Goal: Communication & Community: Answer question/provide support

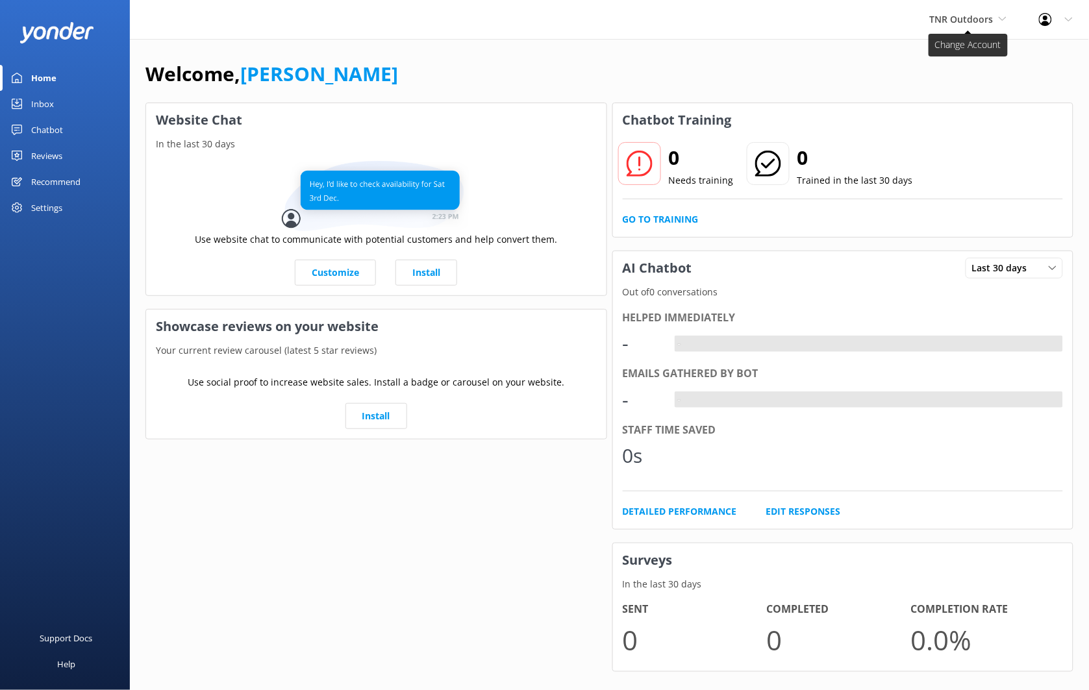
click at [996, 19] on span "TNR Outdoors" at bounding box center [968, 19] width 77 height 14
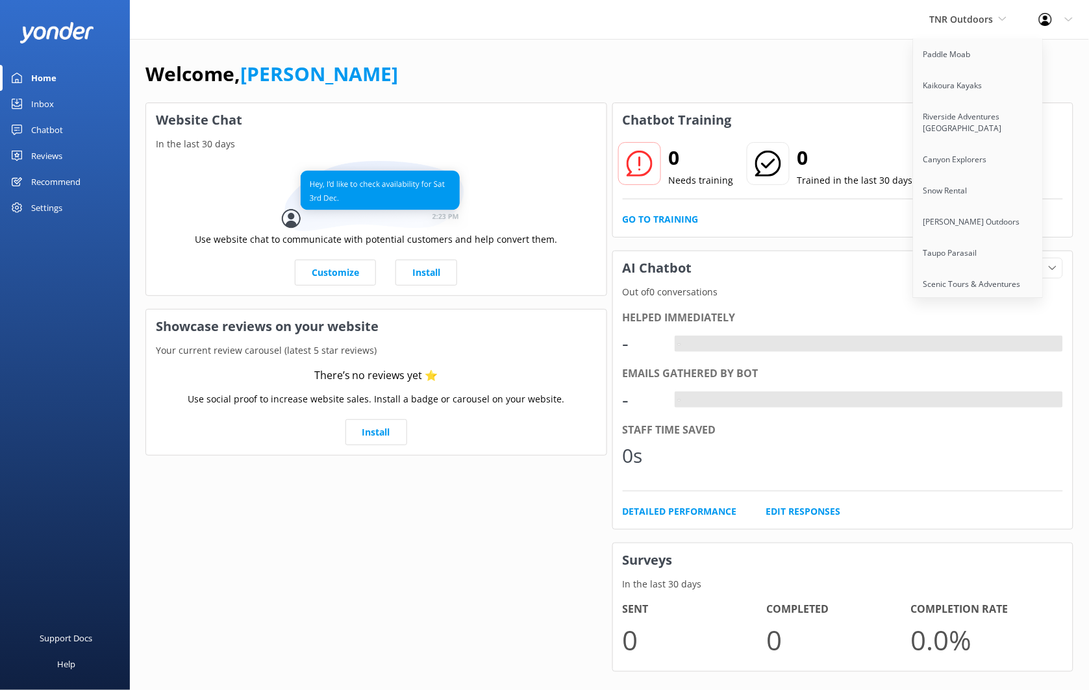
scroll to position [325, 0]
click at [974, 203] on link "Kaikoura Kayaks" at bounding box center [978, 208] width 130 height 31
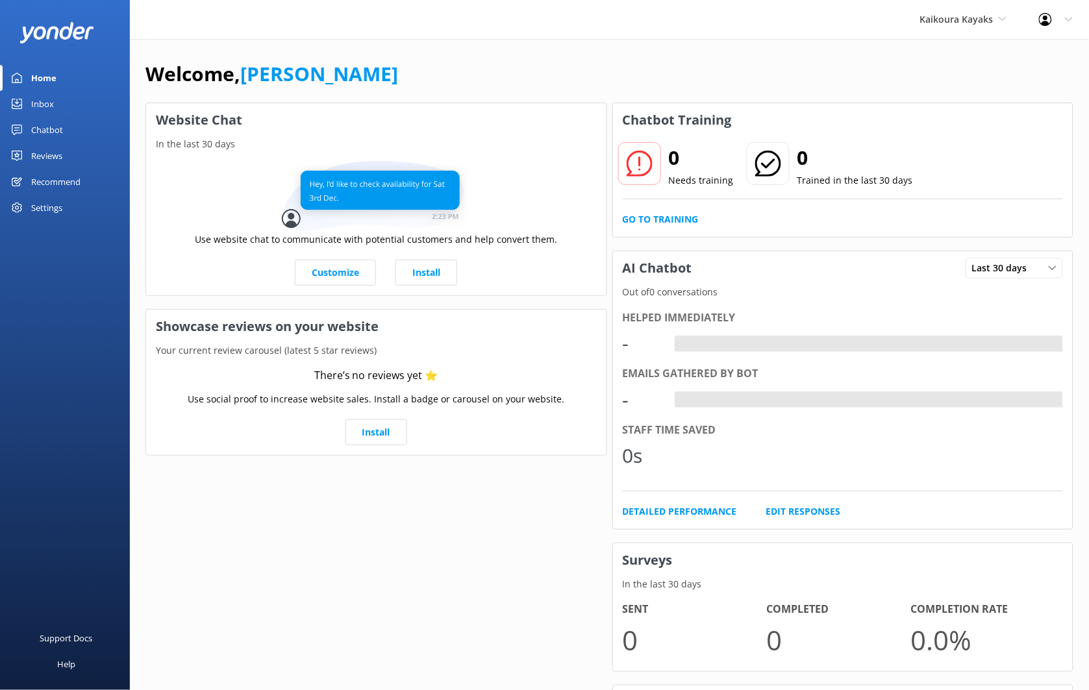
click at [58, 132] on div "Chatbot" at bounding box center [47, 130] width 32 height 26
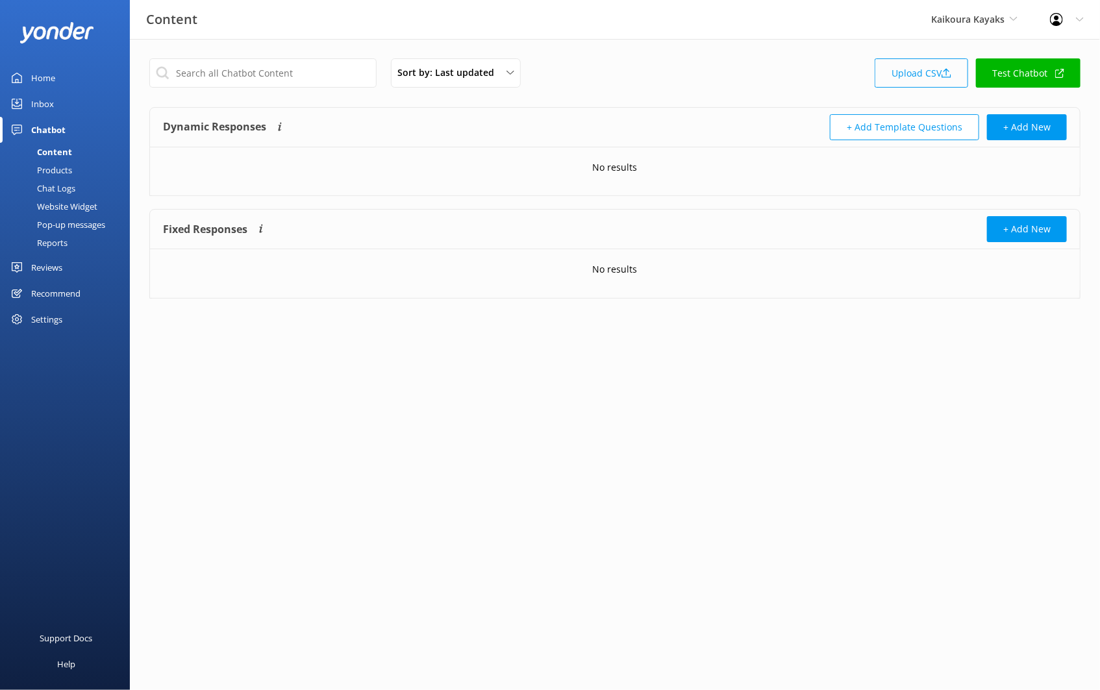
click at [894, 77] on link "Upload CSV" at bounding box center [920, 72] width 93 height 29
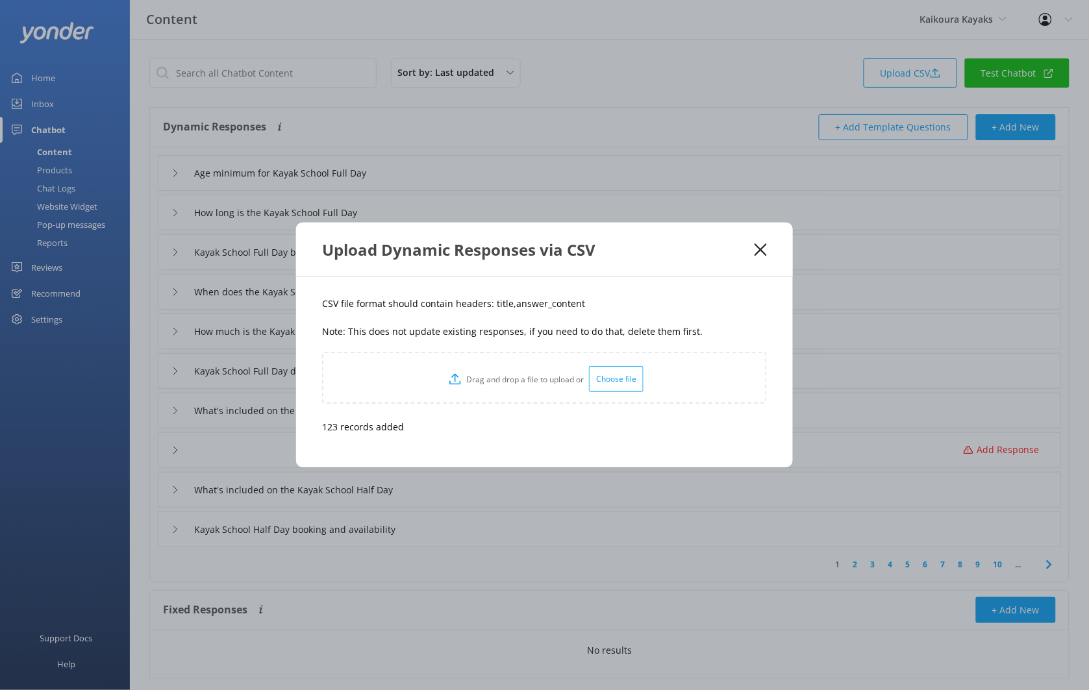
click at [758, 245] on icon at bounding box center [760, 249] width 12 height 13
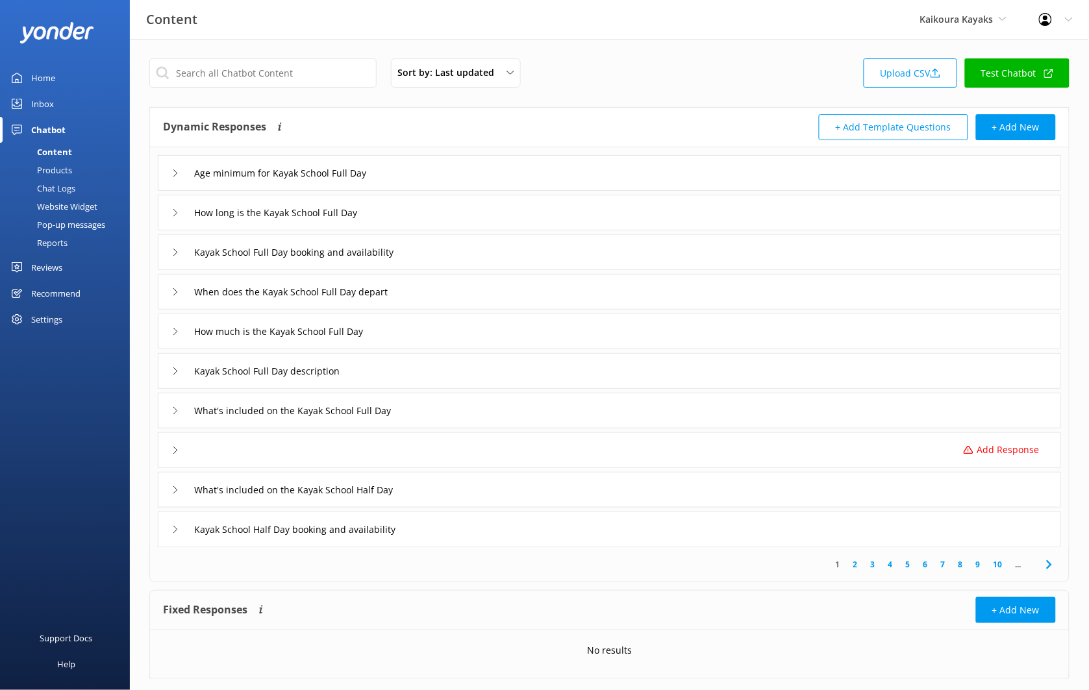
click at [849, 452] on div "Add Response" at bounding box center [609, 450] width 903 height 36
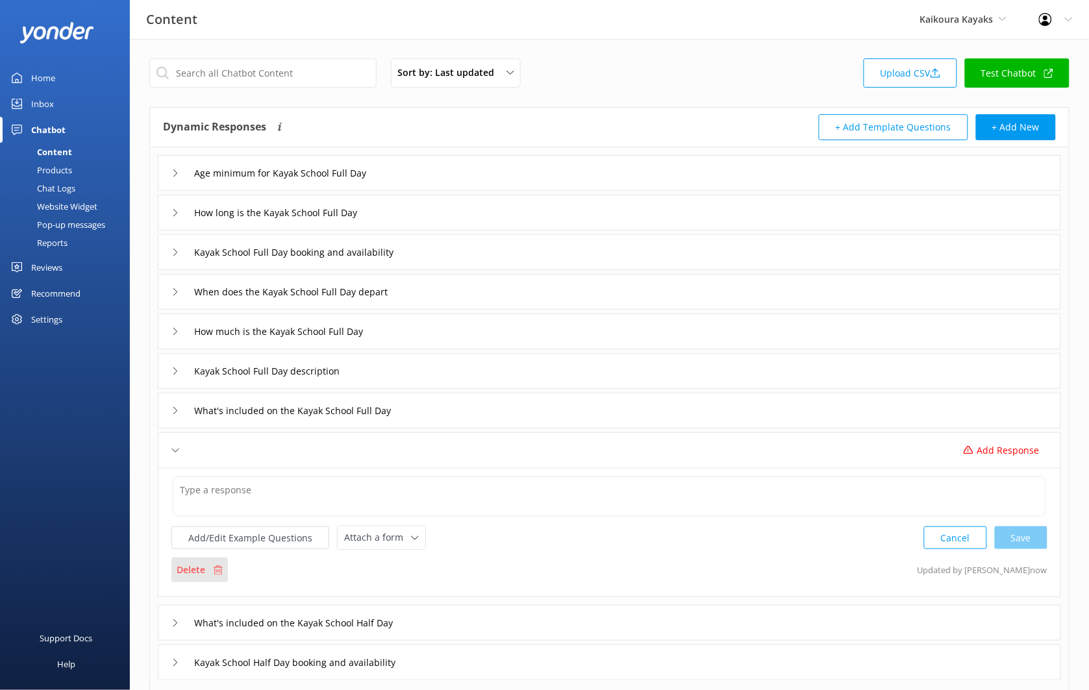
click at [193, 567] on p "Delete" at bounding box center [191, 570] width 29 height 14
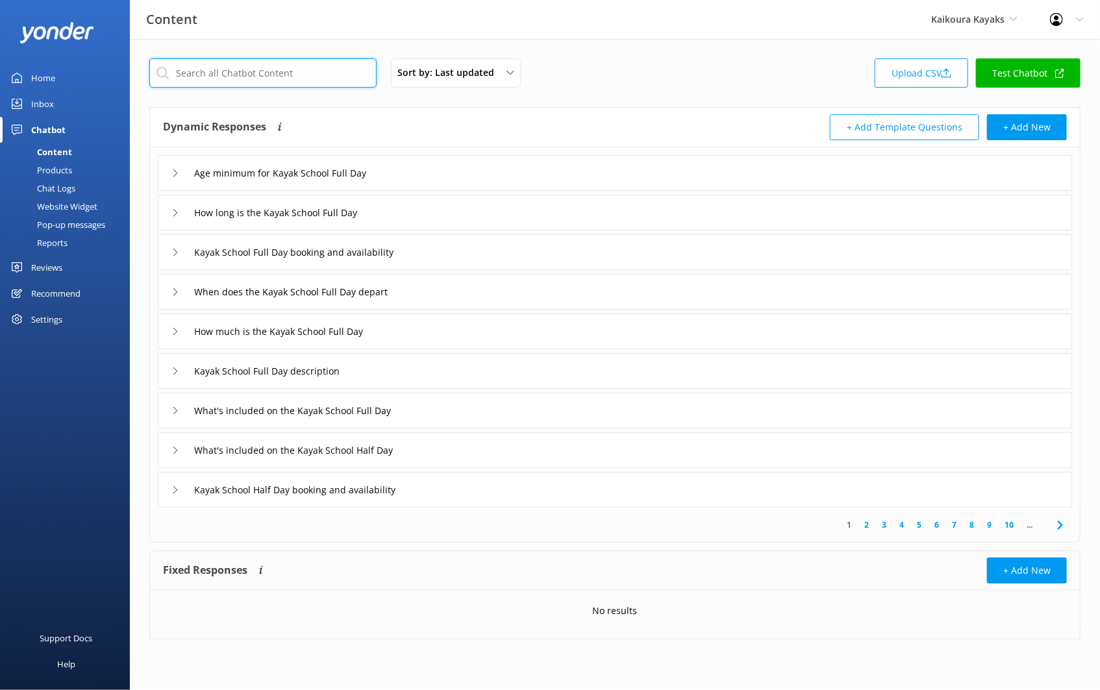
click at [288, 72] on input "text" at bounding box center [262, 72] width 227 height 29
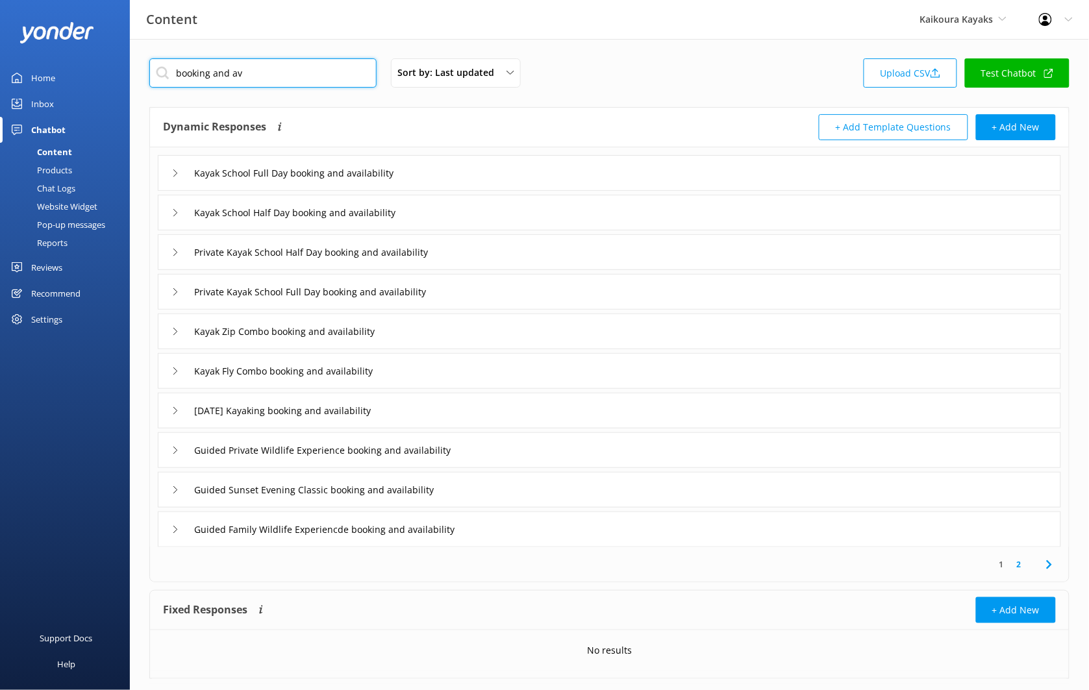
type input "booking and av"
click at [494, 175] on div "Kayak School Full Day booking and availability" at bounding box center [609, 173] width 903 height 36
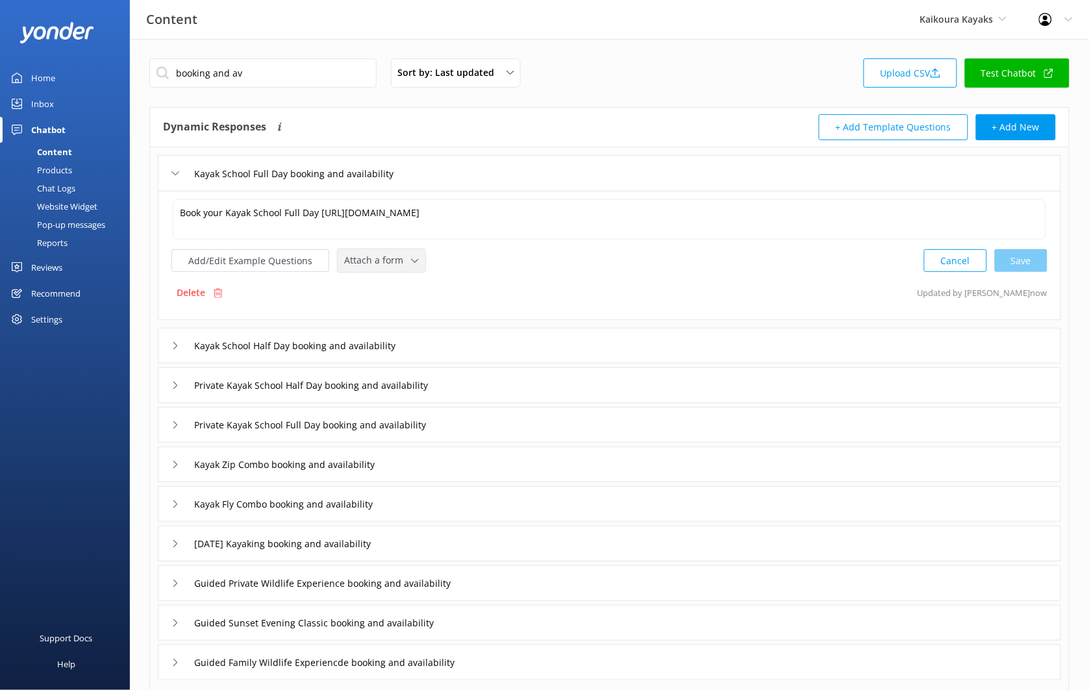
click at [389, 267] on span "Attach a form" at bounding box center [377, 260] width 67 height 14
click at [398, 312] on div "Check availability" at bounding box center [377, 314] width 64 height 13
click at [439, 334] on div "Kayak School Half Day booking and availability" at bounding box center [609, 345] width 903 height 36
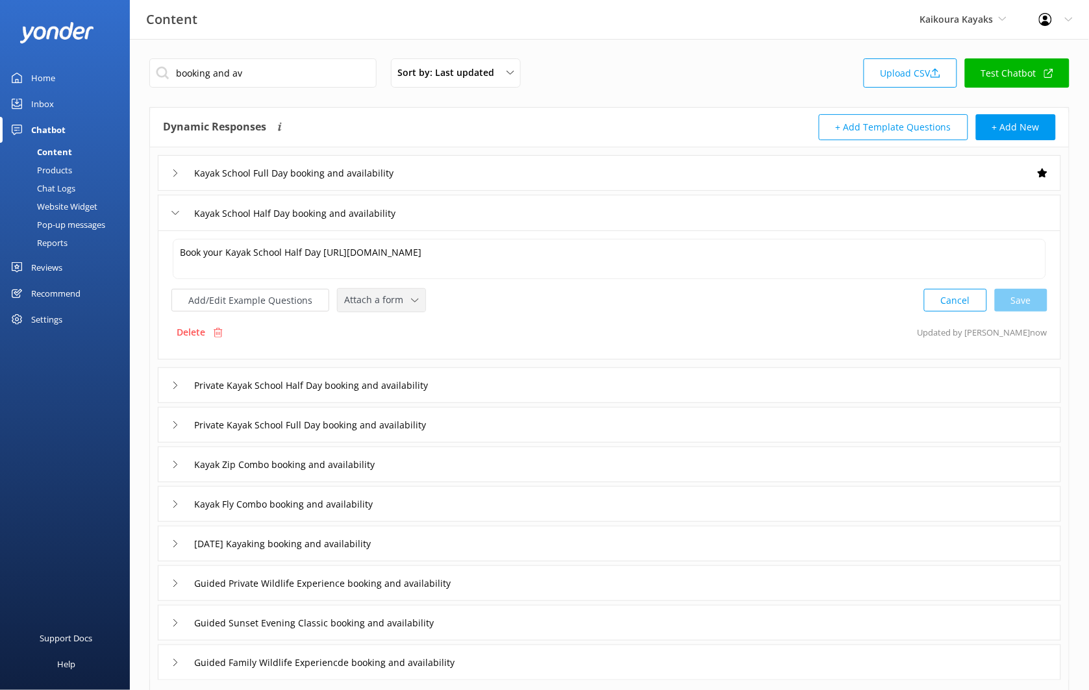
drag, startPoint x: 399, startPoint y: 297, endPoint x: 401, endPoint y: 331, distance: 33.8
click at [399, 297] on span "Attach a form" at bounding box center [377, 300] width 67 height 14
click at [410, 354] on link "Check availability" at bounding box center [396, 354] width 116 height 26
click at [445, 218] on div "Kayak School Half Day booking and availability" at bounding box center [609, 213] width 903 height 36
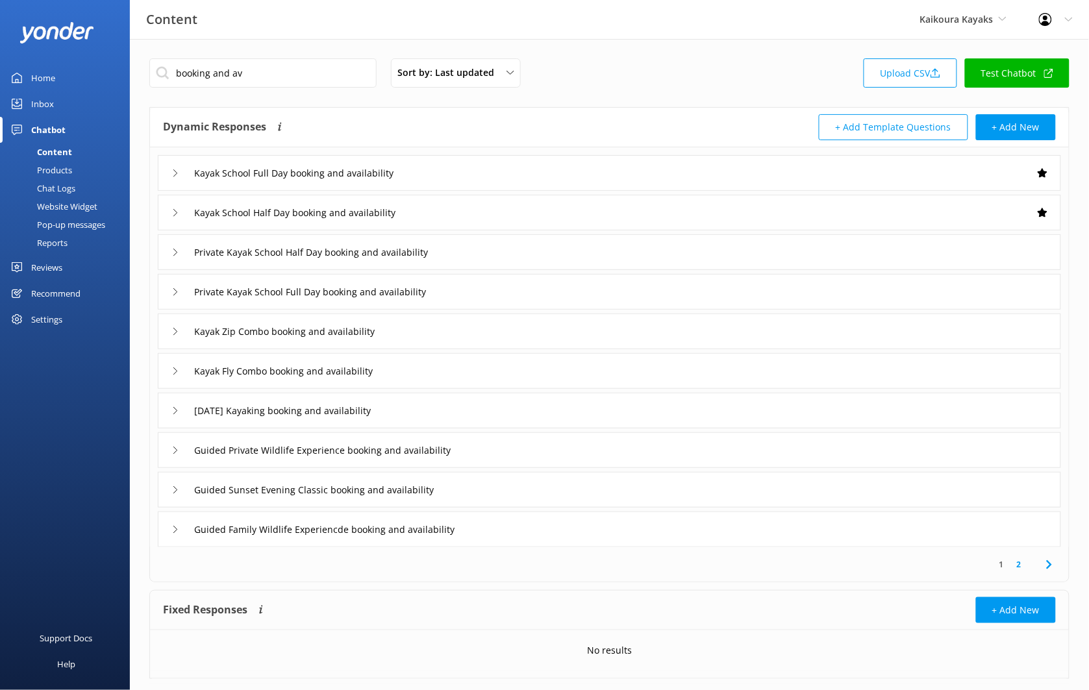
click at [486, 256] on div "Private Kayak School Half Day booking and availability" at bounding box center [609, 252] width 903 height 36
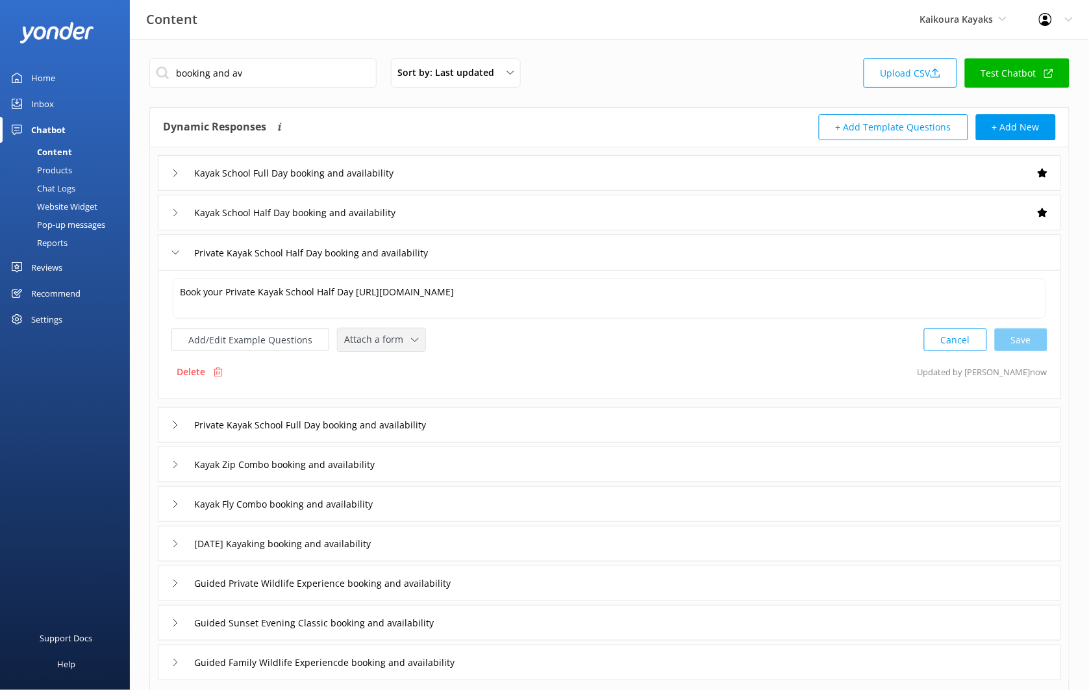
click at [385, 340] on span "Attach a form" at bounding box center [377, 339] width 67 height 14
click at [411, 380] on link "Leave contact details" at bounding box center [396, 367] width 116 height 26
click at [429, 345] on span "Leave contact details" at bounding box center [393, 338] width 99 height 14
click at [432, 382] on link "Check availability" at bounding box center [404, 392] width 132 height 26
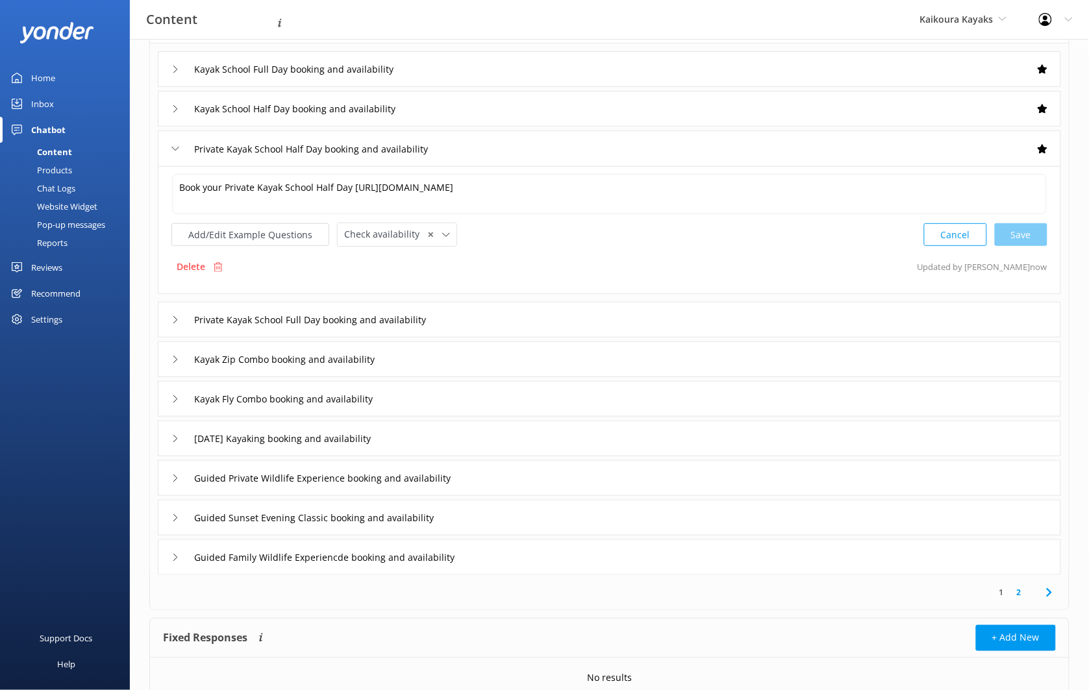
scroll to position [160, 0]
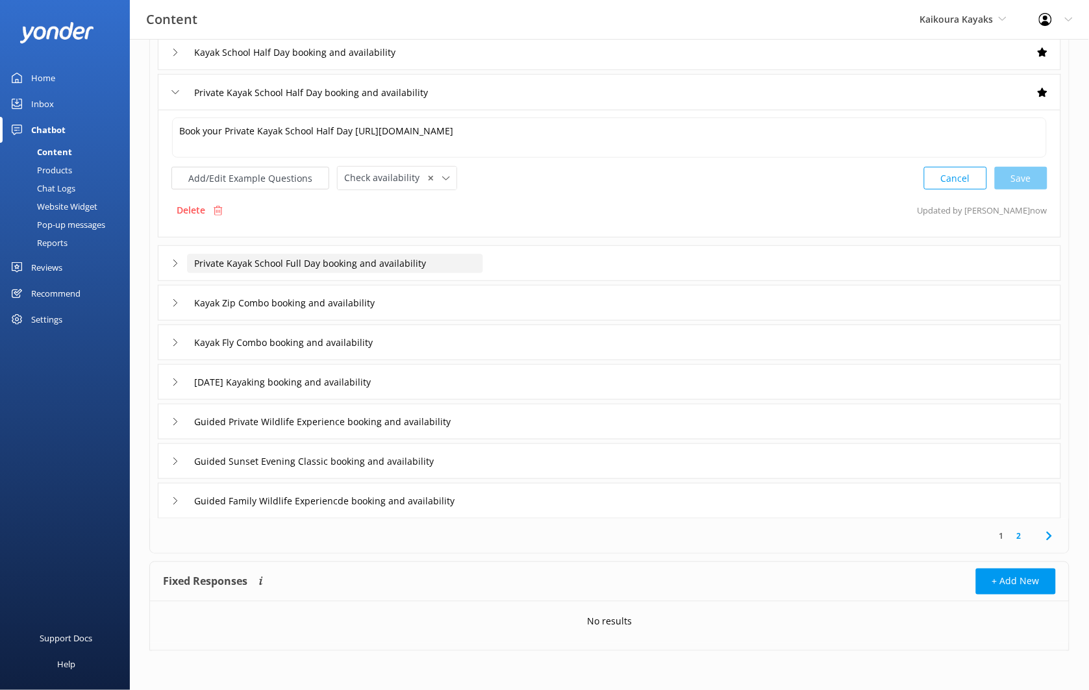
click at [464, 262] on input "Private Kayak School Full Day booking and availability" at bounding box center [335, 263] width 296 height 19
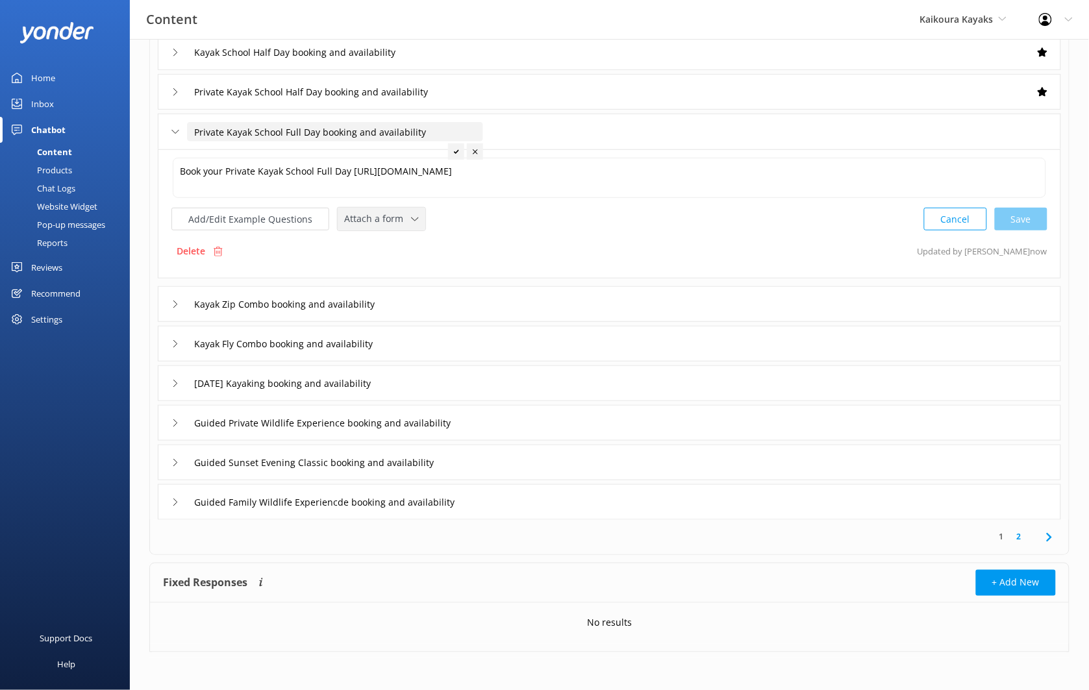
click at [400, 214] on span "Attach a form" at bounding box center [377, 219] width 67 height 14
click at [404, 272] on div "Check availability" at bounding box center [377, 272] width 64 height 13
click at [435, 295] on div "Kayak Zip Combo booking and availability" at bounding box center [609, 303] width 903 height 36
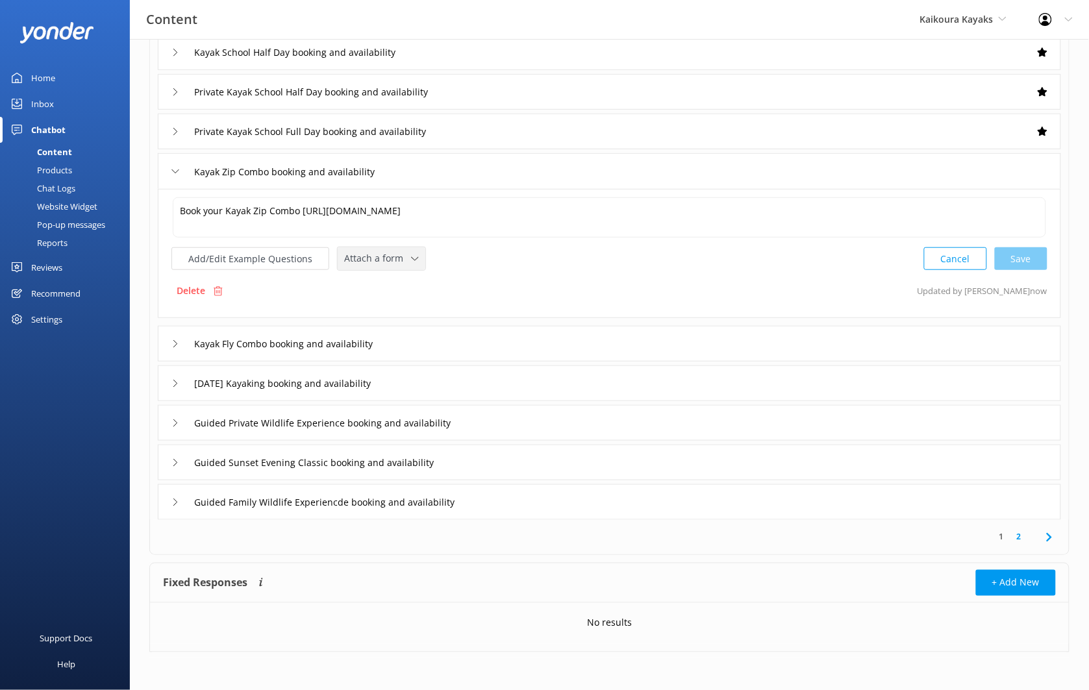
click at [407, 262] on div "Attach a form" at bounding box center [381, 259] width 81 height 16
click at [412, 306] on link "Check availability" at bounding box center [396, 312] width 116 height 26
click at [433, 328] on div "Kayak Fly Combo booking and availability" at bounding box center [609, 343] width 903 height 36
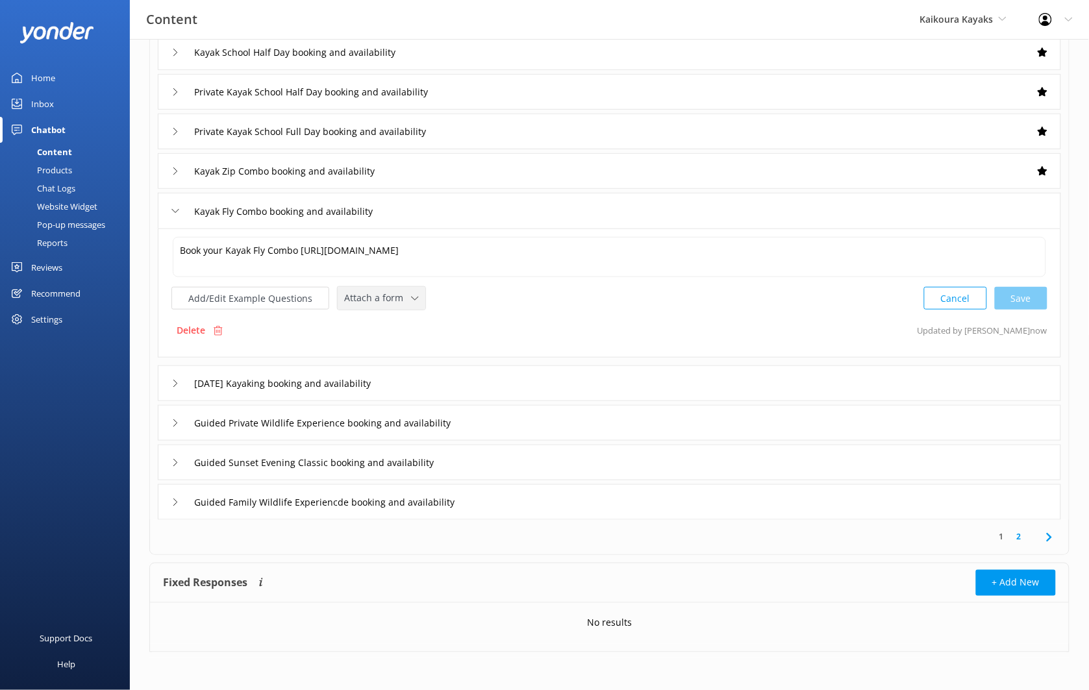
click at [406, 289] on div "Attach a form Leave contact details Check availability" at bounding box center [382, 298] width 88 height 23
click at [420, 350] on link "Check availability" at bounding box center [396, 352] width 116 height 26
click at [472, 382] on div "Christmas Day Kayaking booking and availability" at bounding box center [609, 382] width 903 height 36
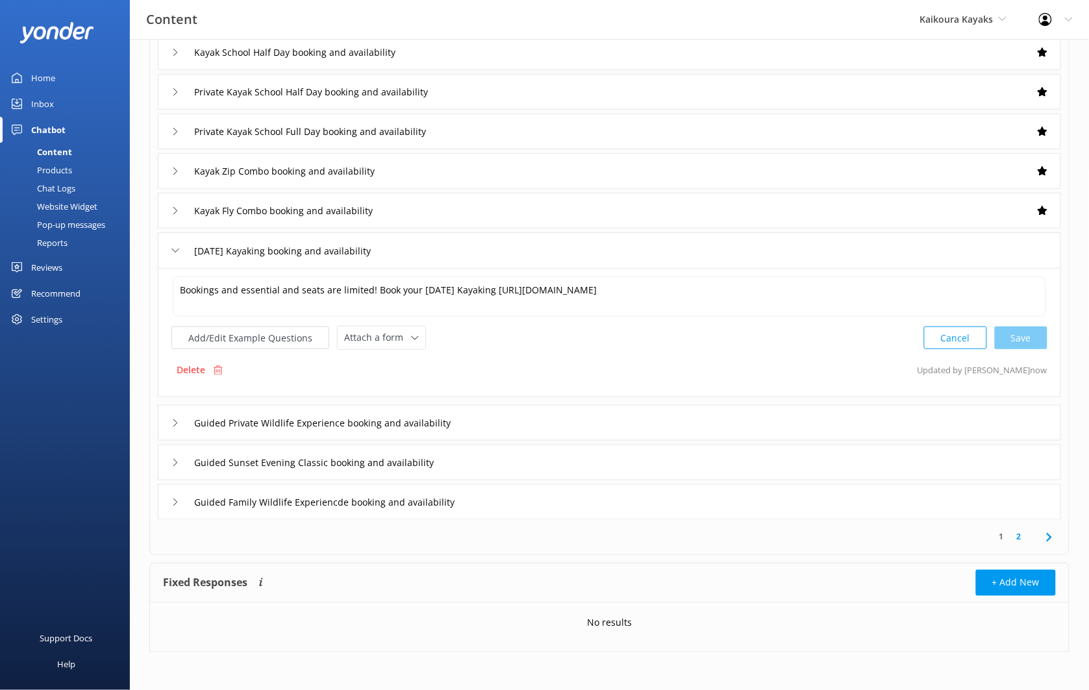
click at [421, 340] on div "Add/Edit Example Questions Attach a form Leave contact details Check availabili…" at bounding box center [609, 338] width 876 height 24
click at [414, 349] on div "Attach a form Leave contact details Check availability" at bounding box center [381, 338] width 89 height 24
click at [413, 342] on div "Attach a form" at bounding box center [381, 338] width 81 height 16
click at [402, 394] on div "Check availability" at bounding box center [377, 391] width 64 height 13
click at [510, 410] on div "Guided Private Wildlife Experience booking and availability" at bounding box center [609, 422] width 903 height 36
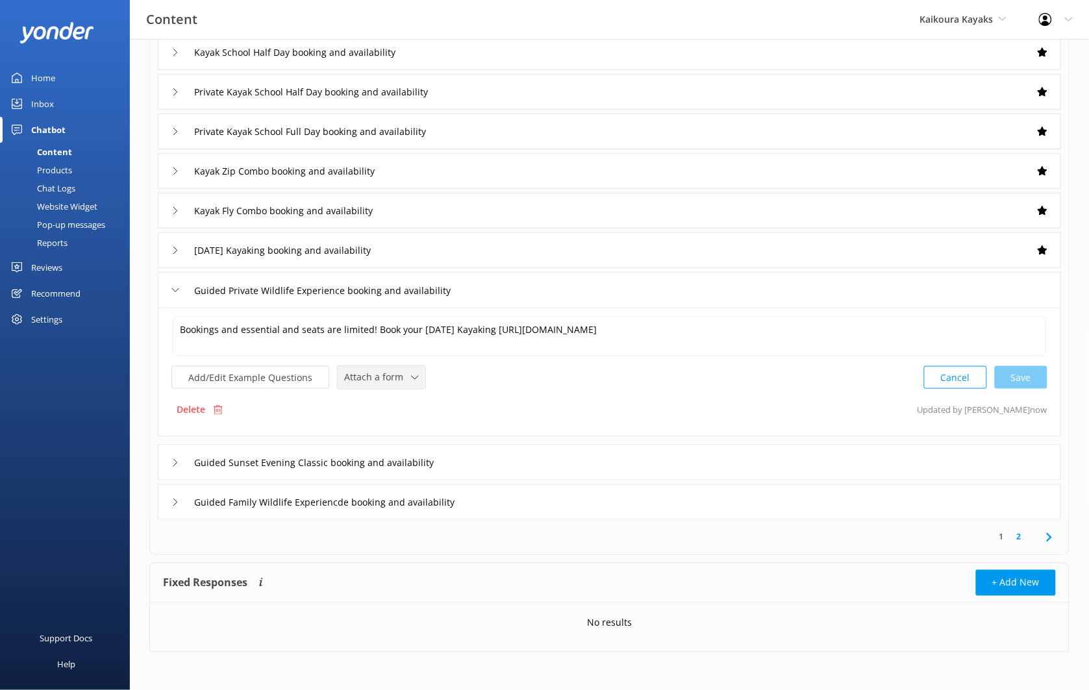
click at [411, 375] on icon at bounding box center [415, 378] width 8 height 8
click at [412, 433] on link "Check availability" at bounding box center [396, 431] width 116 height 26
click at [532, 445] on div "Guided Sunset Evening Classic booking and availability" at bounding box center [609, 461] width 903 height 36
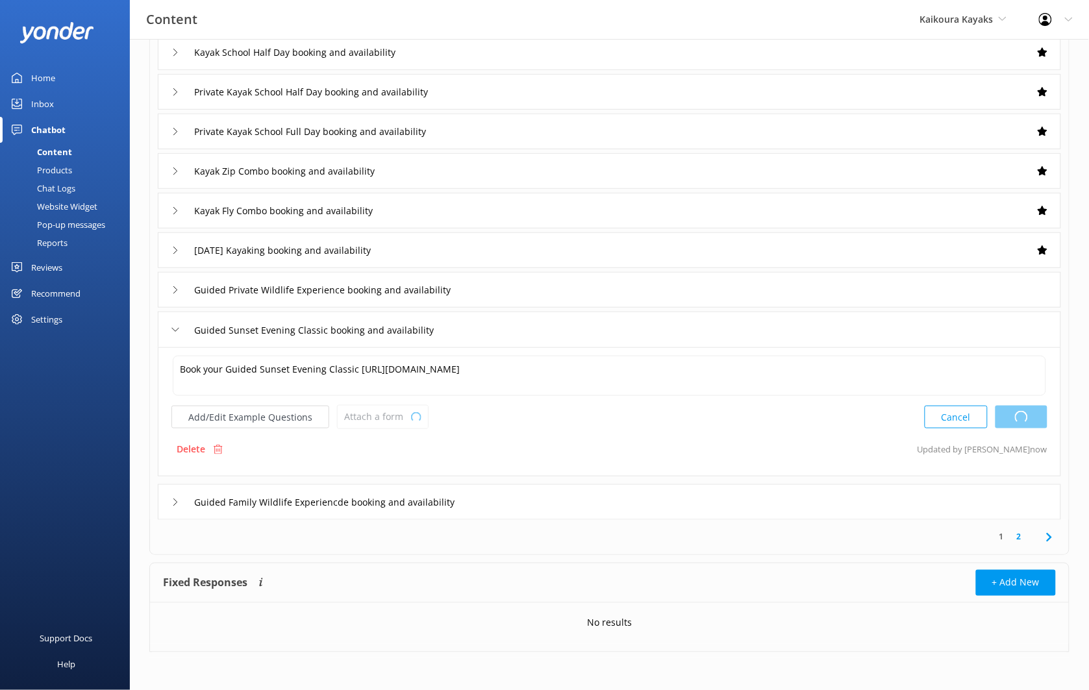
type textarea "Bookings and essential and seats are limited! Book your Christmas Day Kayaking …"
click at [389, 411] on span "Attach a form" at bounding box center [377, 417] width 67 height 14
click at [399, 466] on div "Check availability" at bounding box center [377, 470] width 64 height 13
click at [533, 491] on div "Guided Family Wildlife Experiencde booking and availability" at bounding box center [609, 501] width 903 height 36
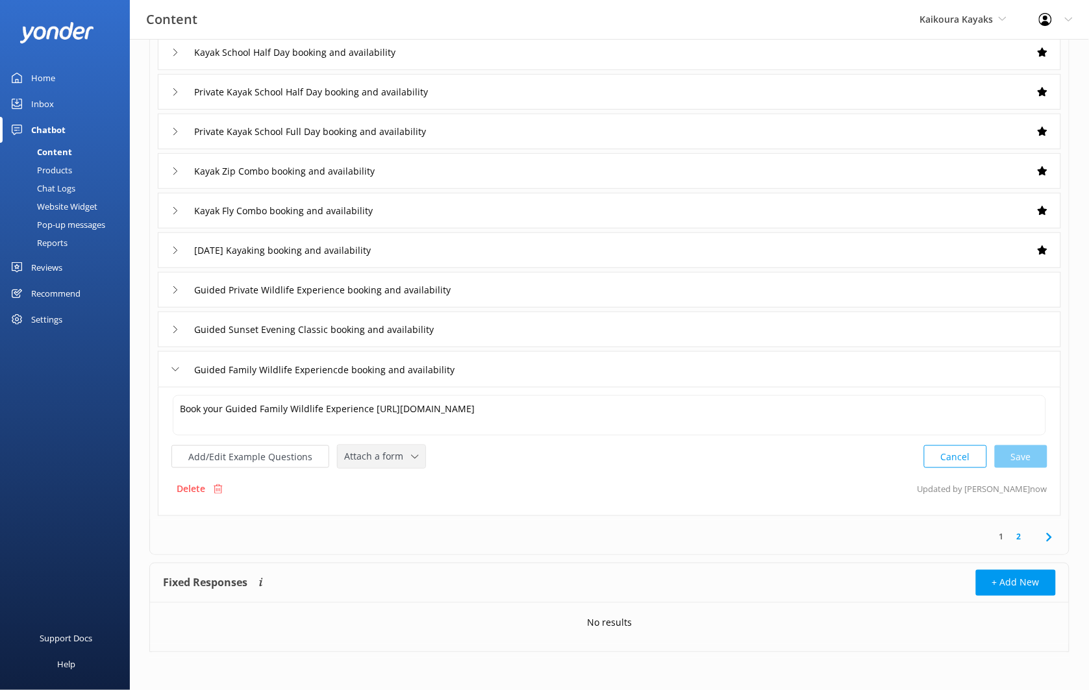
click at [401, 456] on span "Attach a form" at bounding box center [377, 456] width 67 height 14
click at [403, 504] on div "Check availability" at bounding box center [377, 510] width 64 height 13
click at [1028, 537] on div "1 2" at bounding box center [1010, 536] width 48 height 12
click at [1021, 538] on link "2" at bounding box center [1019, 536] width 18 height 12
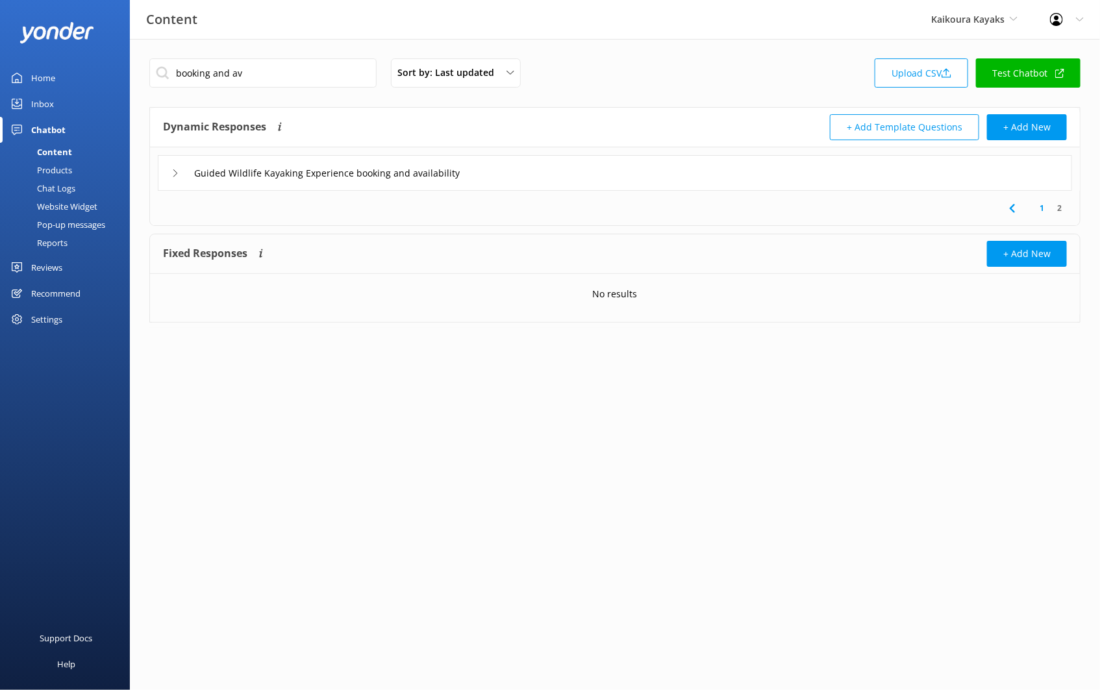
click at [550, 178] on div "Guided Wildlife Kayaking Experience booking and availability" at bounding box center [615, 173] width 914 height 36
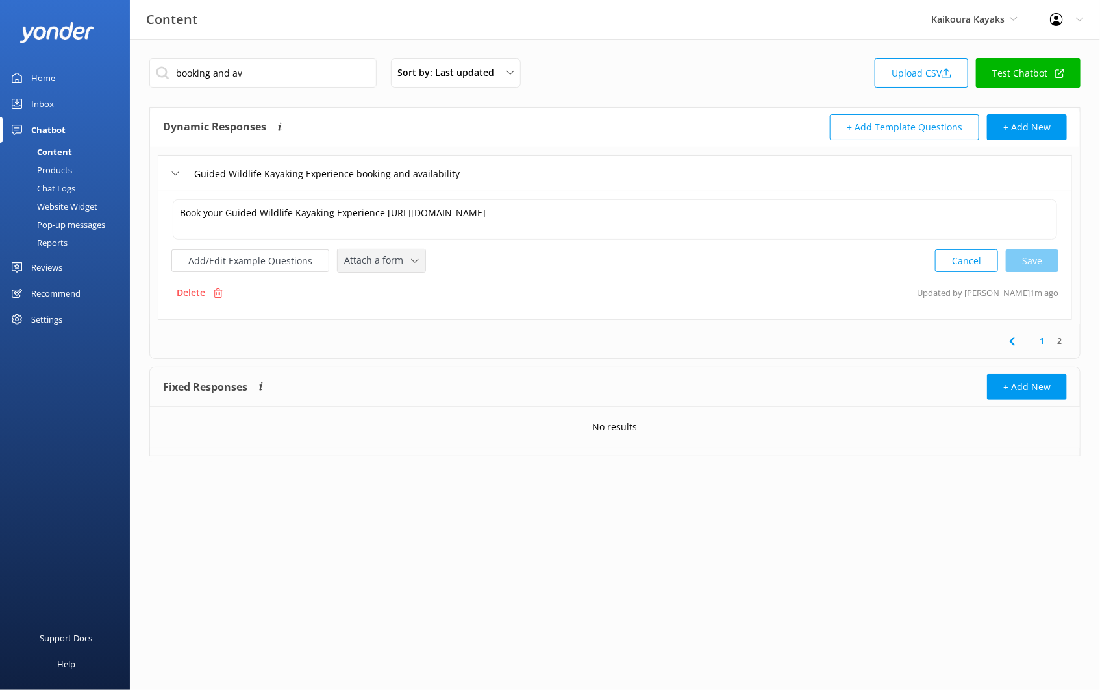
click at [399, 260] on span "Attach a form" at bounding box center [377, 260] width 67 height 14
click at [391, 319] on div "Check availability" at bounding box center [377, 314] width 64 height 13
click at [1041, 341] on link "1" at bounding box center [1042, 340] width 18 height 12
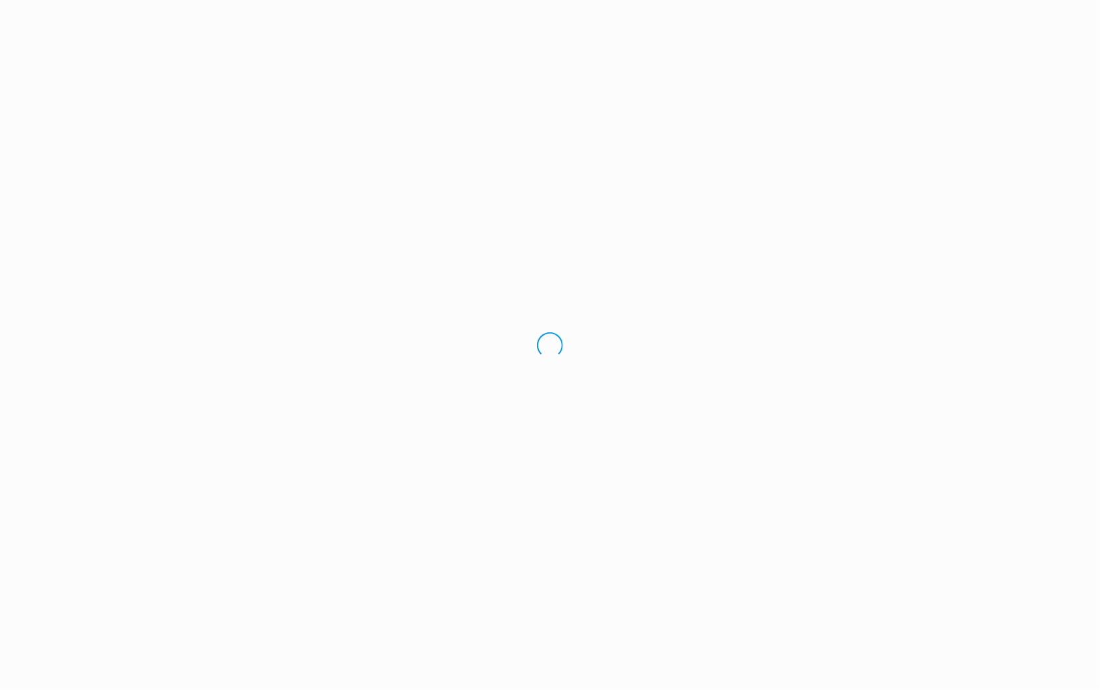
click at [306, 64] on div "Loading.." at bounding box center [550, 345] width 1100 height 690
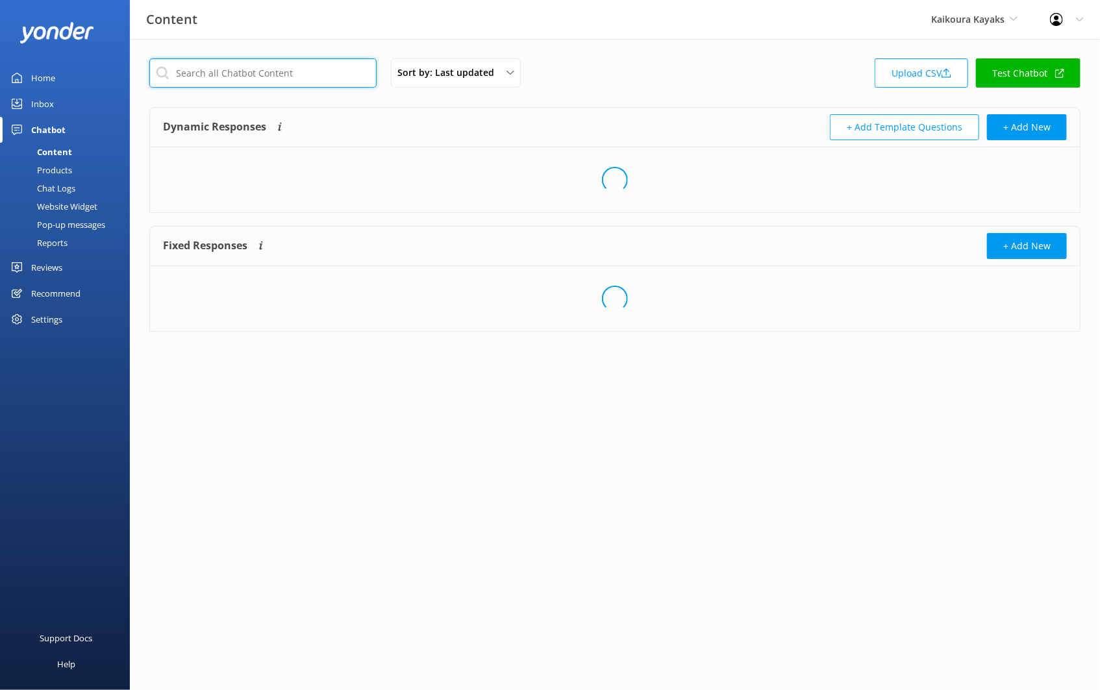
click at [302, 65] on input "text" at bounding box center [262, 72] width 227 height 29
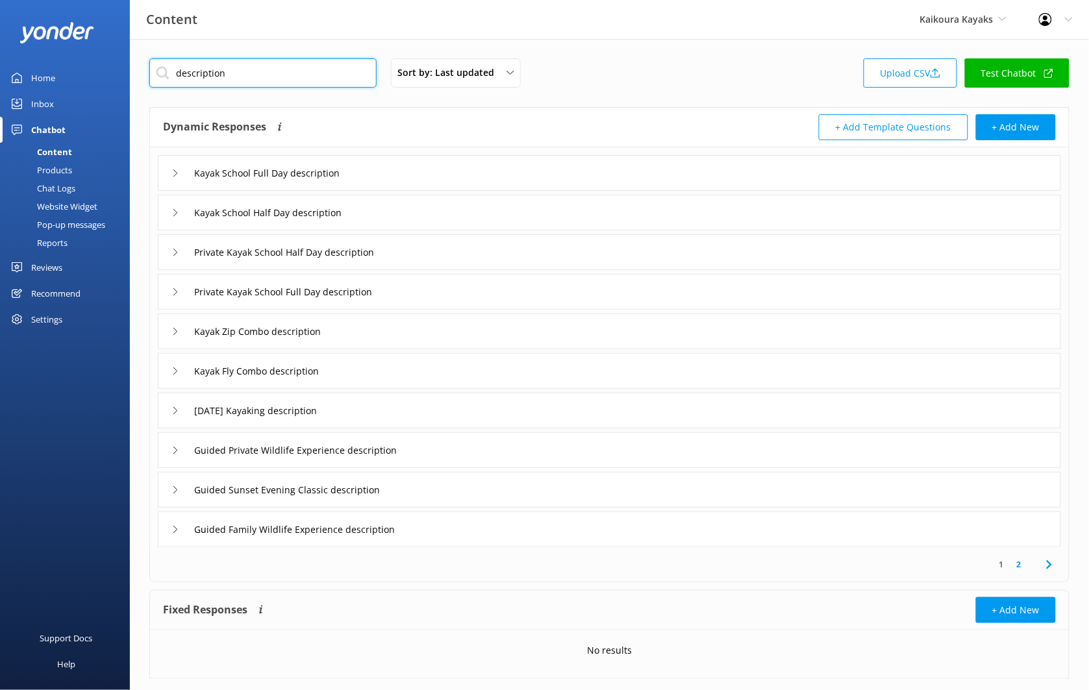
type input "description"
click at [525, 158] on div "Kayak School Full Day description" at bounding box center [609, 173] width 903 height 36
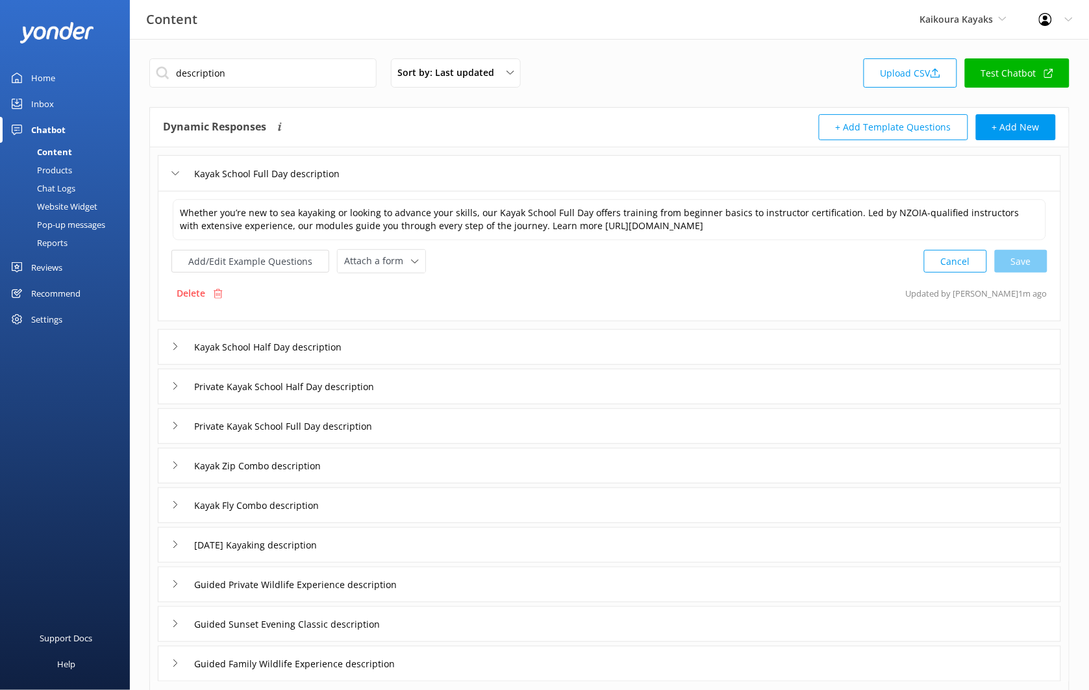
click at [391, 275] on div "Whether you’re new to sea kayaking or looking to advance your skills, our Kayak…" at bounding box center [609, 256] width 903 height 130
click at [393, 271] on div "Attach a form Leave contact details Check availability" at bounding box center [382, 261] width 88 height 23
click at [386, 314] on div "Check availability" at bounding box center [377, 315] width 64 height 13
click at [404, 334] on div "Kayak School Half Day description" at bounding box center [609, 346] width 903 height 36
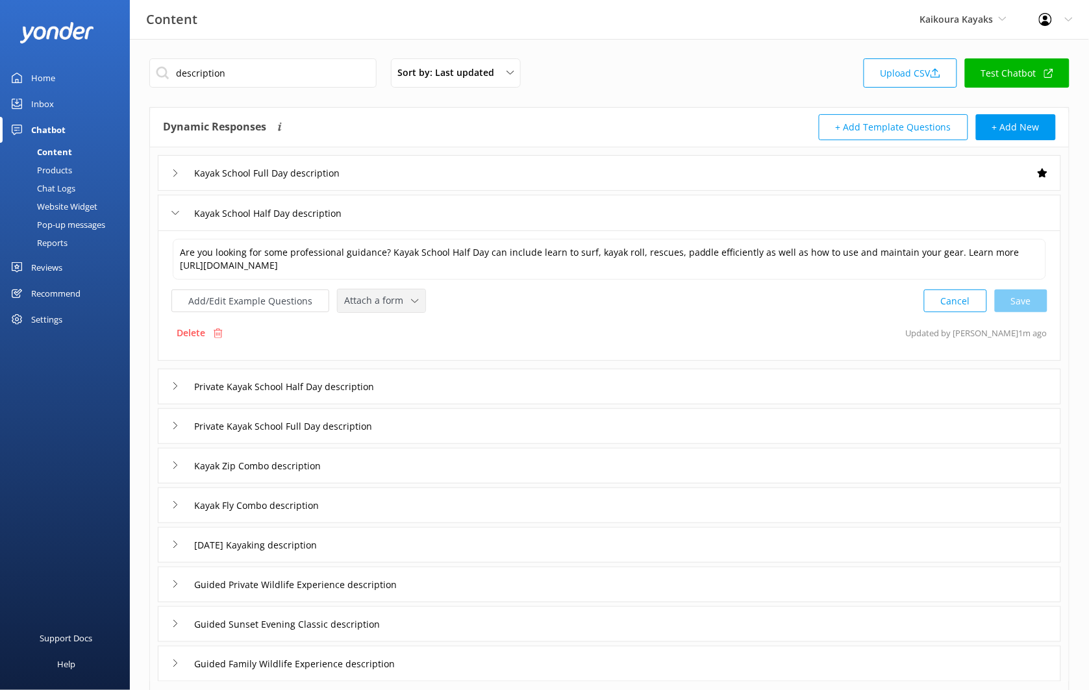
click at [377, 299] on span "Attach a form" at bounding box center [377, 300] width 67 height 14
click at [386, 352] on div "Check availability" at bounding box center [377, 355] width 64 height 13
click at [401, 375] on input "Private Kayak School Half Day description" at bounding box center [301, 384] width 228 height 19
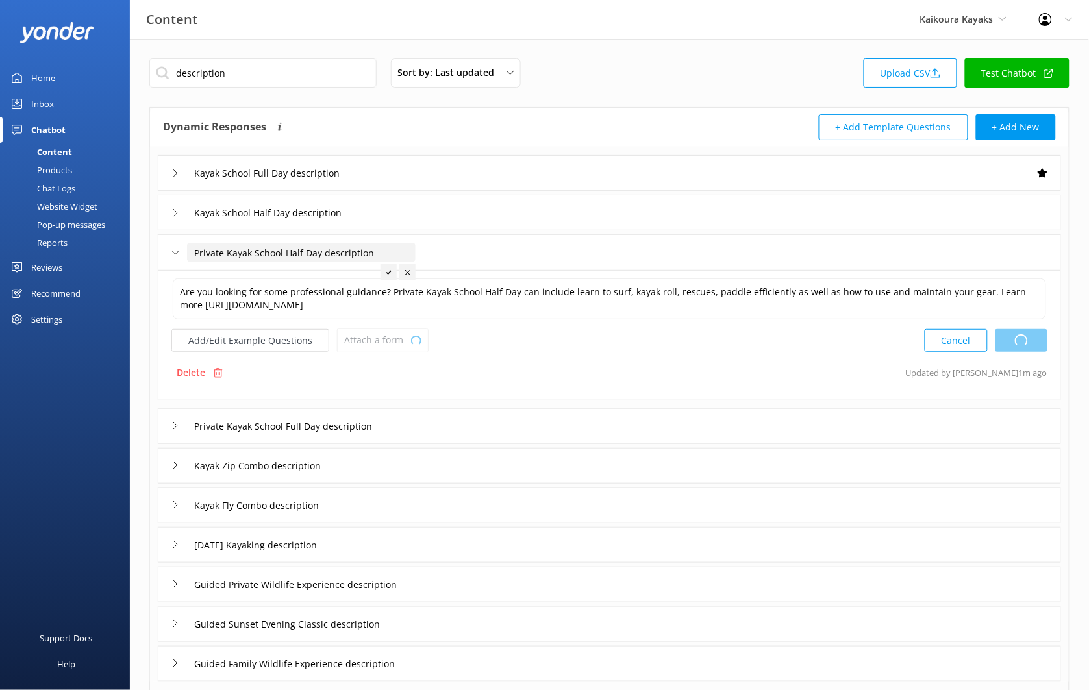
type textarea "Are you looking for some professional guidance? Kayak School Half Day can inclu…"
click at [393, 343] on span "Attach a form" at bounding box center [377, 340] width 67 height 14
click at [391, 391] on div "Check availability" at bounding box center [377, 394] width 64 height 13
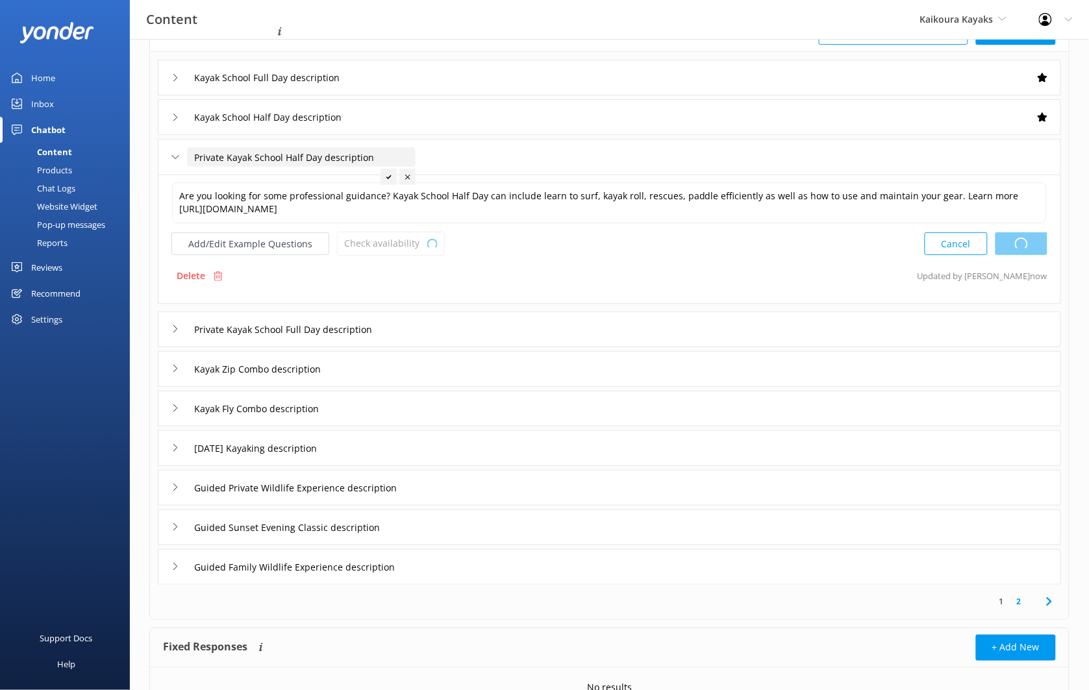
scroll to position [161, 0]
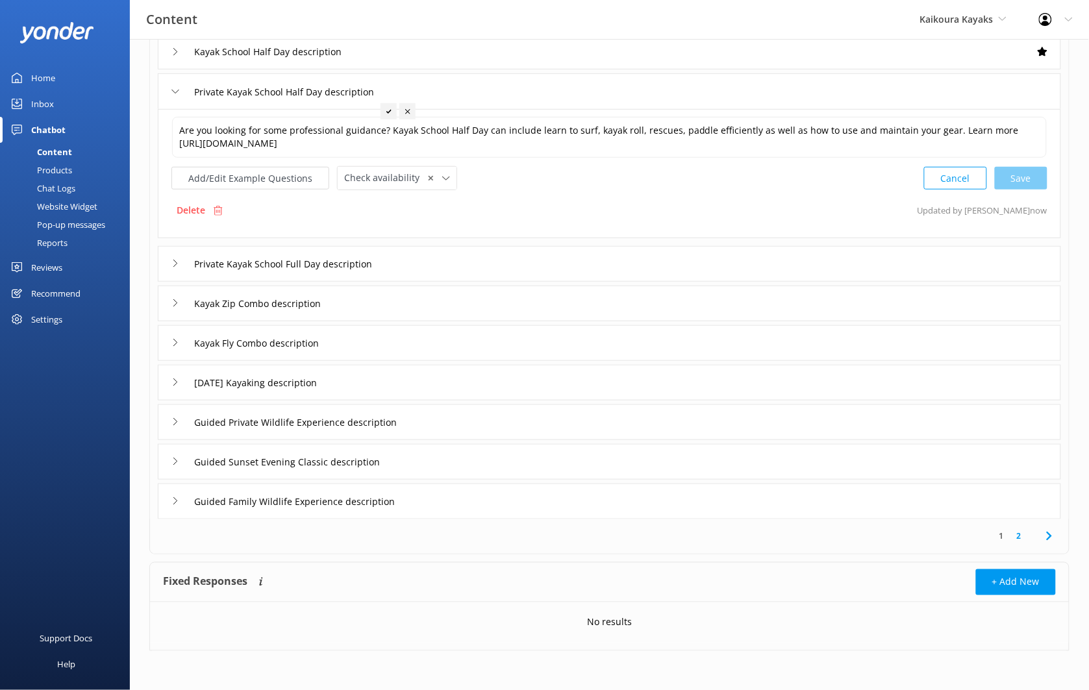
click at [418, 270] on div "Private Kayak School Full Day description" at bounding box center [609, 264] width 903 height 36
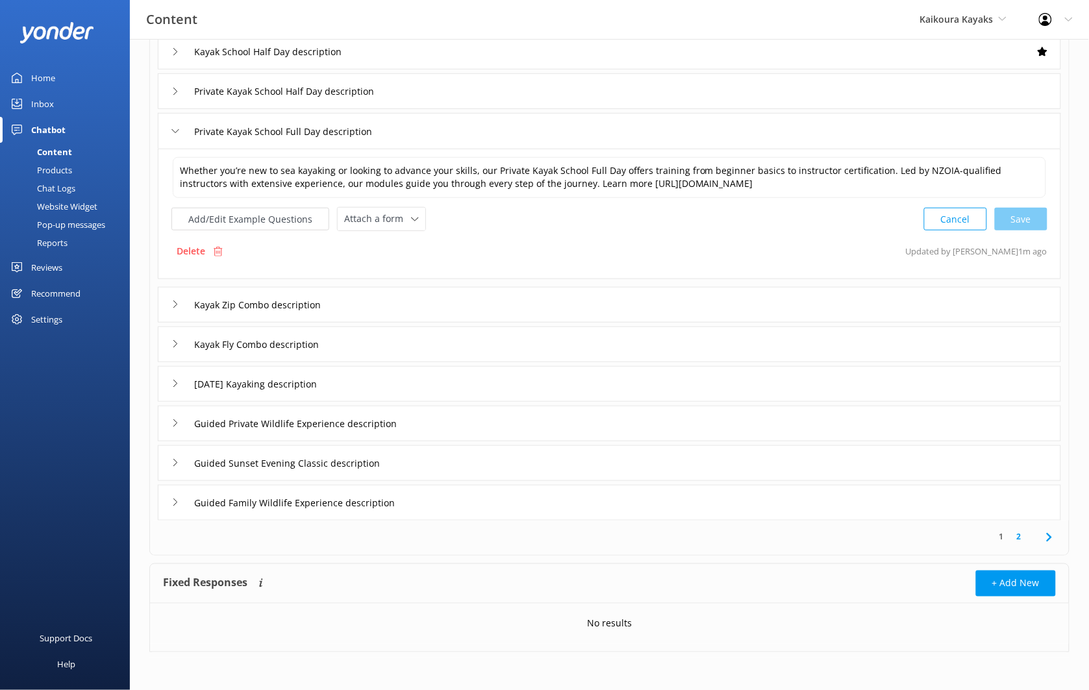
click at [392, 234] on div "Whether you’re new to sea kayaking or looking to advance your skills, our Priva…" at bounding box center [609, 214] width 903 height 130
click at [392, 229] on div "Attach a form Leave contact details Check availability" at bounding box center [382, 219] width 88 height 23
click at [389, 271] on div "Check availability" at bounding box center [377, 273] width 64 height 13
click at [399, 295] on div "Kayak Zip Combo description" at bounding box center [609, 304] width 903 height 36
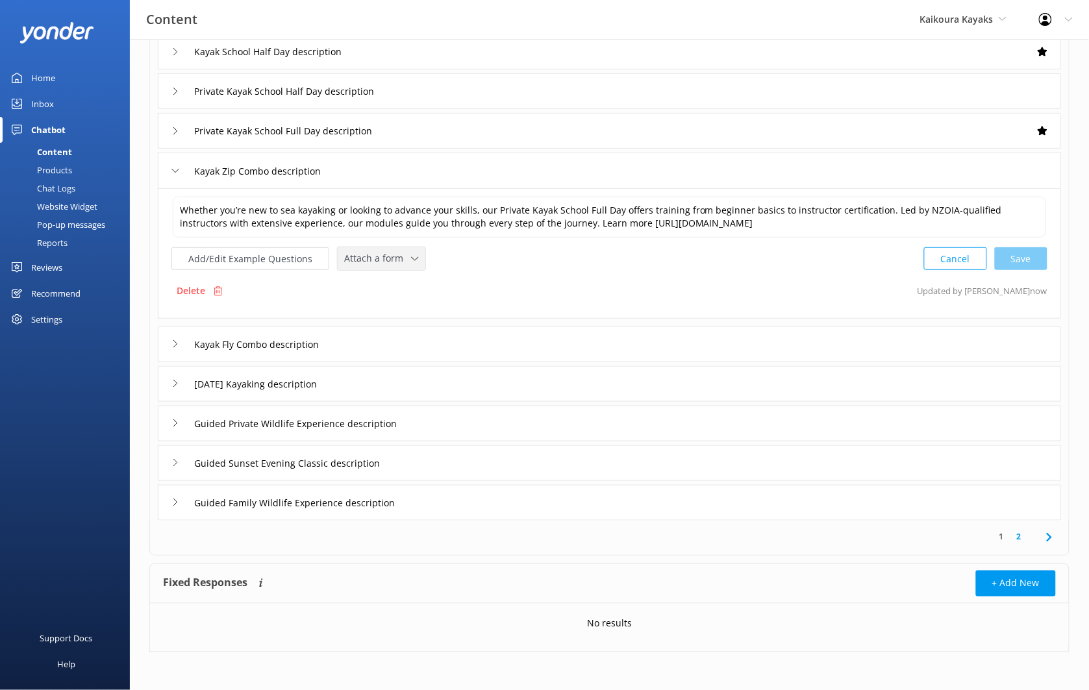
click at [378, 262] on span "Attach a form" at bounding box center [377, 258] width 67 height 14
click at [387, 308] on div "Check availability" at bounding box center [377, 312] width 64 height 13
click at [395, 341] on div "Kayak Fly Combo description" at bounding box center [609, 343] width 903 height 36
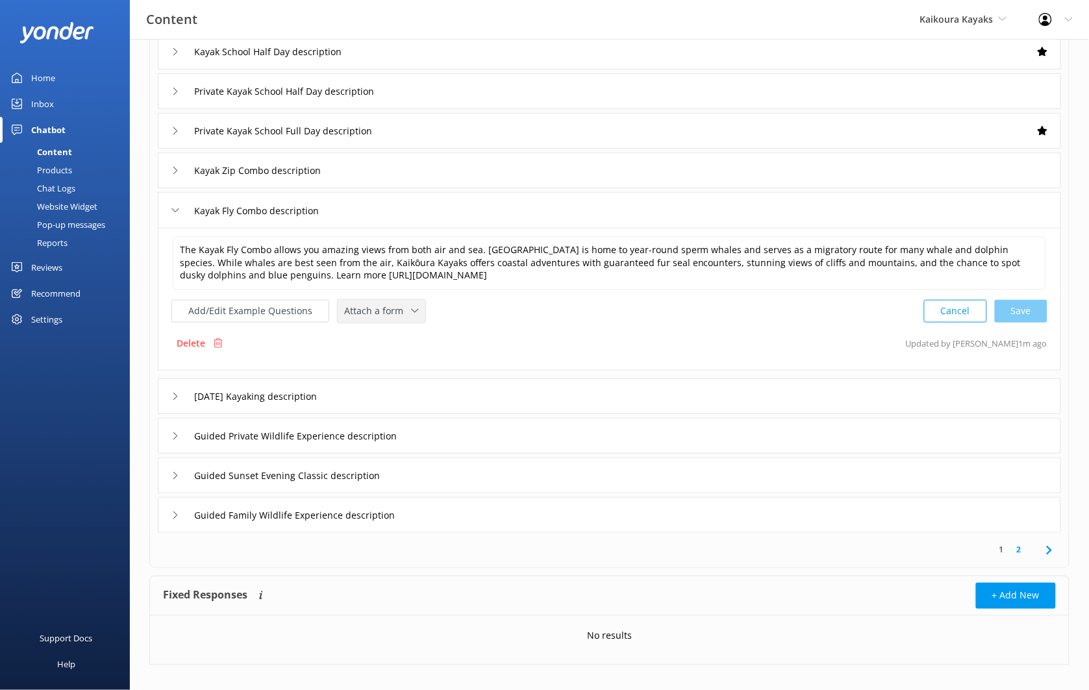
click at [372, 306] on span "Attach a form" at bounding box center [377, 311] width 67 height 14
click at [378, 366] on div "Check availability" at bounding box center [377, 364] width 64 height 13
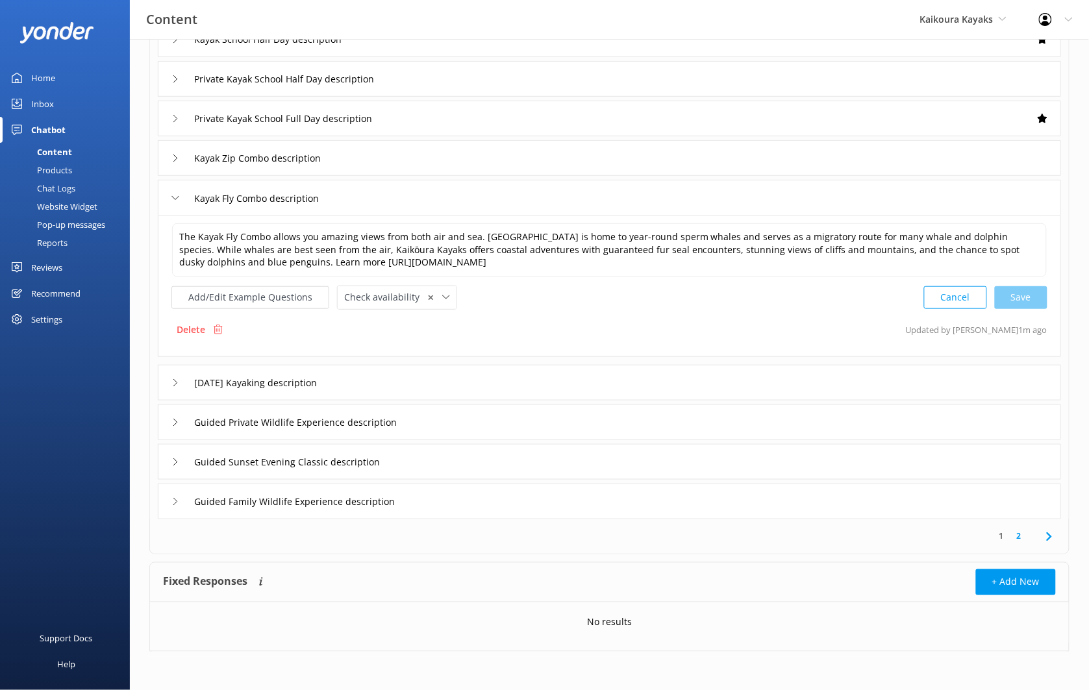
click at [400, 380] on div "Christmas Day Kayaking description" at bounding box center [609, 383] width 903 height 36
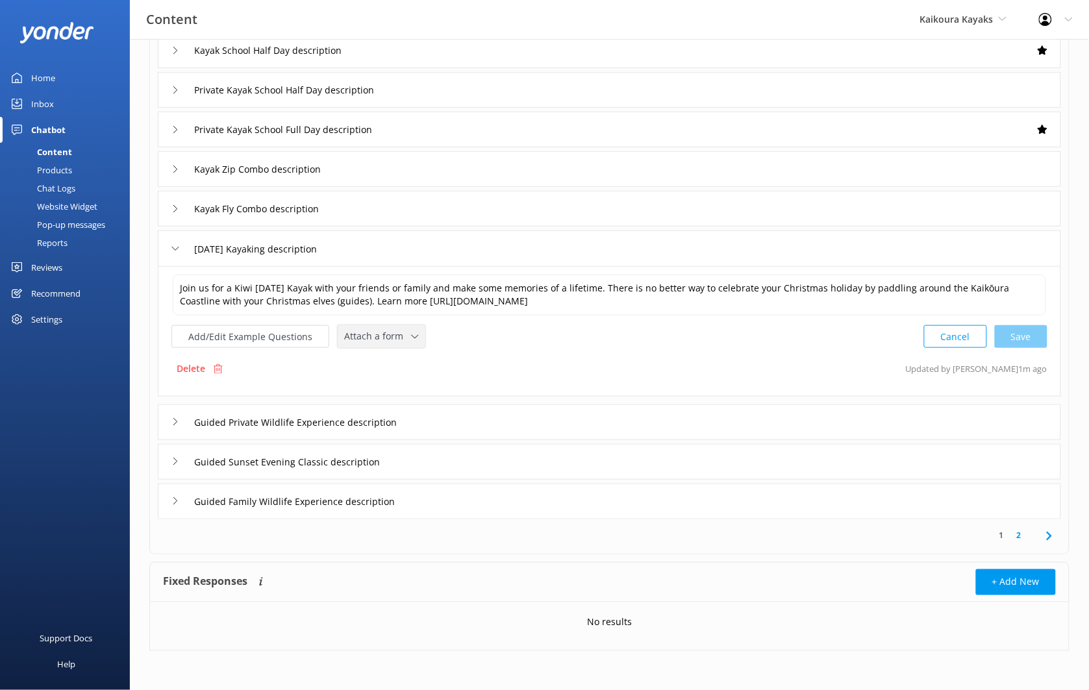
click at [387, 336] on span "Attach a form" at bounding box center [377, 336] width 67 height 14
click at [389, 386] on div "Check availability" at bounding box center [377, 390] width 64 height 13
click at [427, 439] on div "Guided Private Wildlife Experience description" at bounding box center [609, 422] width 903 height 36
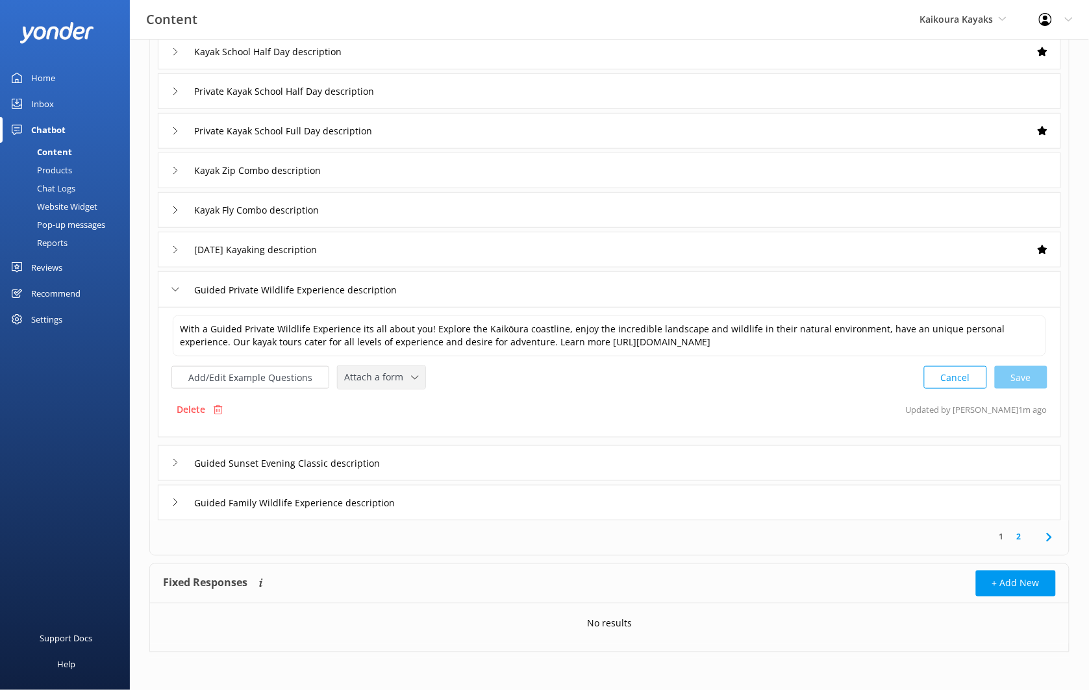
click at [430, 384] on div "Add/Edit Example Questions Attach a form Leave contact details Check availabili…" at bounding box center [609, 377] width 876 height 24
click at [404, 384] on span "Attach a form" at bounding box center [377, 377] width 67 height 14
click at [402, 421] on link "Check availability" at bounding box center [396, 432] width 116 height 26
click at [449, 466] on div "Guided Sunset Evening Classic description" at bounding box center [609, 462] width 903 height 36
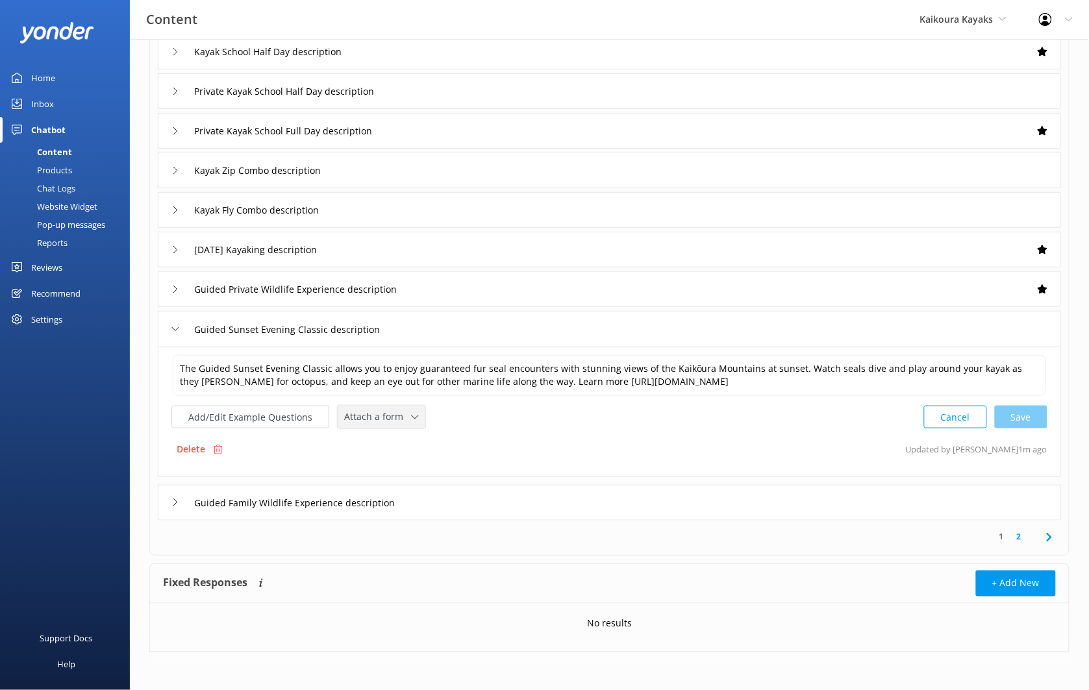
click at [413, 416] on icon at bounding box center [415, 417] width 8 height 8
click at [410, 469] on link "Check availability" at bounding box center [396, 471] width 116 height 26
click at [439, 493] on div "Guided Family Wildlife Experience description" at bounding box center [609, 502] width 903 height 36
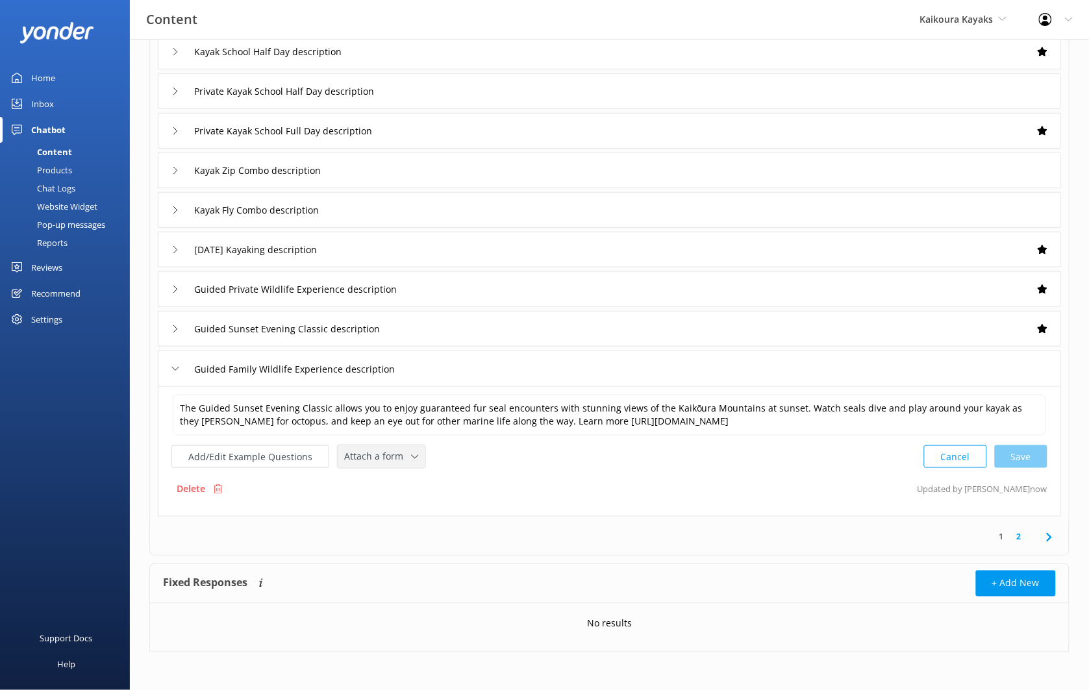
click at [402, 456] on span "Attach a form" at bounding box center [377, 456] width 67 height 14
click at [417, 507] on link "Check availability" at bounding box center [396, 511] width 116 height 26
click at [1014, 538] on link "2" at bounding box center [1019, 536] width 18 height 12
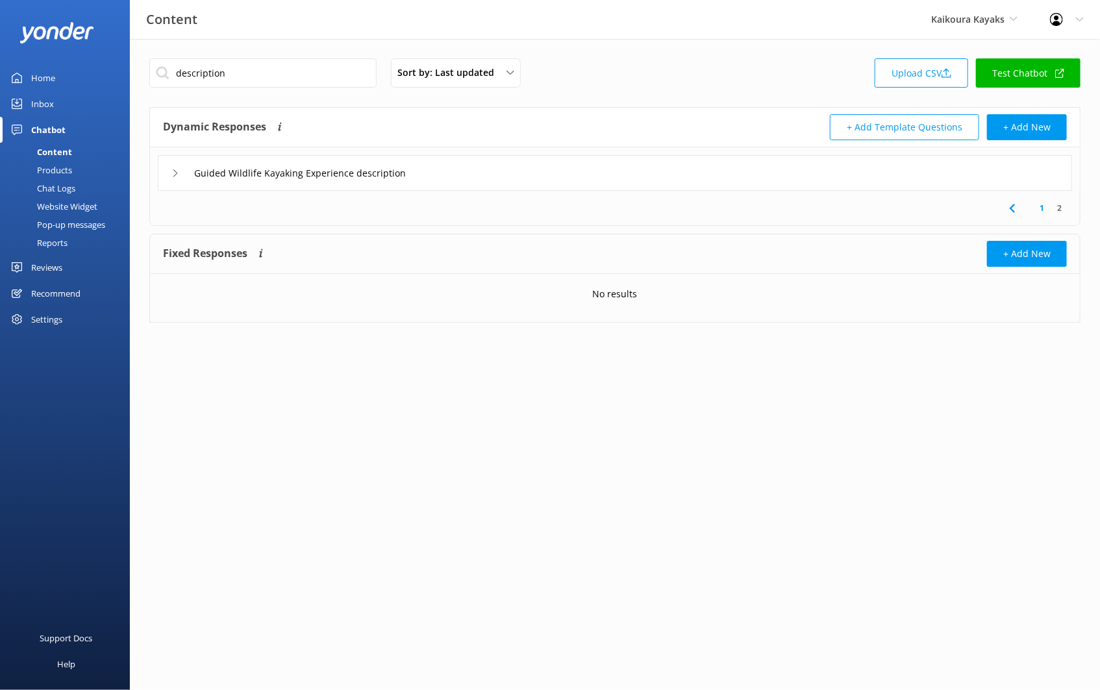
click at [458, 164] on div "Guided Wildlife Kayaking Experience description" at bounding box center [615, 173] width 914 height 36
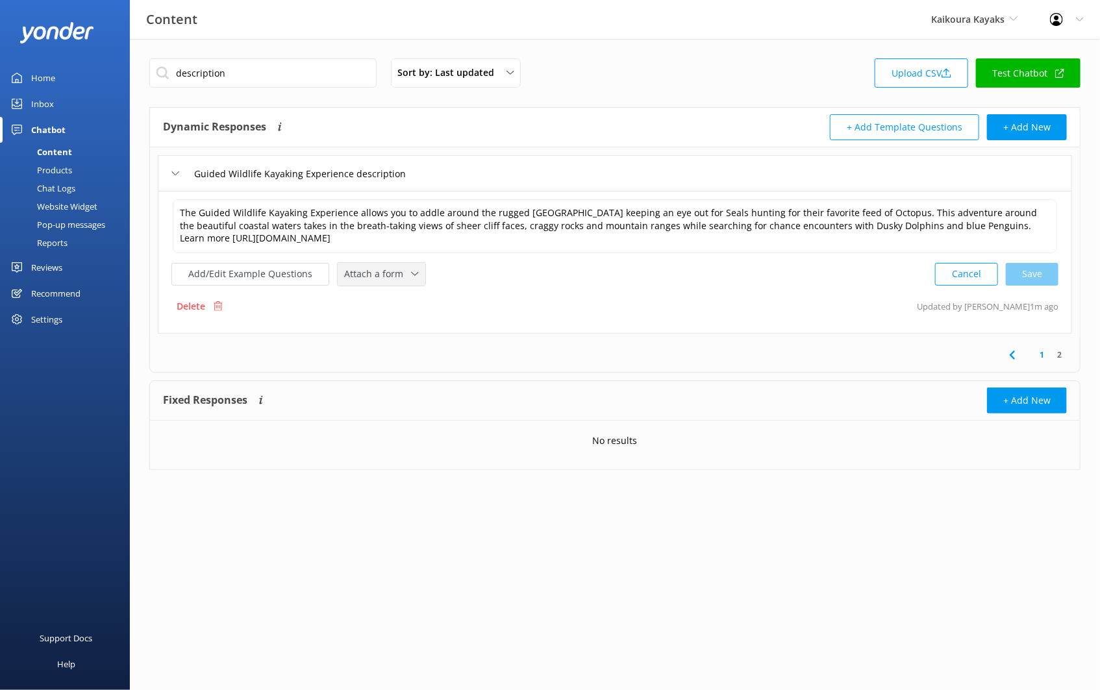
click at [404, 269] on span "Attach a form" at bounding box center [377, 274] width 67 height 14
click at [404, 317] on link "Check availability" at bounding box center [396, 328] width 116 height 26
click at [289, 82] on input "description" at bounding box center [262, 72] width 227 height 29
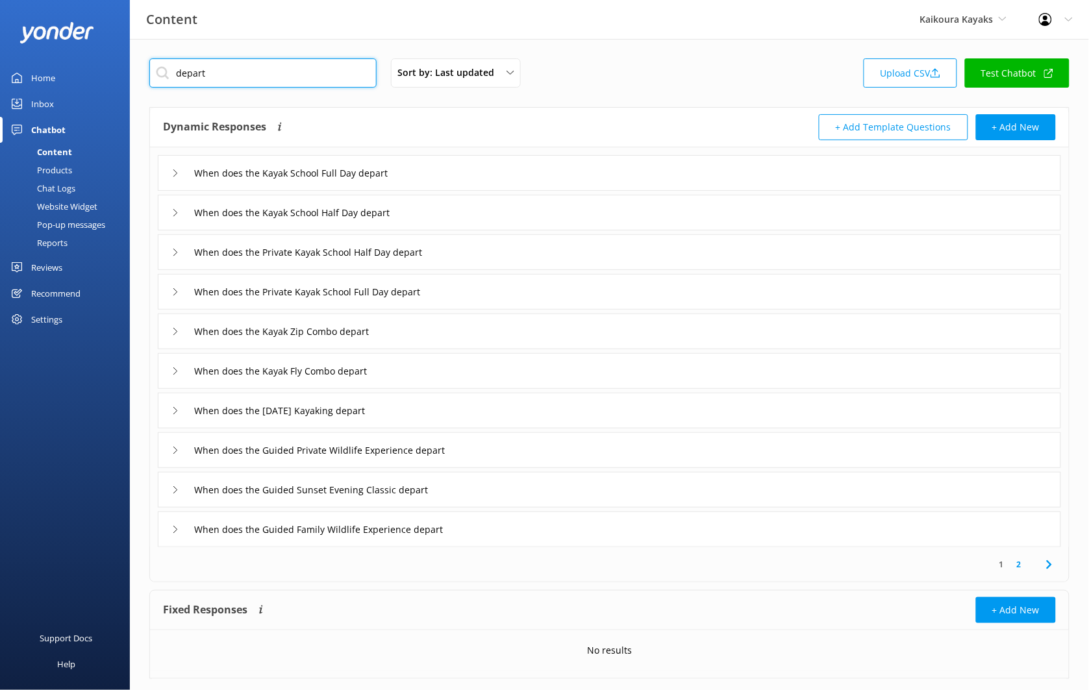
type input "depart"
click at [482, 190] on div "When does the Kayak School Full Day depart" at bounding box center [609, 173] width 903 height 36
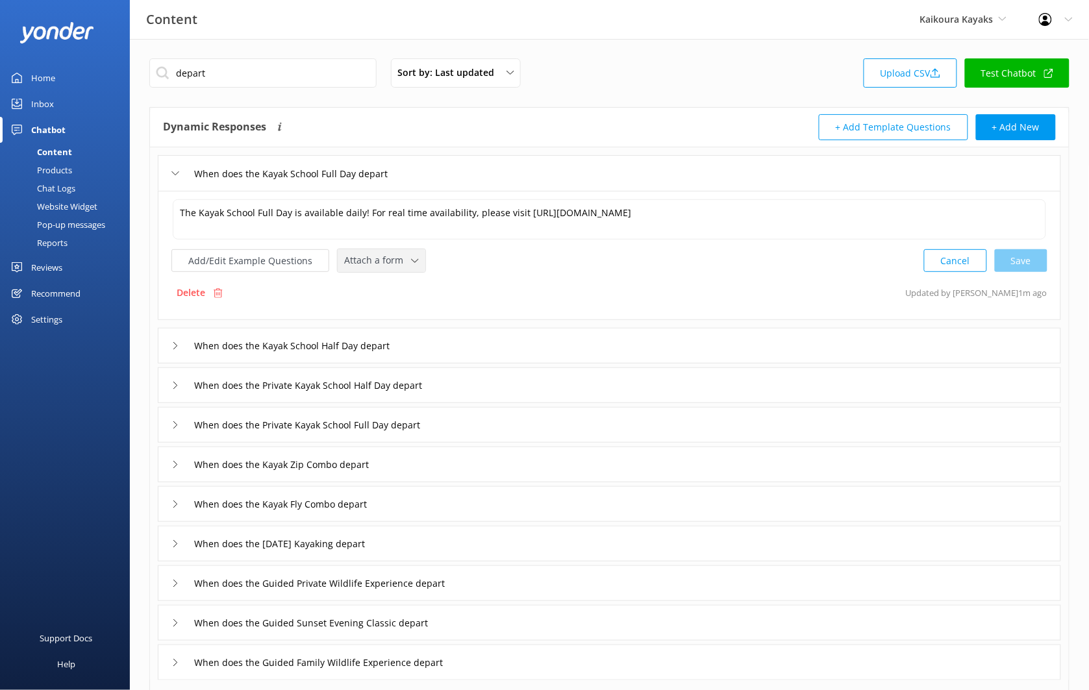
click at [418, 260] on div "Attach a form Leave contact details Check availability" at bounding box center [382, 260] width 88 height 23
click at [403, 317] on div "Check availability" at bounding box center [377, 314] width 64 height 13
click at [445, 332] on div "When does the Kayak School Half Day depart" at bounding box center [609, 345] width 903 height 36
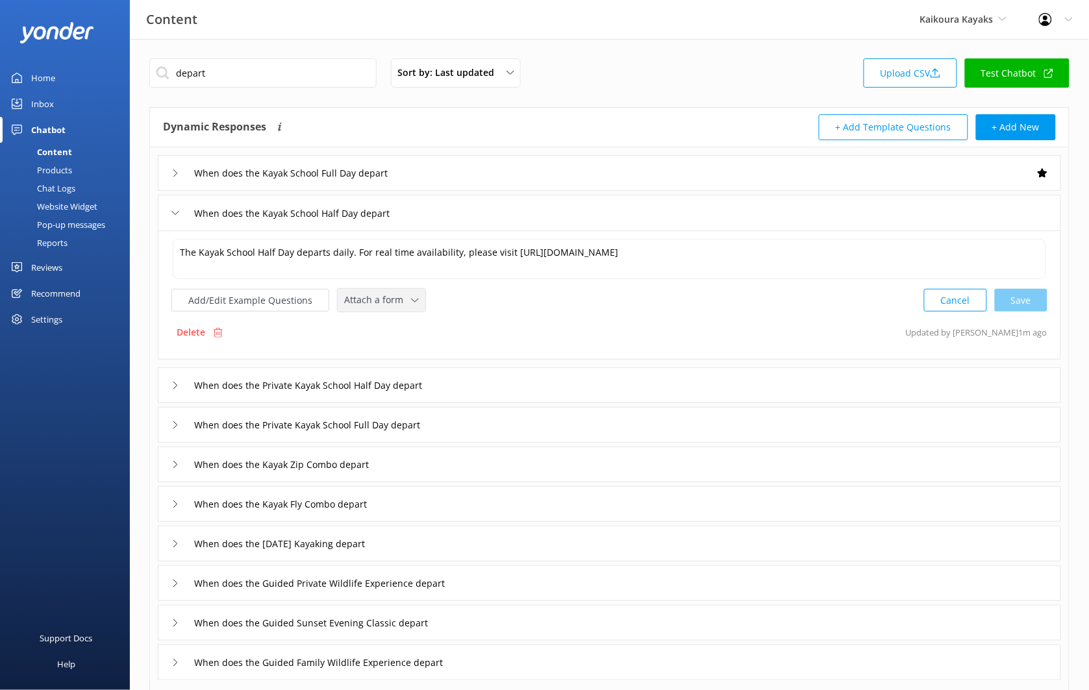
click at [388, 312] on div "Attach a form Leave contact details Check availability" at bounding box center [382, 300] width 88 height 23
click at [395, 347] on div "Check availability" at bounding box center [377, 353] width 64 height 13
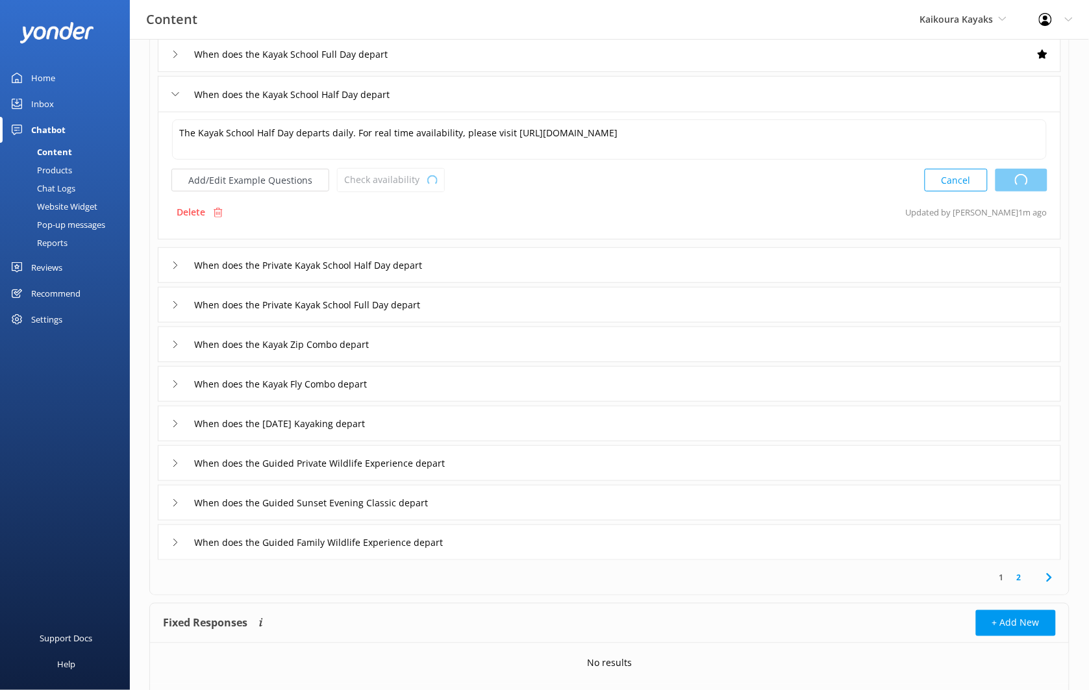
scroll to position [156, 0]
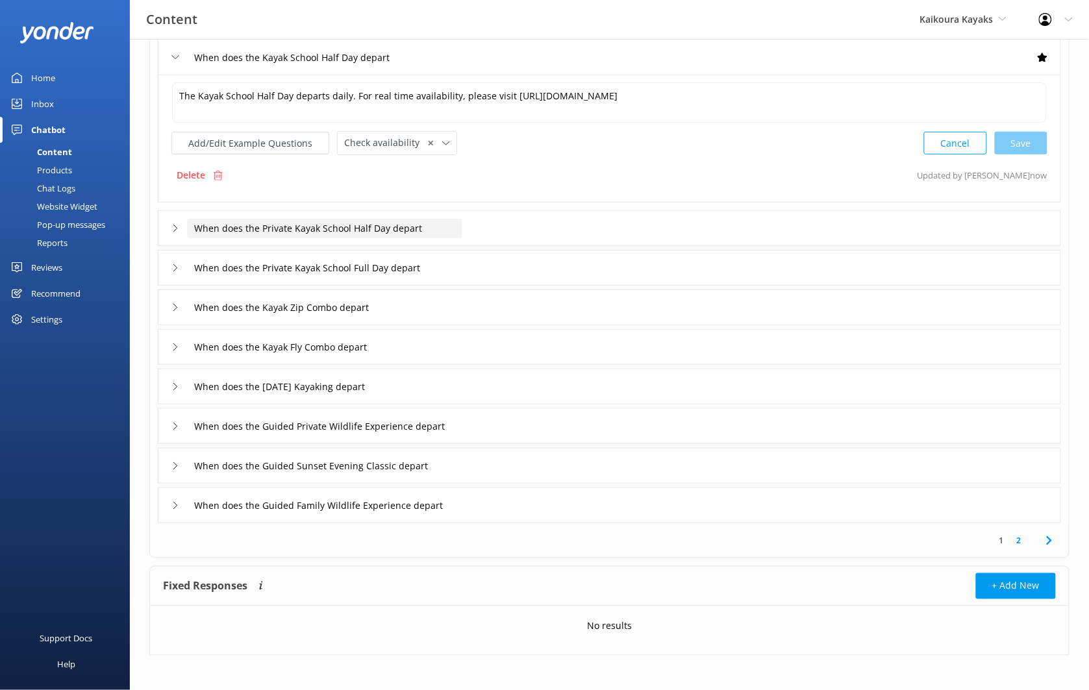
click at [441, 227] on input "When does the Private Kayak School Half Day depart" at bounding box center [324, 228] width 275 height 19
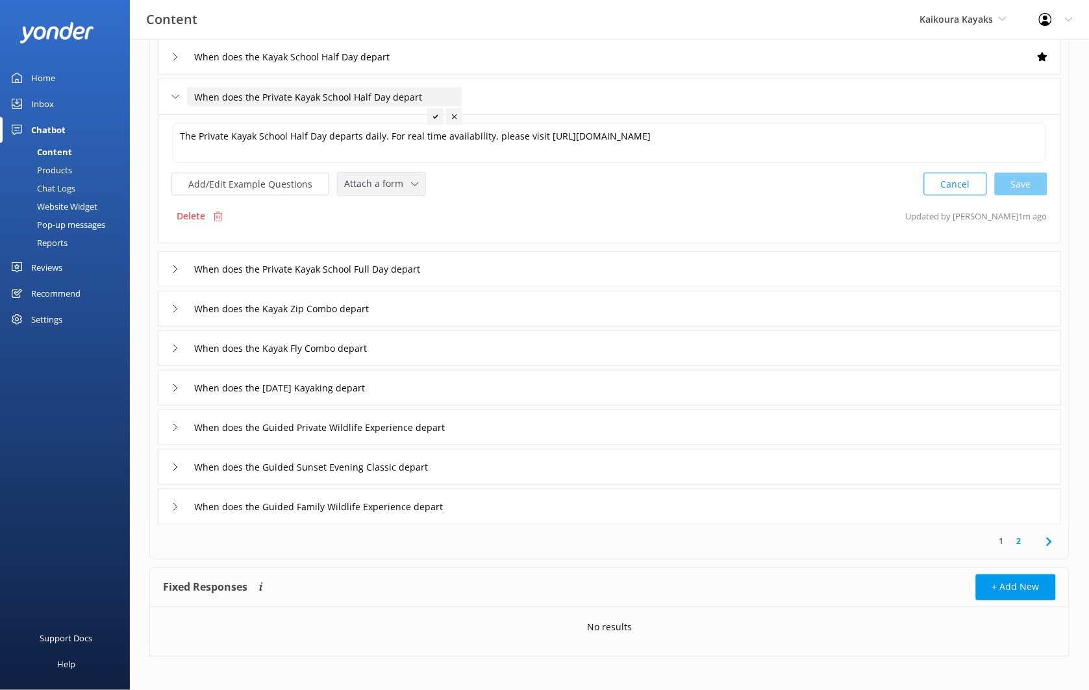
click at [395, 195] on div "Attach a form Leave contact details Check availability" at bounding box center [382, 184] width 88 height 23
click at [406, 239] on link "Check availability" at bounding box center [396, 238] width 116 height 26
click at [495, 280] on div "When does the Private Kayak School Full Day depart" at bounding box center [609, 268] width 903 height 36
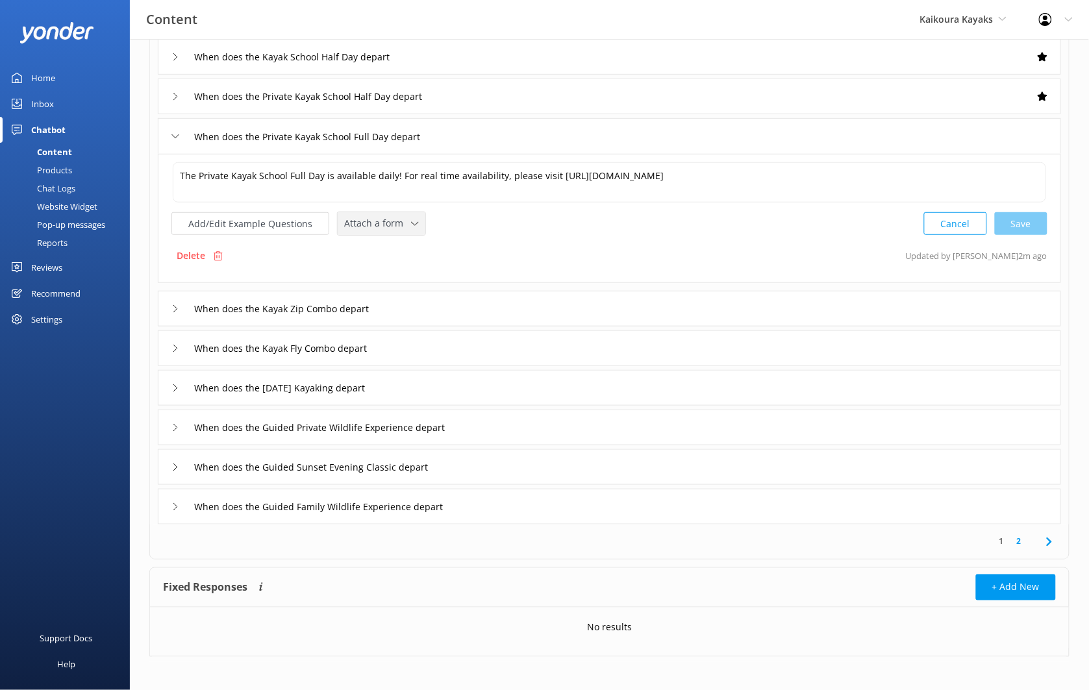
click at [404, 227] on span "Attach a form" at bounding box center [377, 223] width 67 height 14
click at [409, 267] on link "Check availability" at bounding box center [396, 277] width 116 height 26
click at [422, 303] on div "When does the Kayak Zip Combo depart" at bounding box center [609, 308] width 903 height 36
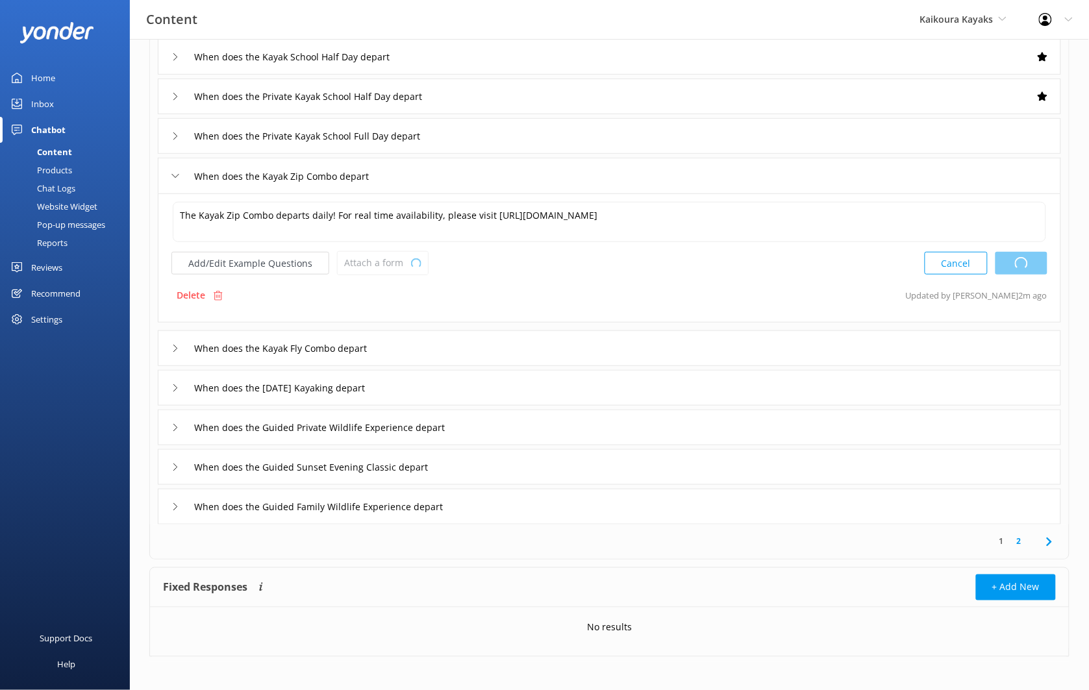
type textarea "The Private Kayak School Full Day is available daily! For real time availabilit…"
click at [395, 260] on div "Add/Edit Example Questions Attach a form Loading.. Leave contact details Check …" at bounding box center [299, 263] width 257 height 24
click at [397, 264] on span "Attach a form" at bounding box center [377, 263] width 67 height 14
click at [409, 312] on link "Check availability" at bounding box center [396, 317] width 116 height 26
click at [421, 333] on div "When does the Kayak Fly Combo depart" at bounding box center [609, 347] width 903 height 36
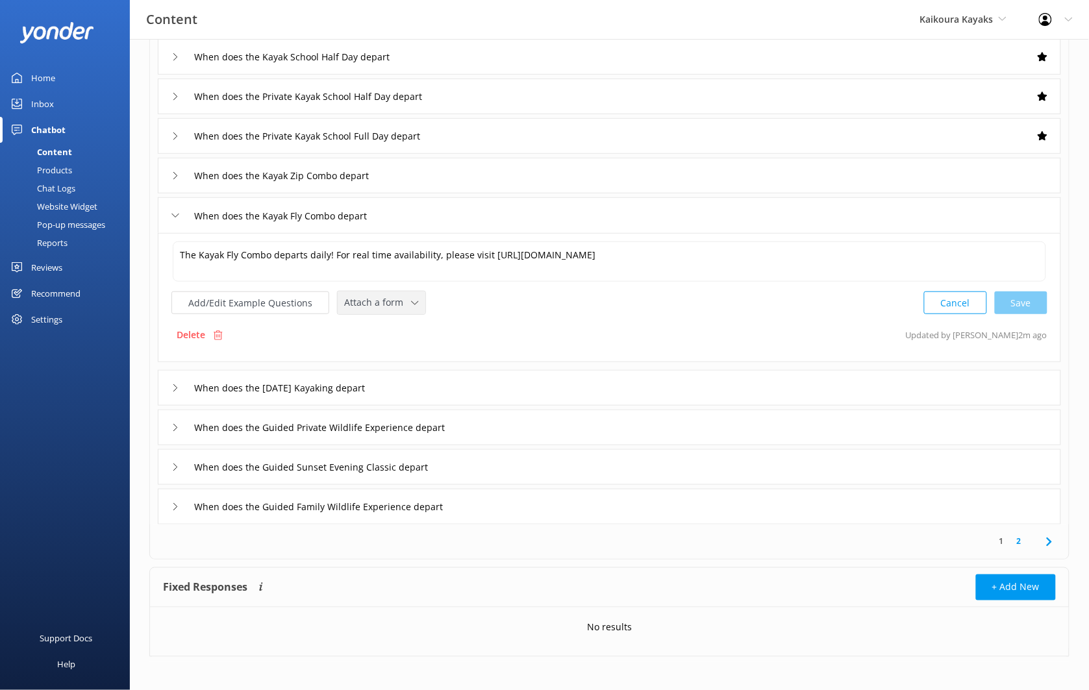
click at [404, 304] on span "Attach a form" at bounding box center [377, 302] width 67 height 14
click at [405, 345] on link "Check availability" at bounding box center [396, 356] width 116 height 26
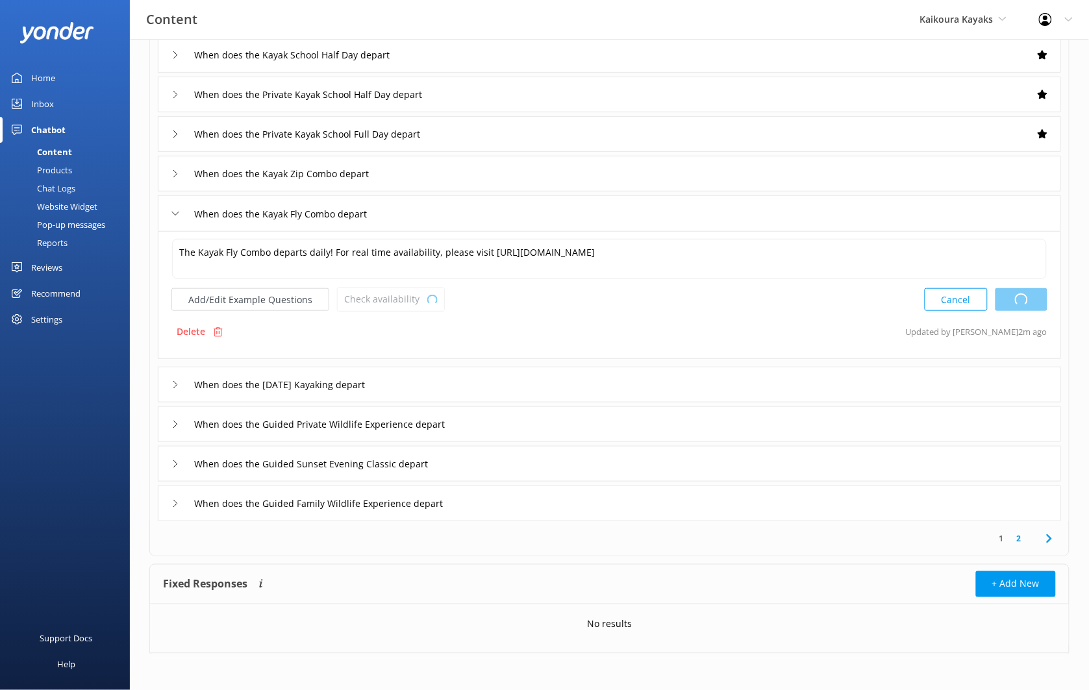
scroll to position [160, 0]
click at [449, 392] on div "When does the Christmas Day Kayaking depart" at bounding box center [609, 382] width 903 height 36
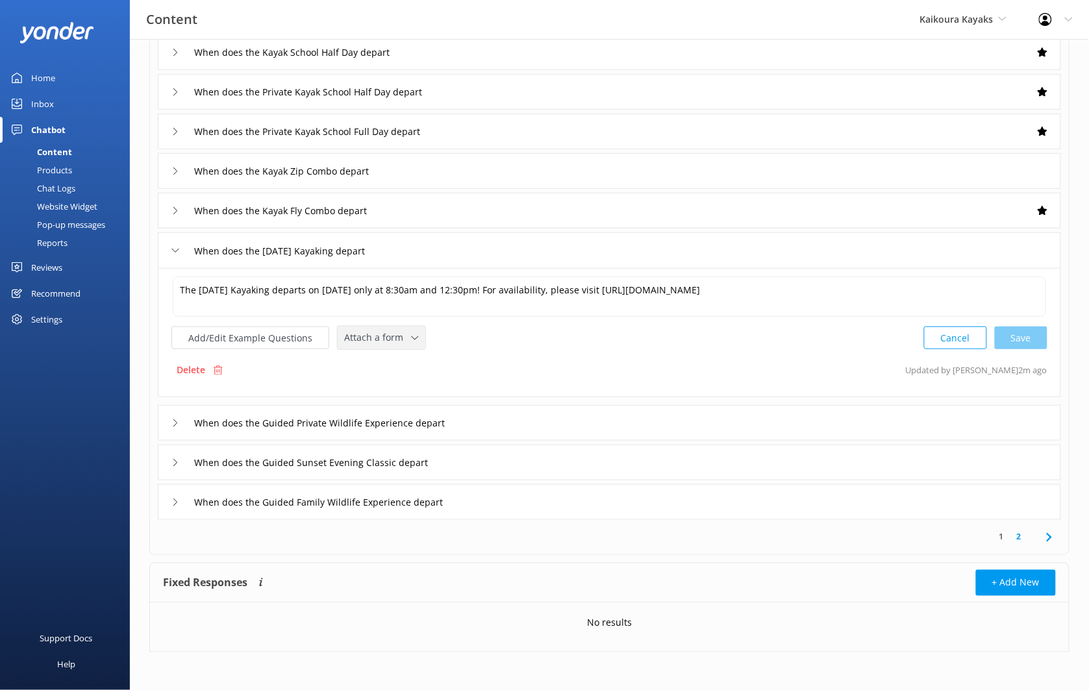
click at [412, 340] on icon at bounding box center [415, 338] width 8 height 8
click at [411, 399] on link "Check availability" at bounding box center [396, 391] width 116 height 26
click at [495, 417] on div "When does the Guided Private Wildlife Experience depart" at bounding box center [609, 422] width 903 height 36
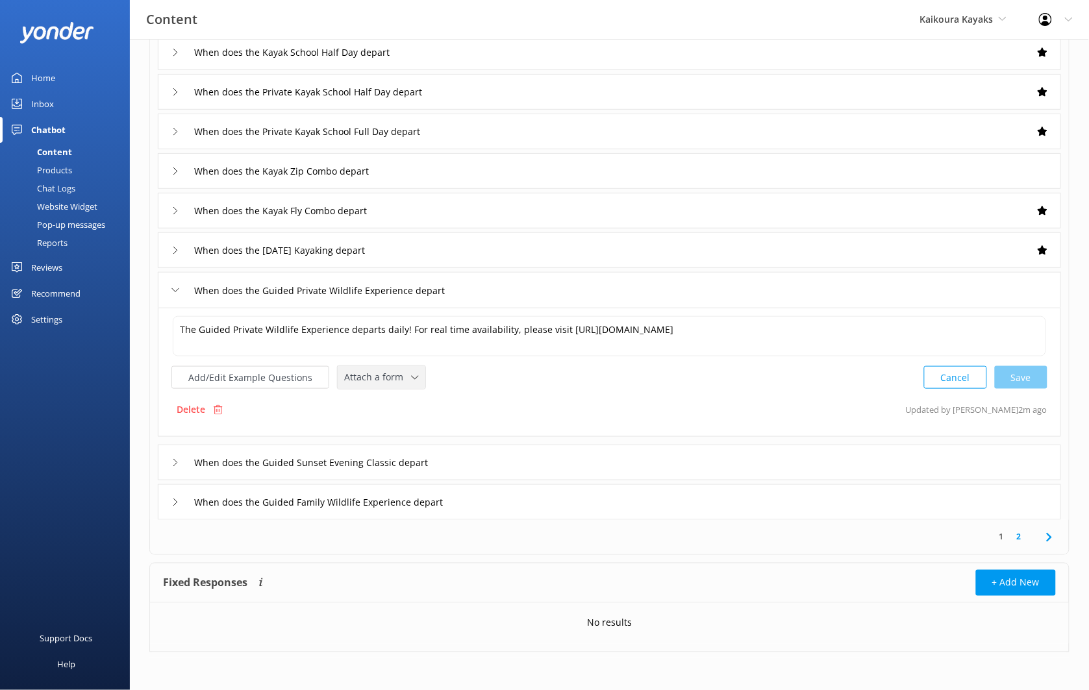
click at [399, 367] on div "Attach a form Leave contact details Check availability" at bounding box center [382, 377] width 88 height 23
click at [391, 432] on div "Check availability" at bounding box center [377, 431] width 64 height 13
click at [469, 458] on div "When does the Guided Sunset Evening Classic depart" at bounding box center [609, 461] width 903 height 36
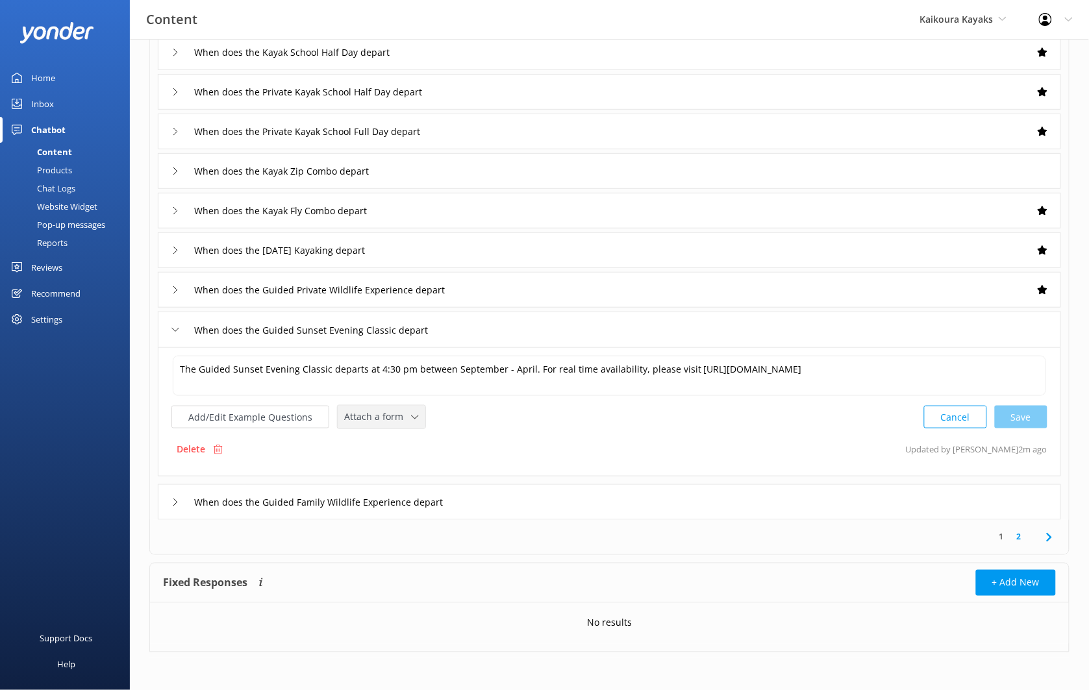
click at [403, 424] on div "Attach a form" at bounding box center [381, 417] width 81 height 16
click at [406, 463] on link "Check availability" at bounding box center [396, 471] width 116 height 26
click at [466, 507] on input "When does the Guided Family Wildlife Experience depart" at bounding box center [335, 500] width 296 height 19
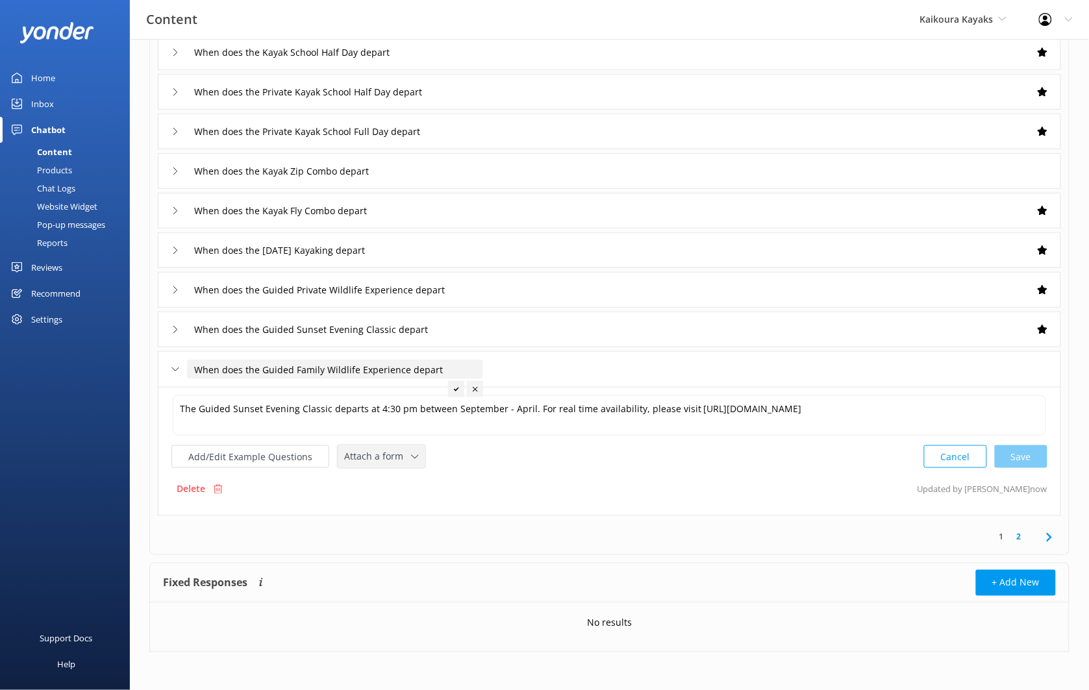
click at [391, 451] on span "Attach a form" at bounding box center [377, 456] width 67 height 14
click at [401, 504] on div "Check availability" at bounding box center [377, 510] width 64 height 13
click at [1002, 536] on link "1" at bounding box center [1002, 536] width 18 height 12
click at [1017, 537] on link "2" at bounding box center [1019, 536] width 18 height 12
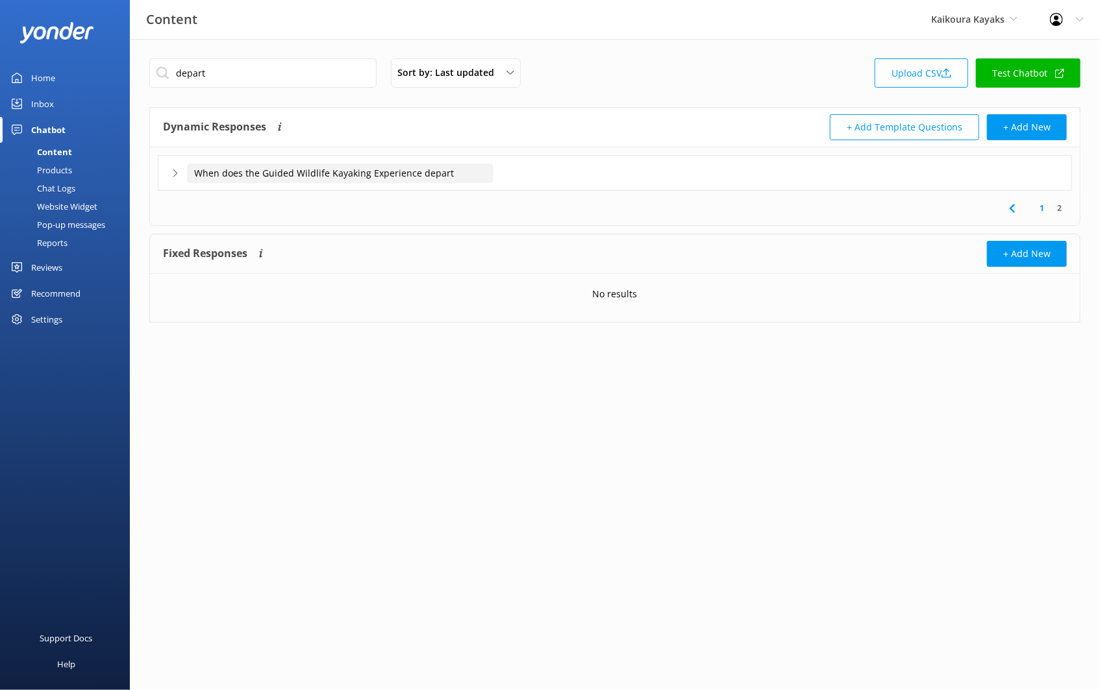
click at [476, 173] on input "When does the Guided Wildlife Kayaking Experience depart" at bounding box center [340, 173] width 306 height 19
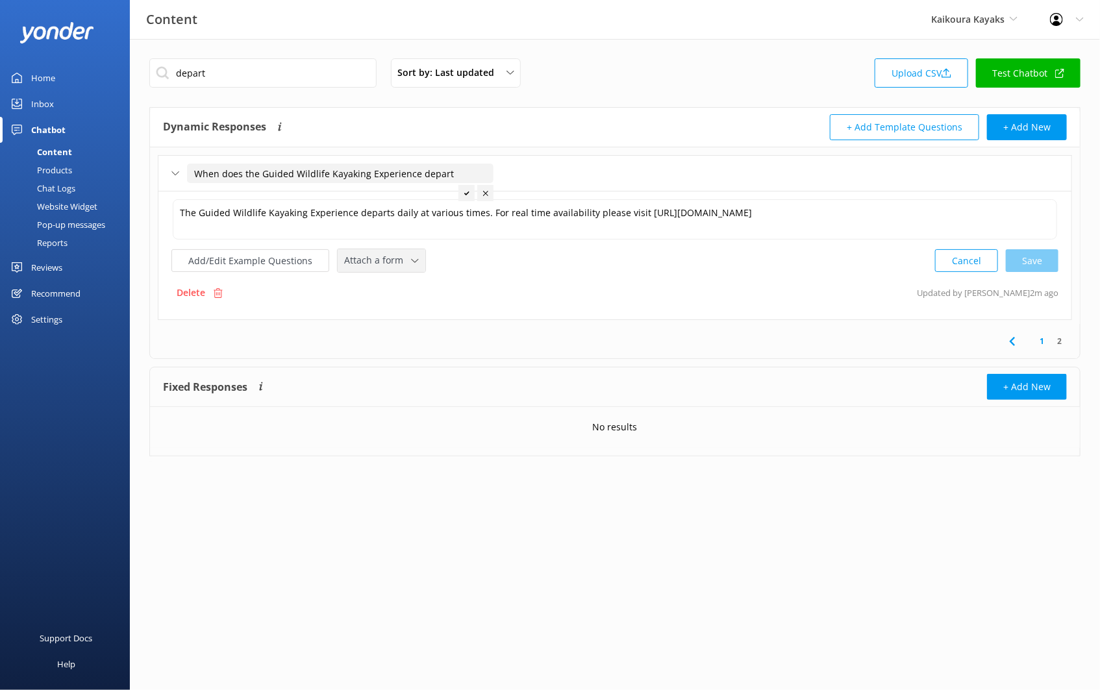
click at [400, 253] on span "Attach a form" at bounding box center [377, 260] width 67 height 14
click at [402, 314] on div "Check availability" at bounding box center [377, 314] width 64 height 13
click at [499, 339] on div "1 2" at bounding box center [615, 340] width 924 height 34
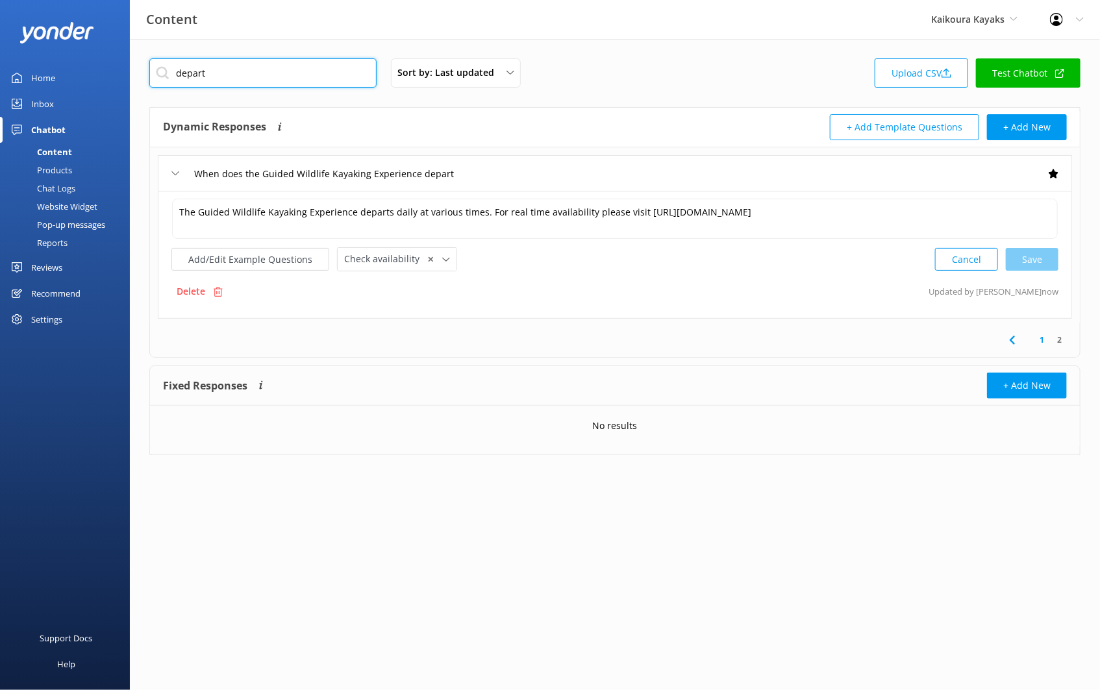
click at [332, 79] on input "depart" at bounding box center [262, 72] width 227 height 29
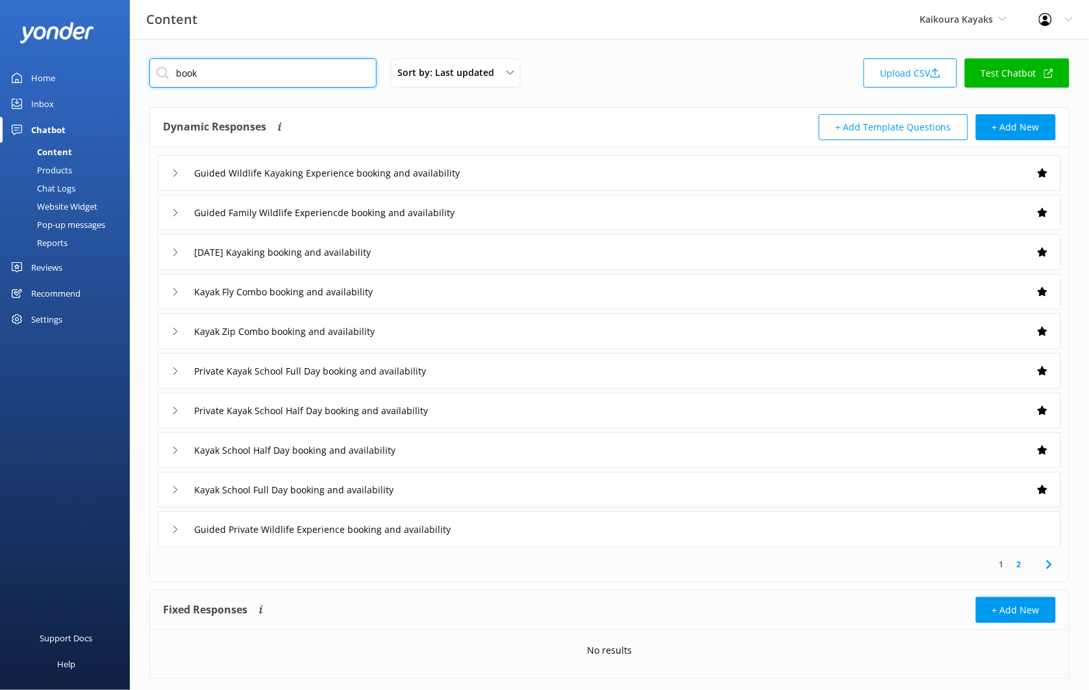
click at [275, 71] on input "book" at bounding box center [262, 72] width 227 height 29
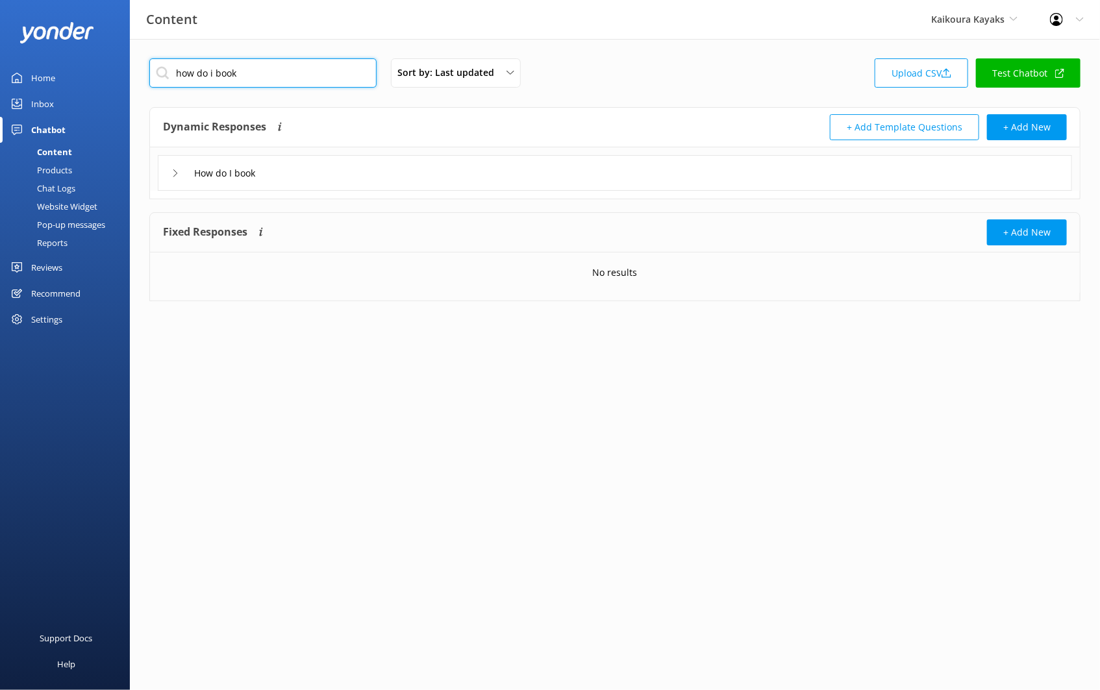
type input "how do i book"
click at [327, 175] on div "How do I book" at bounding box center [615, 173] width 914 height 36
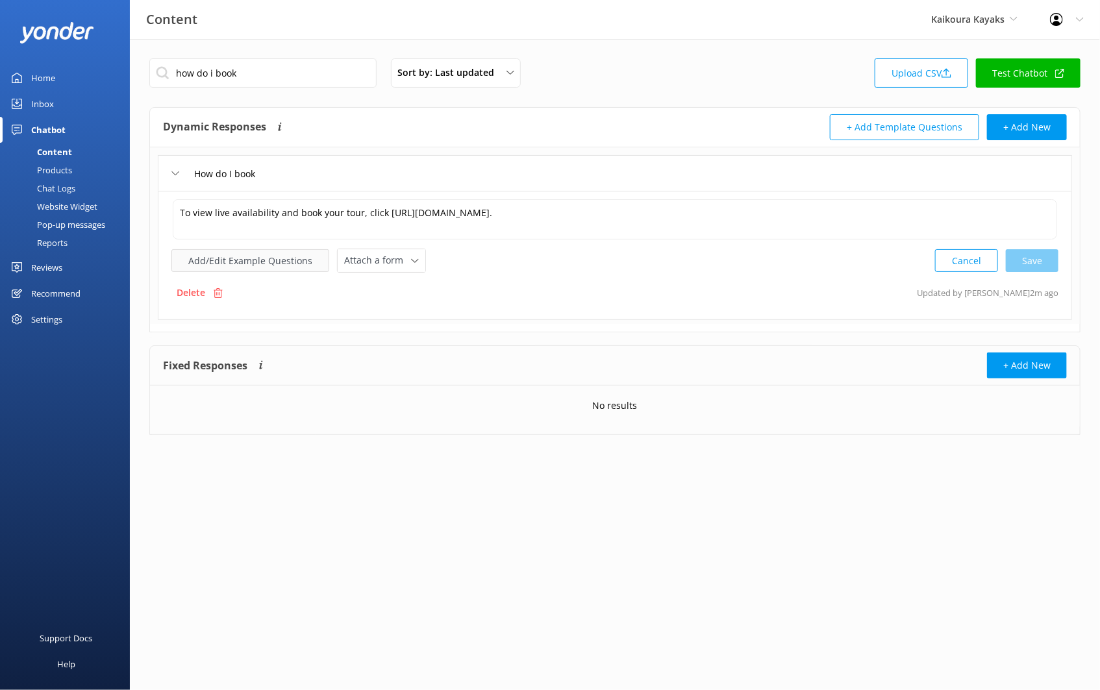
click at [302, 258] on button "Add/Edit Example Questions" at bounding box center [250, 260] width 158 height 23
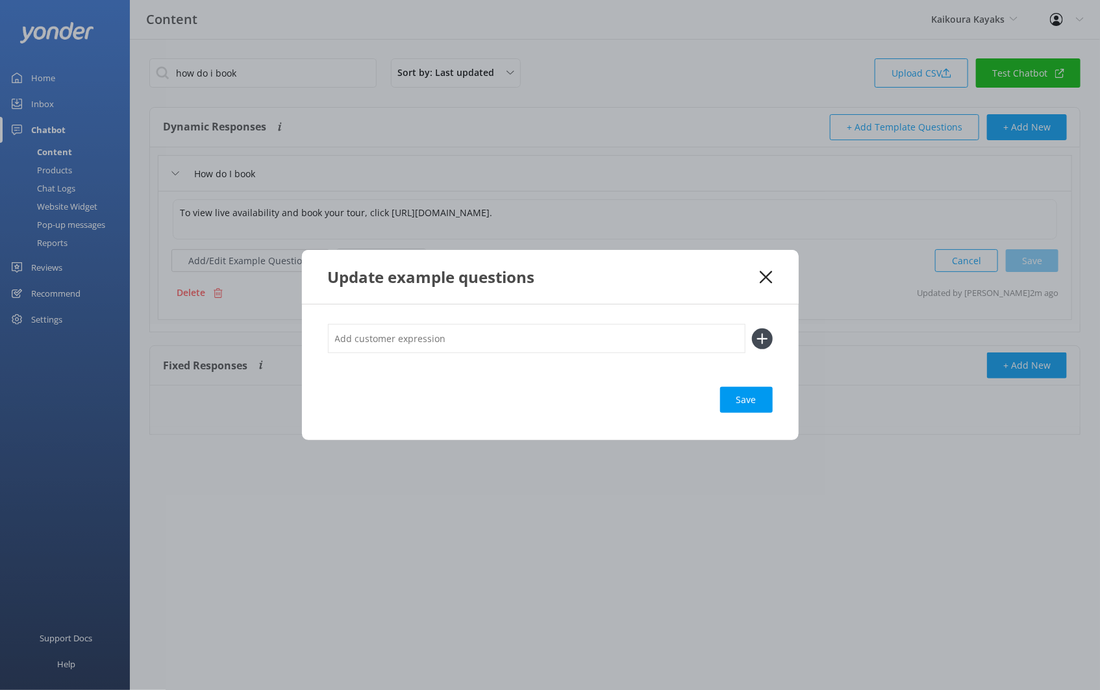
click at [410, 345] on input "text" at bounding box center [536, 338] width 417 height 29
type input "Make booking"
click at [752, 328] on button at bounding box center [762, 338] width 21 height 21
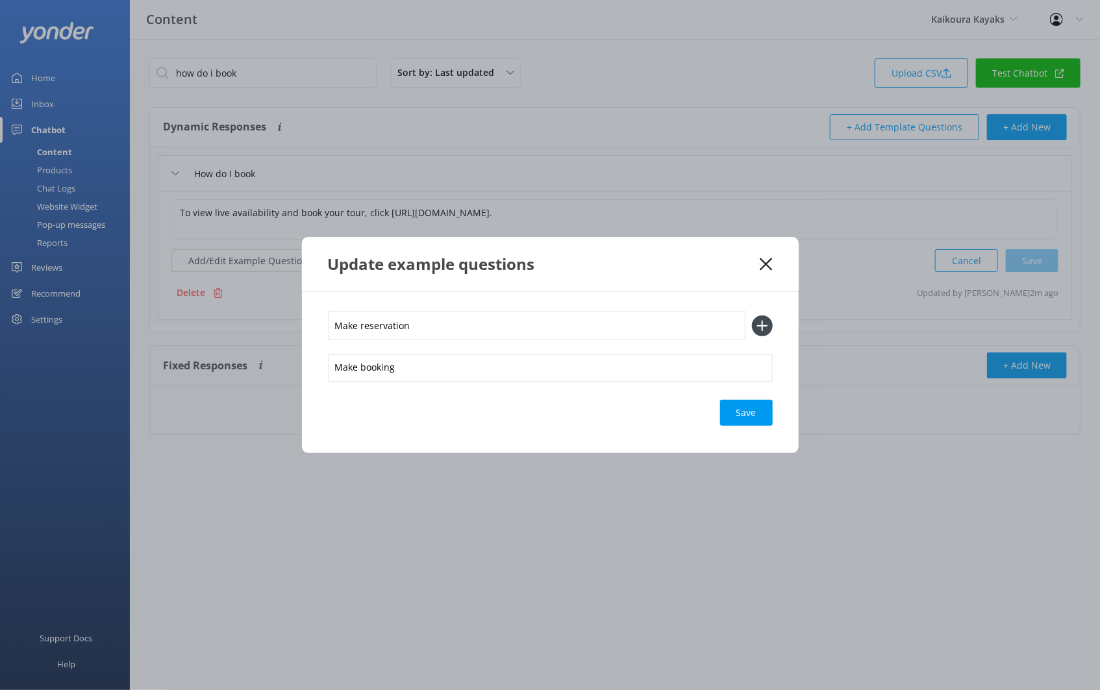
type input "Make reservation"
click at [752, 315] on button at bounding box center [762, 325] width 21 height 21
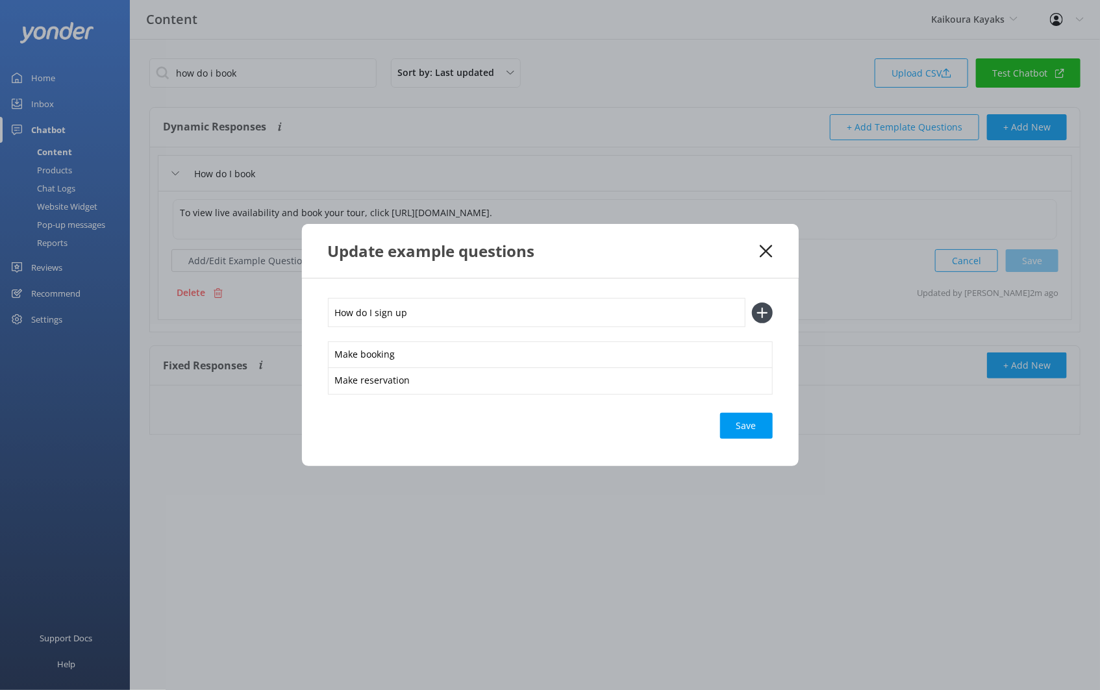
type input "How do I sign up"
click at [752, 302] on button at bounding box center [762, 312] width 21 height 21
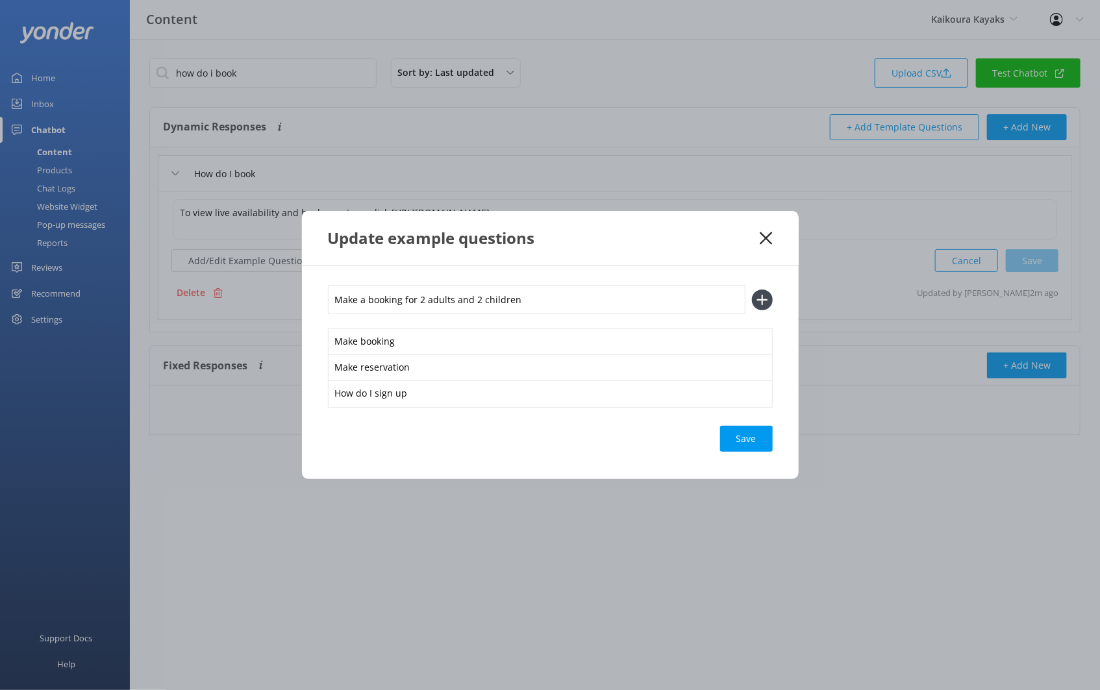
type input "Make a booking for 2 adults and 2 children"
click at [752, 290] on button at bounding box center [762, 300] width 21 height 21
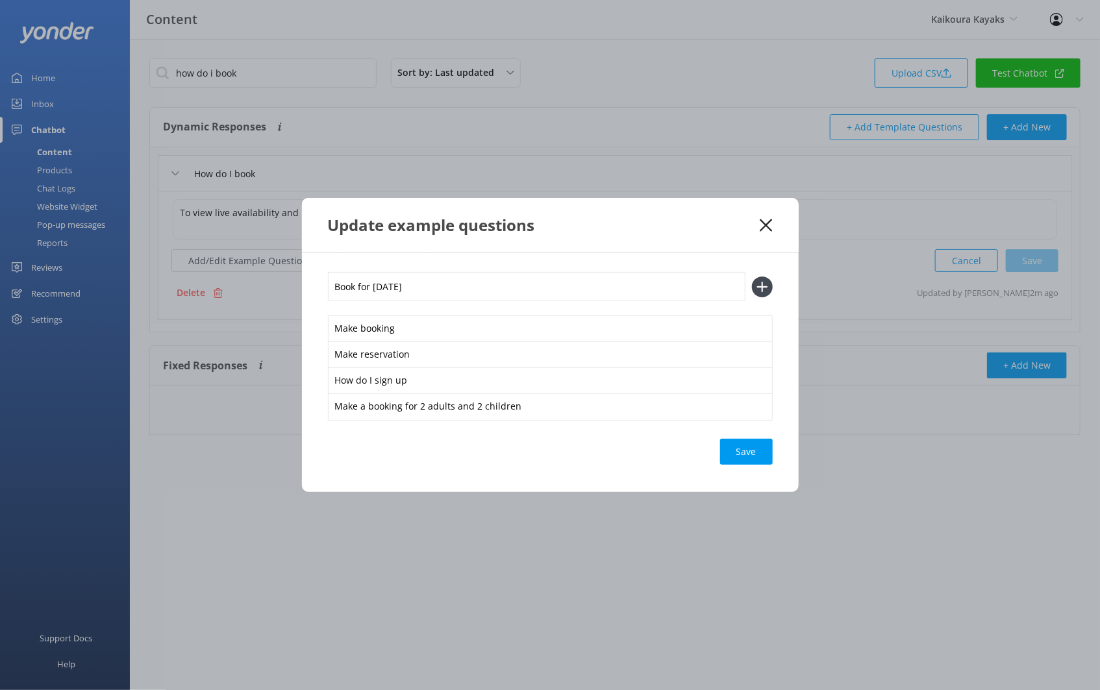
type input "Book for July 19th"
click at [752, 277] on button at bounding box center [762, 287] width 21 height 21
type input "\"
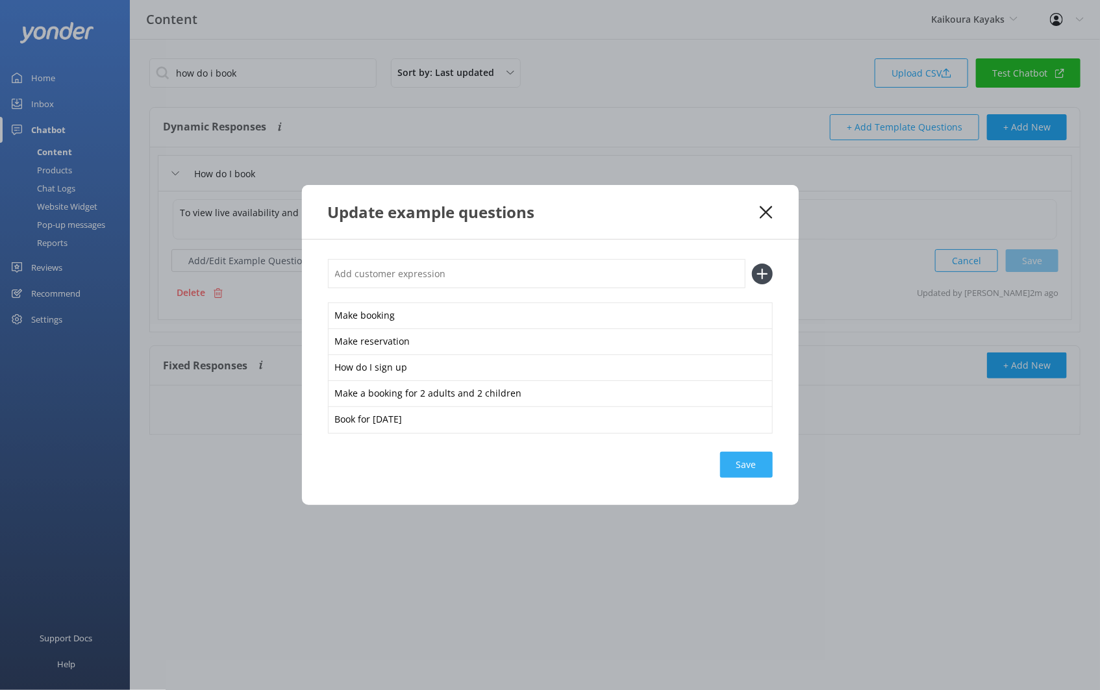
click at [759, 468] on div "Save" at bounding box center [746, 465] width 53 height 26
click at [767, 206] on icon at bounding box center [765, 212] width 12 height 13
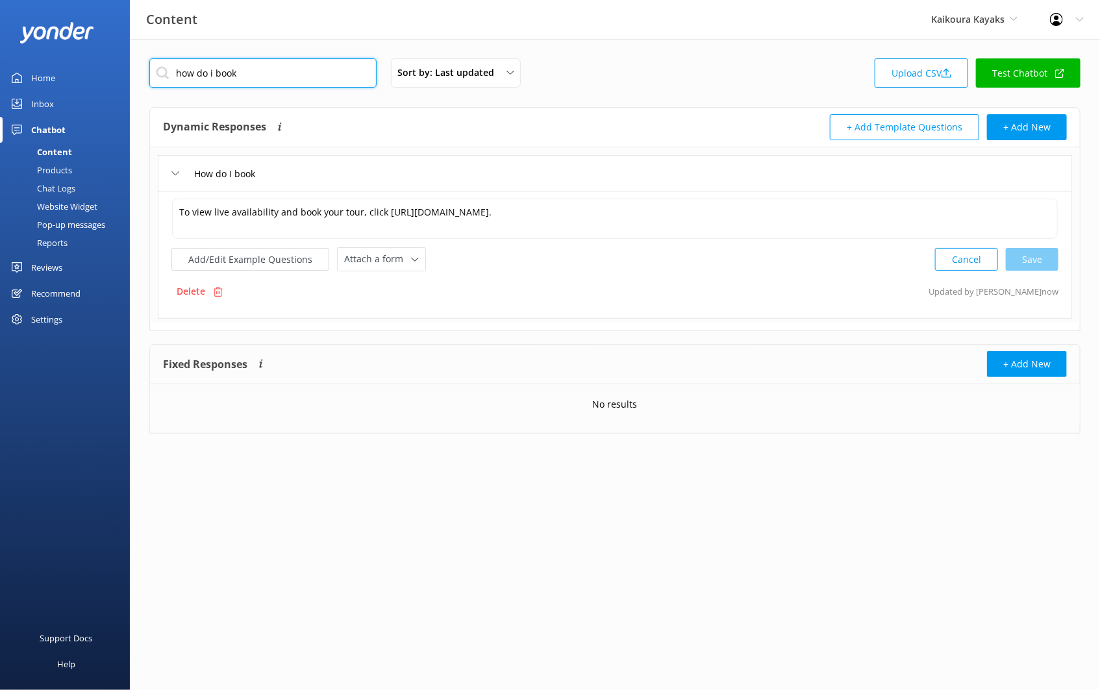
click at [294, 63] on input "how do i book" at bounding box center [262, 72] width 227 height 29
click at [291, 66] on input "how do i book" at bounding box center [262, 72] width 227 height 29
click at [291, 67] on input "how do i book" at bounding box center [262, 72] width 227 height 29
click at [238, 69] on input "how do i book" at bounding box center [262, 72] width 227 height 29
click at [235, 74] on input "how do i book" at bounding box center [262, 72] width 227 height 29
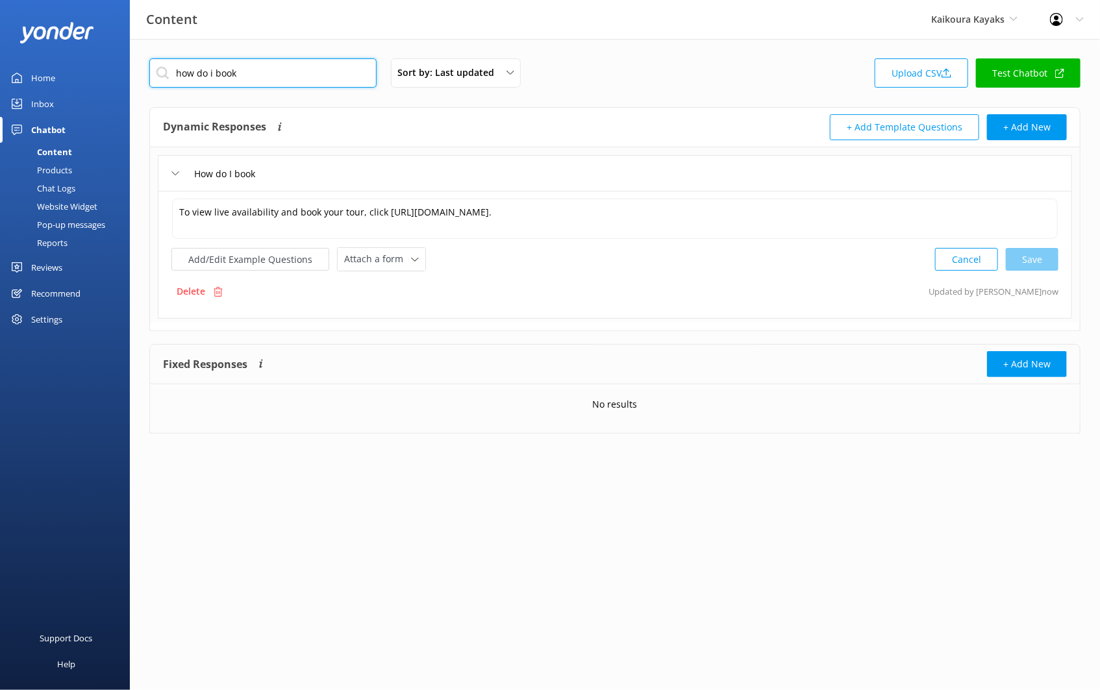
click at [234, 75] on input "how do i book" at bounding box center [262, 72] width 227 height 29
type input "help"
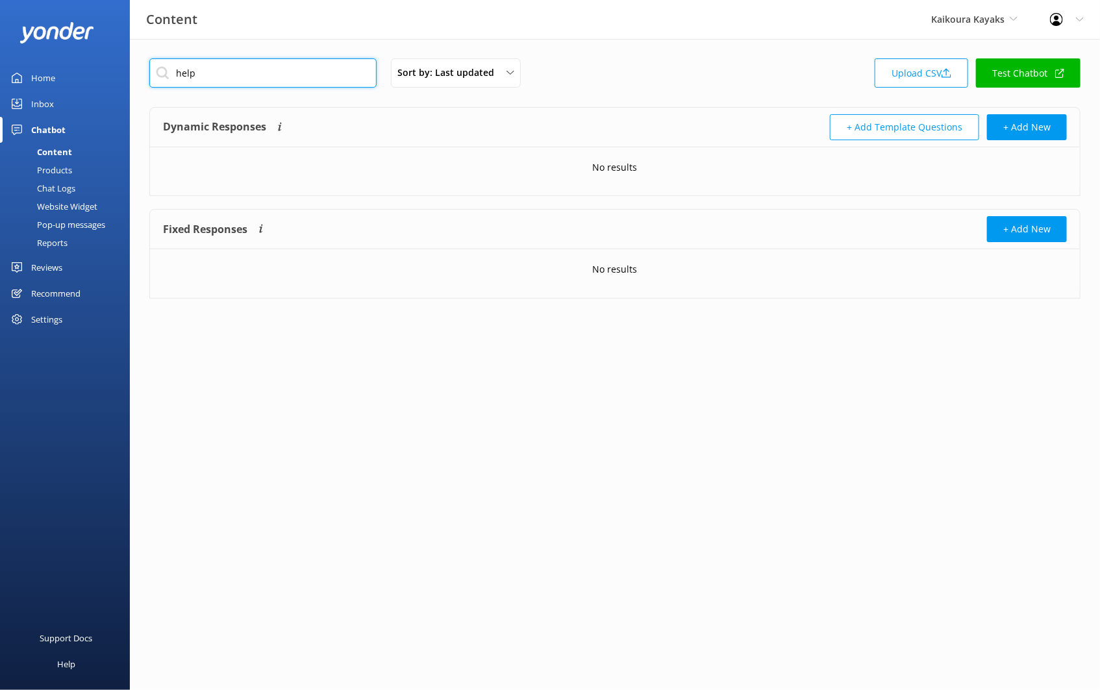
click at [216, 68] on input "help" at bounding box center [262, 72] width 227 height 29
click at [669, 63] on div "Sort by: Last updated Title Last updated Upload CSV Test Chatbot" at bounding box center [614, 76] width 931 height 37
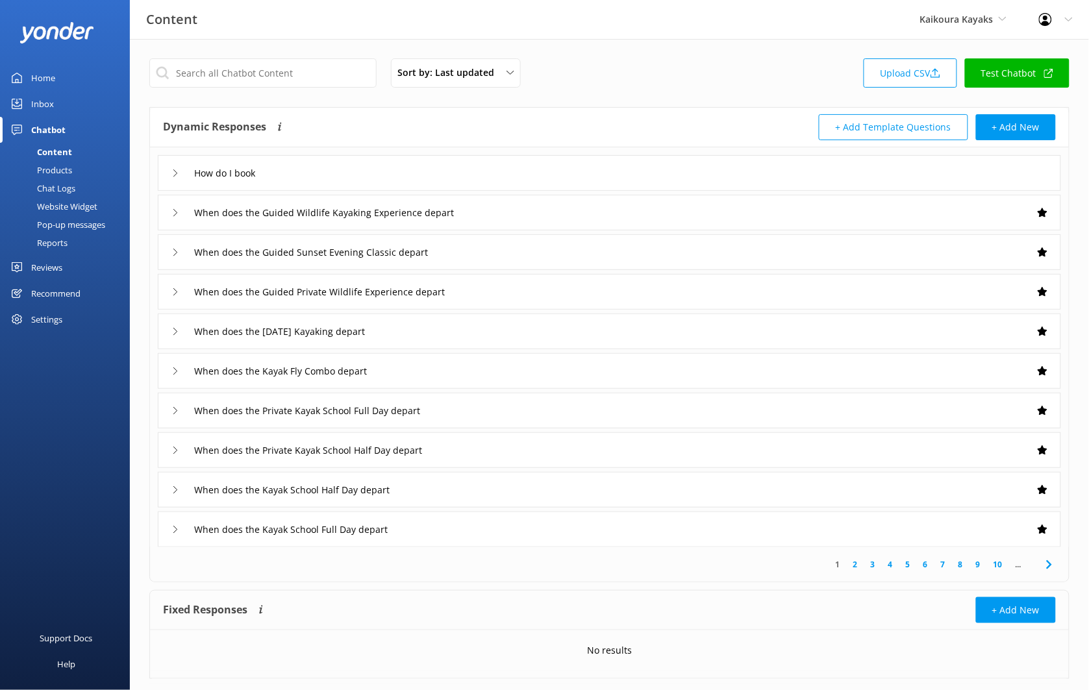
click at [329, 158] on div "How do I book" at bounding box center [609, 173] width 903 height 36
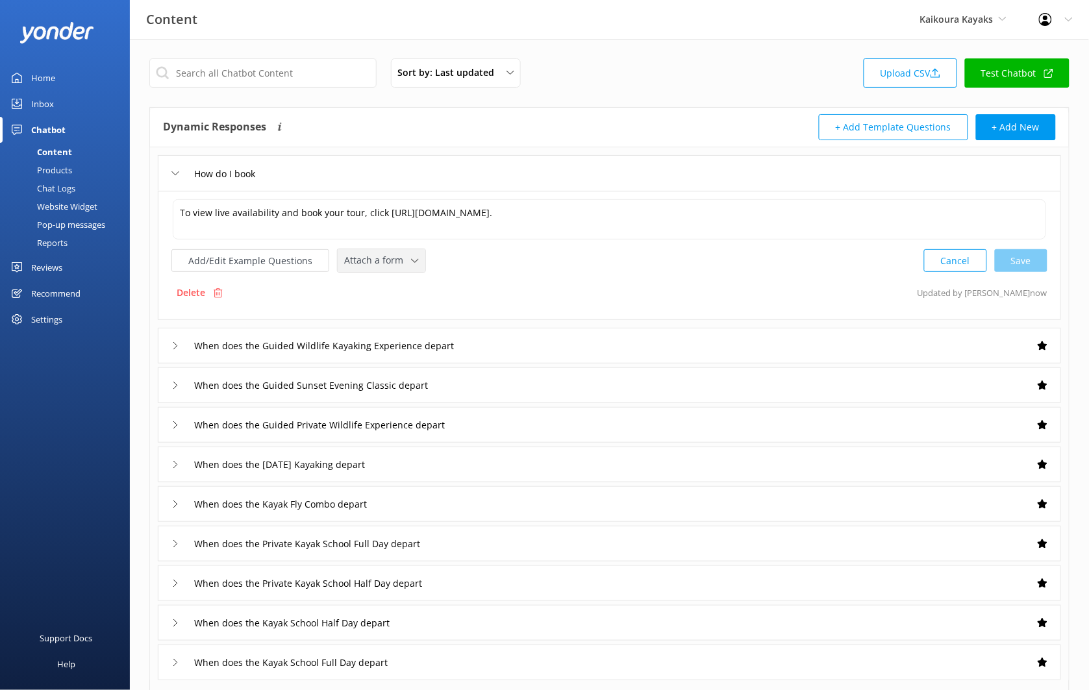
click at [367, 269] on div "Attach a form" at bounding box center [381, 261] width 81 height 16
drag, startPoint x: 415, startPoint y: 314, endPoint x: 423, endPoint y: 310, distance: 9.6
click at [415, 314] on link "Check availability" at bounding box center [396, 314] width 116 height 26
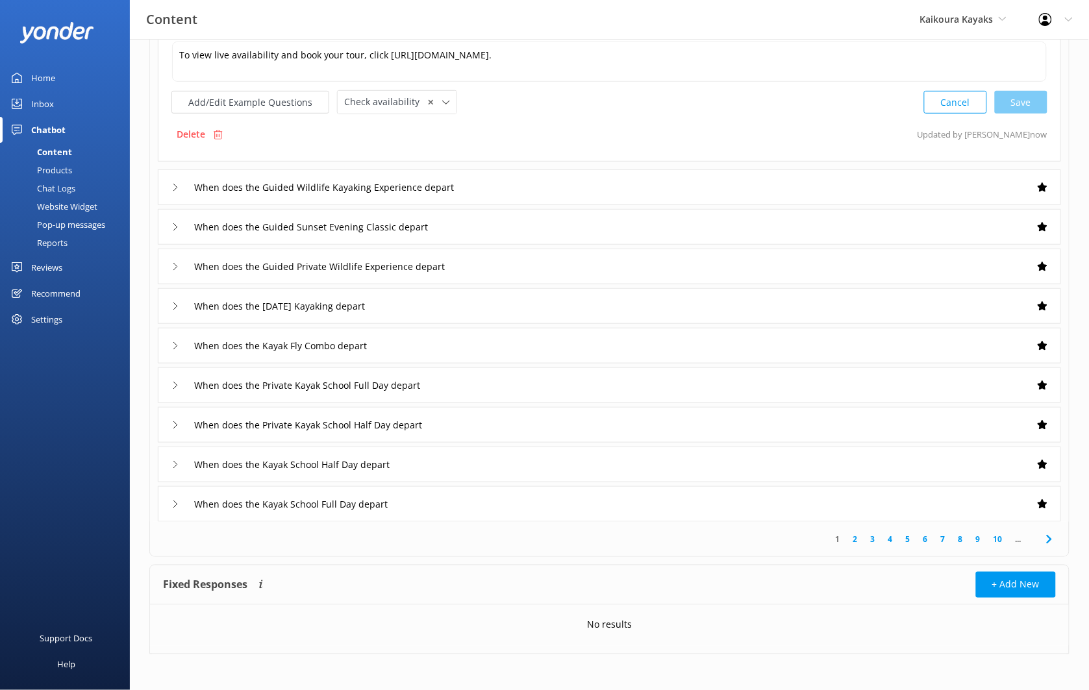
scroll to position [161, 0]
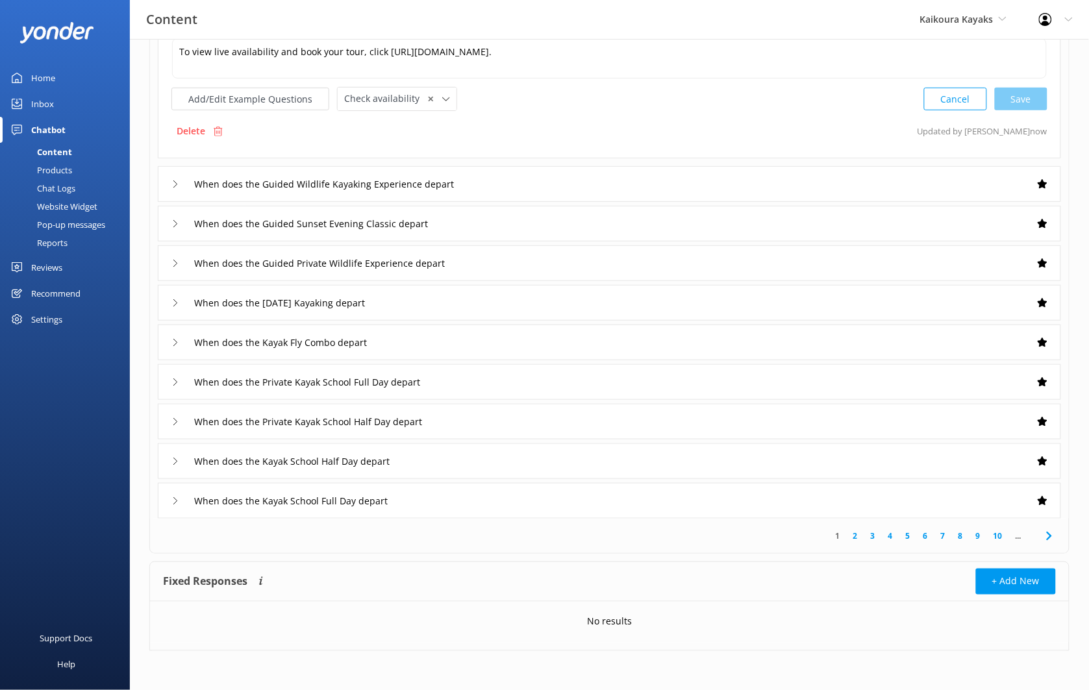
click at [857, 537] on link "2" at bounding box center [855, 536] width 18 height 12
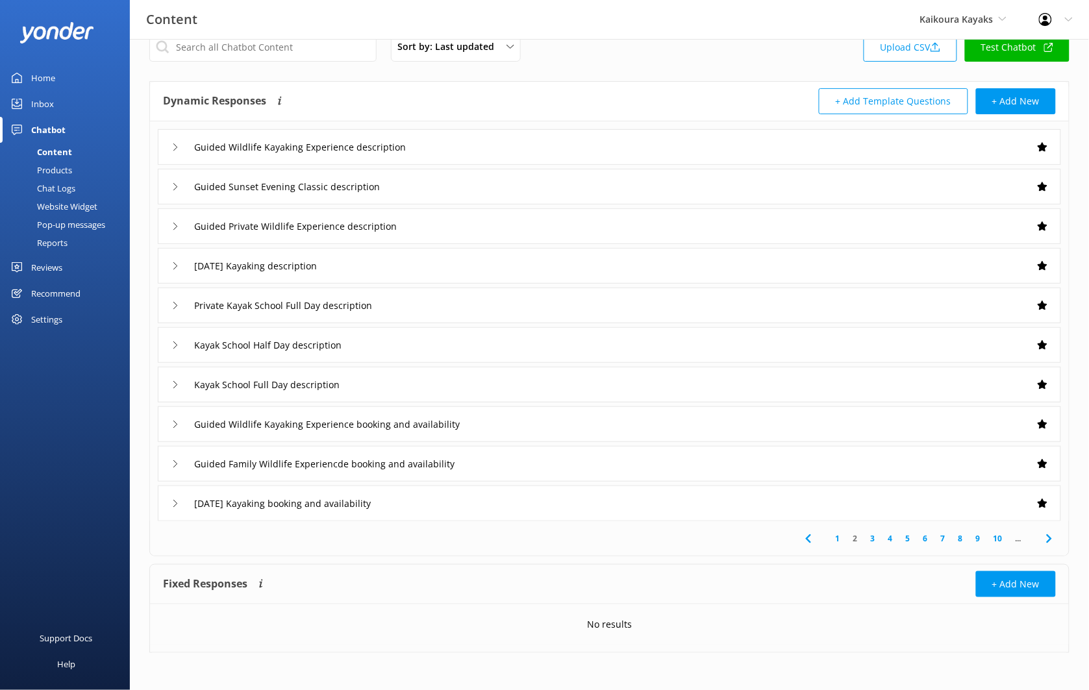
scroll to position [28, 0]
click at [876, 539] on link "3" at bounding box center [873, 536] width 18 height 12
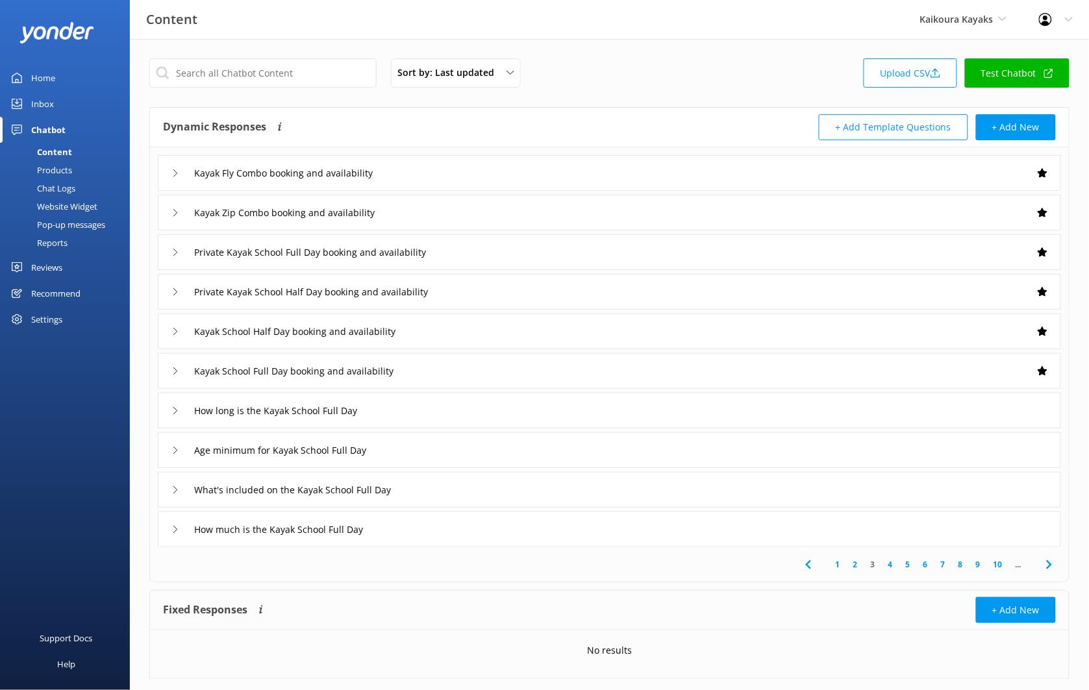
click at [893, 563] on link "4" at bounding box center [891, 564] width 18 height 12
click at [910, 565] on link "5" at bounding box center [908, 564] width 18 height 12
click at [503, 492] on div "Kayak Zip Combo description" at bounding box center [609, 490] width 903 height 36
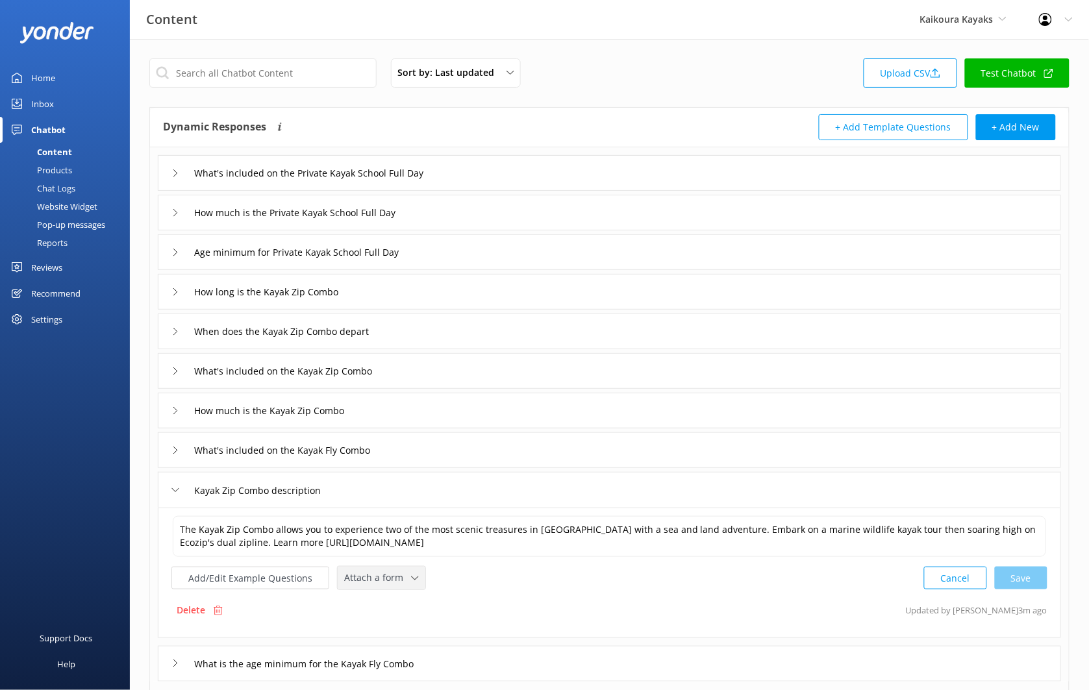
click at [399, 574] on span "Attach a form" at bounding box center [377, 578] width 67 height 14
click at [417, 623] on link "Check availability" at bounding box center [396, 632] width 116 height 26
click at [408, 332] on div "When does the Kayak Zip Combo depart" at bounding box center [609, 332] width 903 height 36
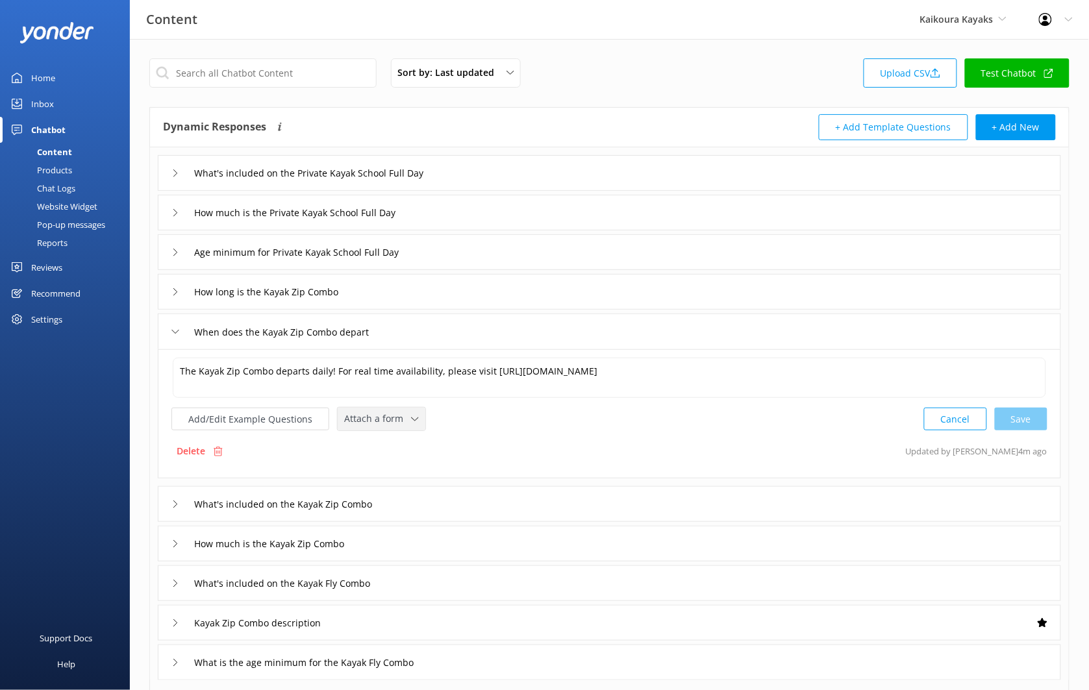
click at [362, 421] on span "Attach a form" at bounding box center [377, 419] width 67 height 14
click at [391, 468] on div "Check availability" at bounding box center [377, 472] width 64 height 13
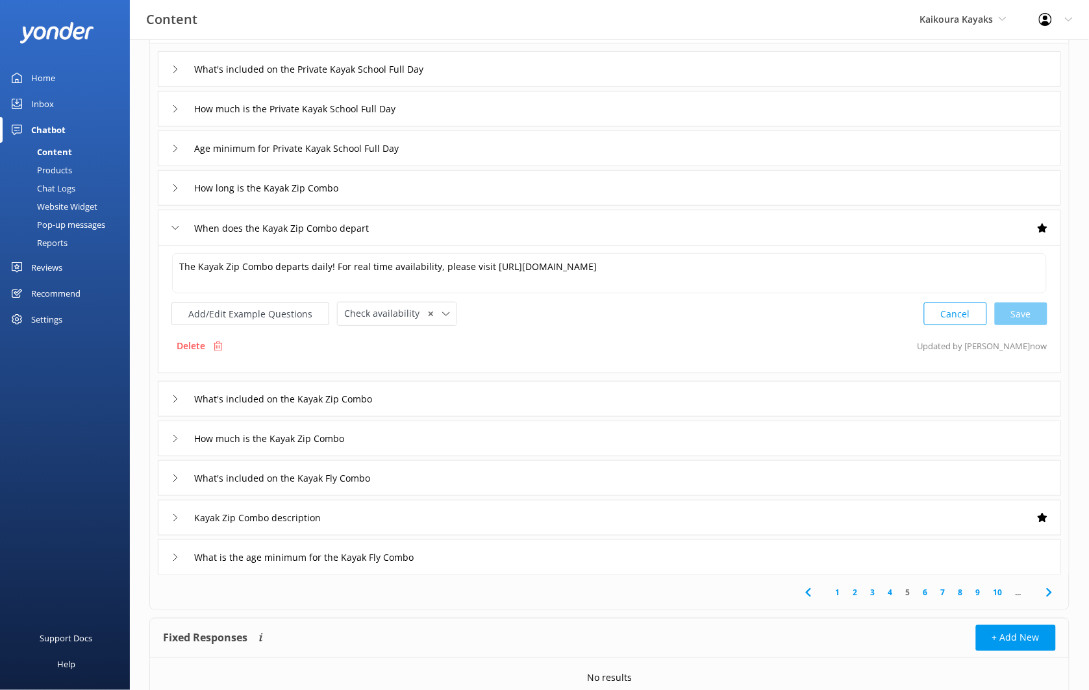
scroll to position [105, 0]
click at [925, 596] on link "6" at bounding box center [926, 592] width 18 height 12
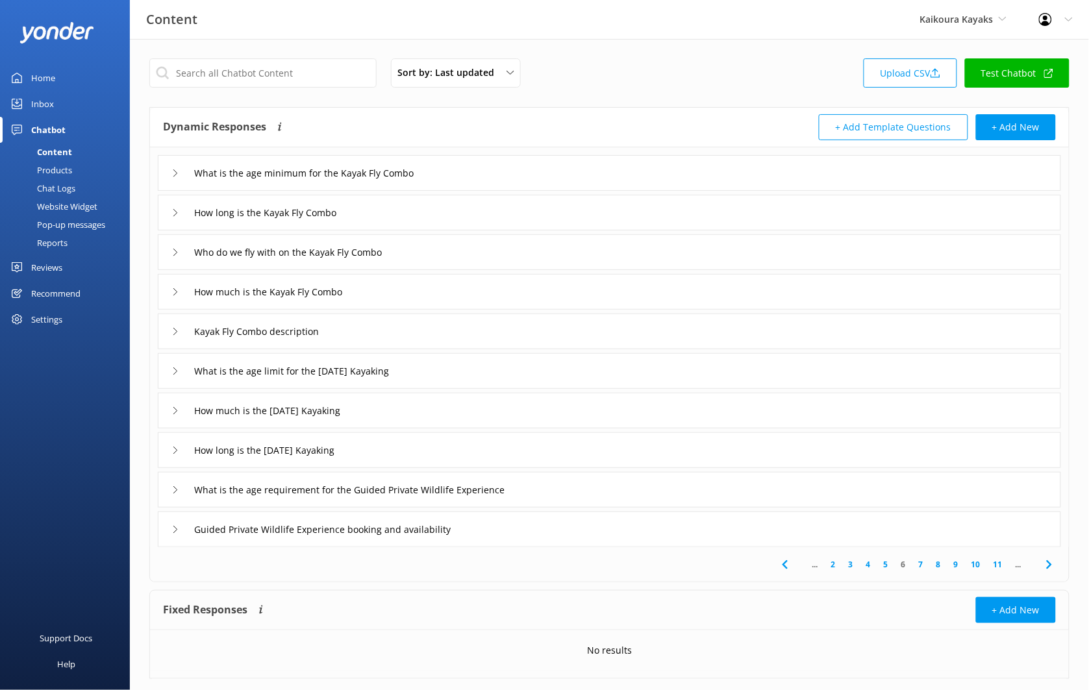
click at [389, 333] on div "Kayak Fly Combo description" at bounding box center [609, 332] width 903 height 36
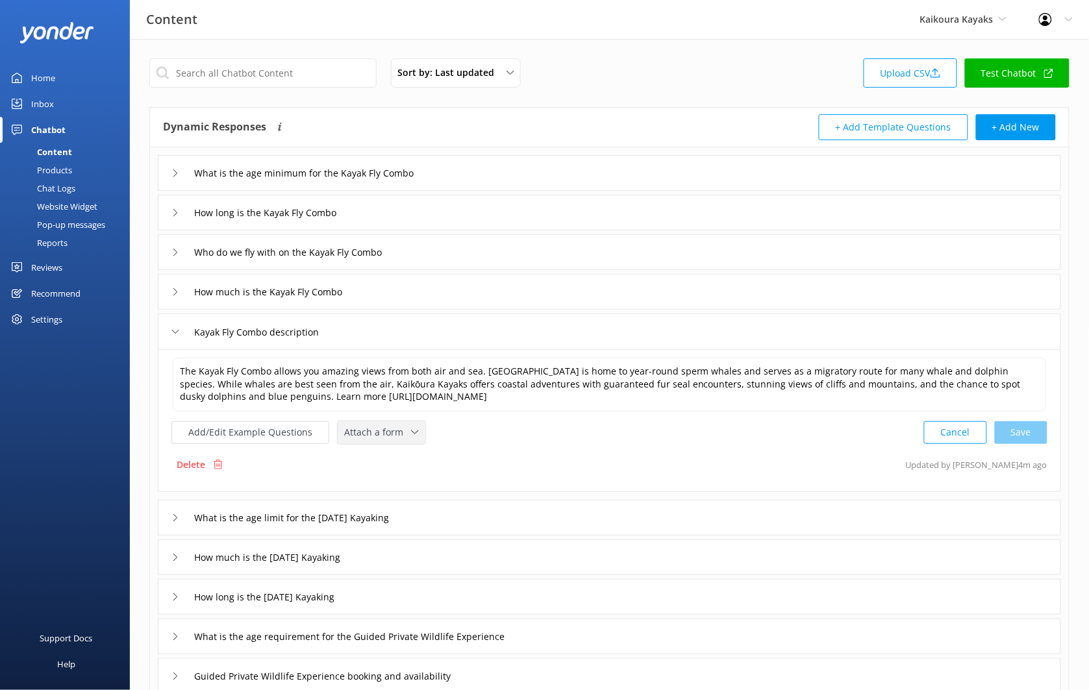
click at [391, 421] on div "Attach a form Leave contact details Check availability" at bounding box center [382, 432] width 88 height 23
click at [400, 479] on link "Check availability" at bounding box center [396, 486] width 116 height 26
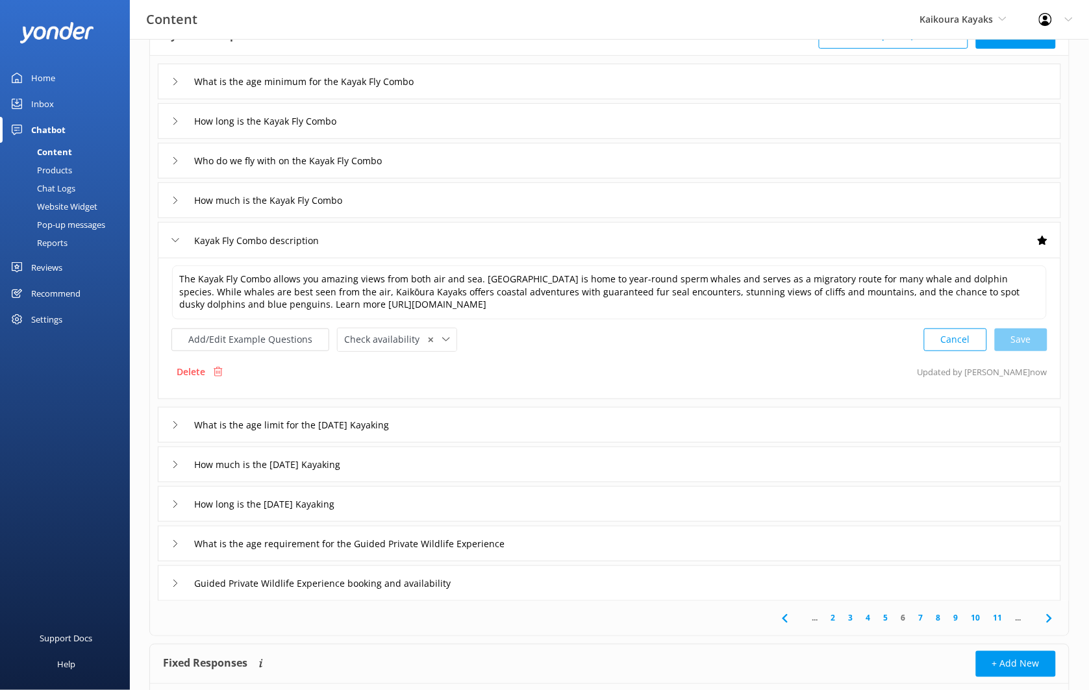
scroll to position [92, 0]
click at [515, 574] on div "Guided Private Wildlife Experience booking and availability" at bounding box center [609, 583] width 903 height 36
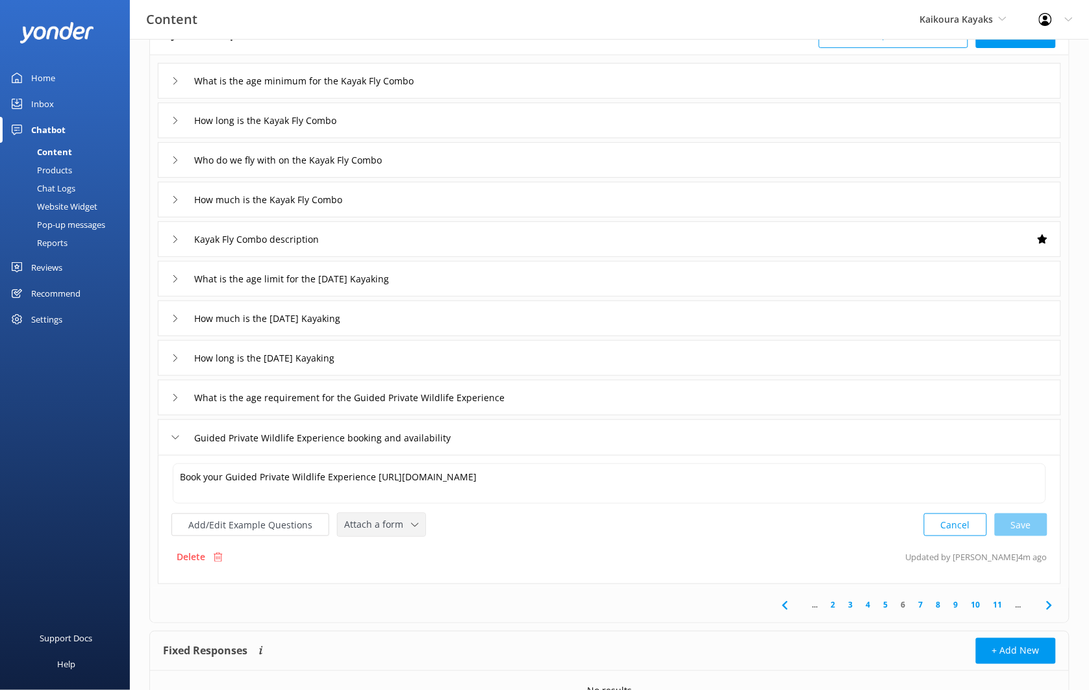
click at [411, 522] on icon at bounding box center [415, 525] width 8 height 8
click at [406, 578] on div "Check availability" at bounding box center [377, 578] width 64 height 13
click at [914, 605] on link "7" at bounding box center [921, 604] width 18 height 12
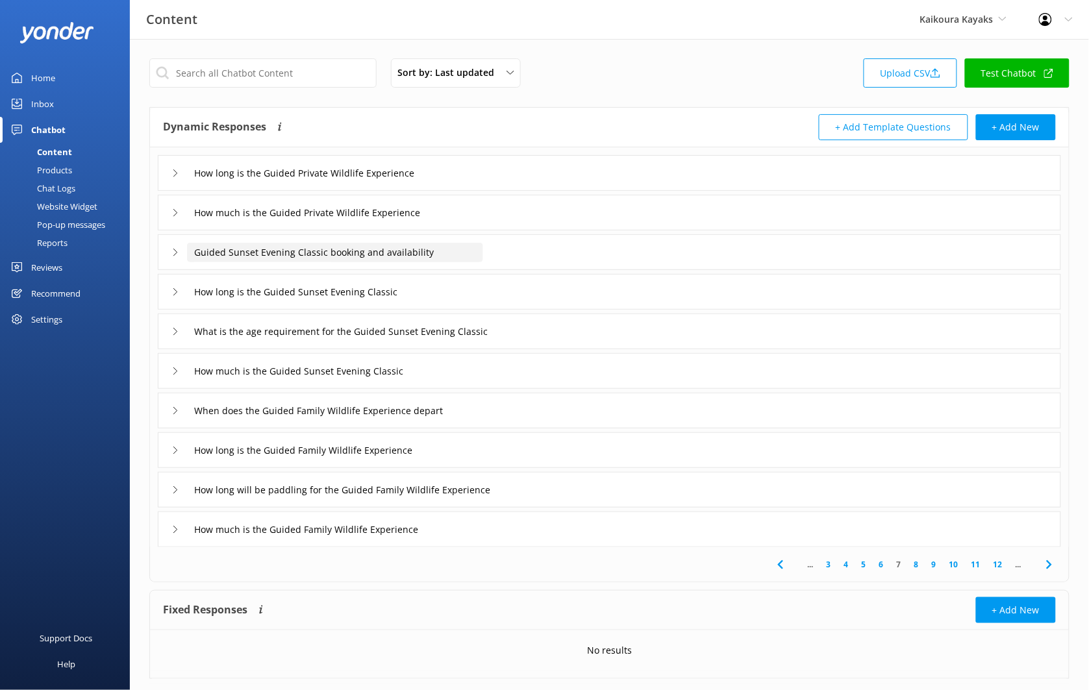
click at [473, 253] on input "Guided Sunset Evening Classic booking and availability" at bounding box center [335, 252] width 296 height 19
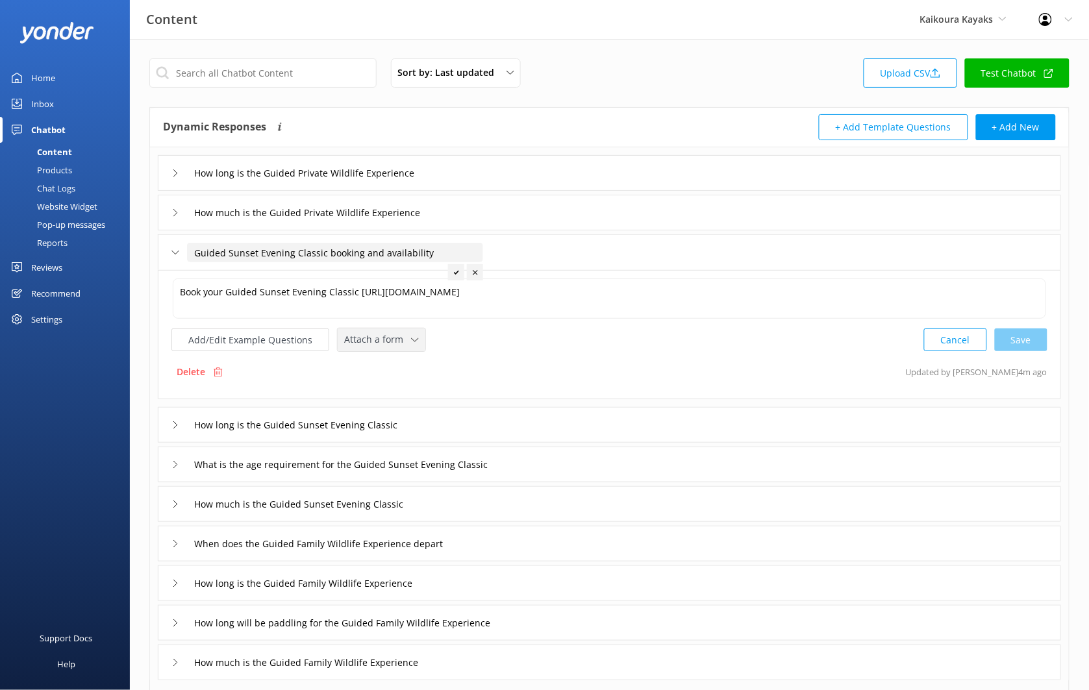
click at [417, 342] on div "Attach a form Leave contact details Check availability" at bounding box center [382, 339] width 88 height 23
click at [412, 383] on link "Check availability" at bounding box center [396, 393] width 116 height 26
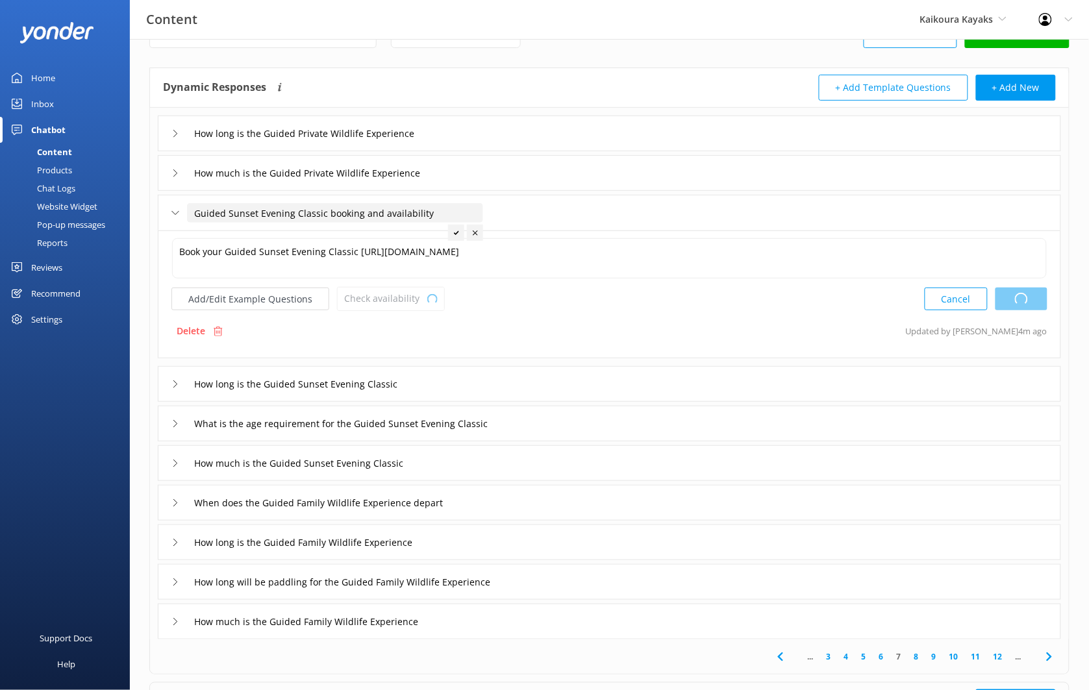
scroll to position [74, 0]
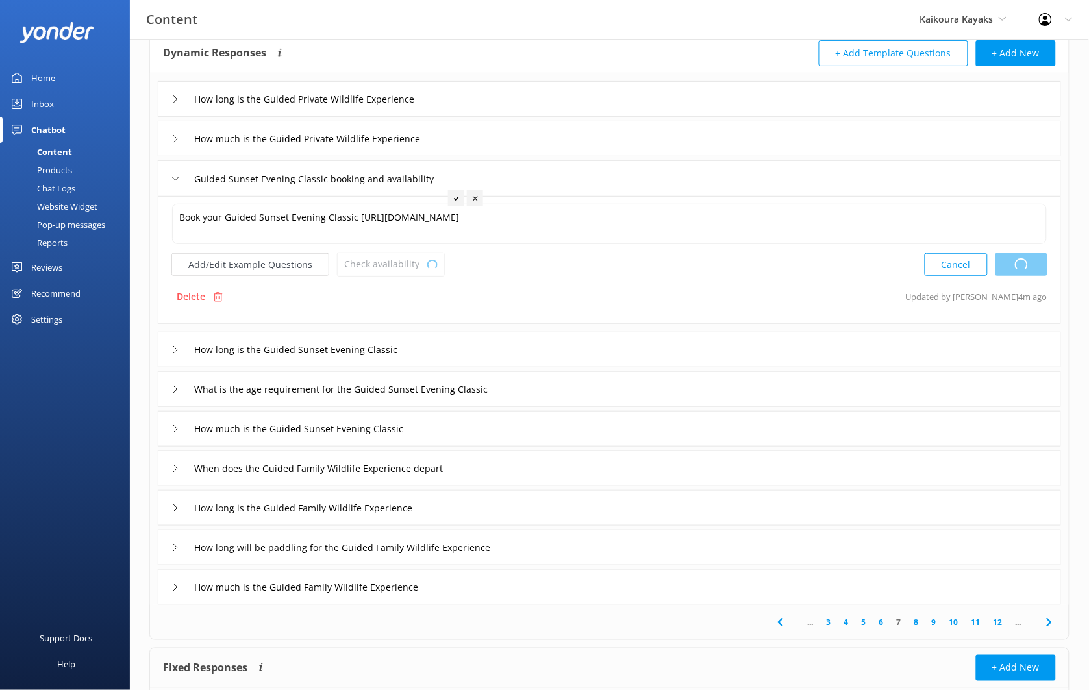
click at [496, 471] on div "When does the Guided Family Wildlife Experience depart" at bounding box center [609, 468] width 903 height 36
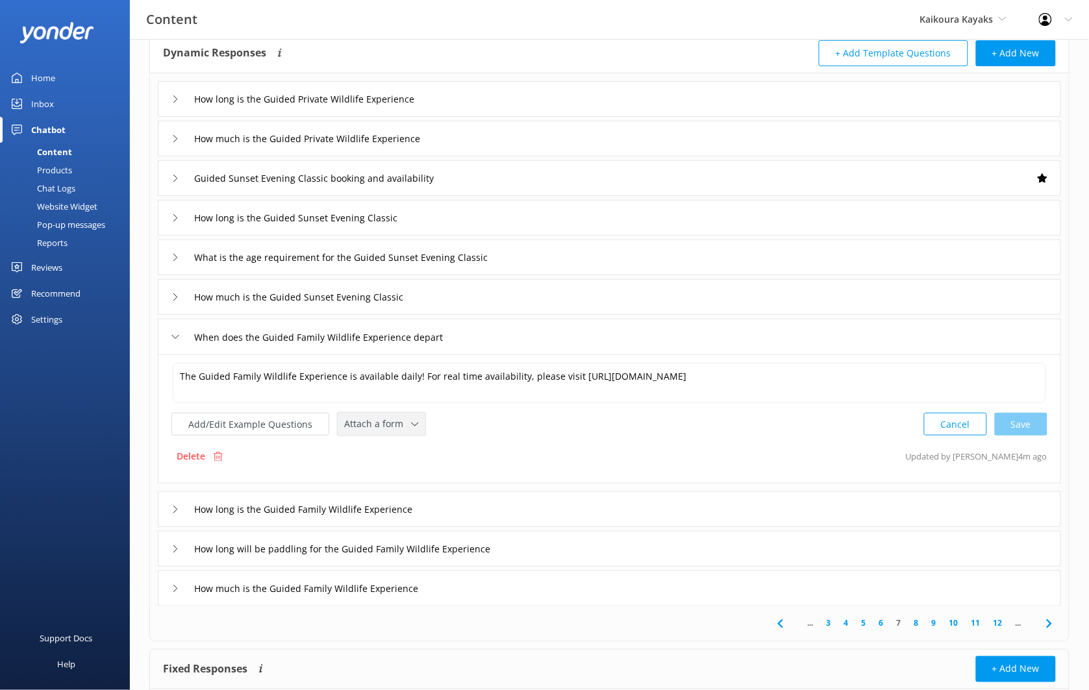
click at [402, 433] on div "Attach a form Leave contact details Check availability" at bounding box center [382, 424] width 88 height 23
click at [410, 471] on link "Check availability" at bounding box center [396, 478] width 116 height 26
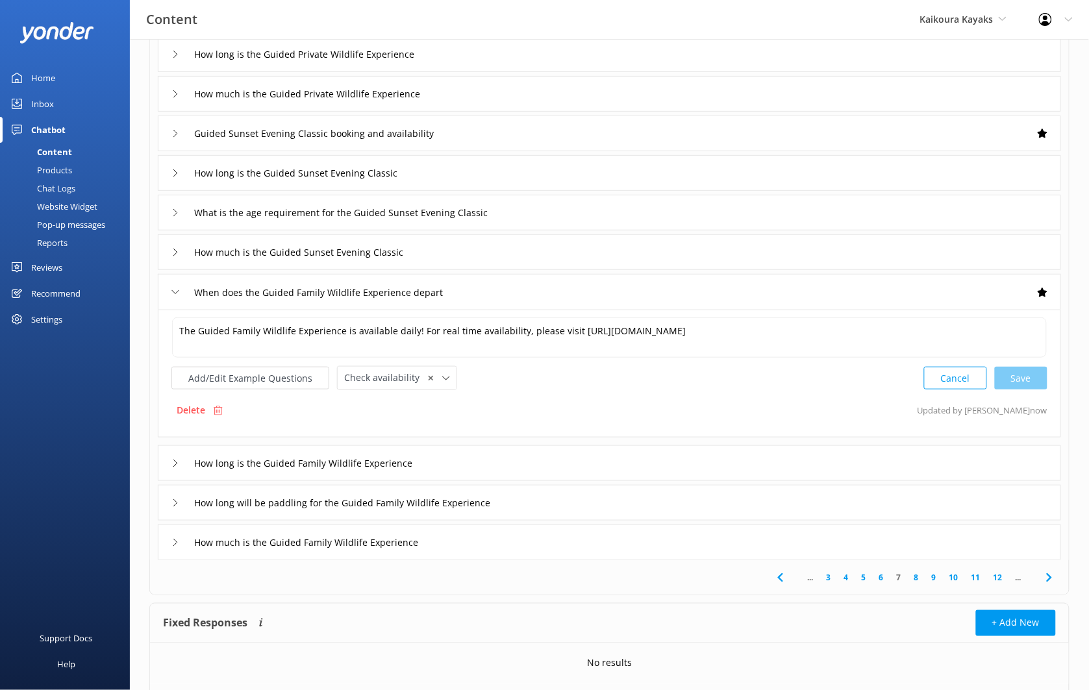
scroll to position [123, 0]
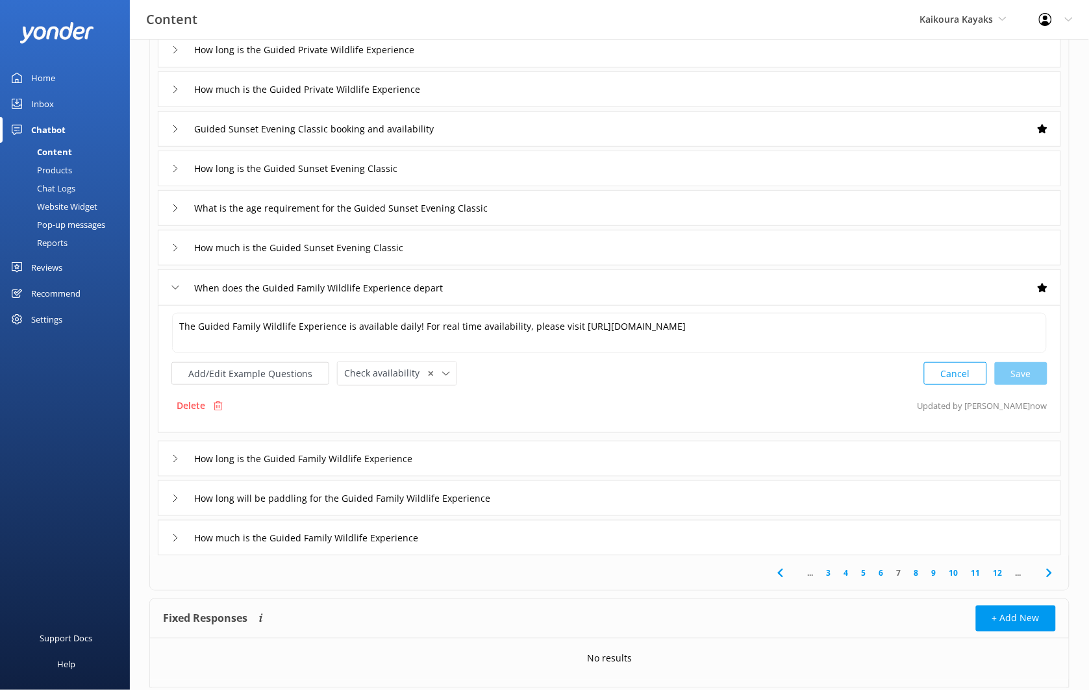
click at [915, 577] on link "8" at bounding box center [916, 573] width 18 height 12
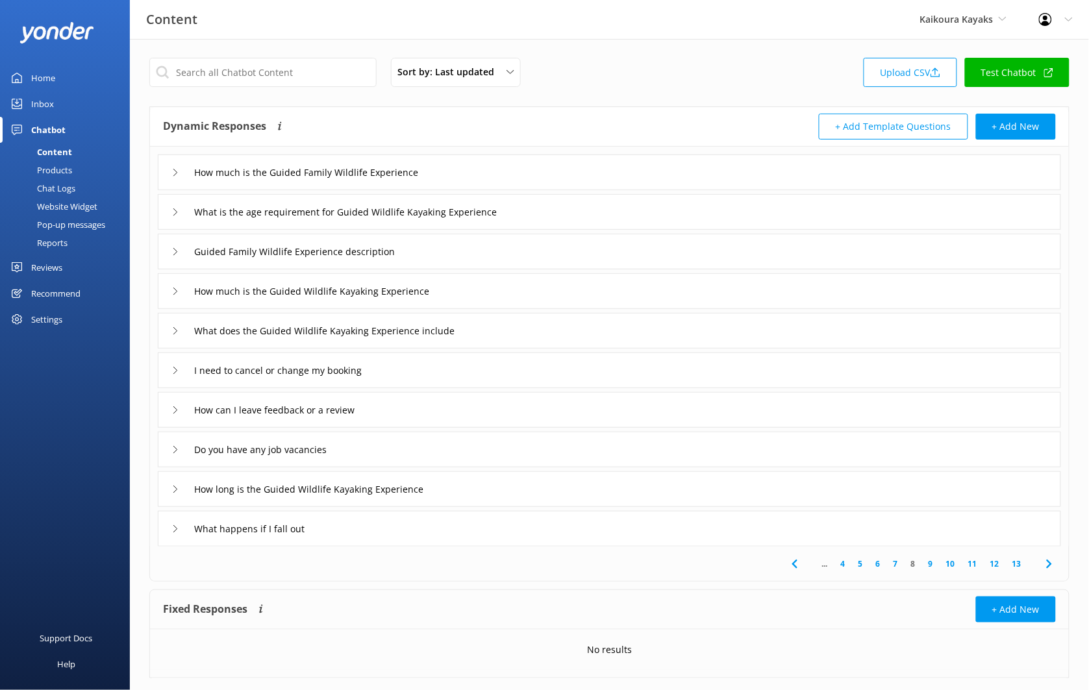
scroll to position [3, 0]
click at [486, 252] on div "Guided Family Wildlife Experience description" at bounding box center [609, 250] width 903 height 36
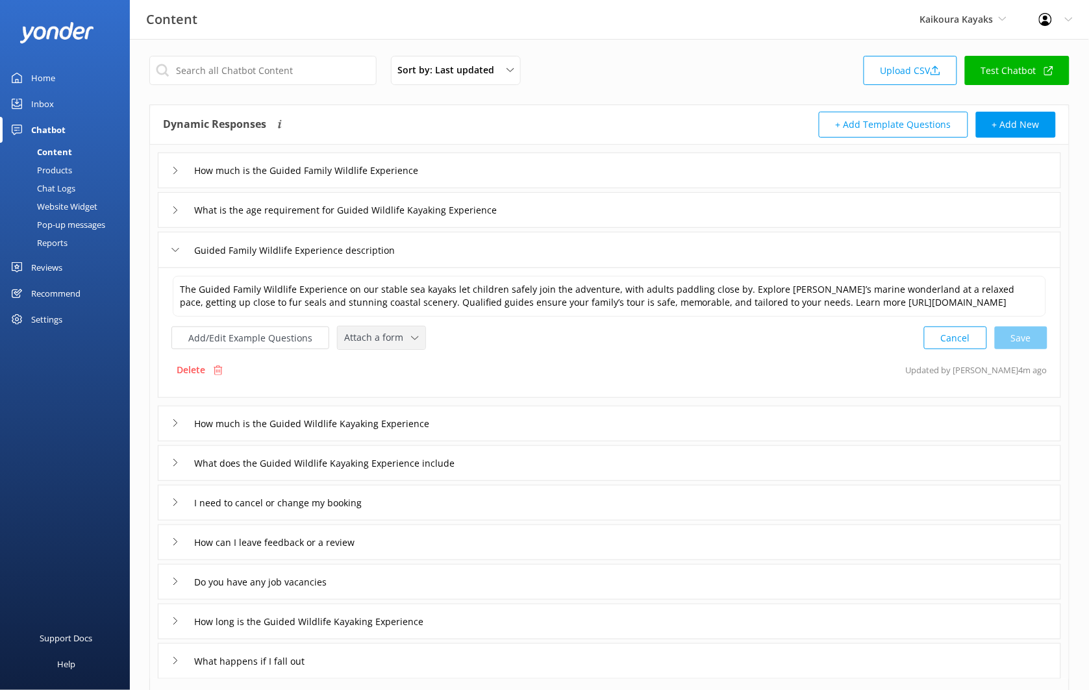
click at [395, 341] on div "Attach a form Leave contact details Check availability" at bounding box center [382, 338] width 88 height 23
click at [403, 395] on link "Check availability" at bounding box center [396, 392] width 116 height 26
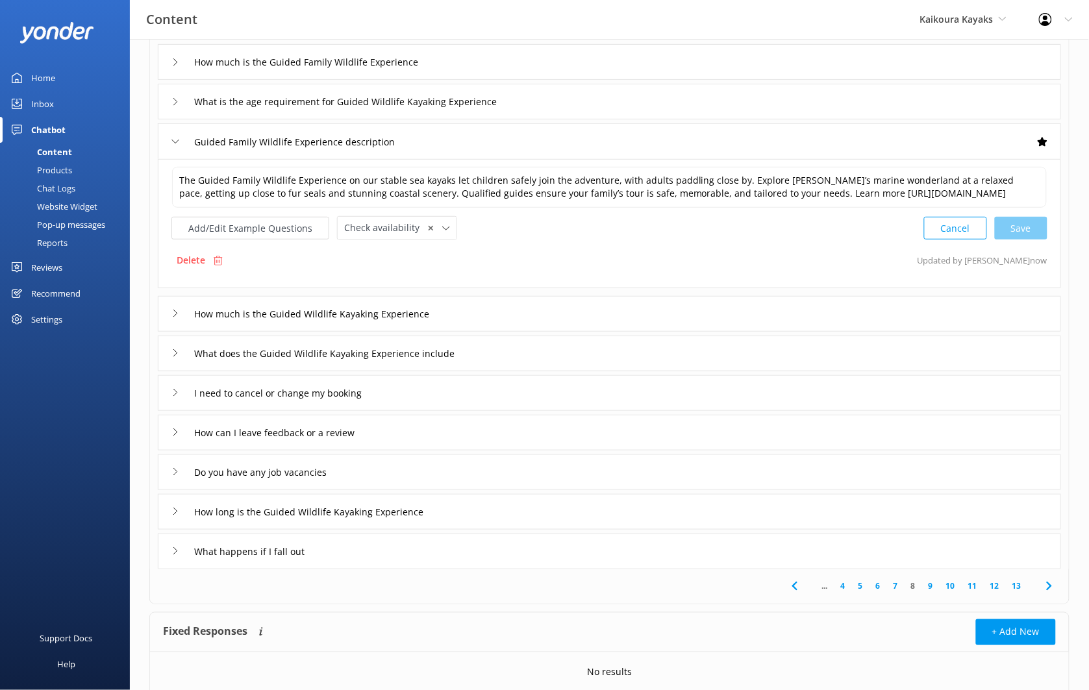
scroll to position [112, 0]
click at [454, 410] on div "I need to cancel or change my booking" at bounding box center [609, 393] width 903 height 36
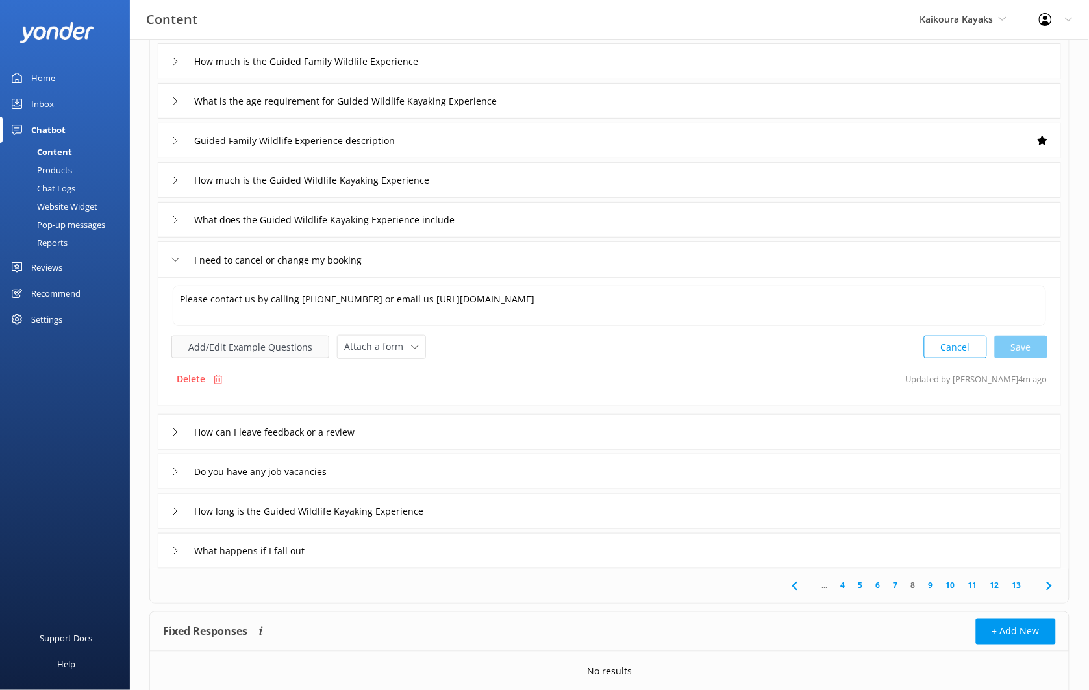
click at [304, 349] on button "Add/Edit Example Questions" at bounding box center [250, 347] width 158 height 23
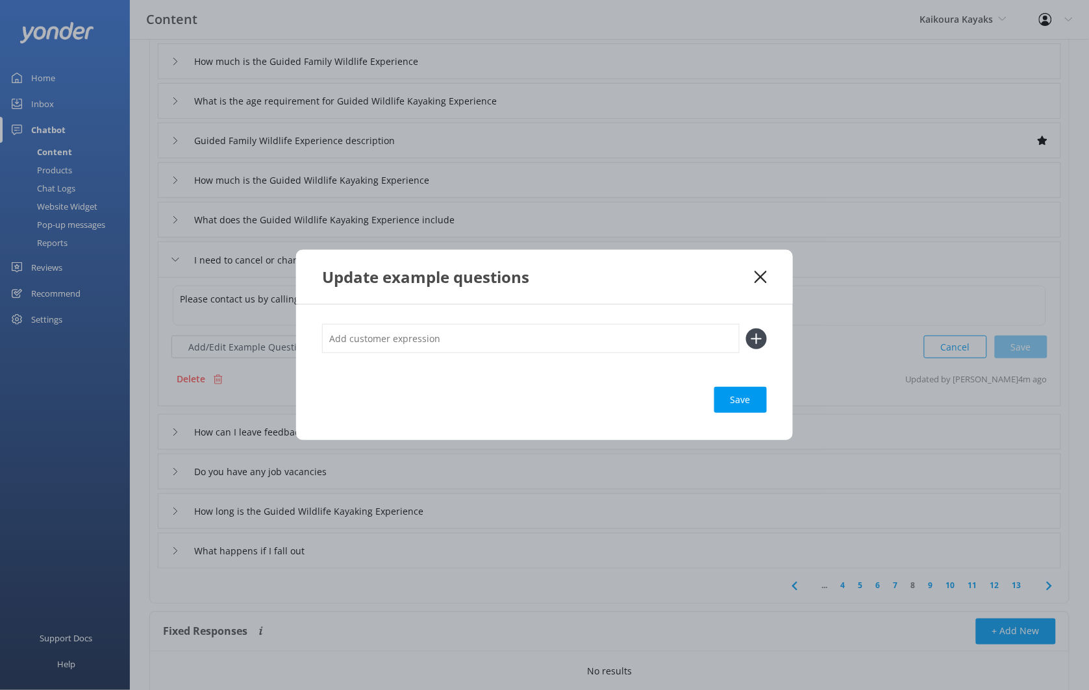
click at [406, 338] on input "text" at bounding box center [530, 338] width 417 height 29
type input "Change reservation"
click at [746, 328] on button at bounding box center [756, 338] width 21 height 21
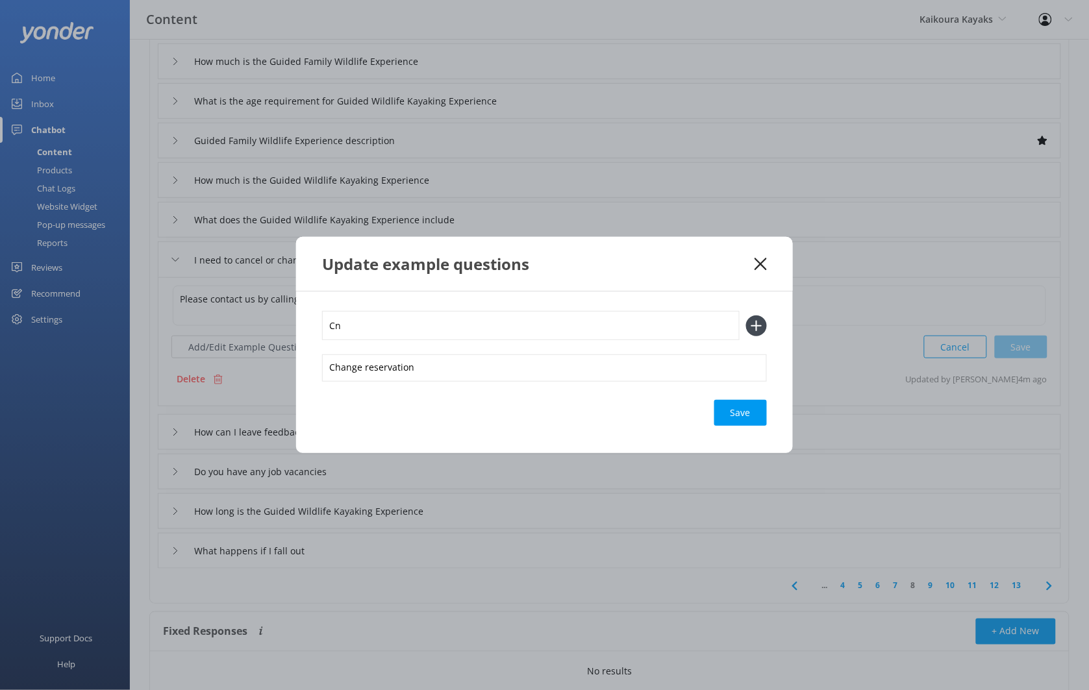
type input "C"
type input "Cancel booking"
click at [746, 315] on button at bounding box center [756, 325] width 21 height 21
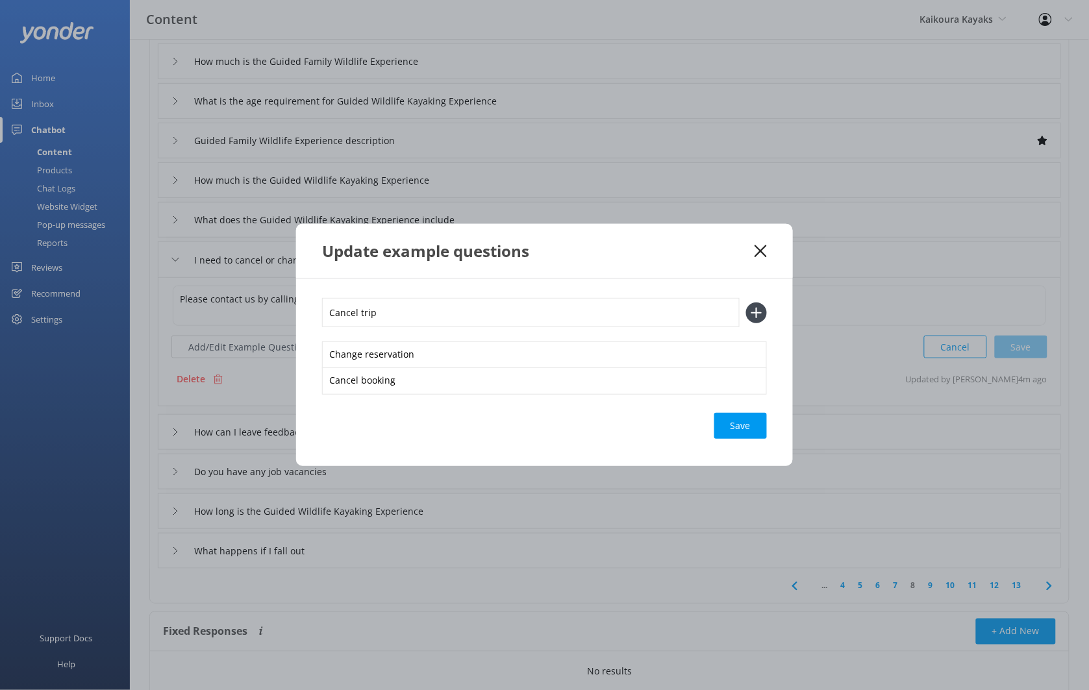
type input "Cancel trip"
click at [746, 302] on button at bounding box center [756, 312] width 21 height 21
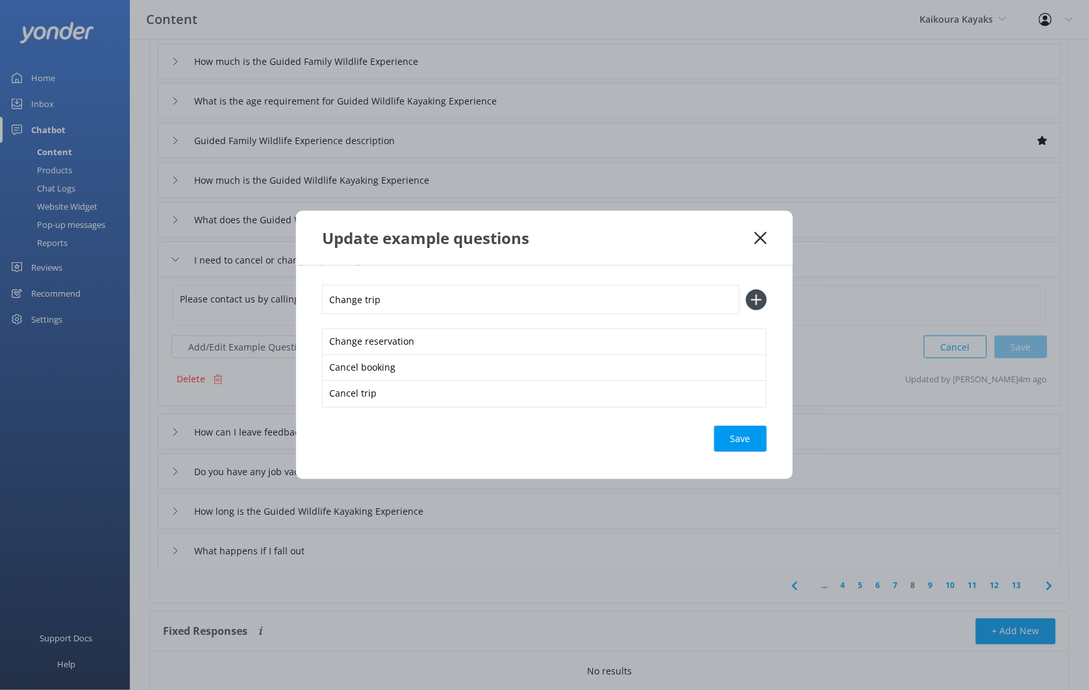
type input "Change trip"
click at [746, 290] on button at bounding box center [756, 300] width 21 height 21
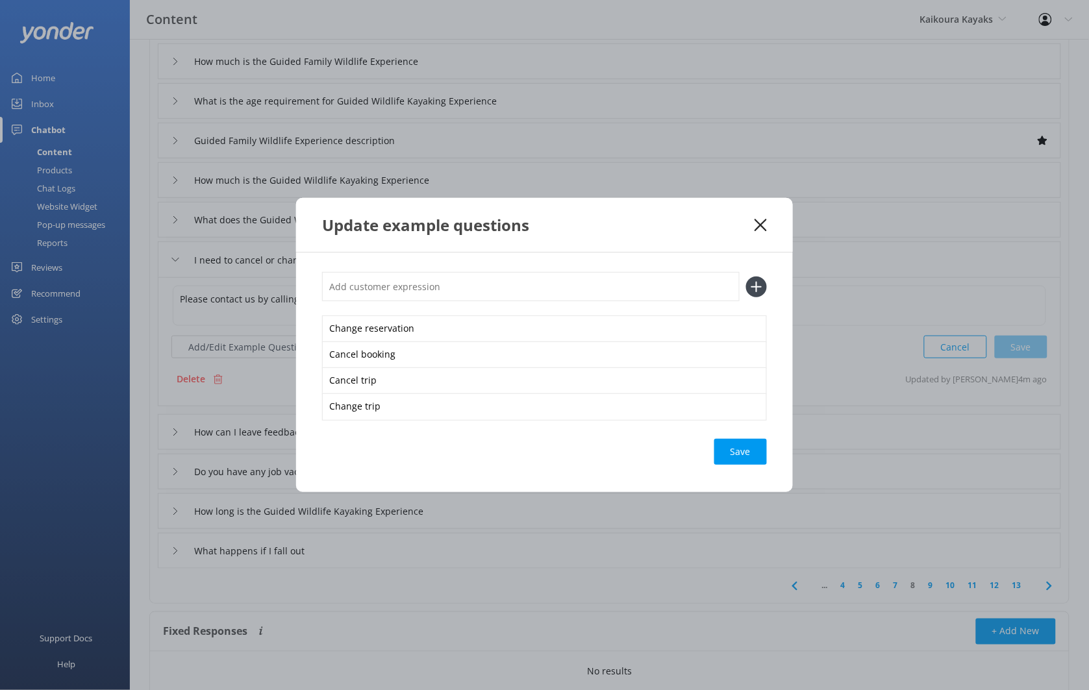
click at [740, 473] on div "Change reservation Cancel booking Cancel trip Change trip Save" at bounding box center [544, 373] width 497 height 240
click at [745, 438] on div "Change reservation Cancel booking Cancel trip Change trip Save" at bounding box center [544, 373] width 497 height 240
click at [745, 447] on div "Save" at bounding box center [740, 452] width 53 height 26
click at [747, 452] on div "Loading.." at bounding box center [741, 452] width 52 height 26
click at [765, 222] on icon at bounding box center [760, 225] width 12 height 13
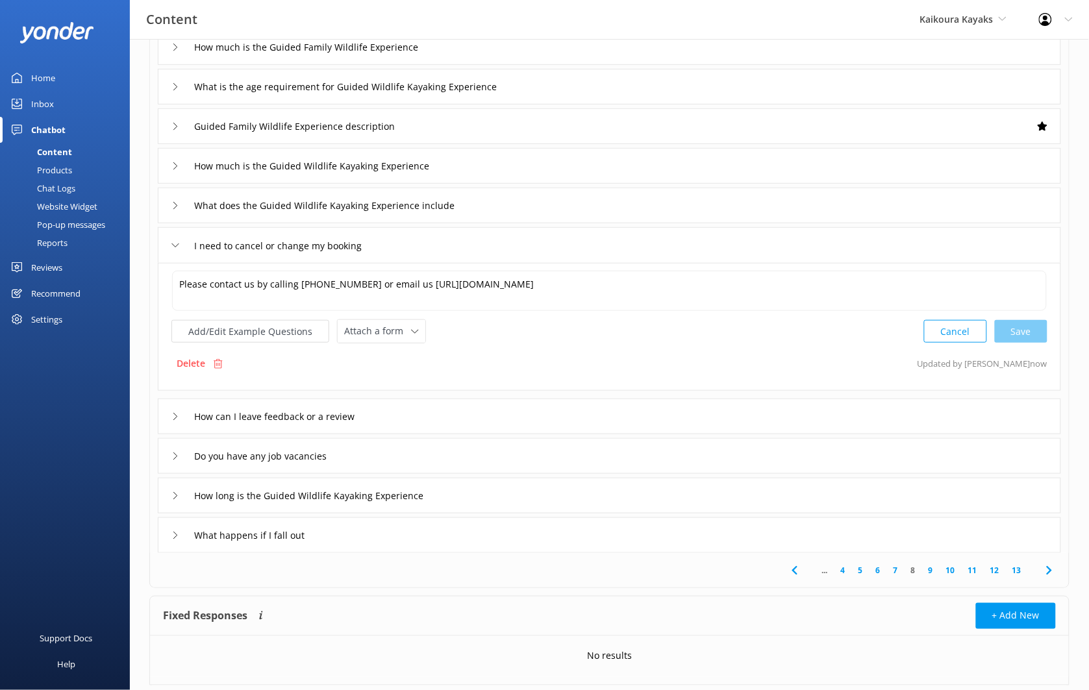
scroll to position [130, 0]
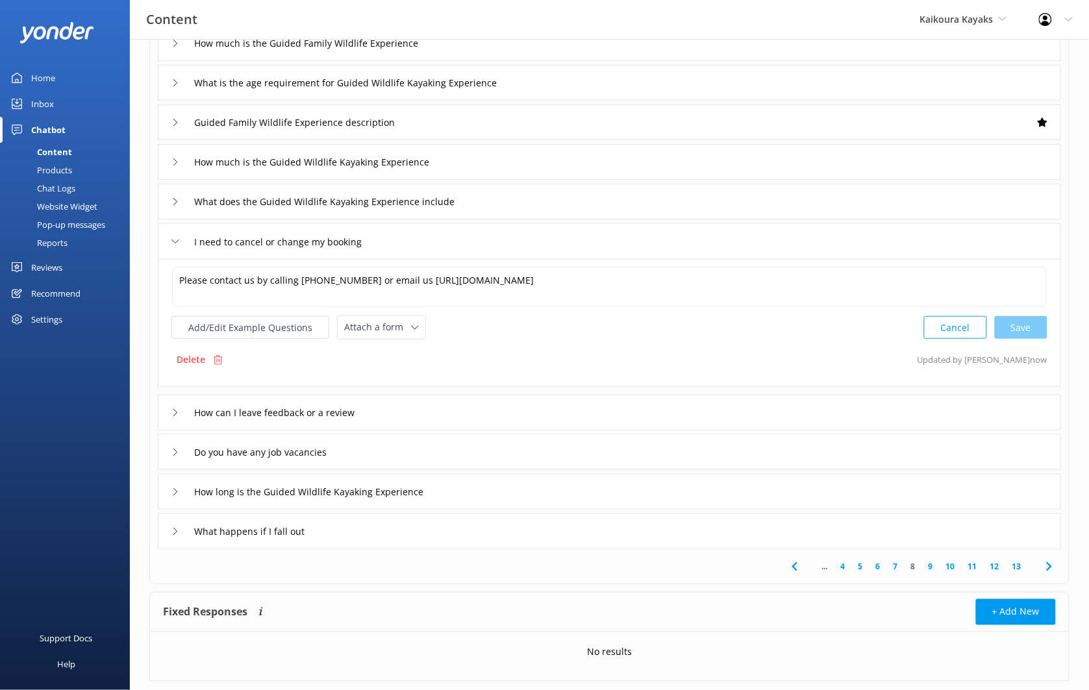
click at [513, 399] on div "How can I leave feedback or a review" at bounding box center [609, 413] width 903 height 36
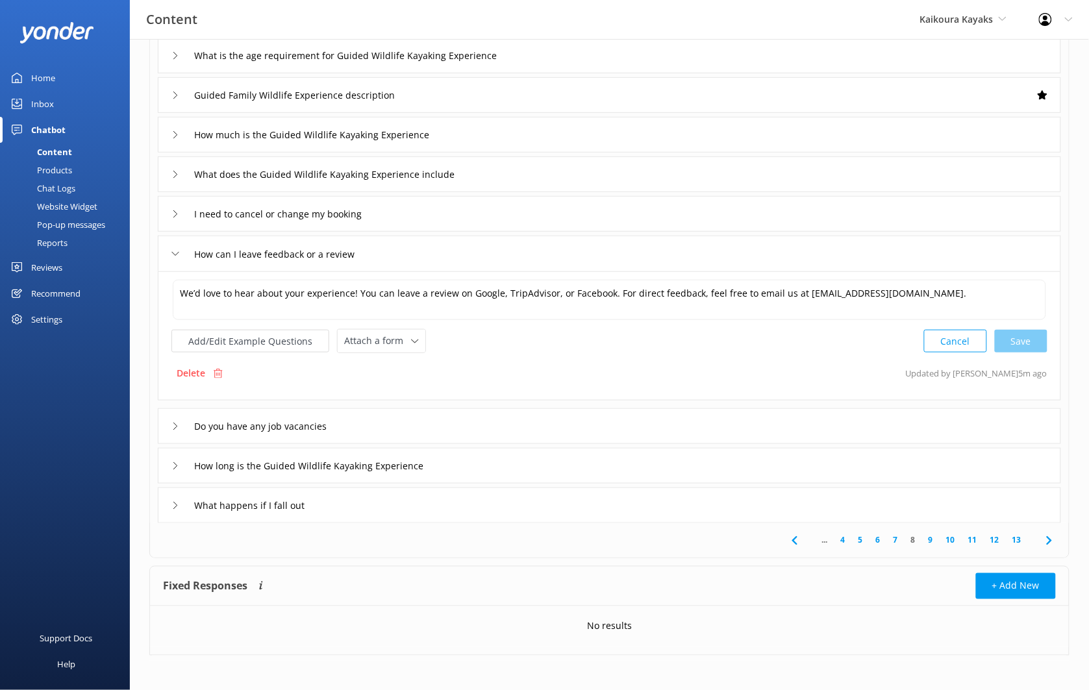
scroll to position [162, 0]
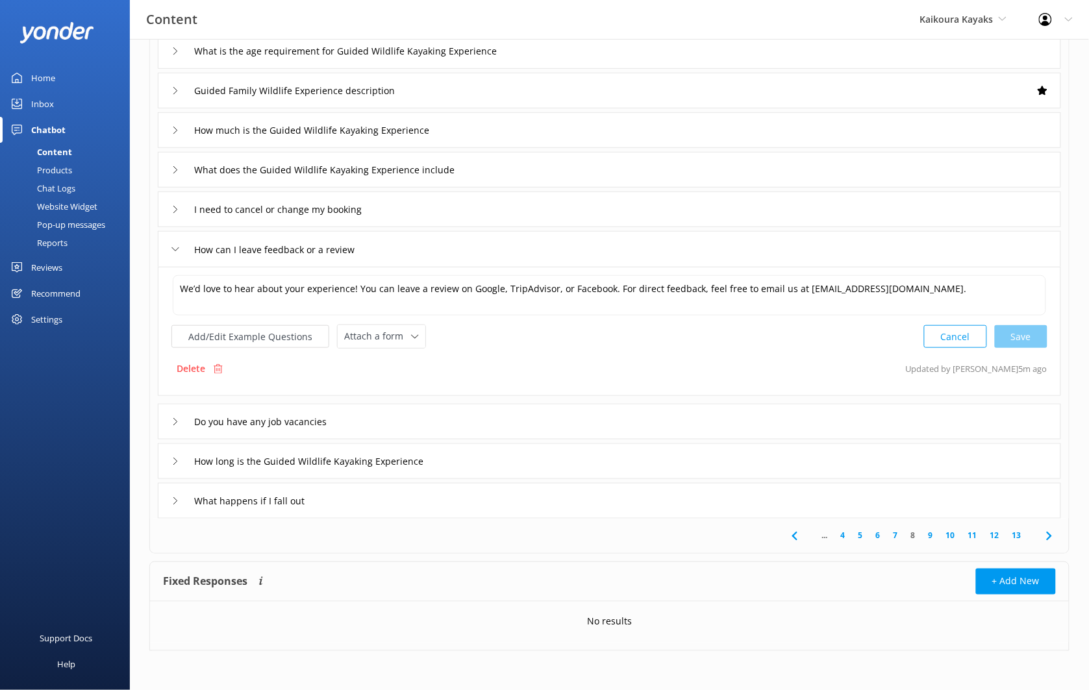
click at [932, 538] on link "9" at bounding box center [931, 536] width 18 height 12
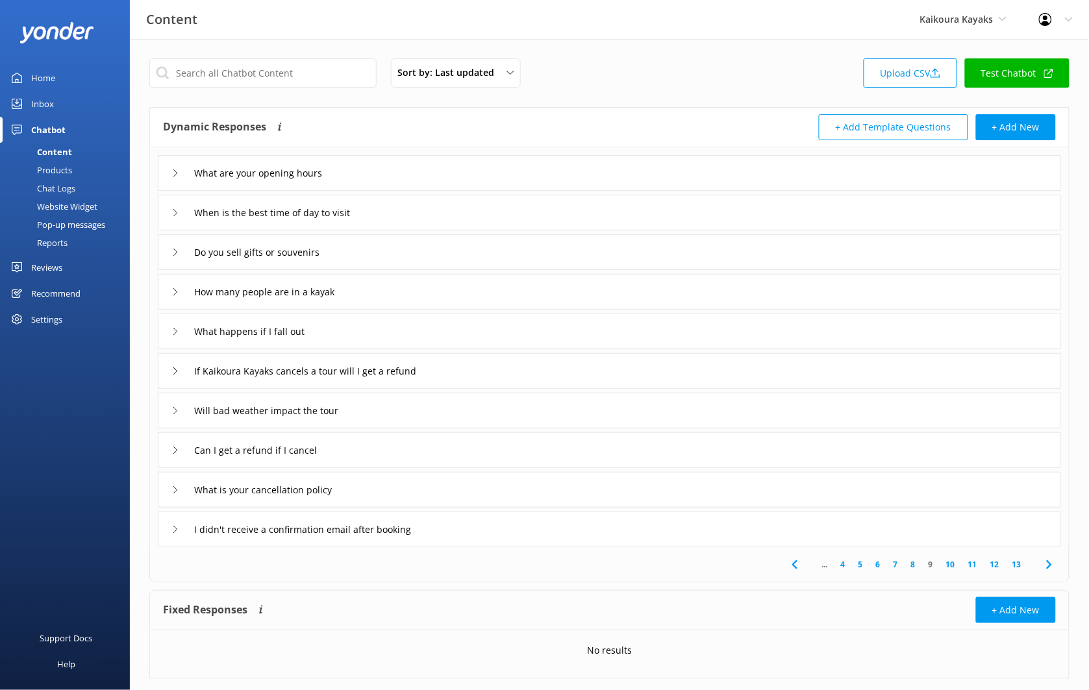
click at [490, 368] on div "If Kaikoura Kayaks cancels a tour will I get a refund" at bounding box center [609, 371] width 903 height 36
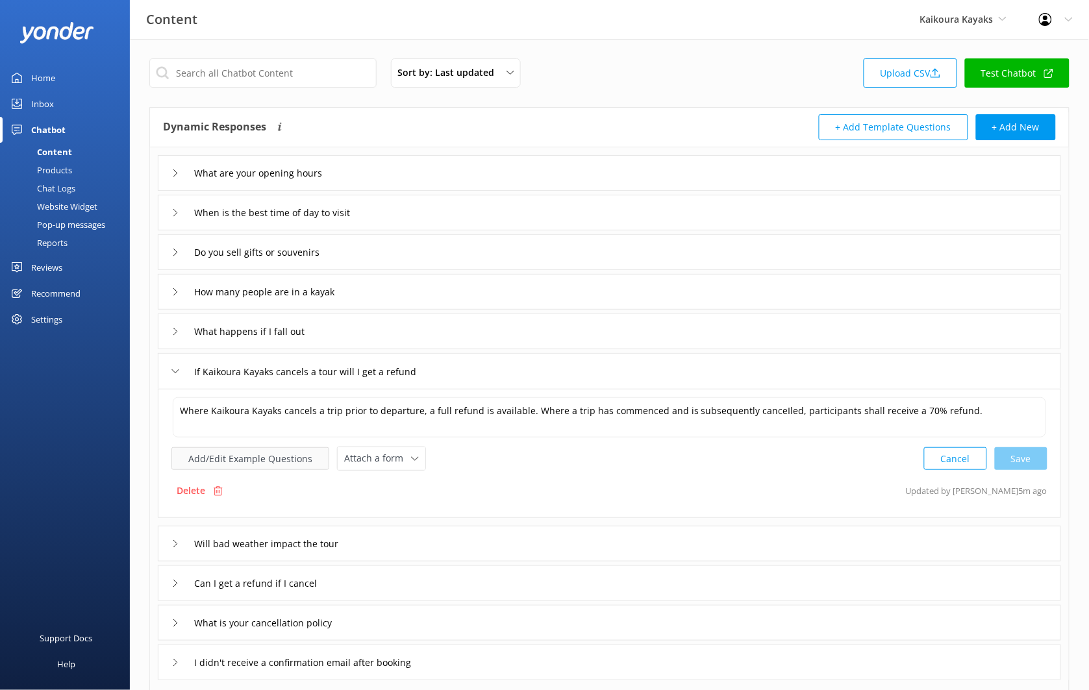
click at [308, 460] on button "Add/Edit Example Questions" at bounding box center [250, 458] width 158 height 23
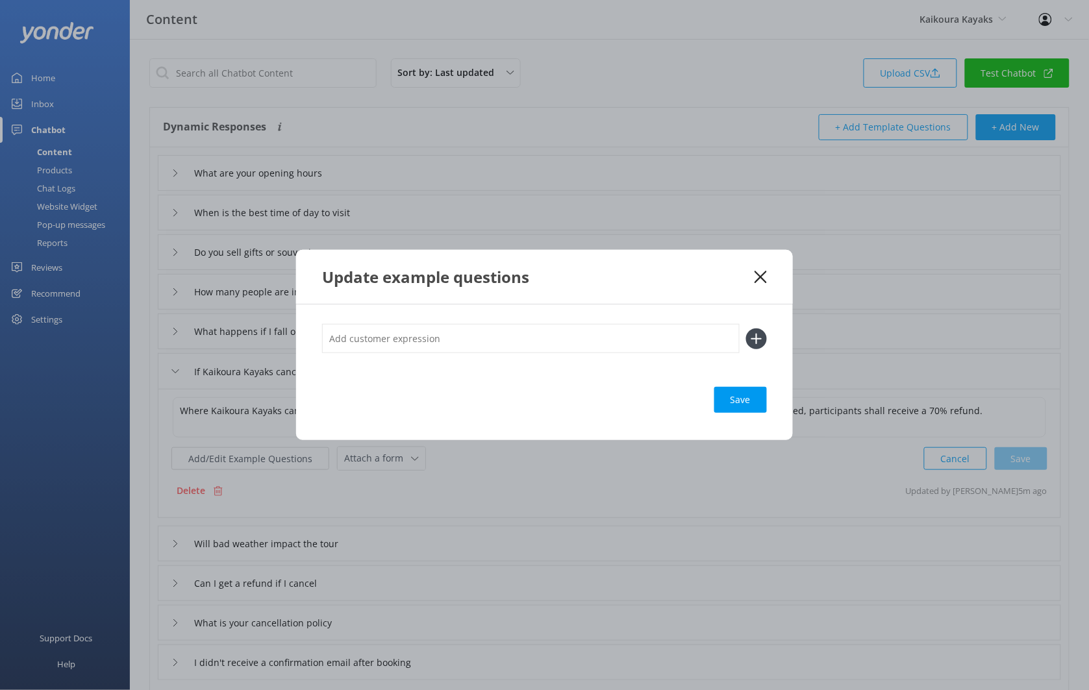
click at [392, 340] on input "text" at bounding box center [530, 338] width 417 height 29
type input "C"
type input "Refund policy when not my fault"
click at [746, 328] on button at bounding box center [756, 338] width 21 height 21
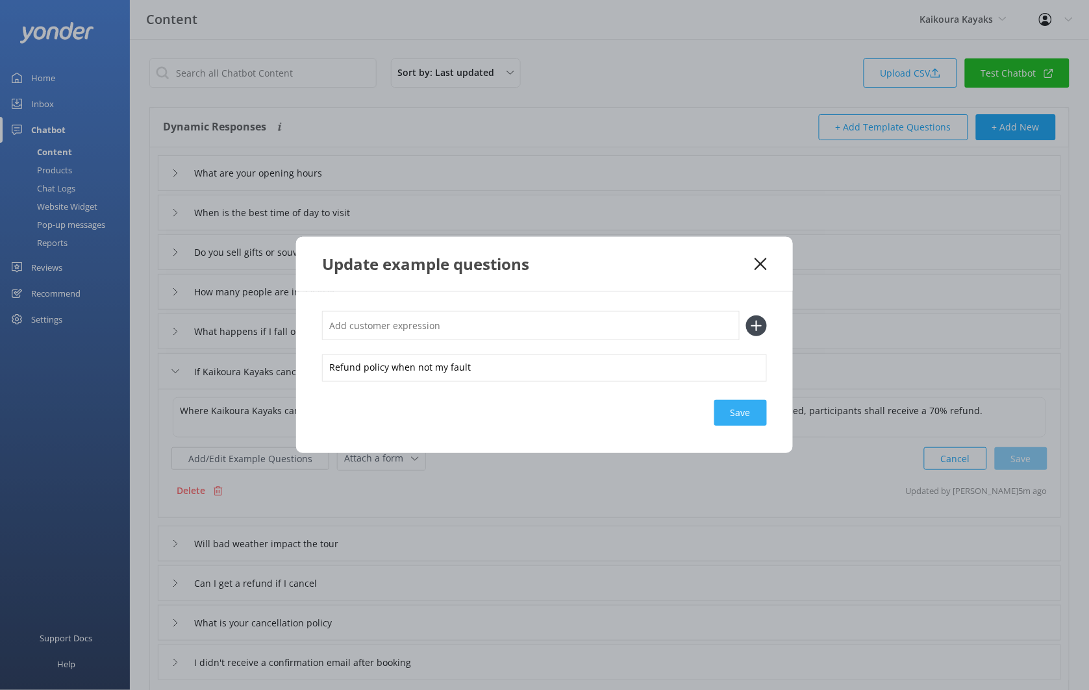
click at [755, 408] on div "Save" at bounding box center [740, 413] width 53 height 26
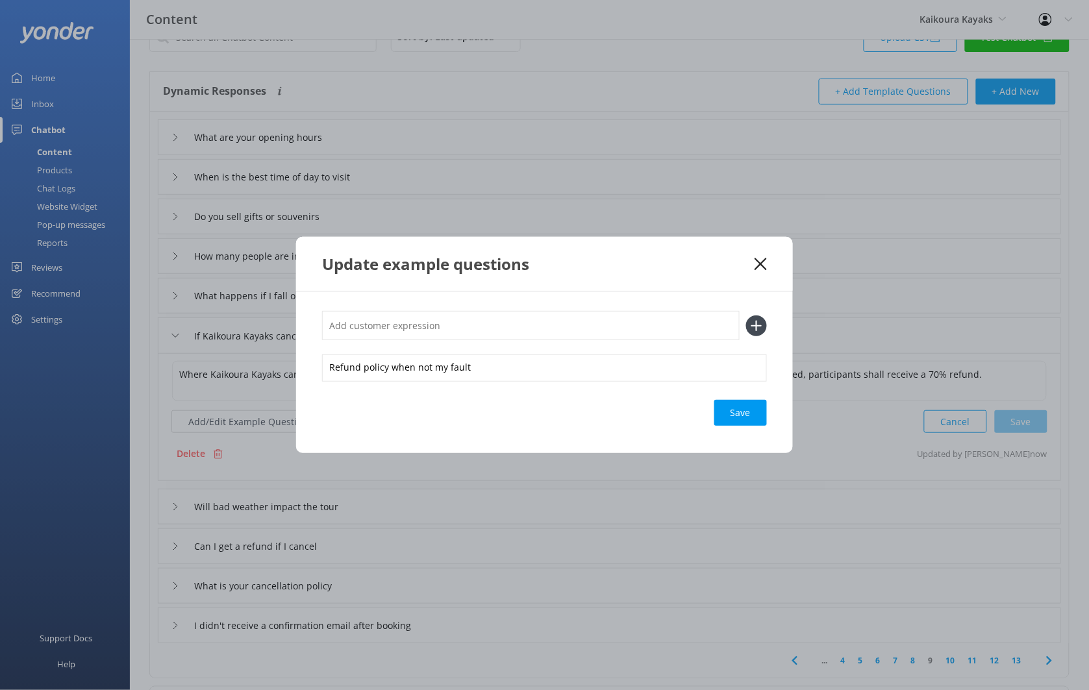
scroll to position [51, 0]
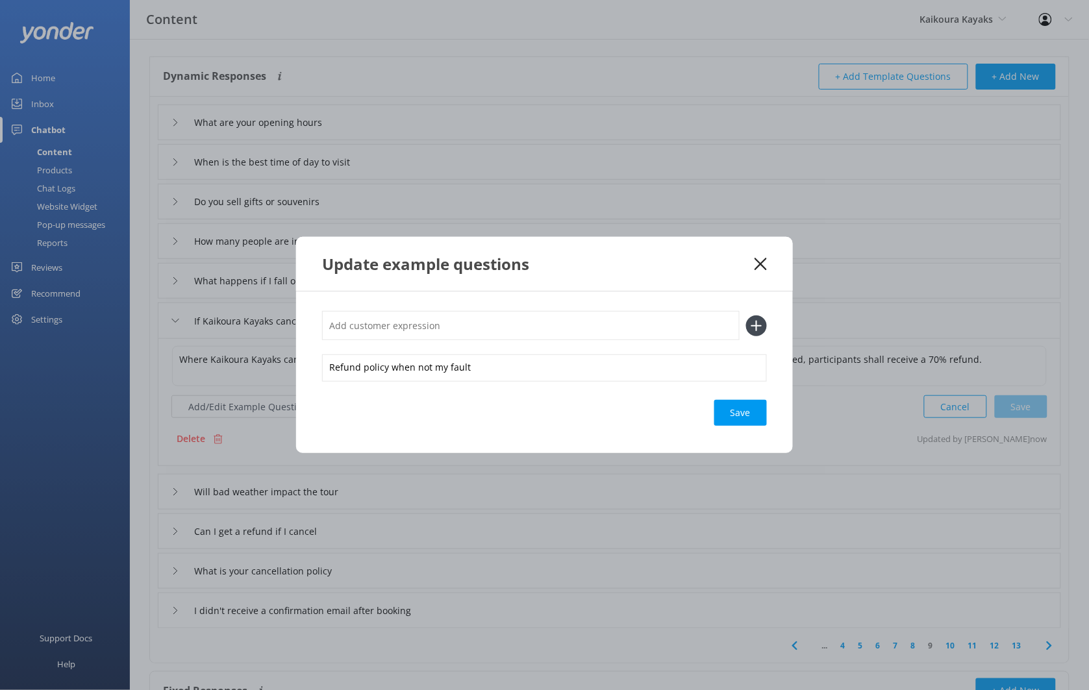
click at [762, 254] on div "Update example questions" at bounding box center [544, 264] width 497 height 54
click at [758, 258] on icon at bounding box center [760, 264] width 12 height 13
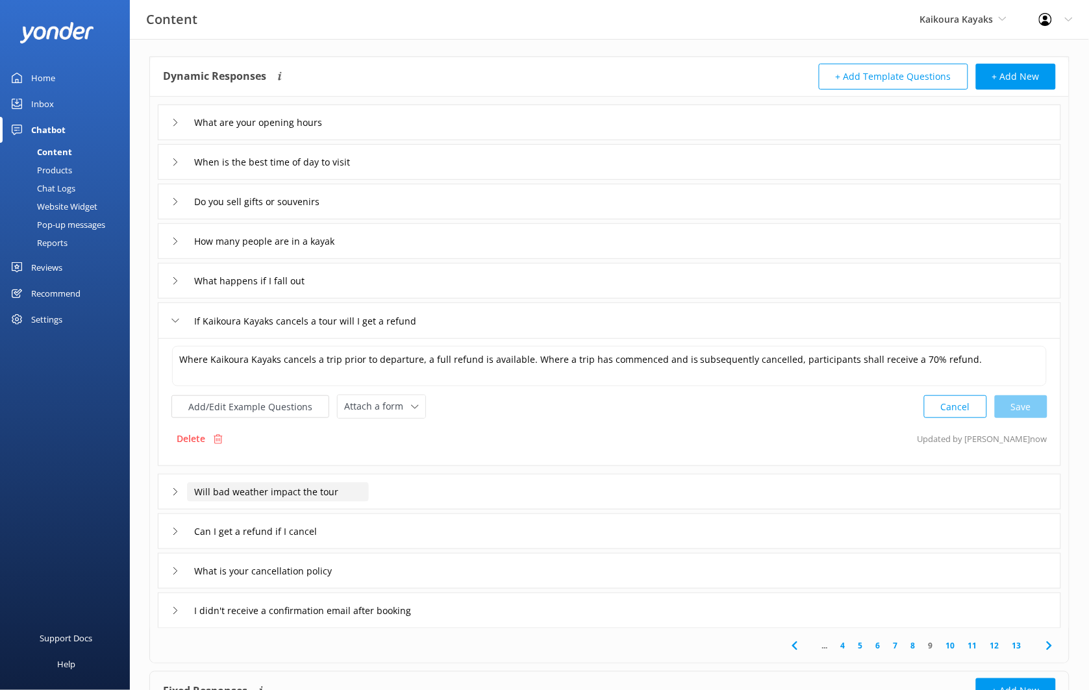
click at [361, 487] on input "Will bad weather impact the tour" at bounding box center [278, 491] width 182 height 19
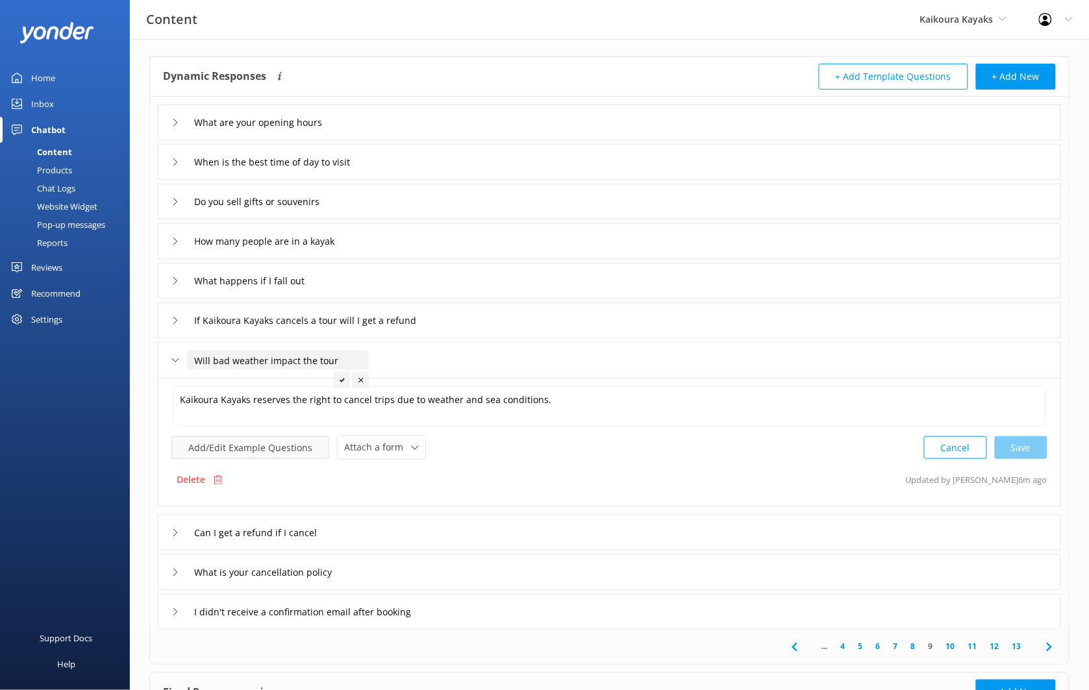
click at [303, 449] on button "Add/Edit Example Questions" at bounding box center [250, 447] width 158 height 23
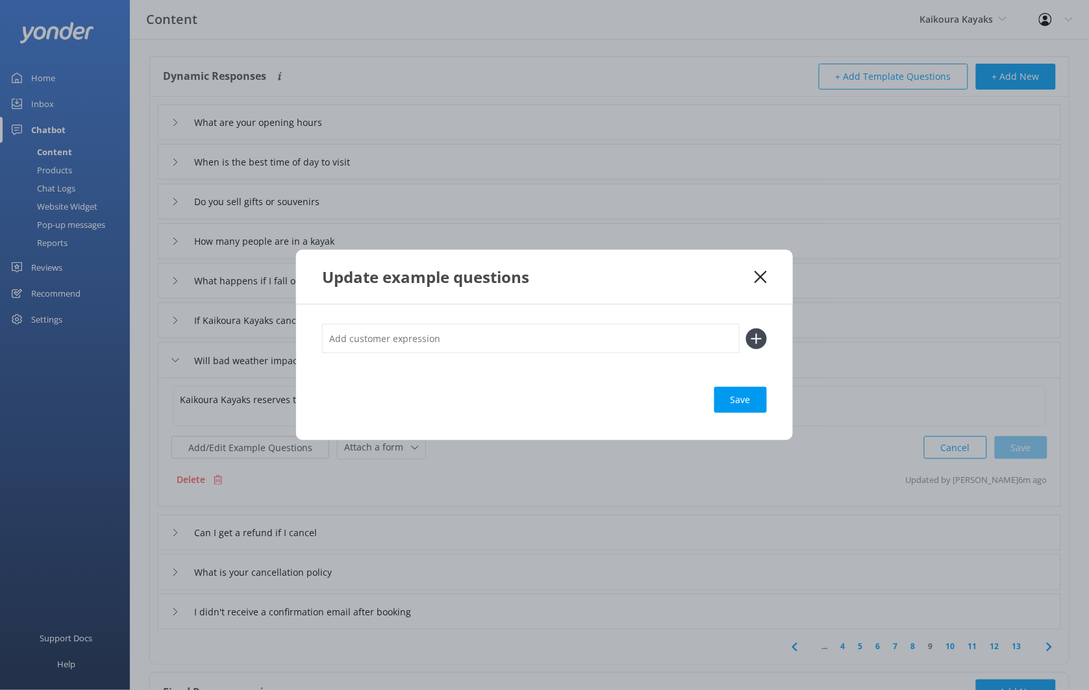
click at [424, 345] on input "text" at bounding box center [530, 338] width 417 height 29
type input "What if it's raining"
click at [746, 328] on button at bounding box center [756, 338] width 21 height 21
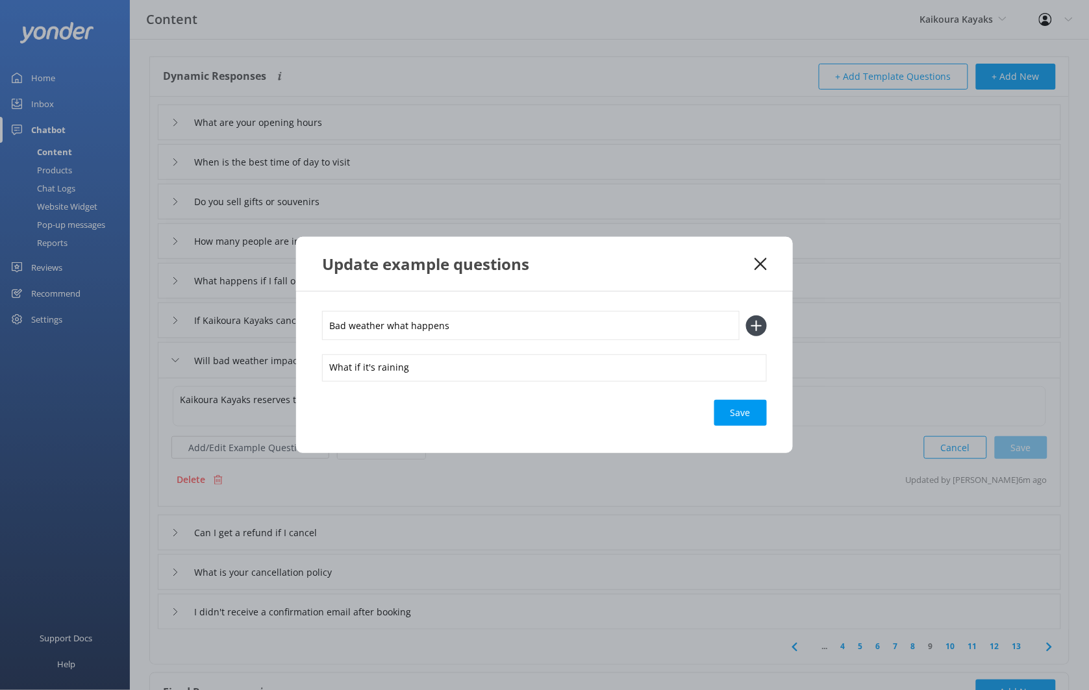
type input "Bad weather what happens"
click at [746, 315] on button at bounding box center [756, 325] width 21 height 21
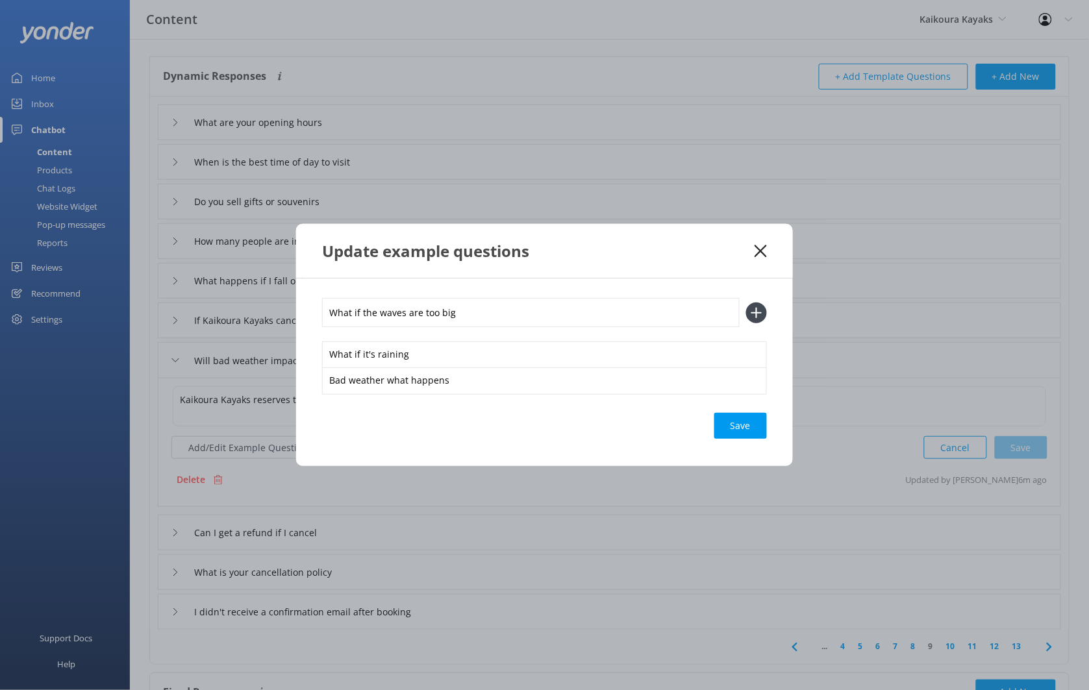
type input "What if the waves are too big"
click at [746, 302] on button at bounding box center [756, 312] width 21 height 21
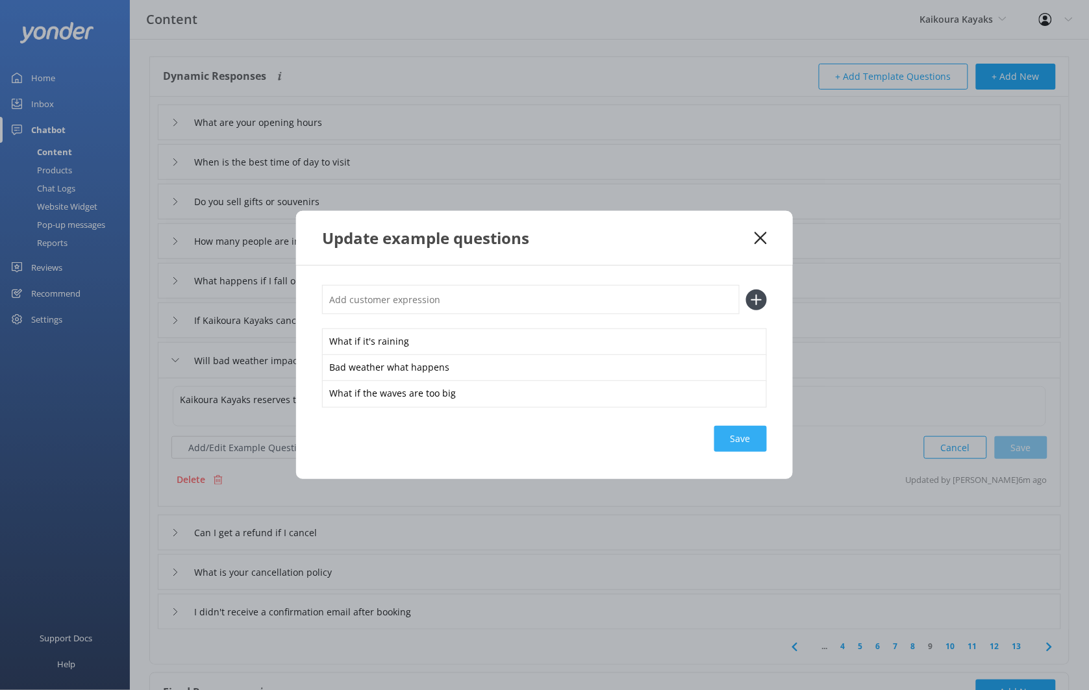
click at [746, 442] on div "Save" at bounding box center [740, 439] width 53 height 26
click at [423, 294] on input "text" at bounding box center [530, 299] width 417 height 29
click at [754, 234] on icon at bounding box center [760, 238] width 12 height 13
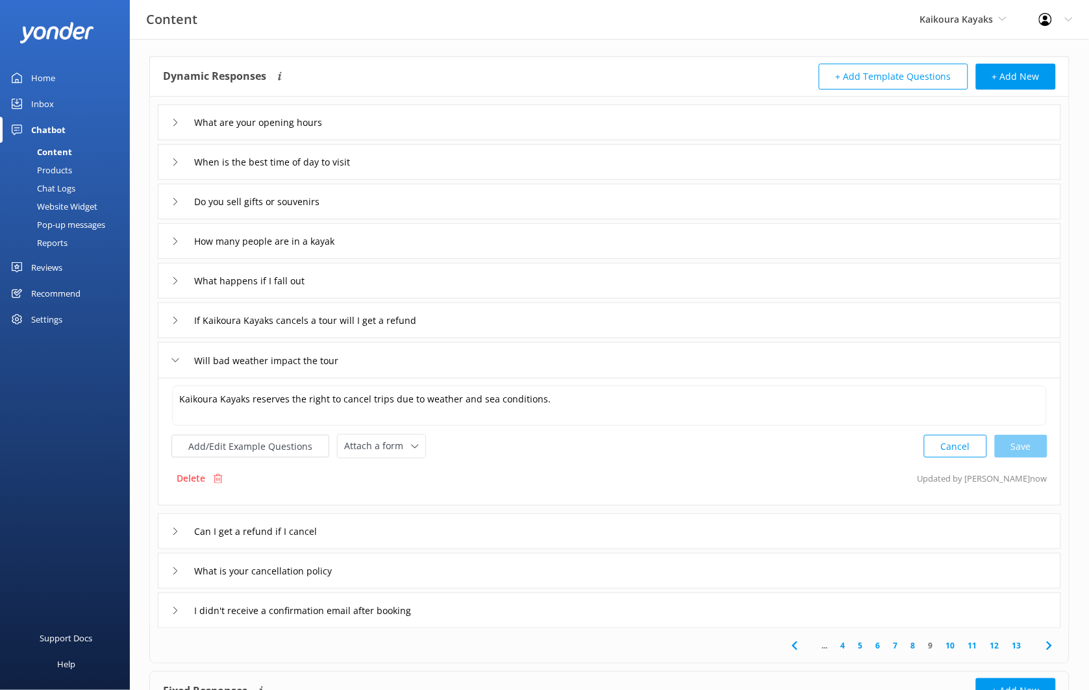
click at [382, 525] on div "Can I get a refund if I cancel" at bounding box center [609, 531] width 903 height 36
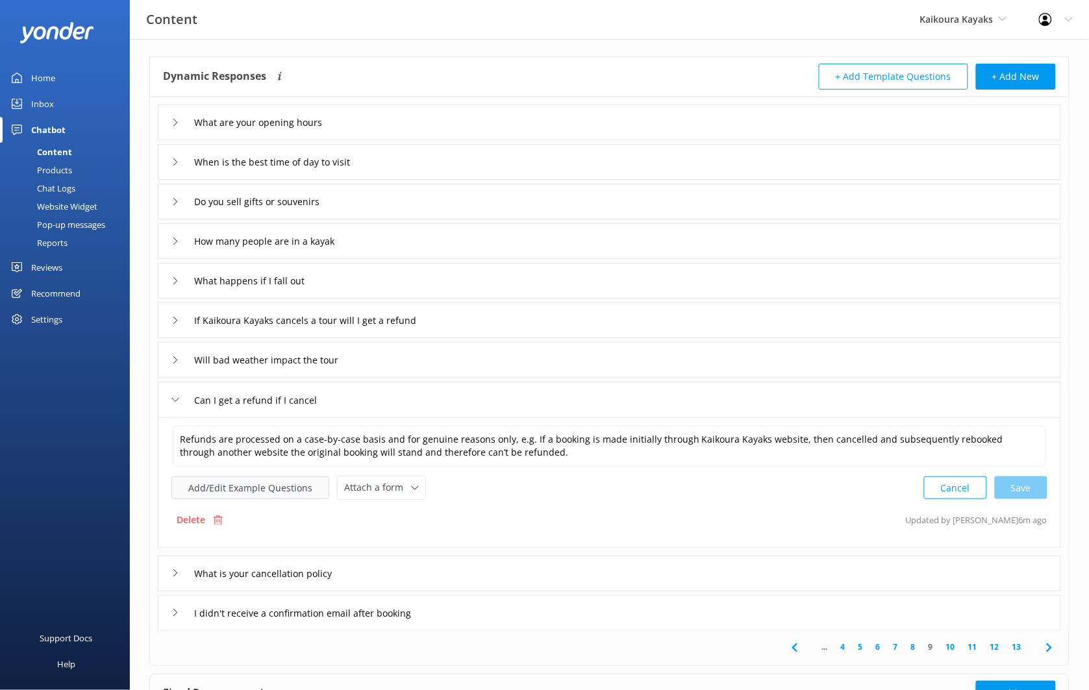
click at [284, 487] on button "Add/Edit Example Questions" at bounding box center [250, 487] width 158 height 23
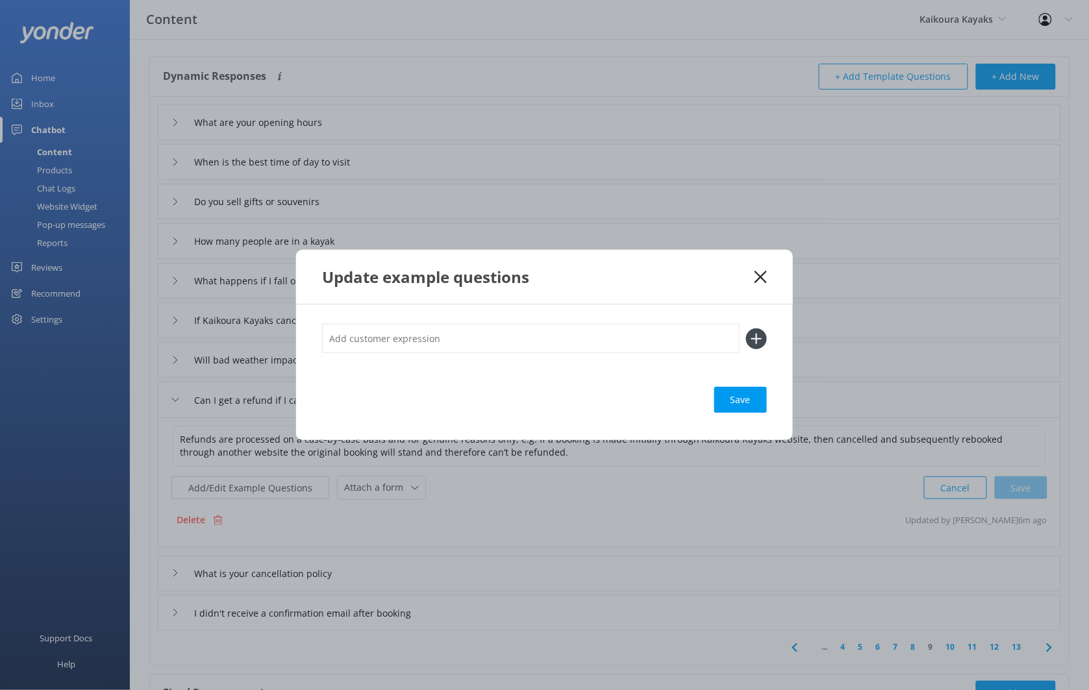
drag, startPoint x: 442, startPoint y: 354, endPoint x: 426, endPoint y: 344, distance: 18.9
click at [441, 354] on div at bounding box center [544, 345] width 445 height 43
click at [420, 341] on input "text" at bounding box center [530, 338] width 417 height 29
type input "Refund"
click at [746, 328] on button at bounding box center [756, 338] width 21 height 21
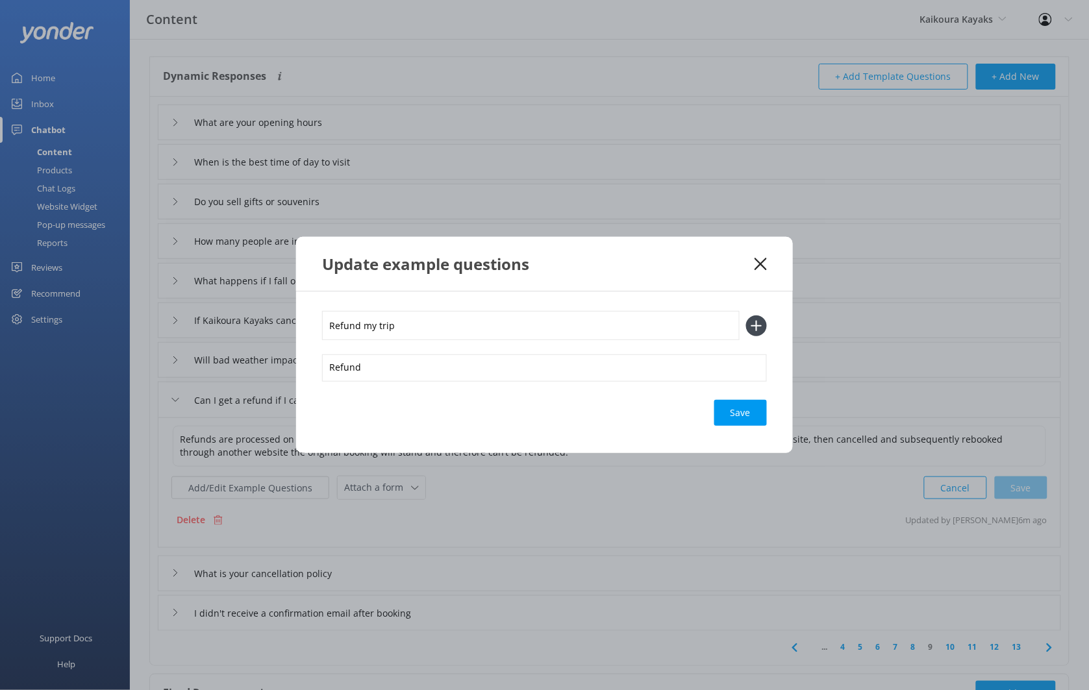
type input "Refund my trip"
click at [746, 315] on button at bounding box center [756, 325] width 21 height 21
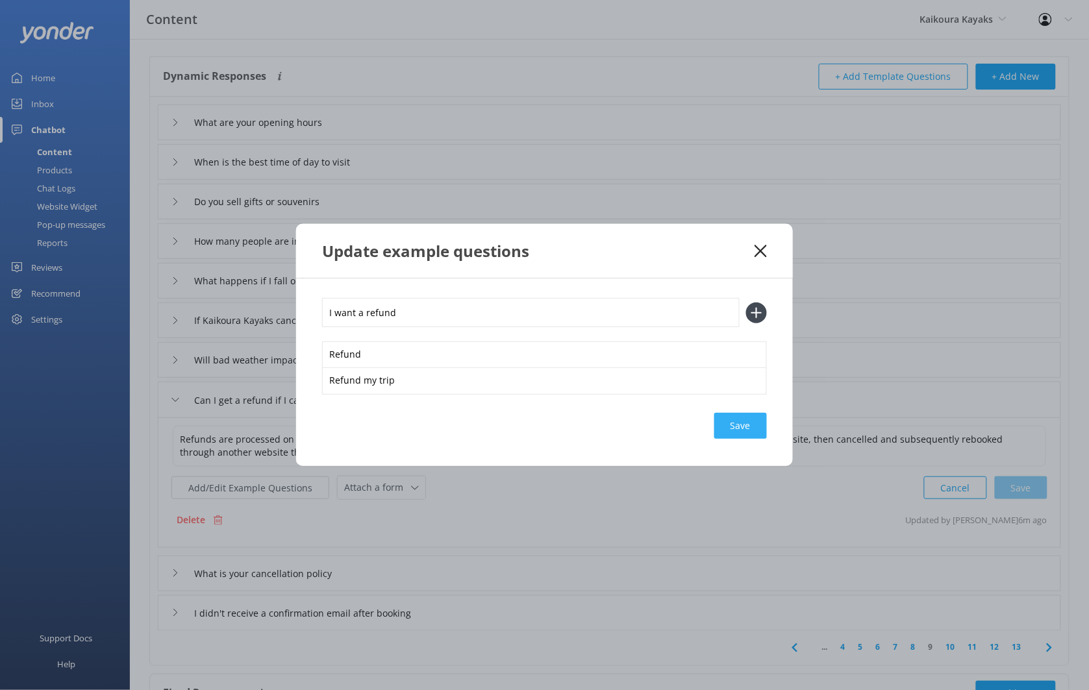
type input "I want a refund"
click at [755, 422] on div "Save" at bounding box center [740, 426] width 53 height 26
click at [758, 317] on icon at bounding box center [756, 312] width 21 height 21
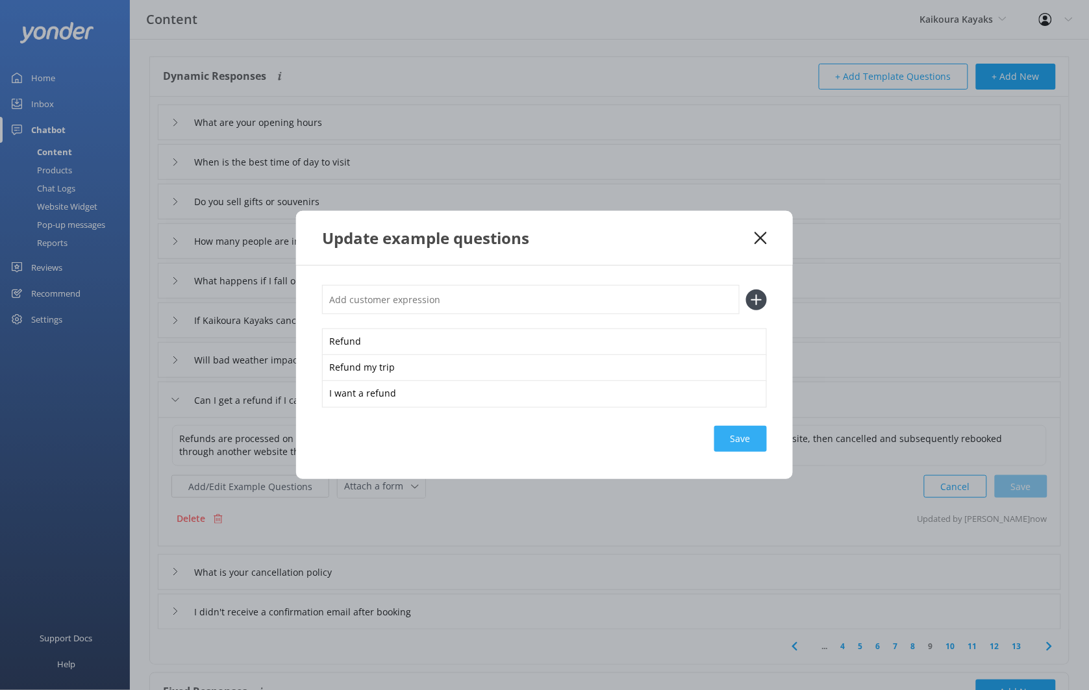
click at [750, 437] on div "Save" at bounding box center [740, 439] width 53 height 26
click at [760, 237] on use at bounding box center [760, 238] width 12 height 12
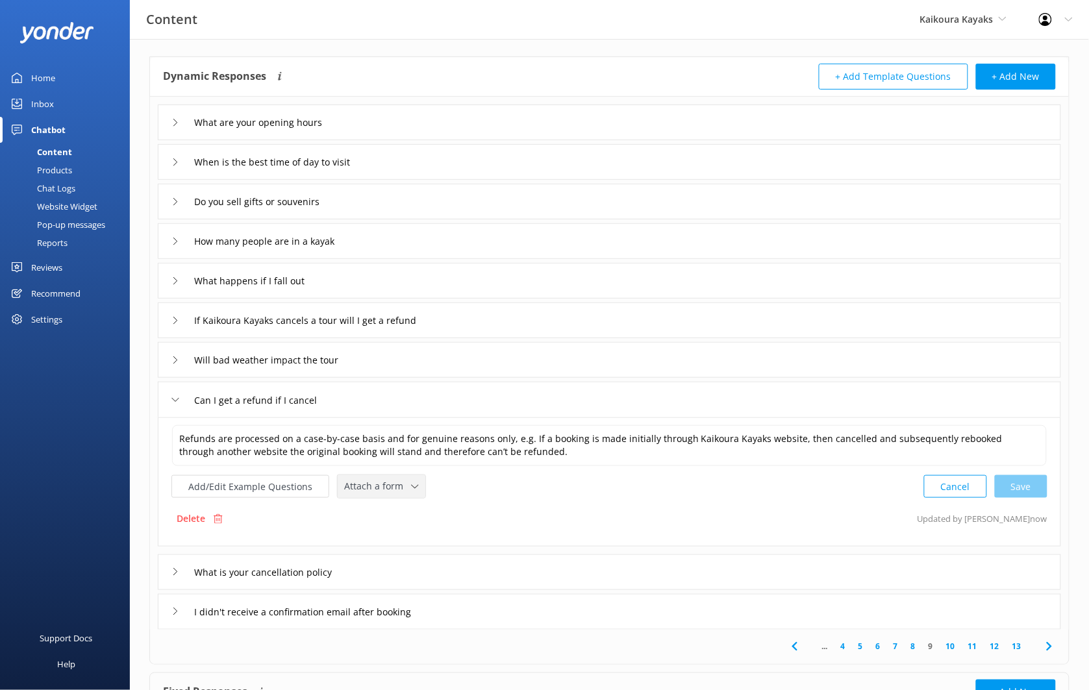
click at [377, 491] on span "Attach a form" at bounding box center [377, 486] width 67 height 14
click at [386, 508] on div "Leave contact details" at bounding box center [384, 514] width 79 height 13
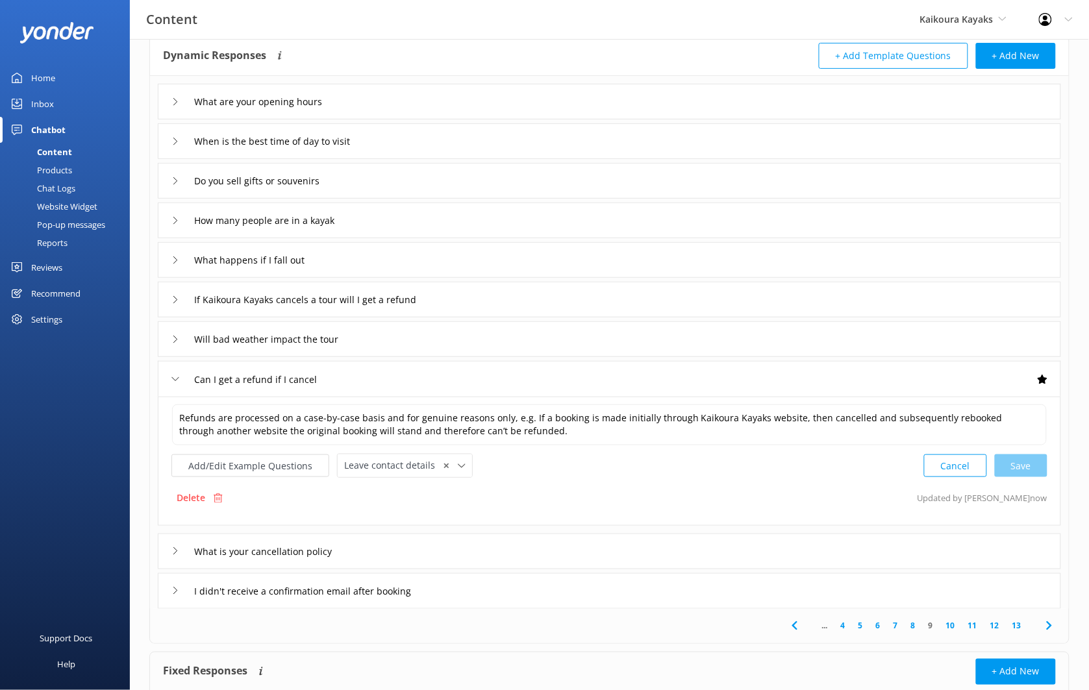
scroll to position [76, 0]
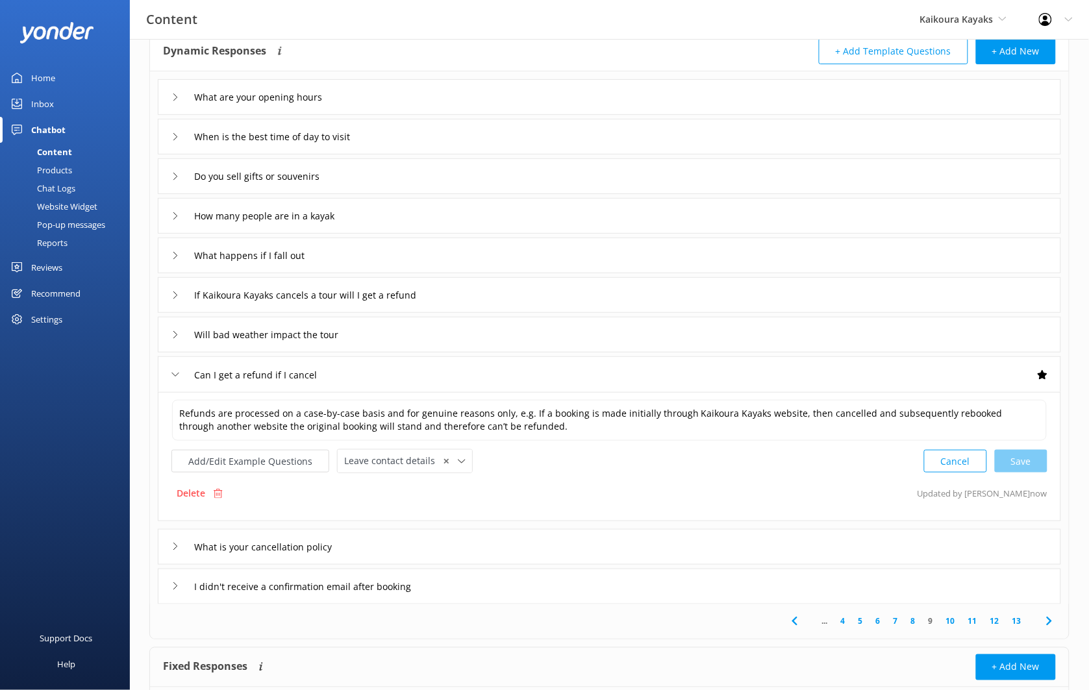
click at [418, 548] on div "What is your cancellation policy" at bounding box center [609, 547] width 903 height 36
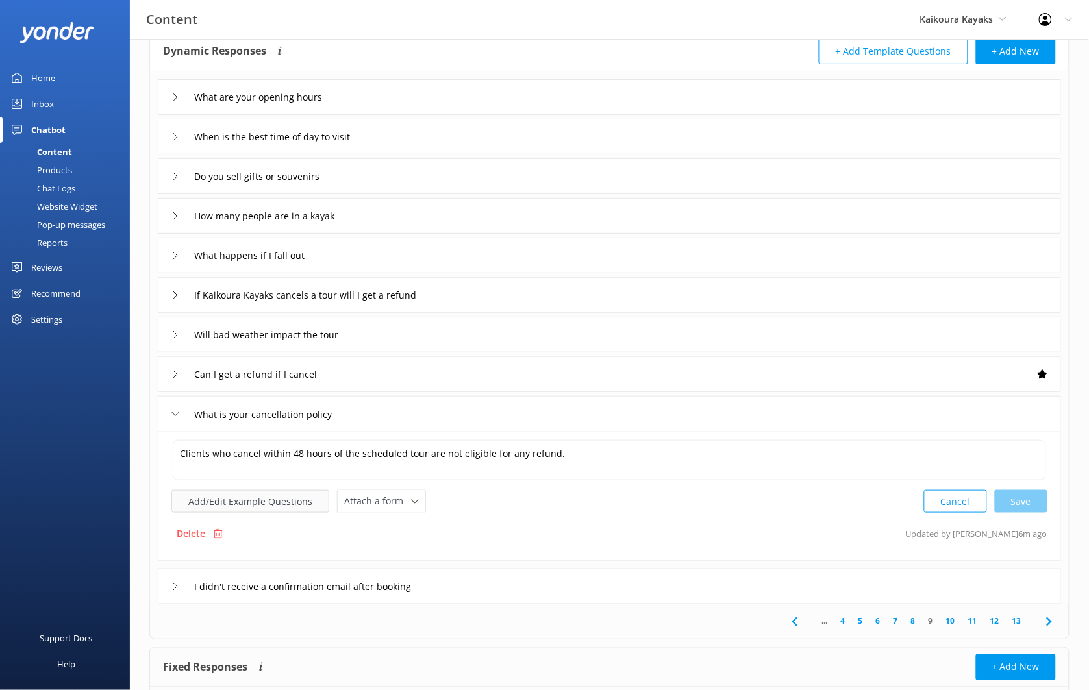
click at [305, 499] on button "Add/Edit Example Questions" at bounding box center [250, 501] width 158 height 23
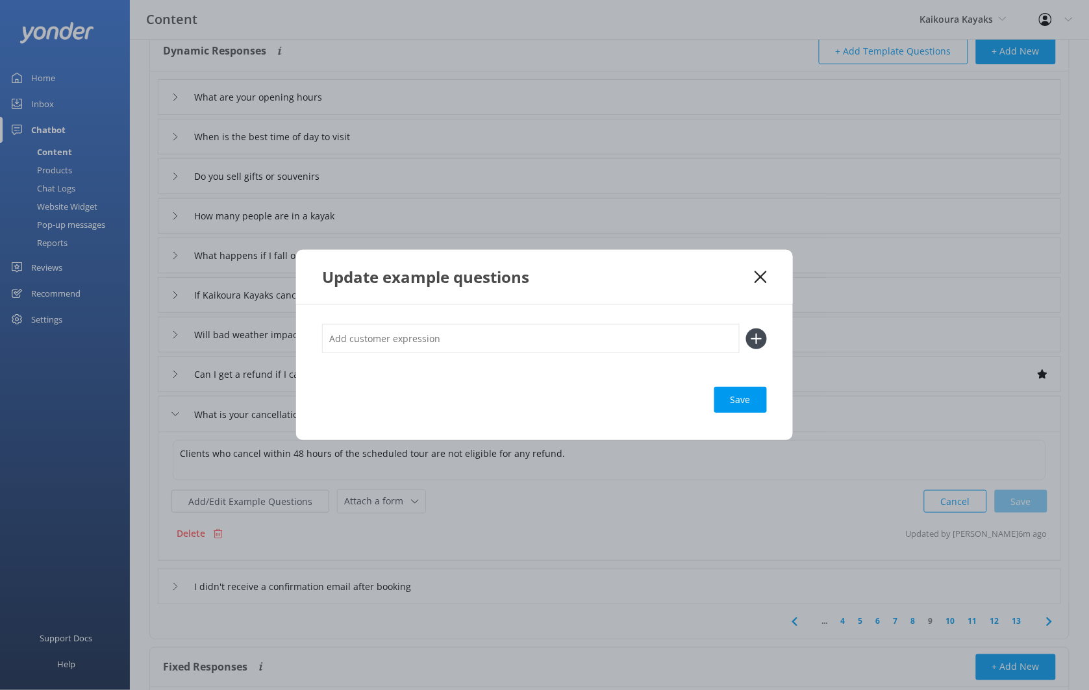
click at [445, 340] on input "text" at bounding box center [530, 338] width 417 height 29
type input "I want to cancel\"
click at [746, 328] on button at bounding box center [756, 338] width 21 height 21
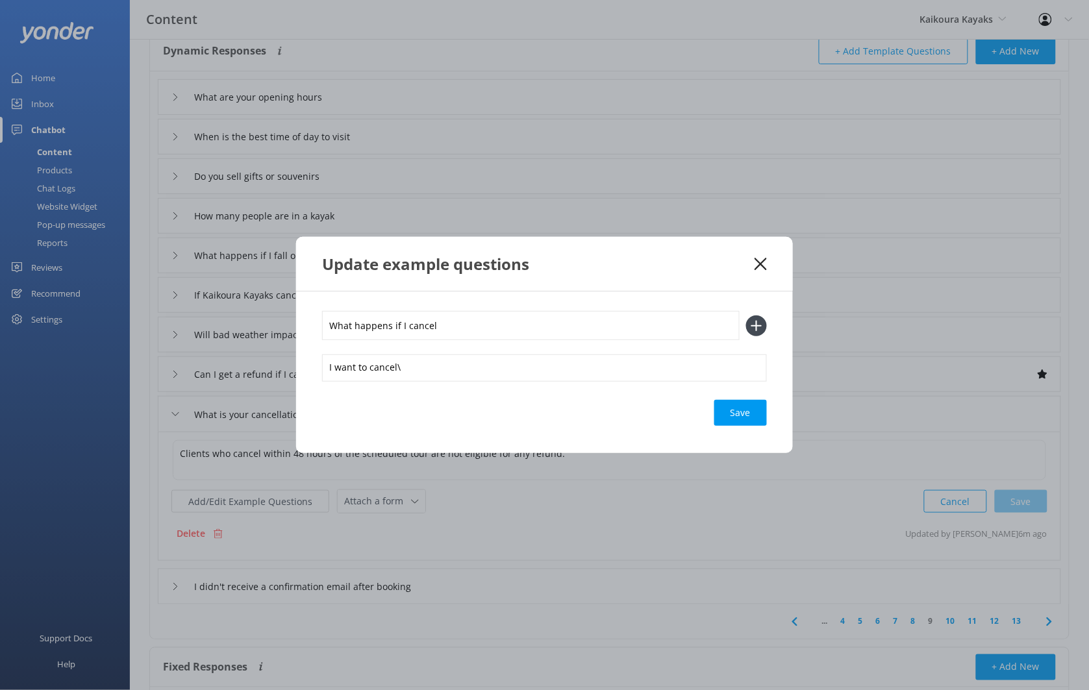
type input "What happens if I cancel"
click at [746, 315] on button at bounding box center [756, 325] width 21 height 21
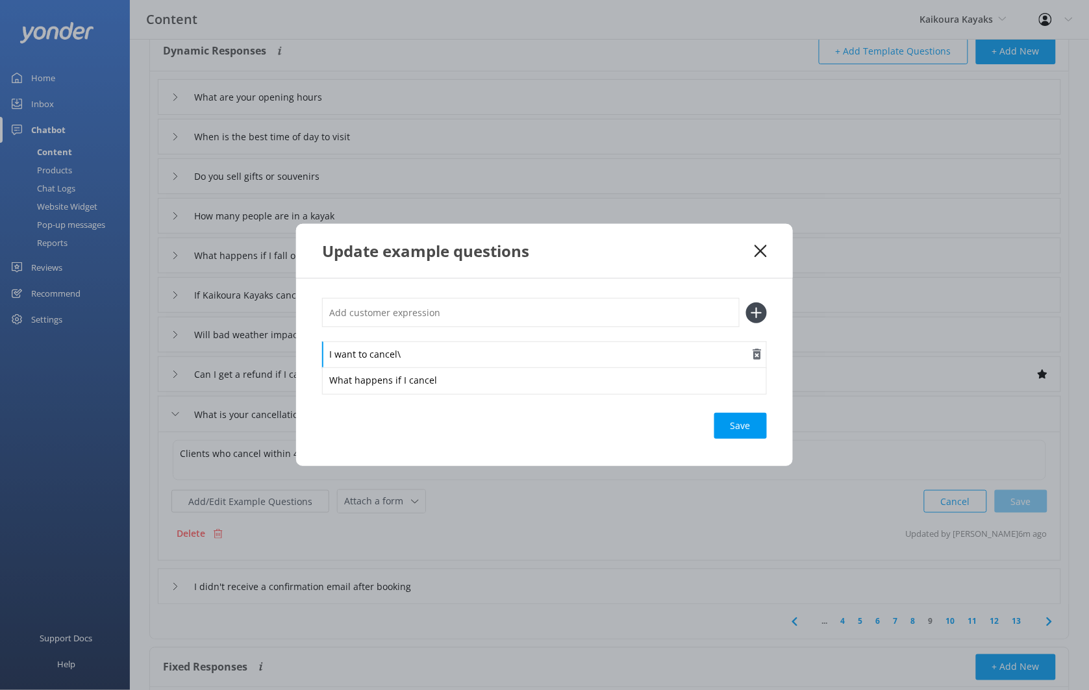
click at [428, 356] on div "I want to cancel\" at bounding box center [544, 354] width 445 height 27
click at [445, 317] on input "text" at bounding box center [530, 312] width 417 height 29
type input "Cancel trip"
click at [746, 302] on button at bounding box center [756, 312] width 21 height 21
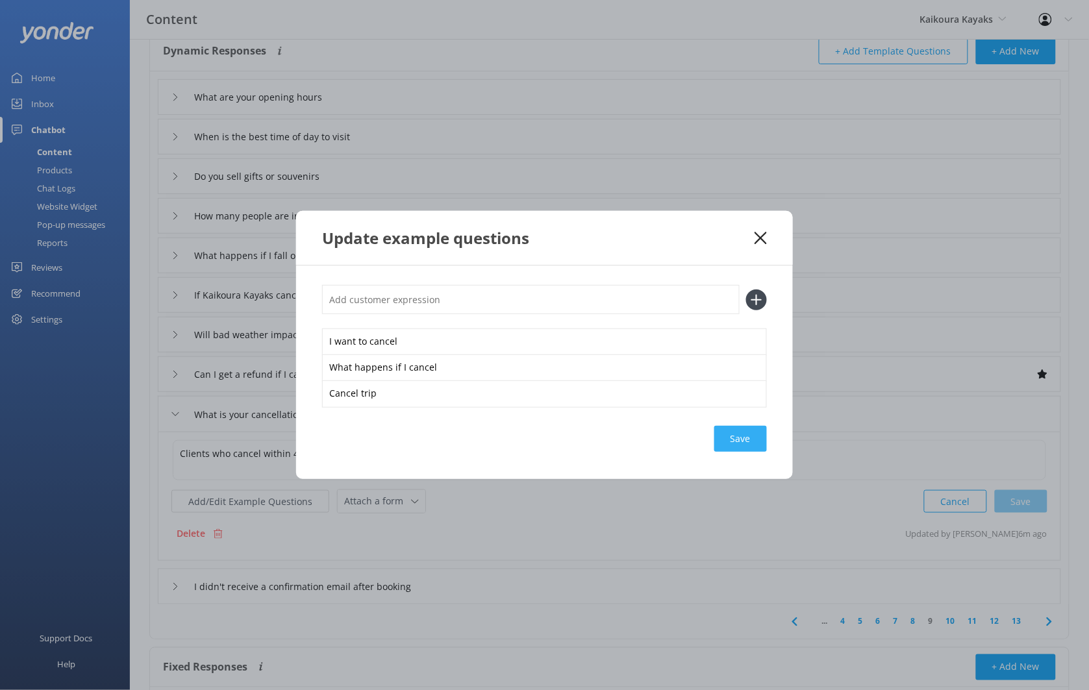
click at [748, 426] on div "Save" at bounding box center [740, 439] width 53 height 26
click at [763, 246] on div "Update example questions" at bounding box center [544, 238] width 497 height 54
click at [761, 221] on div "Update example questions" at bounding box center [544, 238] width 497 height 54
click at [761, 245] on div "Update example questions" at bounding box center [544, 238] width 497 height 54
click at [751, 230] on div "Update example questions" at bounding box center [538, 237] width 432 height 21
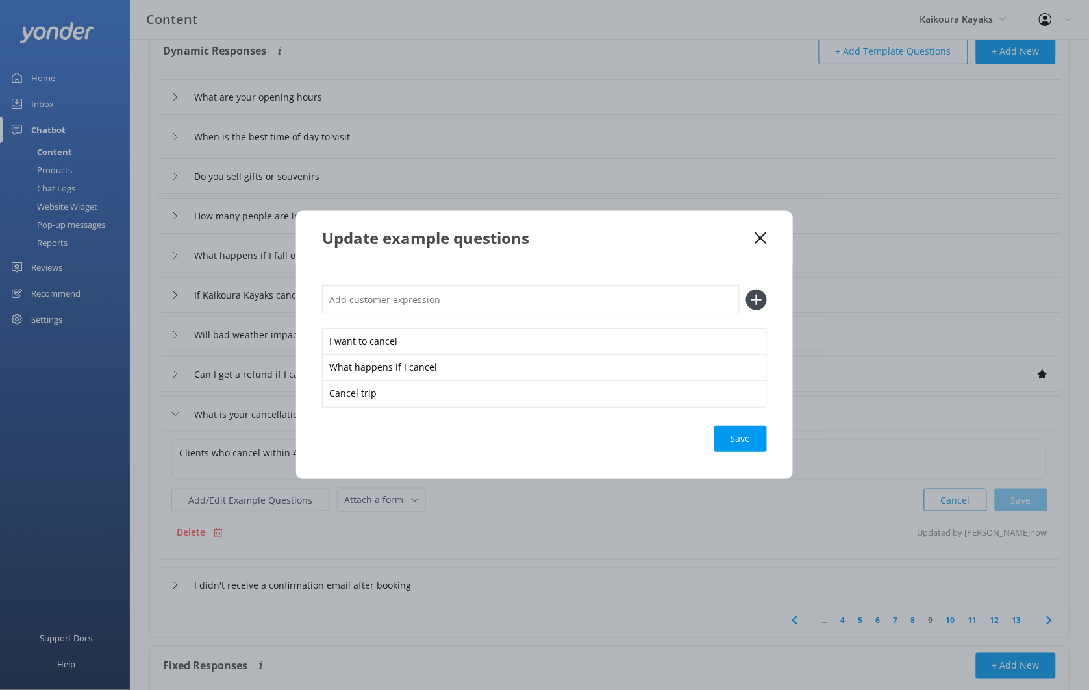
click at [763, 238] on icon at bounding box center [760, 238] width 12 height 13
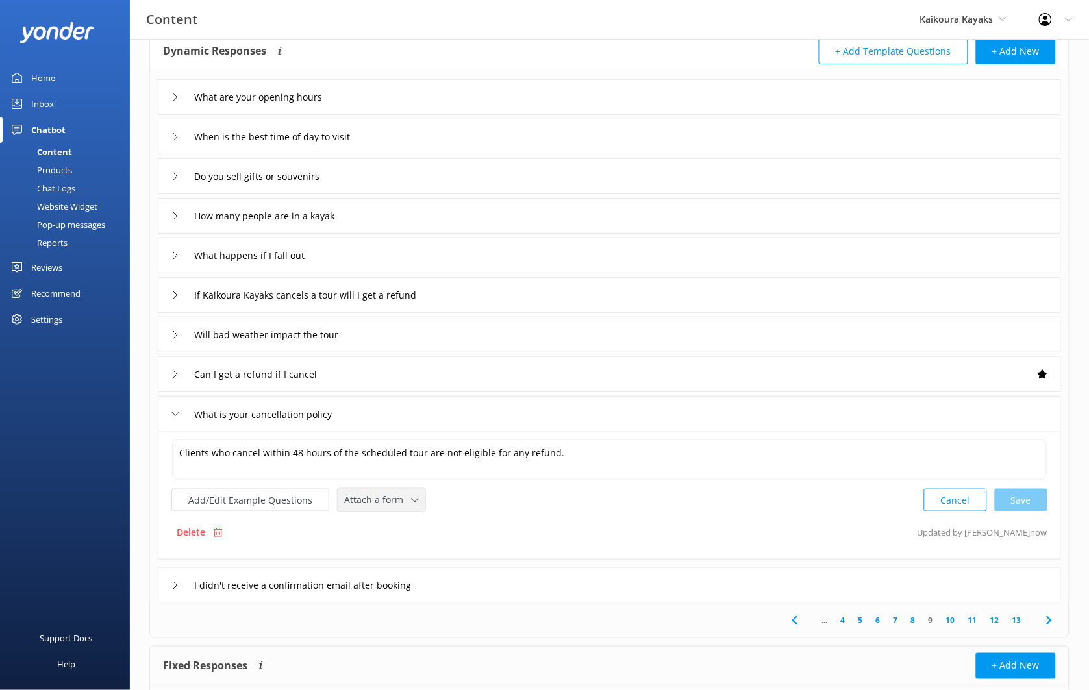
click at [391, 494] on span "Attach a form" at bounding box center [377, 500] width 67 height 14
click at [400, 520] on link "Leave contact details" at bounding box center [396, 528] width 116 height 26
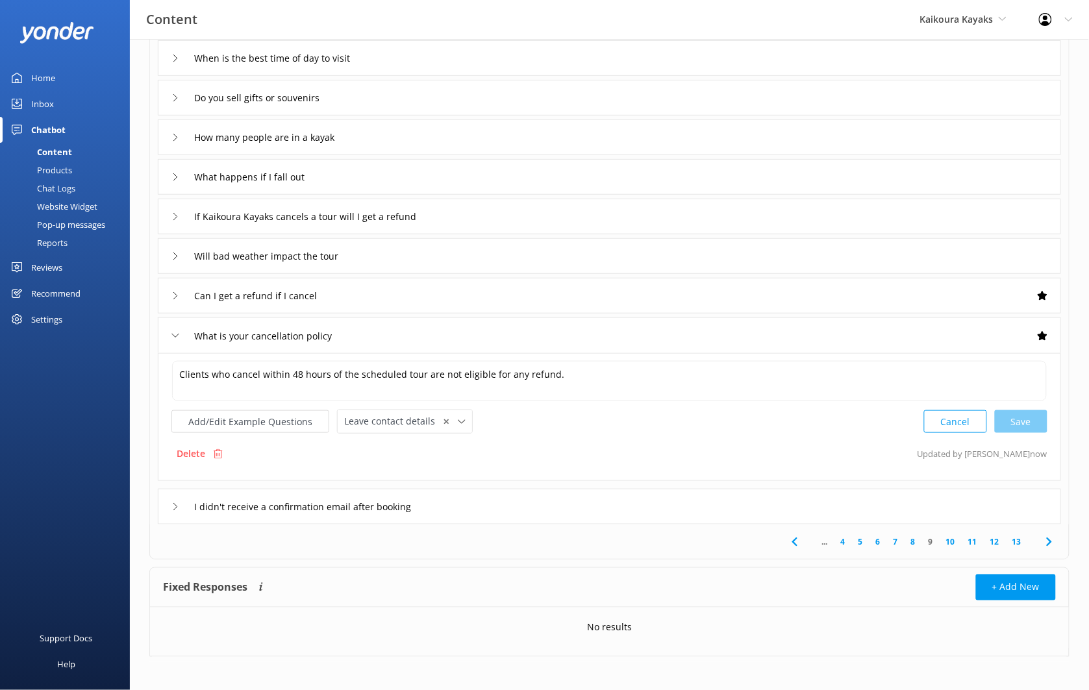
scroll to position [160, 0]
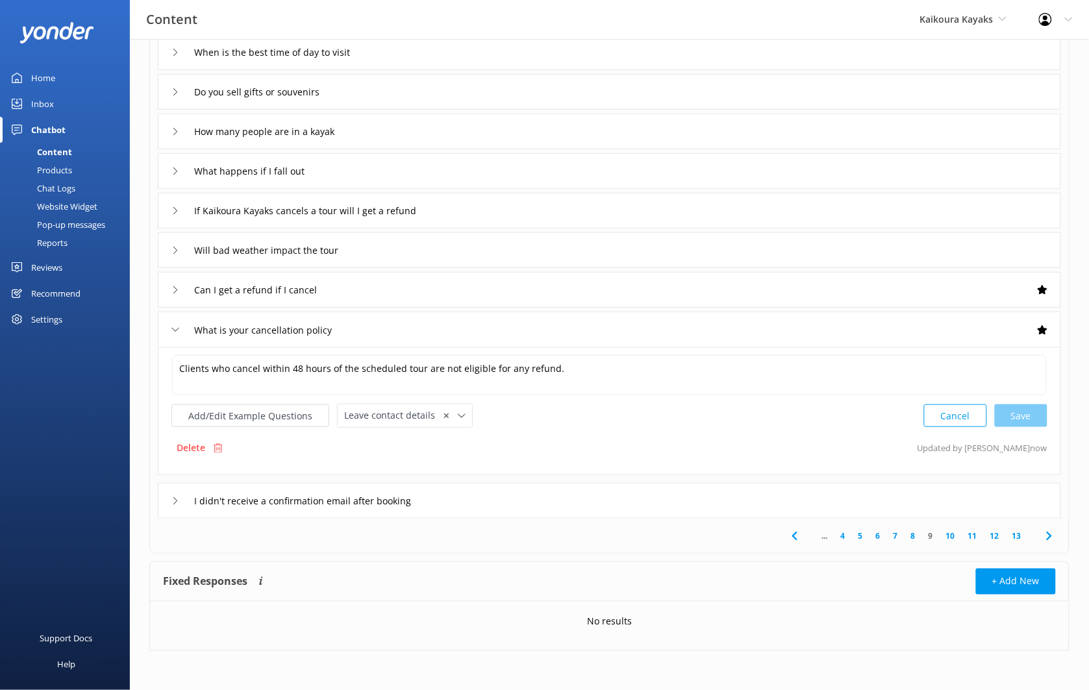
click at [759, 498] on div "I didn't receive a confirmation email after booking" at bounding box center [609, 501] width 903 height 36
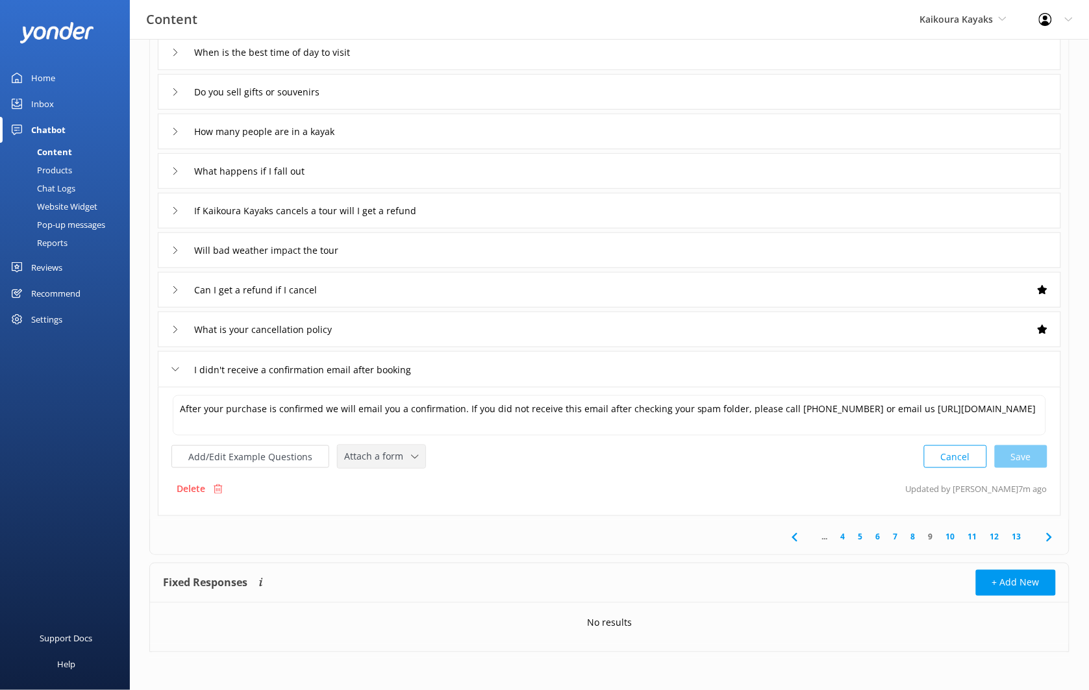
click at [376, 460] on span "Attach a form" at bounding box center [377, 456] width 67 height 14
click at [390, 475] on link "Leave contact details" at bounding box center [396, 484] width 116 height 26
click at [956, 539] on link "10" at bounding box center [950, 536] width 22 height 12
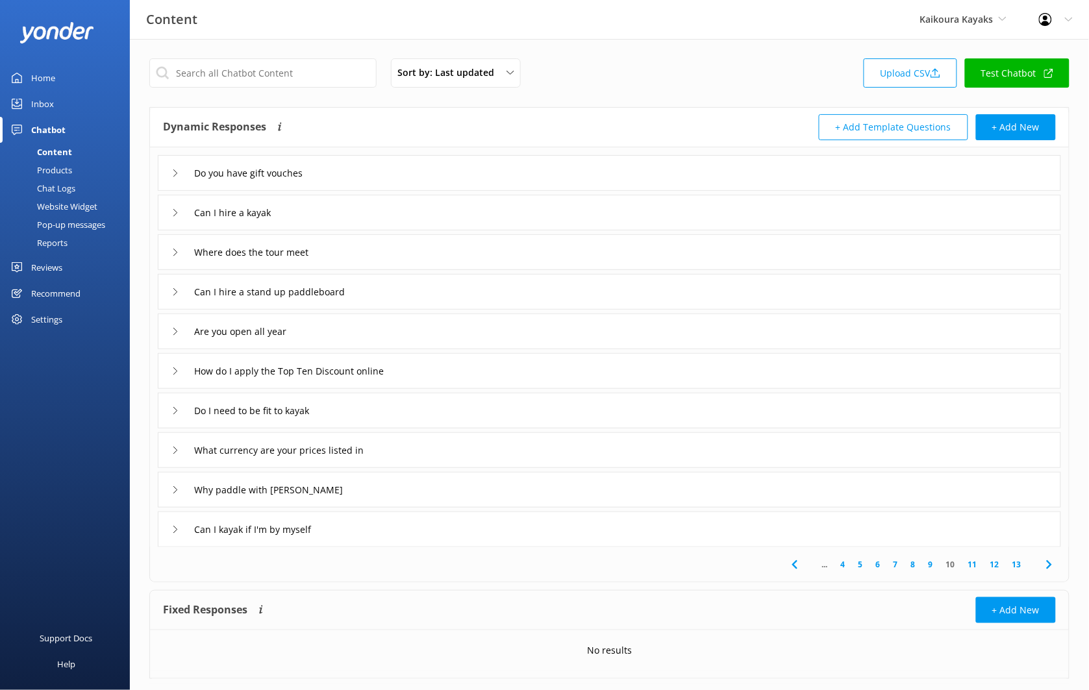
click at [341, 168] on div "Do you have gift vouches" at bounding box center [609, 173] width 903 height 36
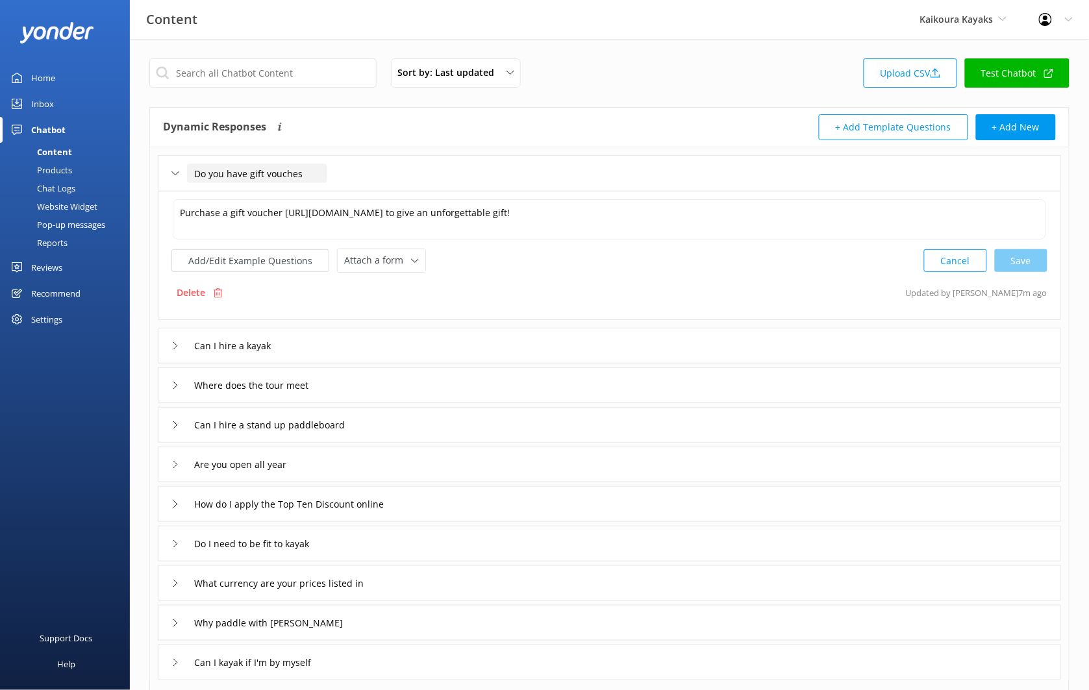
click at [298, 177] on input "Do you have gift vouches" at bounding box center [257, 173] width 140 height 19
type input "Do you have gift voucher"
click at [300, 197] on div at bounding box center [300, 193] width 16 height 16
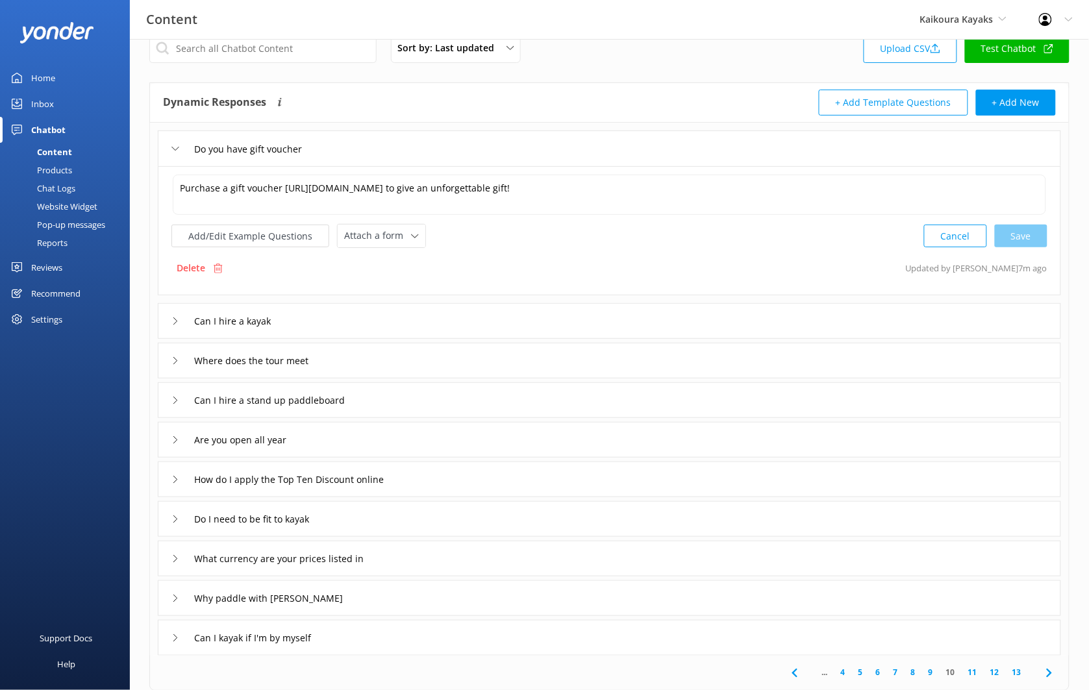
scroll to position [55, 0]
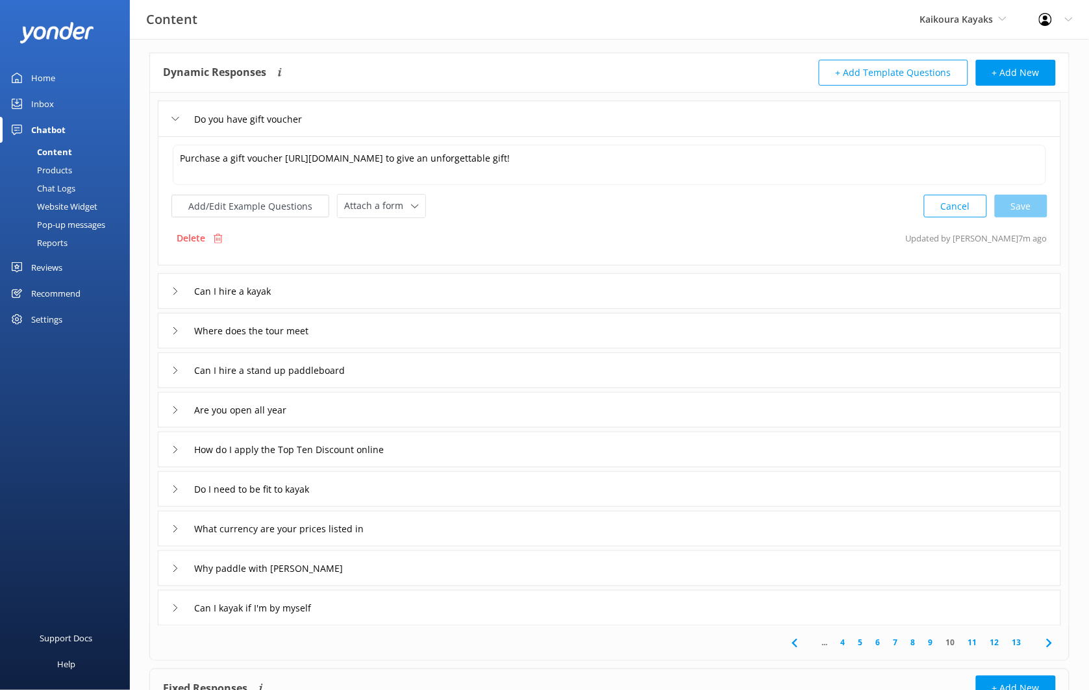
click at [376, 294] on div "Can I hire a kayak" at bounding box center [609, 291] width 903 height 36
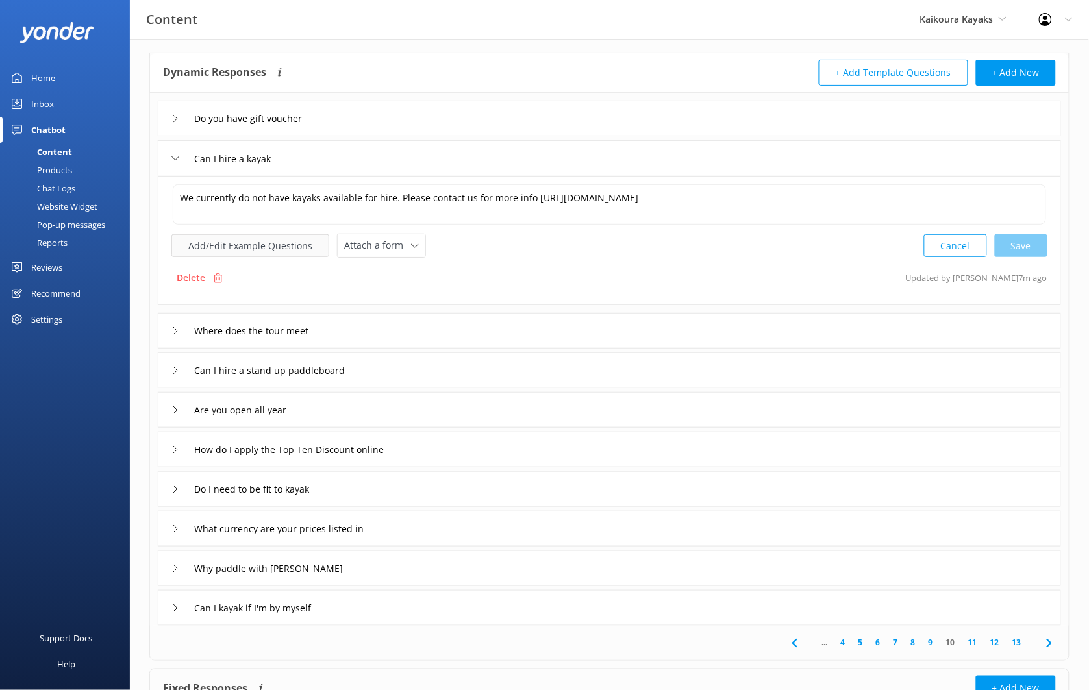
click at [271, 246] on button "Add/Edit Example Questions" at bounding box center [250, 245] width 158 height 23
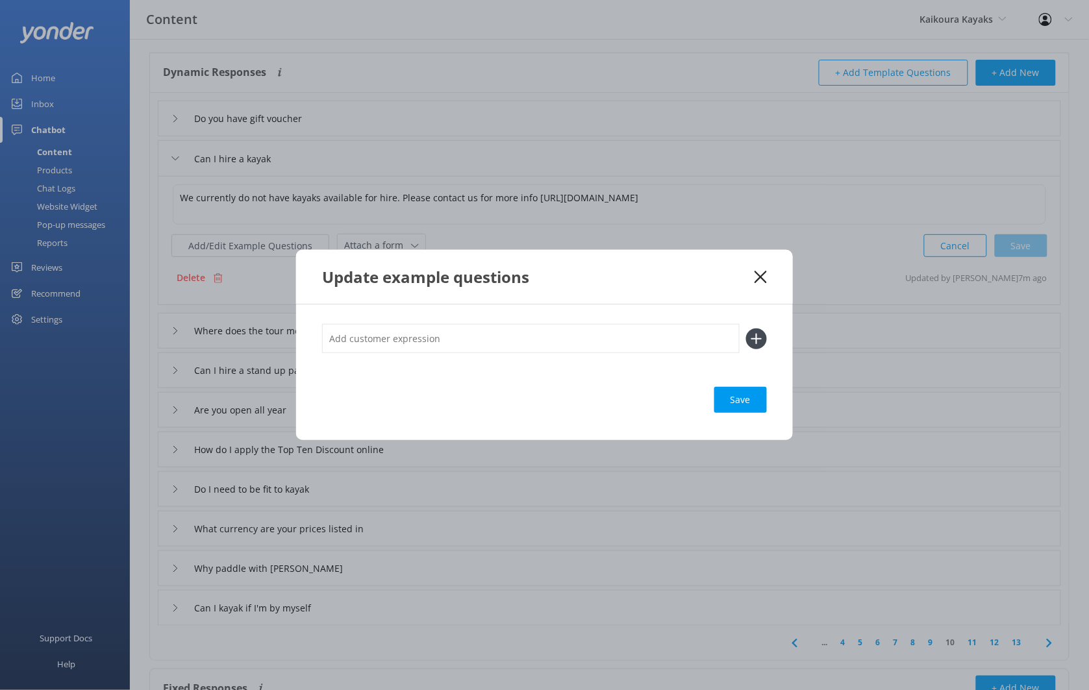
click at [432, 353] on input "text" at bounding box center [530, 338] width 417 height 29
type input "Rent a kayak\"
click at [746, 328] on button at bounding box center [756, 338] width 21 height 21
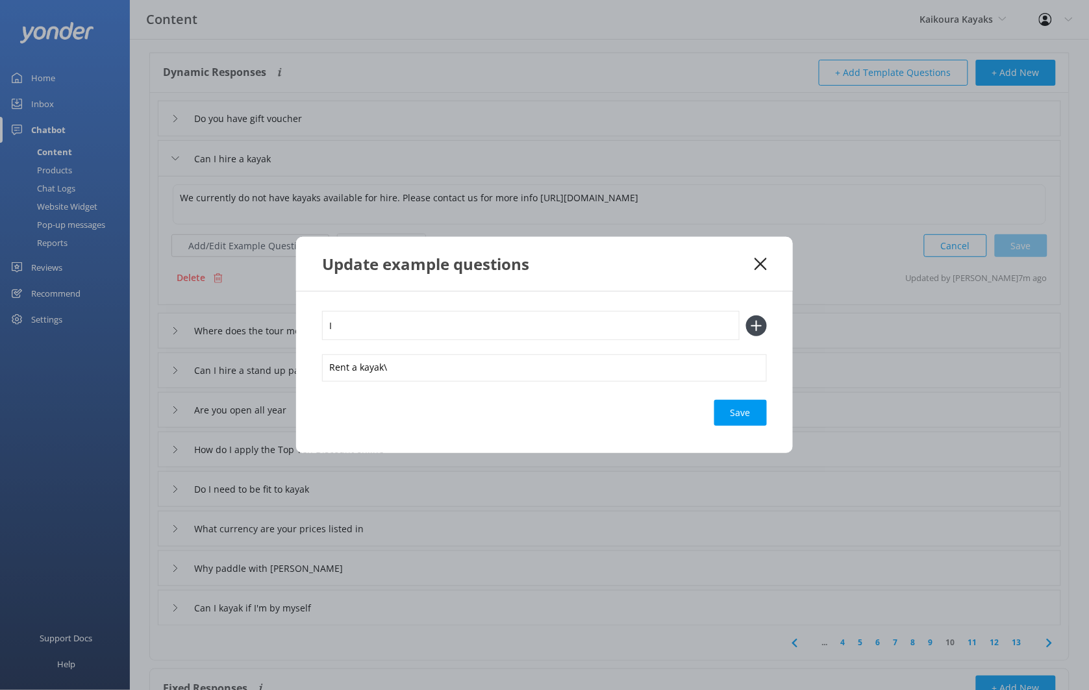
type input "I"
click at [415, 367] on div "Rent a kayak\" at bounding box center [544, 367] width 445 height 27
click at [419, 317] on input "text" at bounding box center [530, 325] width 417 height 29
type input "I want to rent a kayak"
click at [746, 315] on button at bounding box center [756, 325] width 21 height 21
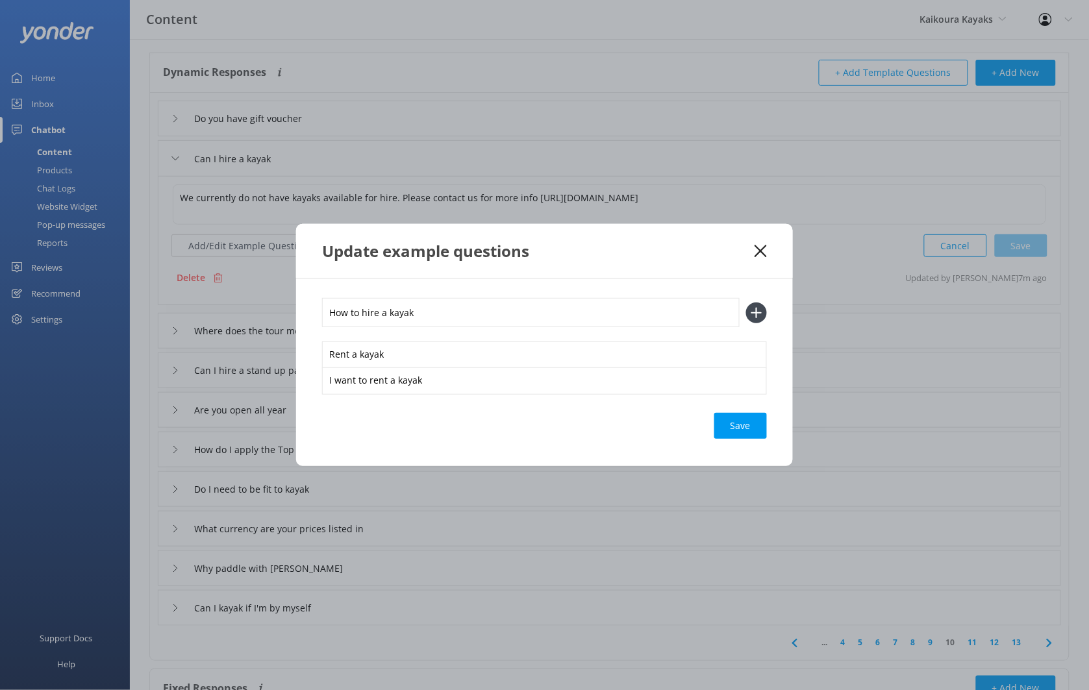
type input "How to hire a kayak"
click at [746, 302] on button at bounding box center [756, 312] width 21 height 21
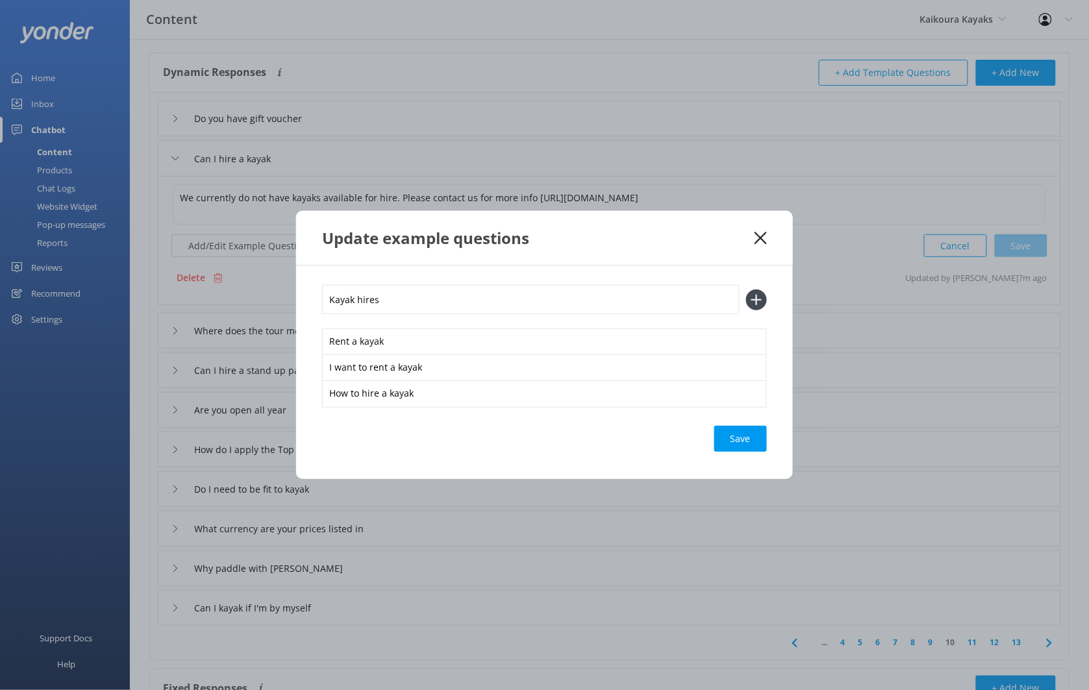
type input "Kayak hires"
click at [746, 290] on button at bounding box center [756, 300] width 21 height 21
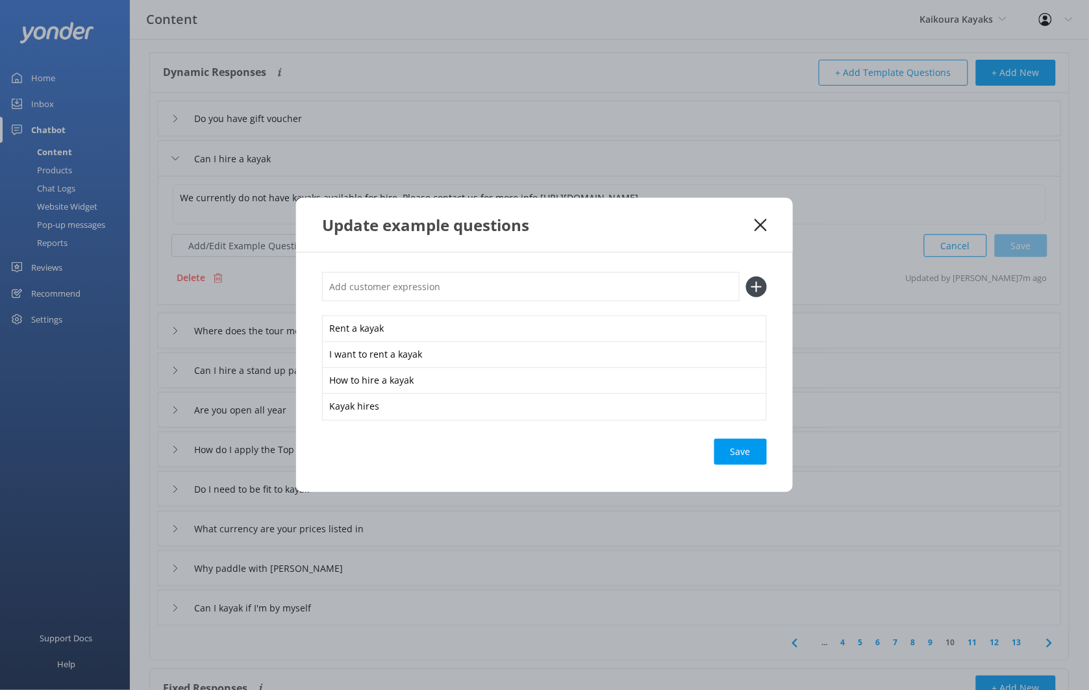
click at [760, 452] on div "Save" at bounding box center [740, 452] width 53 height 26
click at [758, 223] on use at bounding box center [760, 225] width 12 height 12
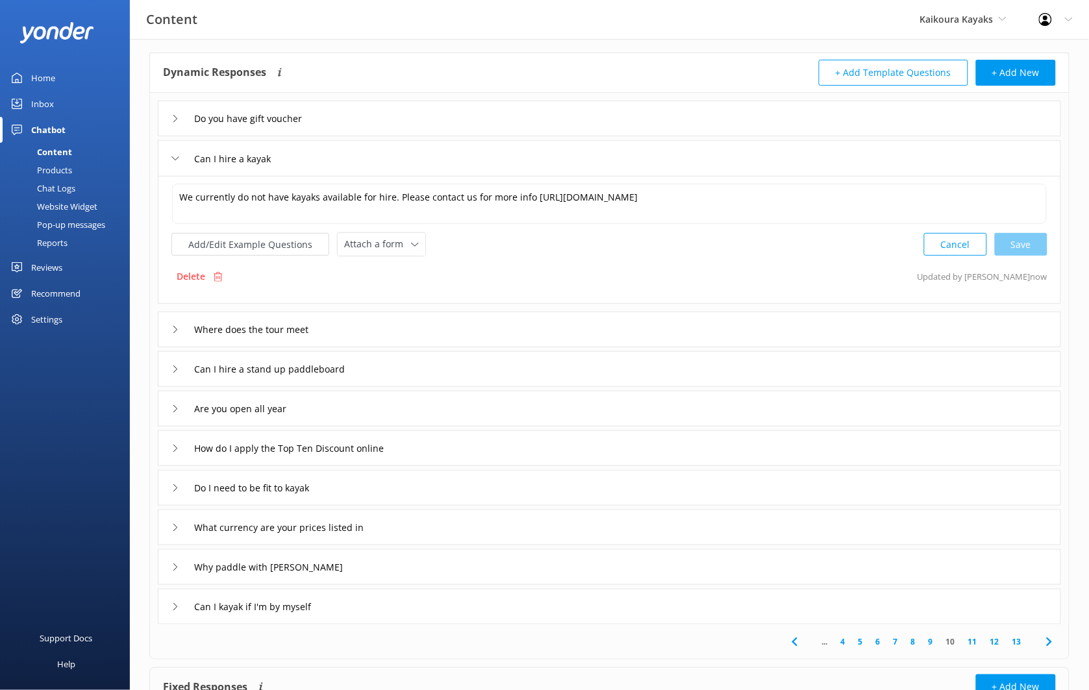
click at [523, 327] on div "Where does the tour meet" at bounding box center [609, 330] width 903 height 36
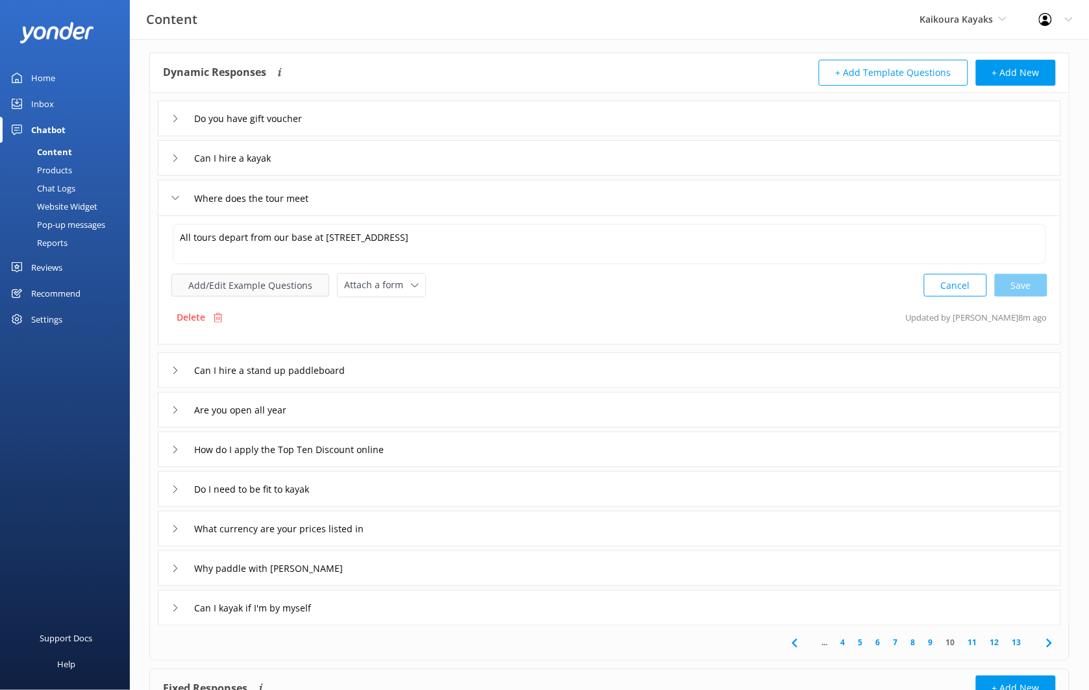
click at [283, 291] on button "Add/Edit Example Questions" at bounding box center [250, 285] width 158 height 23
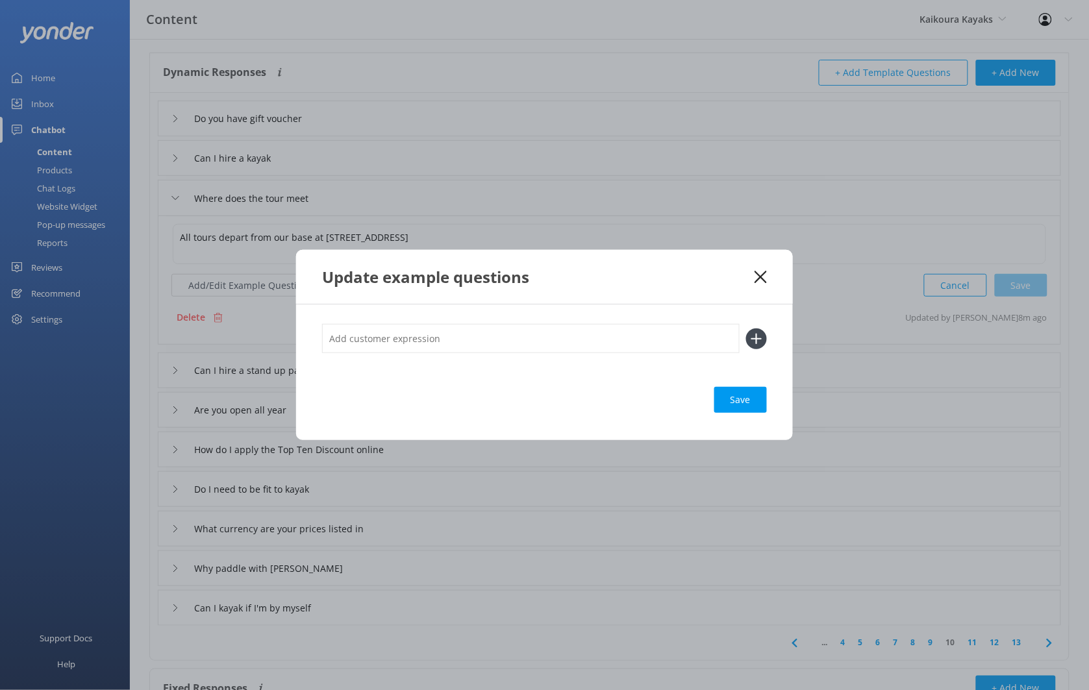
click at [395, 339] on input "text" at bounding box center [530, 338] width 417 height 29
type input "Where do I go"
click at [386, 337] on input "Where do I go" at bounding box center [530, 338] width 417 height 29
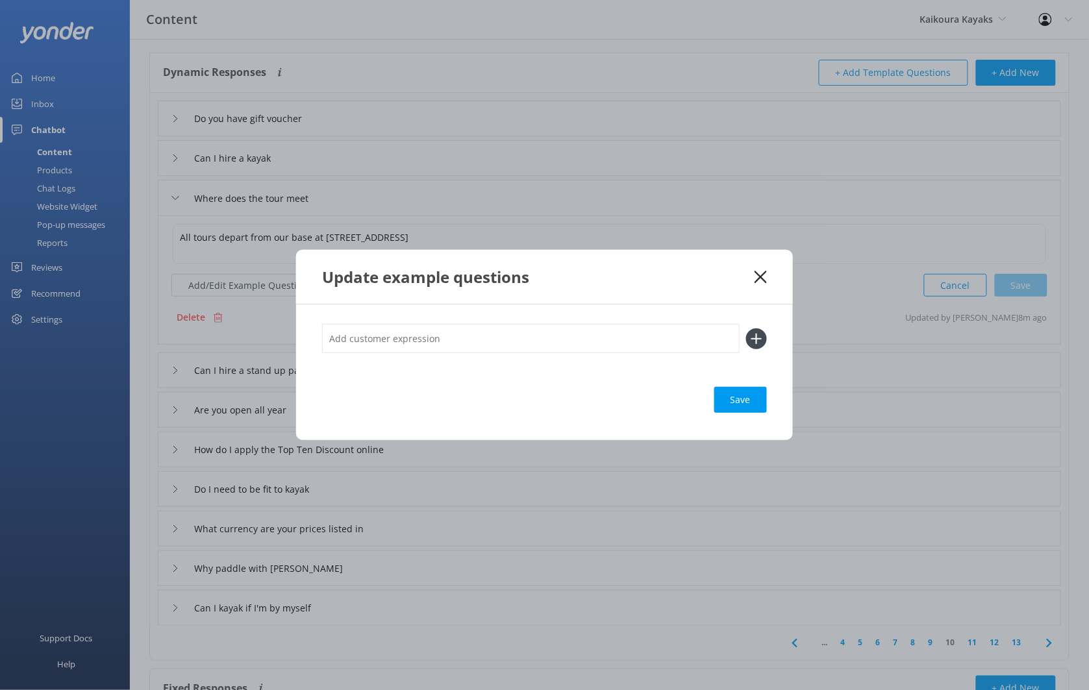
click at [765, 276] on icon at bounding box center [760, 277] width 12 height 13
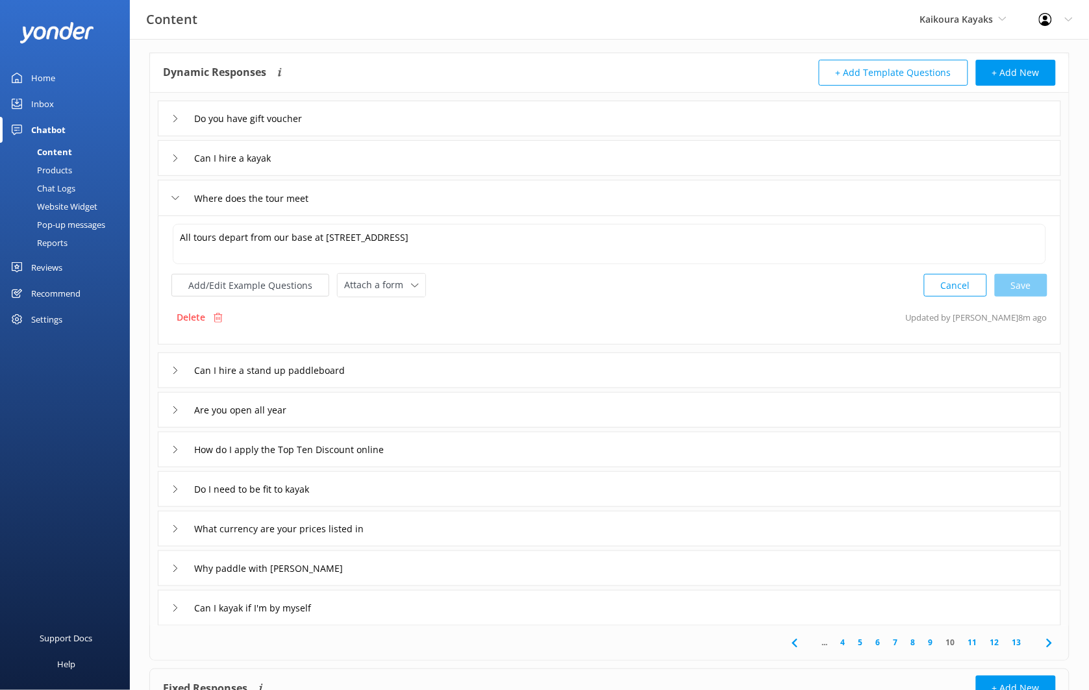
click at [412, 363] on div "Can I hire a stand up paddleboard" at bounding box center [609, 370] width 903 height 36
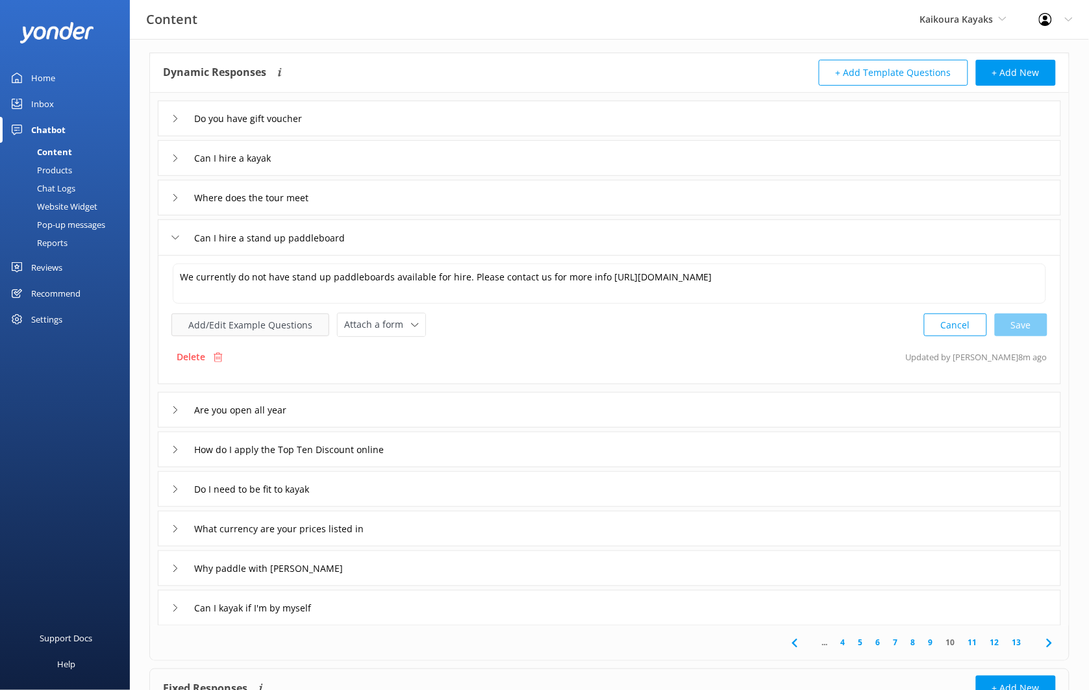
click at [300, 323] on button "Add/Edit Example Questions" at bounding box center [250, 325] width 158 height 23
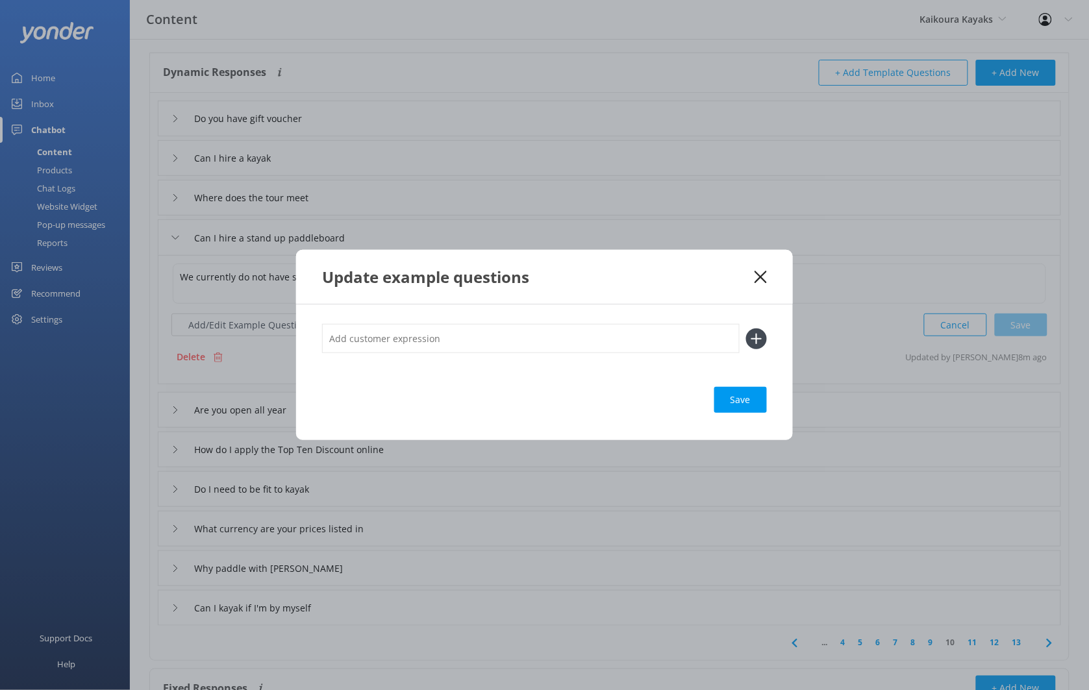
click at [393, 347] on input "text" at bounding box center [530, 338] width 417 height 29
type input "SUP hire"
click at [746, 328] on button at bounding box center [756, 338] width 21 height 21
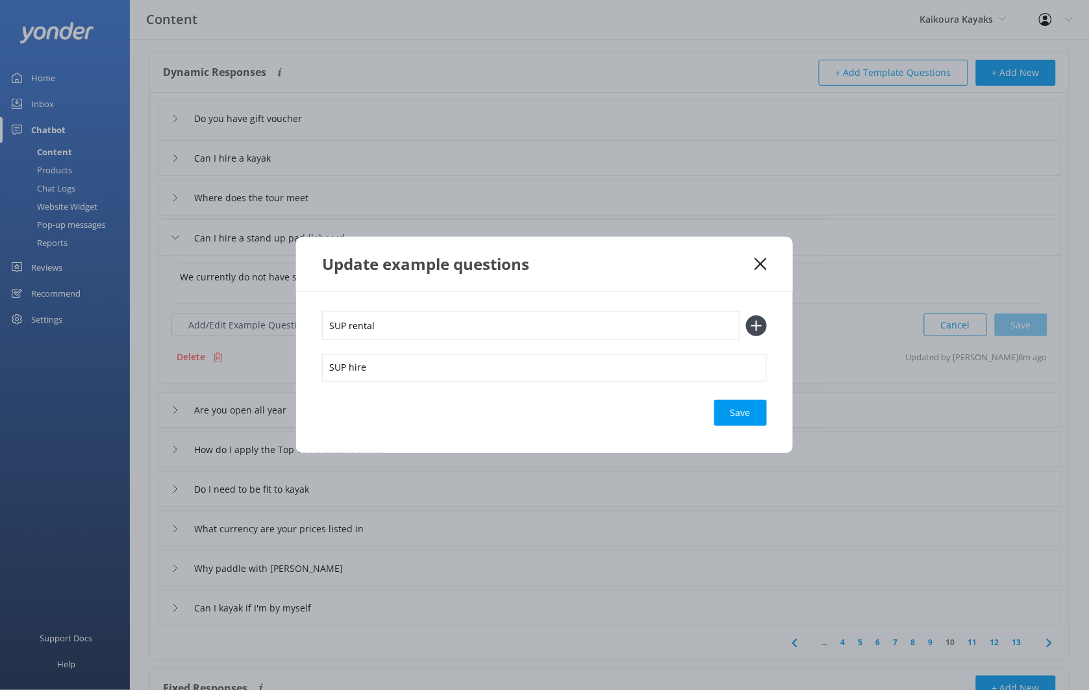
type input "SUP rental"
click at [746, 315] on button at bounding box center [756, 325] width 21 height 21
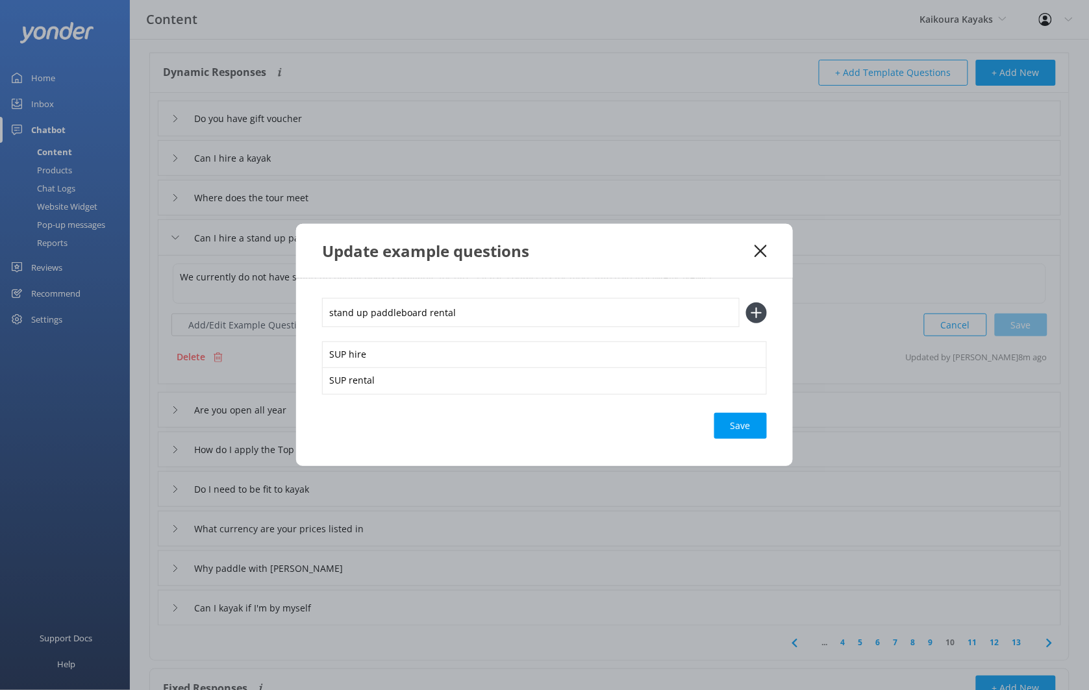
type input "stand up paddleboard rental"
click at [746, 302] on button at bounding box center [756, 312] width 21 height 21
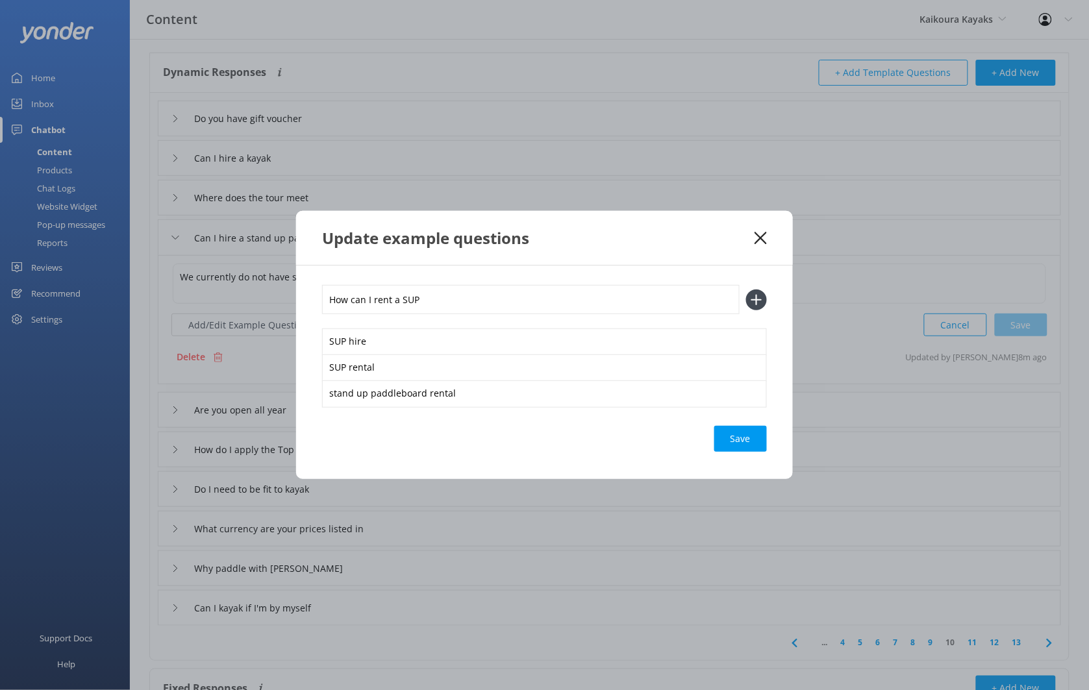
type input "How can I rent a SUP"
click at [746, 290] on button at bounding box center [756, 300] width 21 height 21
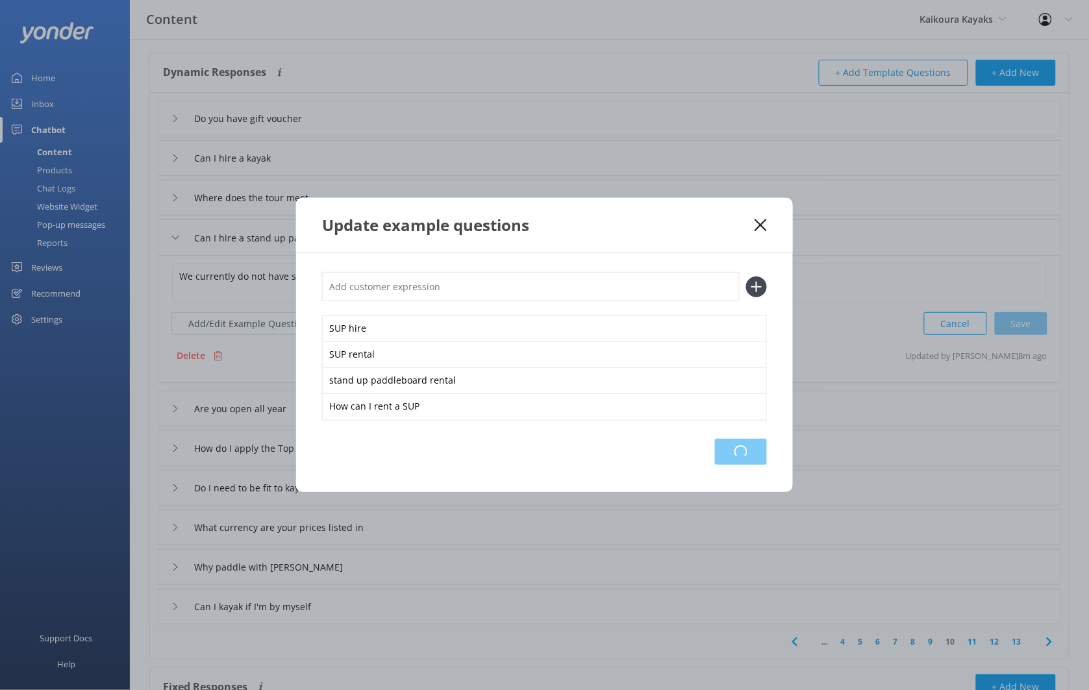
click at [751, 454] on div "Loading.." at bounding box center [741, 452] width 52 height 26
click at [721, 445] on div "Save" at bounding box center [740, 452] width 53 height 26
click at [728, 448] on div "Loading.." at bounding box center [741, 452] width 52 height 26
click at [762, 219] on icon at bounding box center [760, 225] width 12 height 13
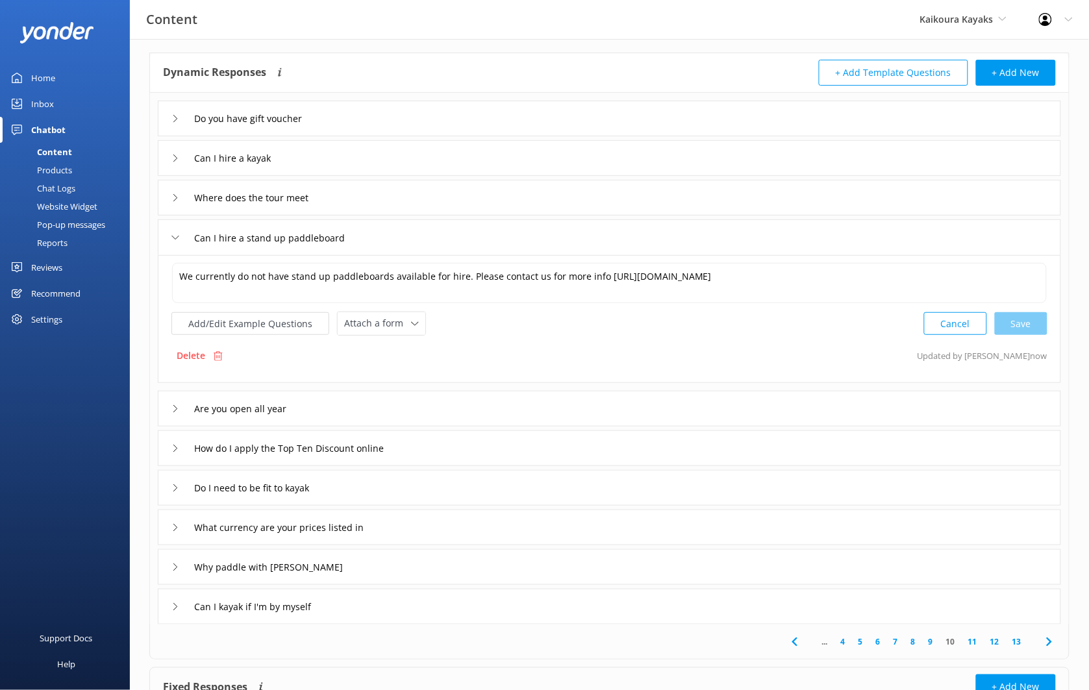
click at [358, 411] on div "Are you open all year" at bounding box center [609, 409] width 903 height 36
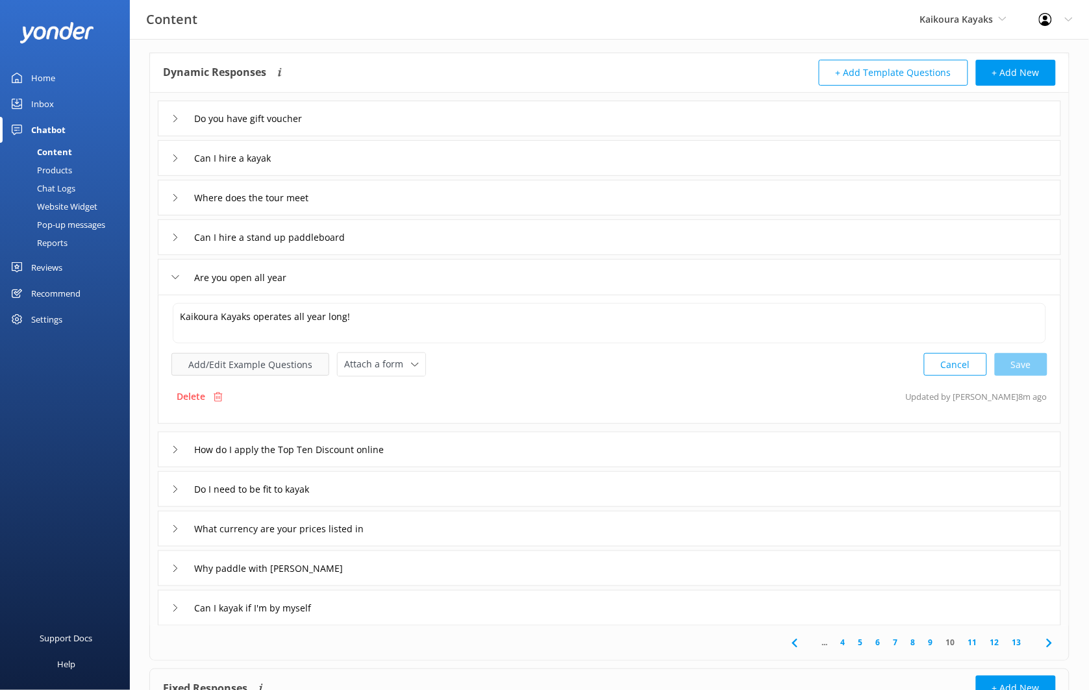
click at [241, 367] on button "Add/Edit Example Questions" at bounding box center [250, 364] width 158 height 23
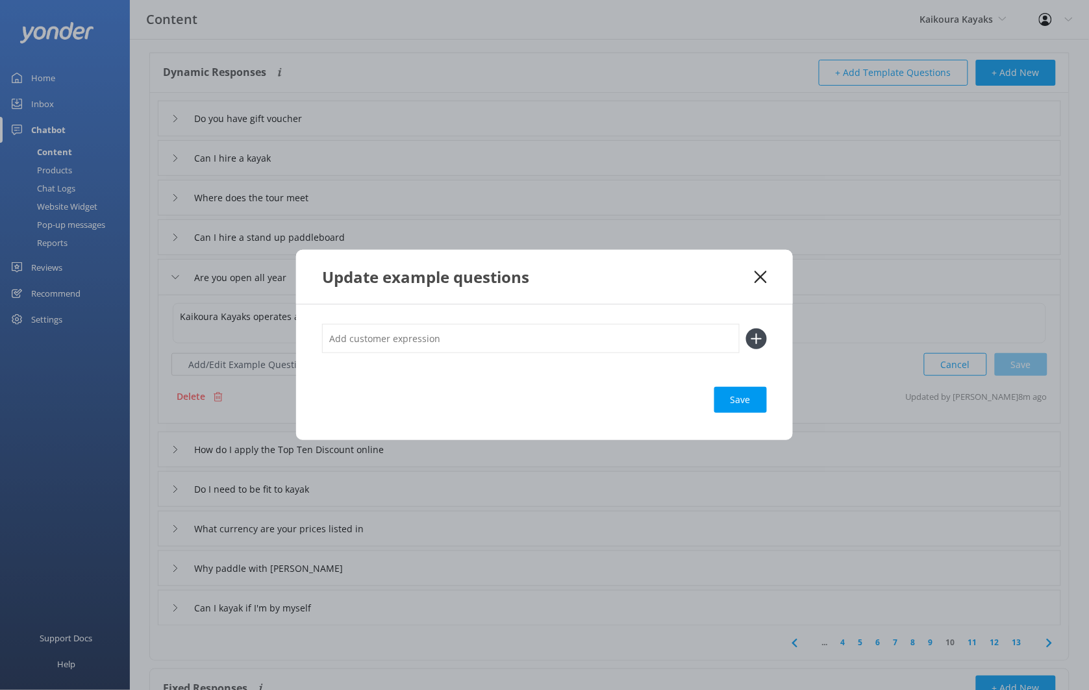
click at [441, 342] on input "text" at bounding box center [530, 338] width 417 height 29
type input "Are you open on holidays"
click at [746, 328] on button at bounding box center [756, 338] width 21 height 21
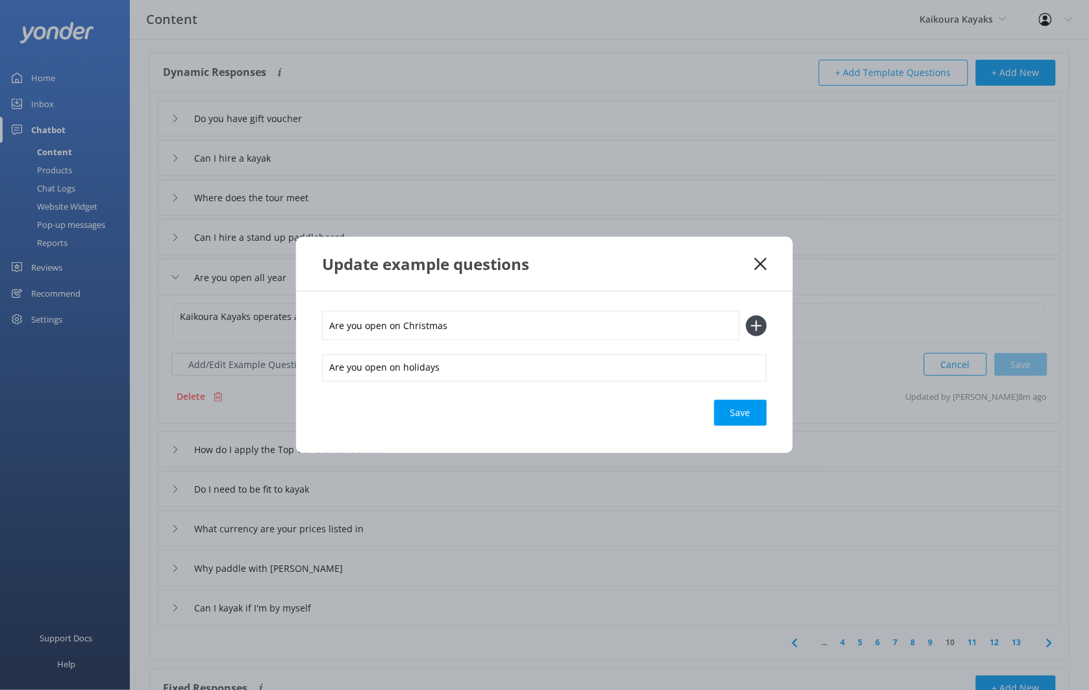
type input "Are you open on Christmas"
click at [746, 315] on button at bounding box center [756, 325] width 21 height 21
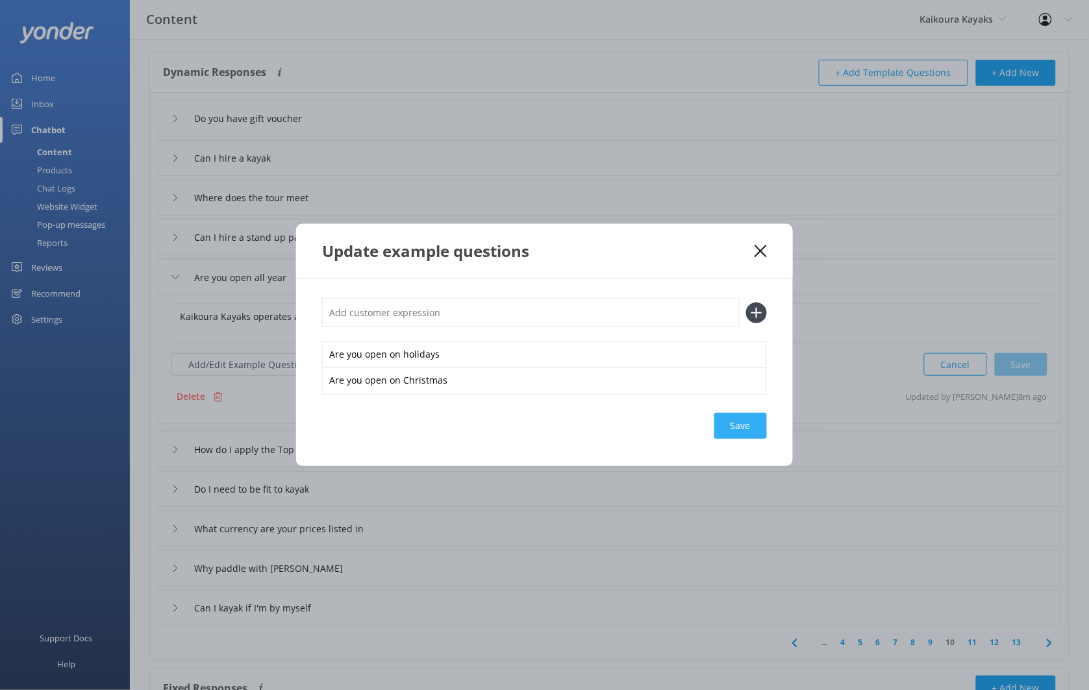
click at [751, 423] on div "Save" at bounding box center [740, 426] width 53 height 26
click at [765, 249] on icon at bounding box center [760, 251] width 12 height 13
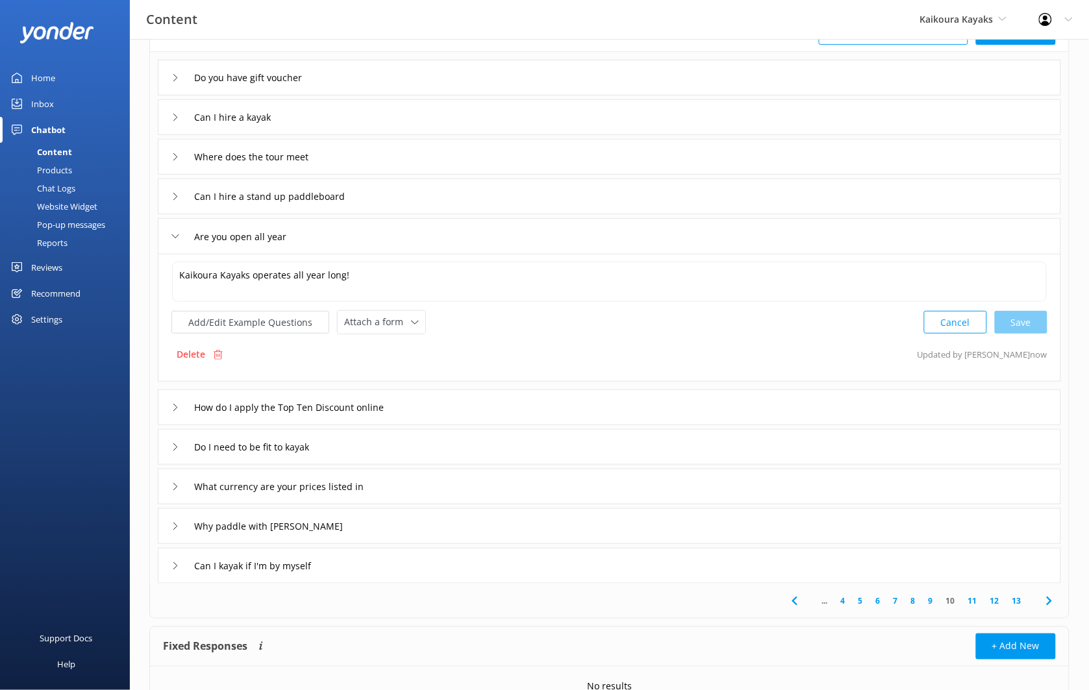
scroll to position [105, 0]
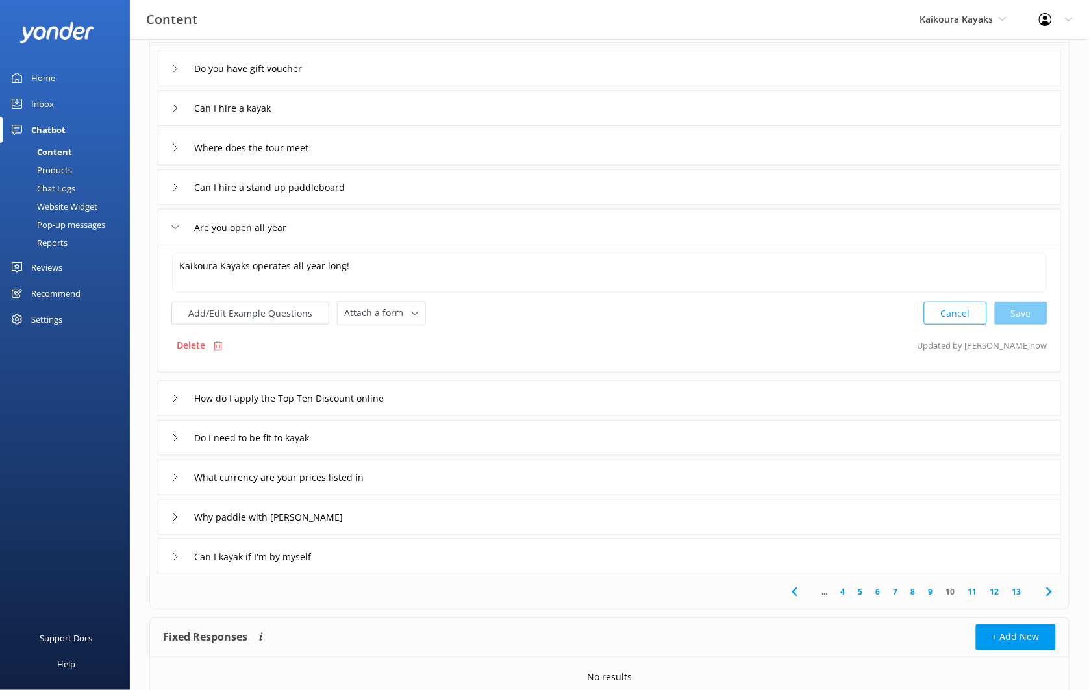
click at [446, 430] on div "Do I need to be fit to kayak" at bounding box center [609, 438] width 903 height 36
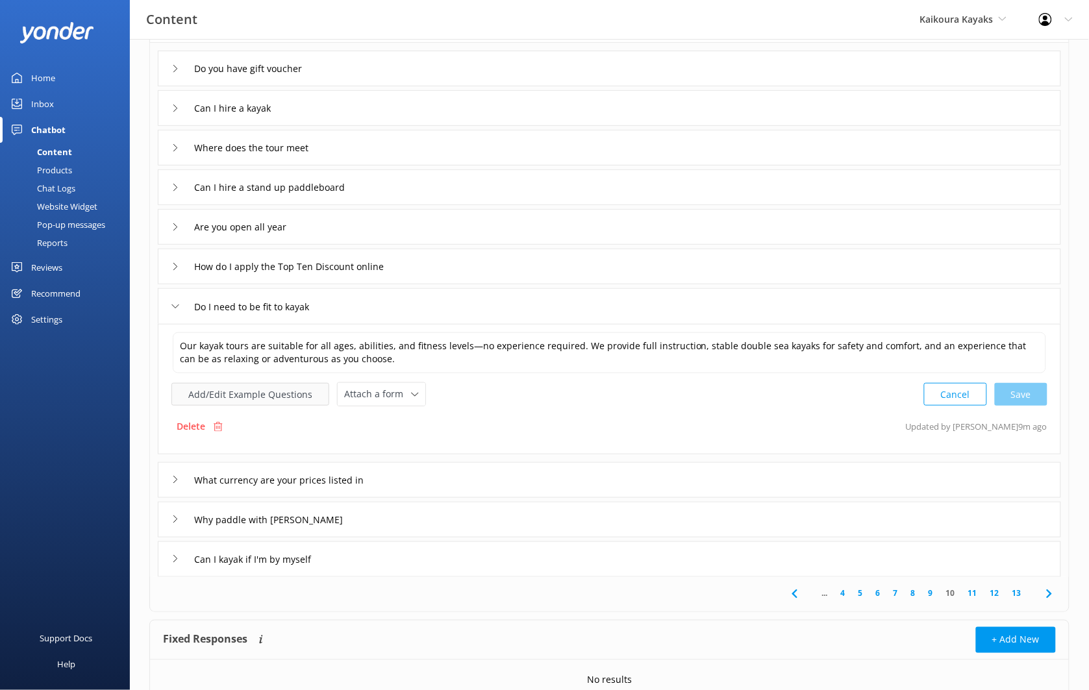
click at [285, 389] on button "Add/Edit Example Questions" at bounding box center [250, 394] width 158 height 23
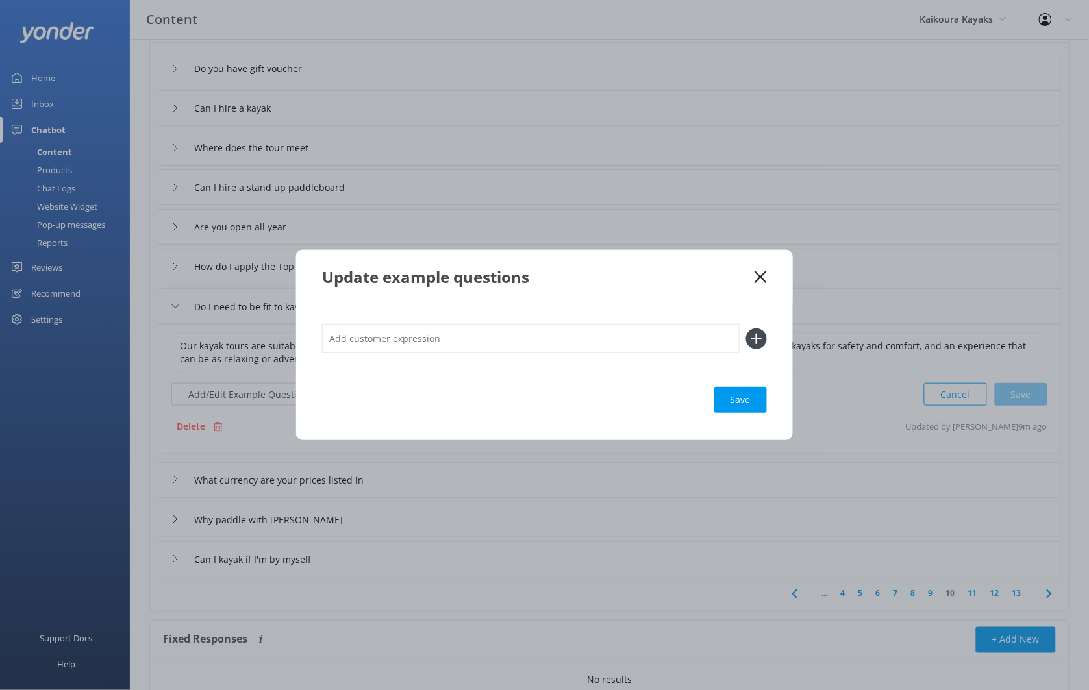
click at [438, 347] on input "text" at bounding box center [530, 338] width 417 height 29
type input "How healthy do I need to be"
click at [746, 328] on button at bounding box center [756, 338] width 21 height 21
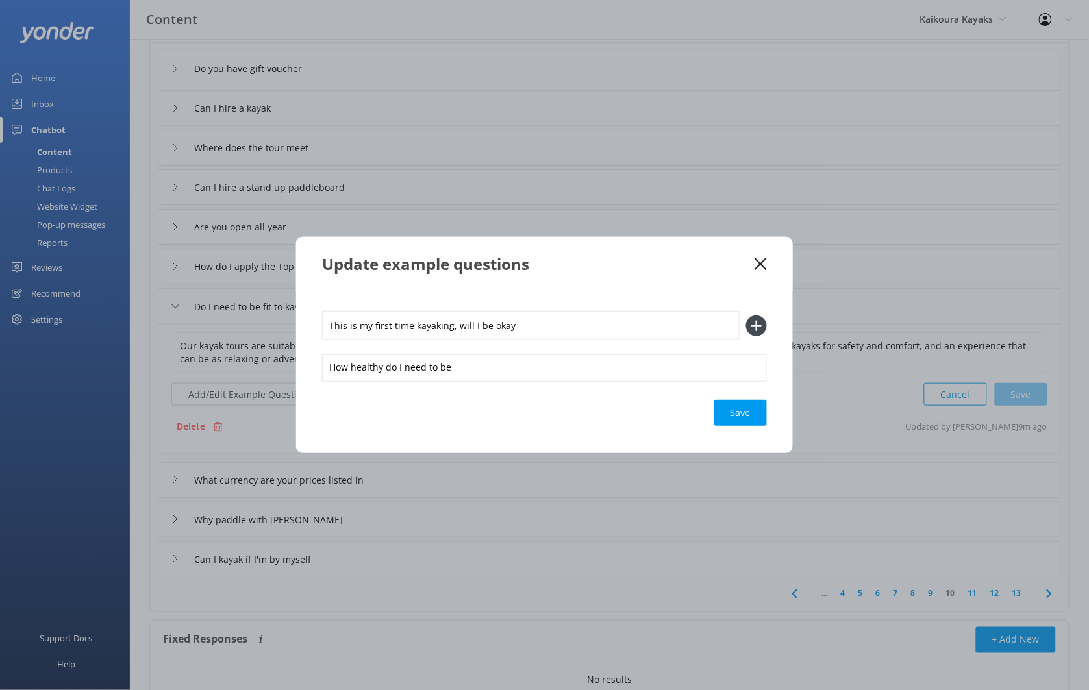
type input "This is my first time kayaking, will I be okay"
click at [746, 315] on button at bounding box center [756, 325] width 21 height 21
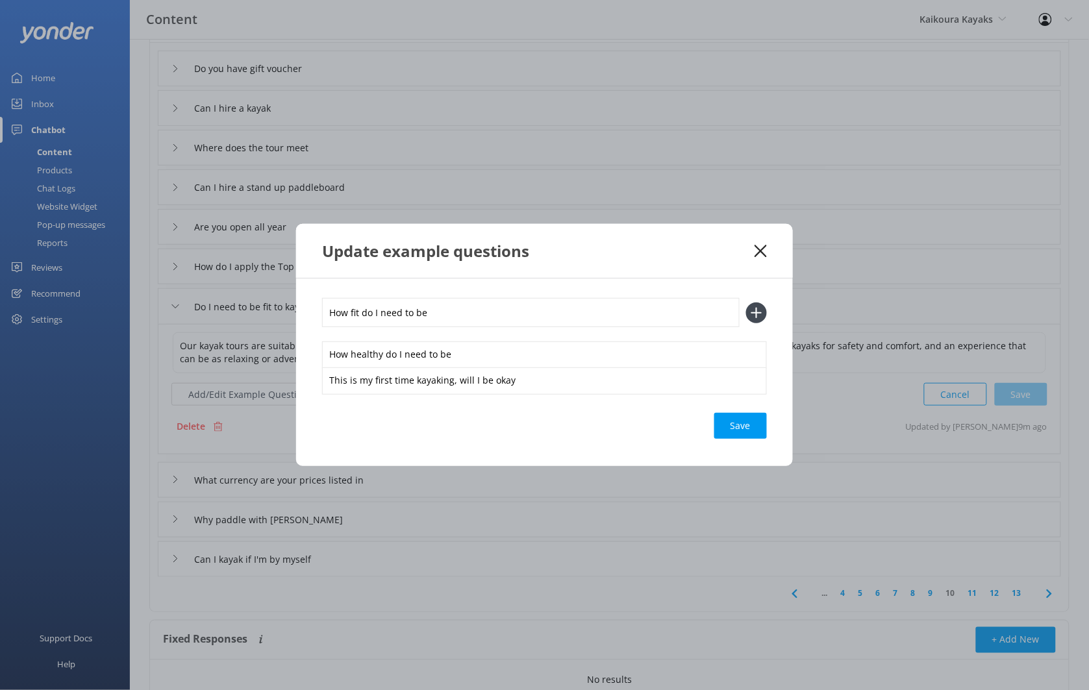
type input "How fit do I need to be"
click at [746, 302] on button at bounding box center [756, 312] width 21 height 21
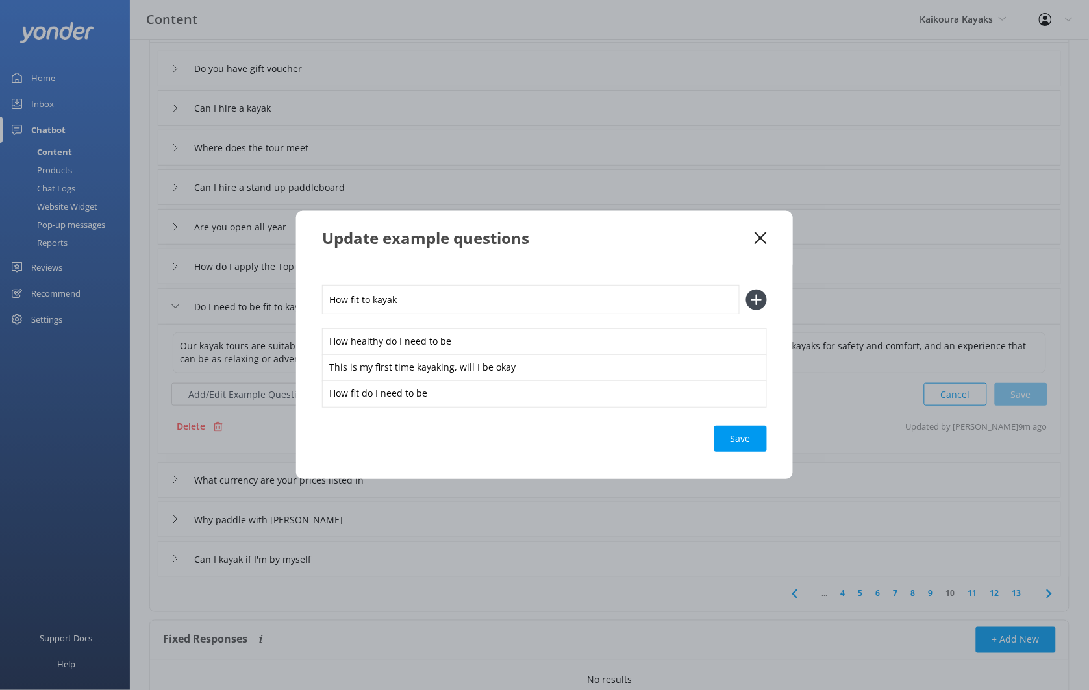
type input "How fit to kayak"
click at [746, 290] on button at bounding box center [756, 300] width 21 height 21
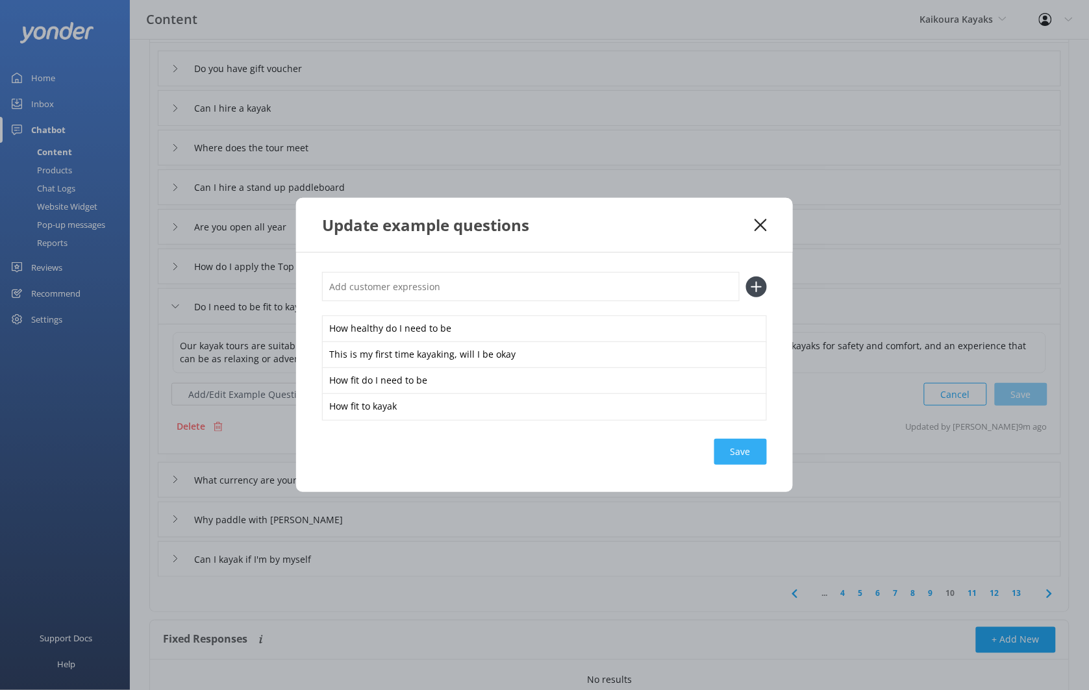
click at [748, 452] on div "Save" at bounding box center [740, 452] width 53 height 26
click at [759, 216] on div "Update example questions" at bounding box center [544, 225] width 497 height 54
click at [765, 223] on icon at bounding box center [760, 225] width 12 height 13
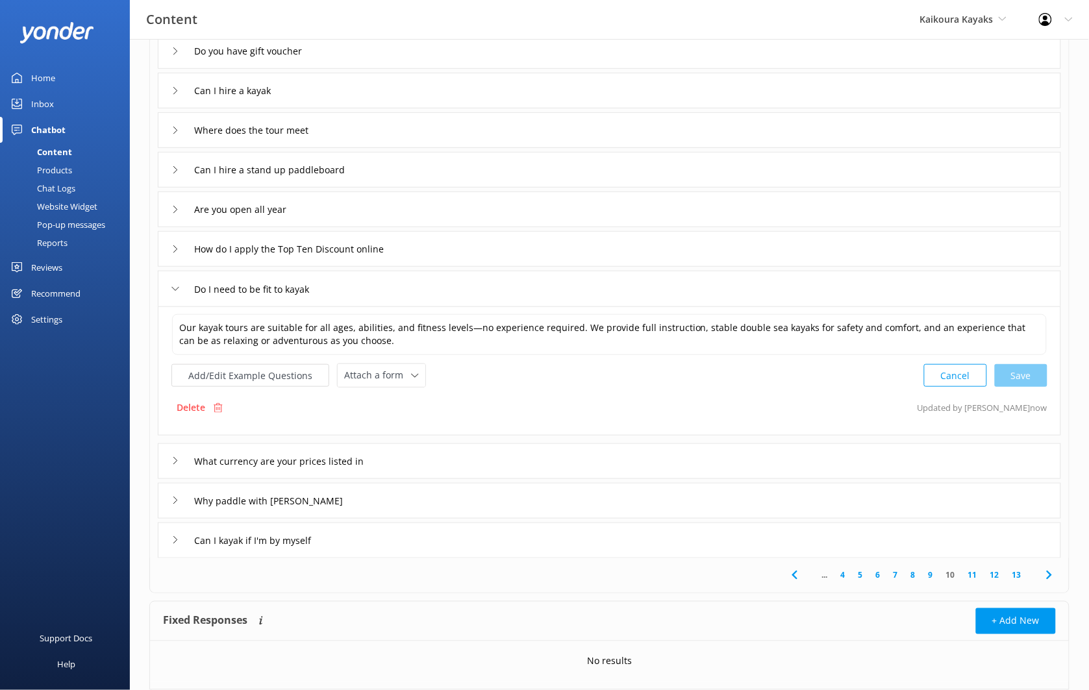
scroll to position [130, 0]
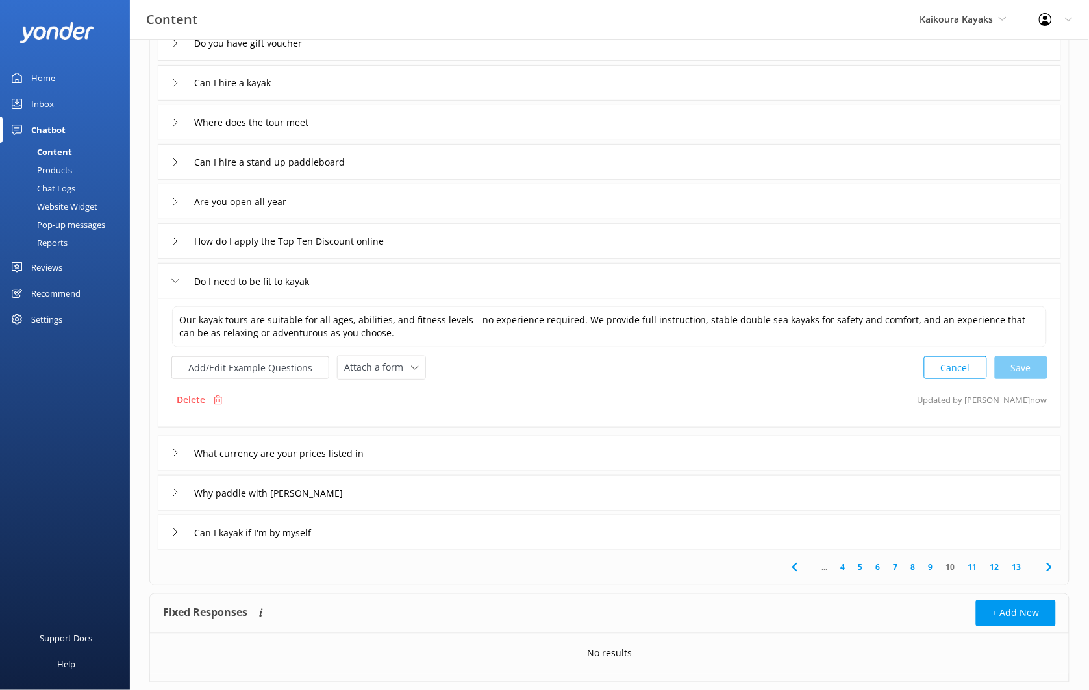
click at [509, 542] on div "Can I kayak if I'm by myself" at bounding box center [609, 533] width 903 height 36
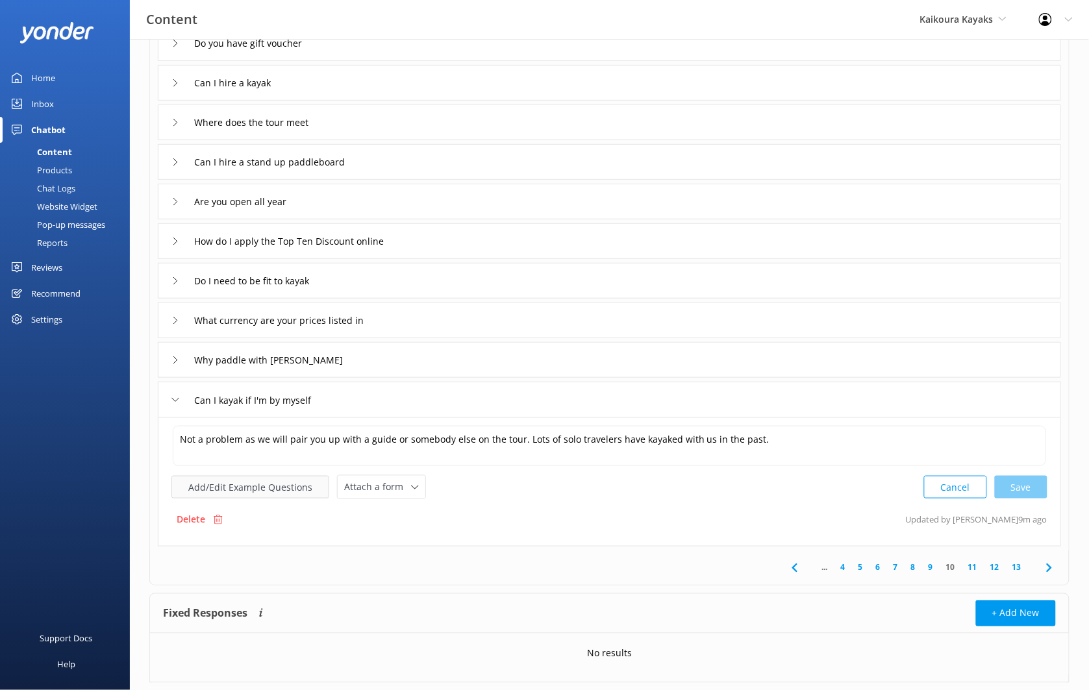
click at [297, 482] on button "Add/Edit Example Questions" at bounding box center [250, 487] width 158 height 23
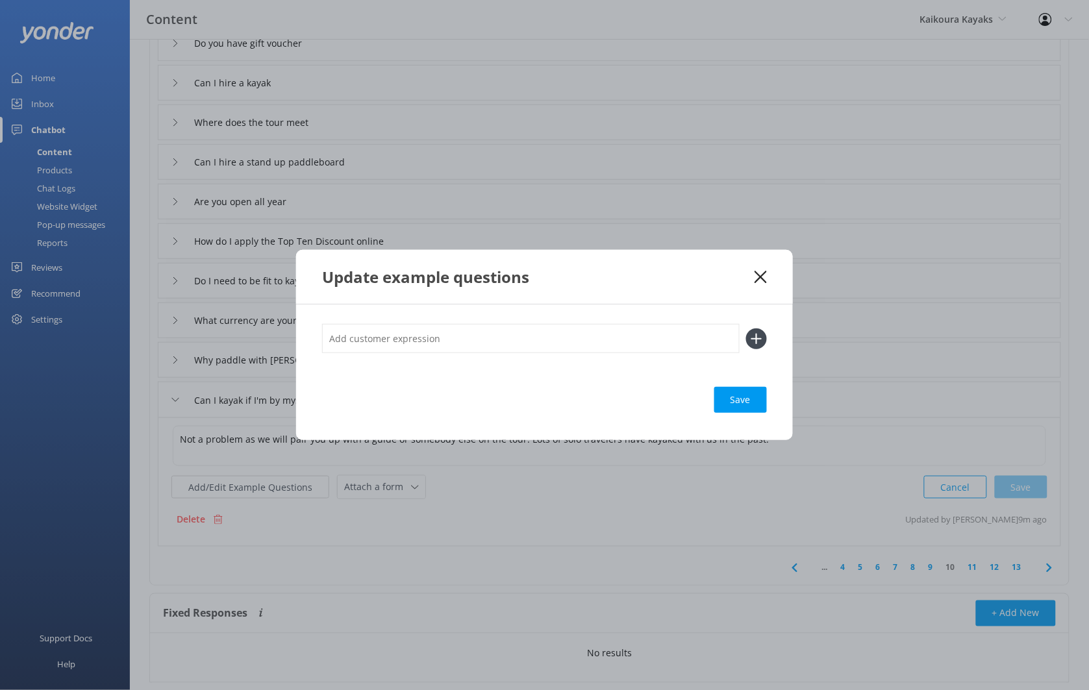
click at [450, 339] on input "text" at bounding box center [530, 338] width 417 height 29
click at [354, 340] on input "Travelling solo, can I still kayak" at bounding box center [530, 338] width 417 height 29
type input "Traveling solo, can I still kayak"
click at [746, 328] on button at bounding box center [756, 338] width 21 height 21
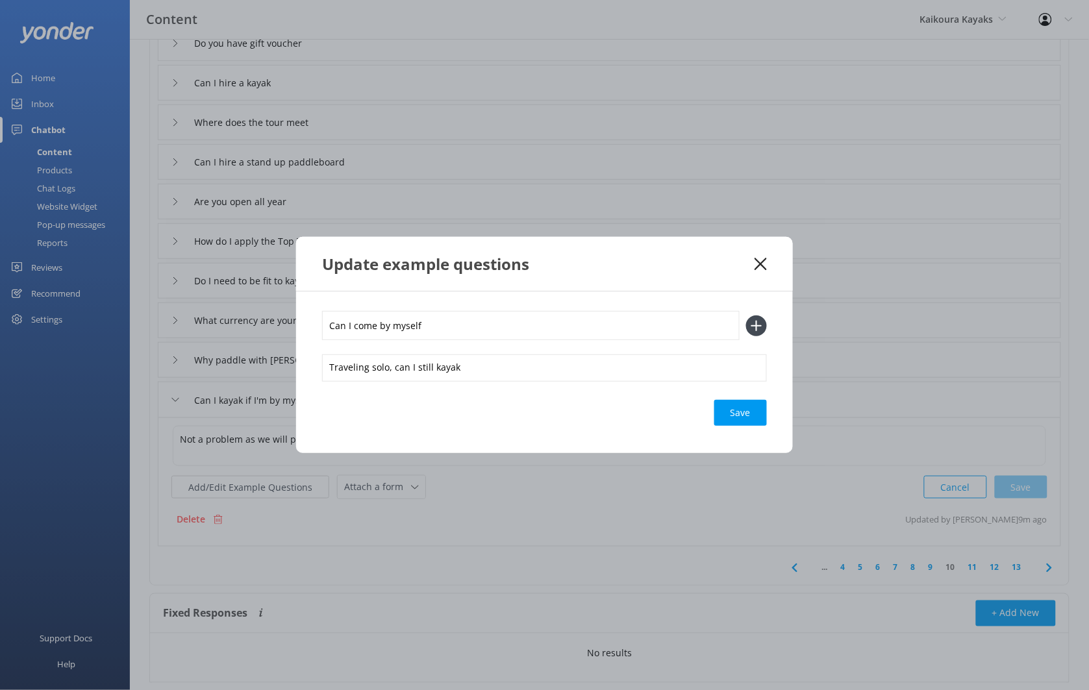
type input "Can I come by myself"
click at [746, 315] on button at bounding box center [756, 325] width 21 height 21
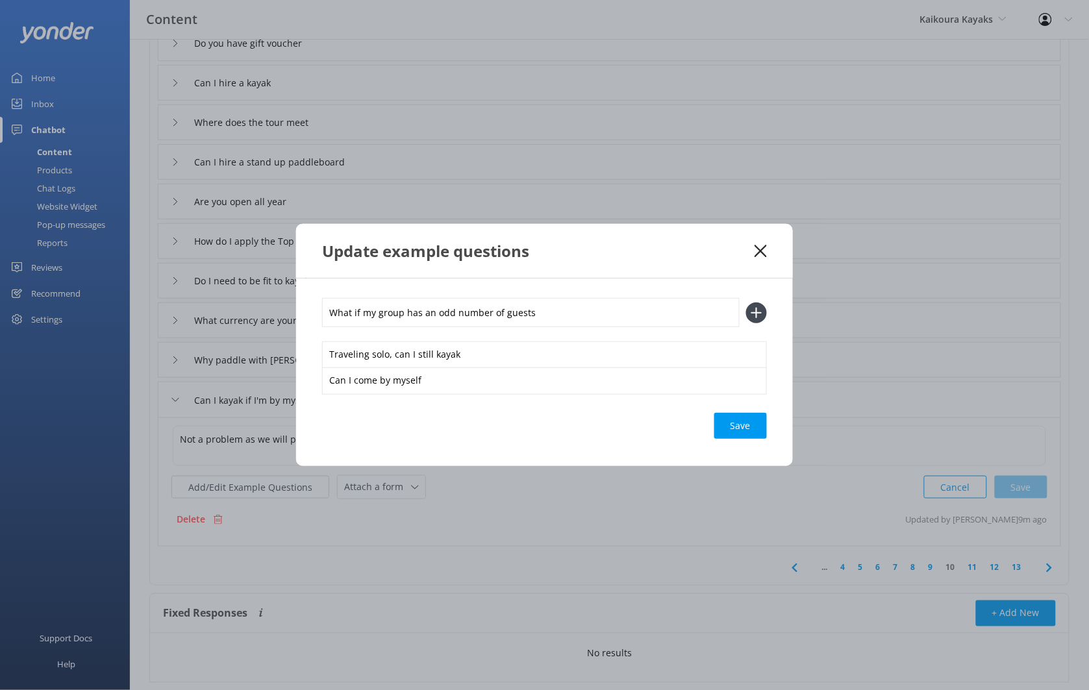
type input "What if my group has an odd number of guests"
click at [746, 302] on button at bounding box center [756, 312] width 21 height 21
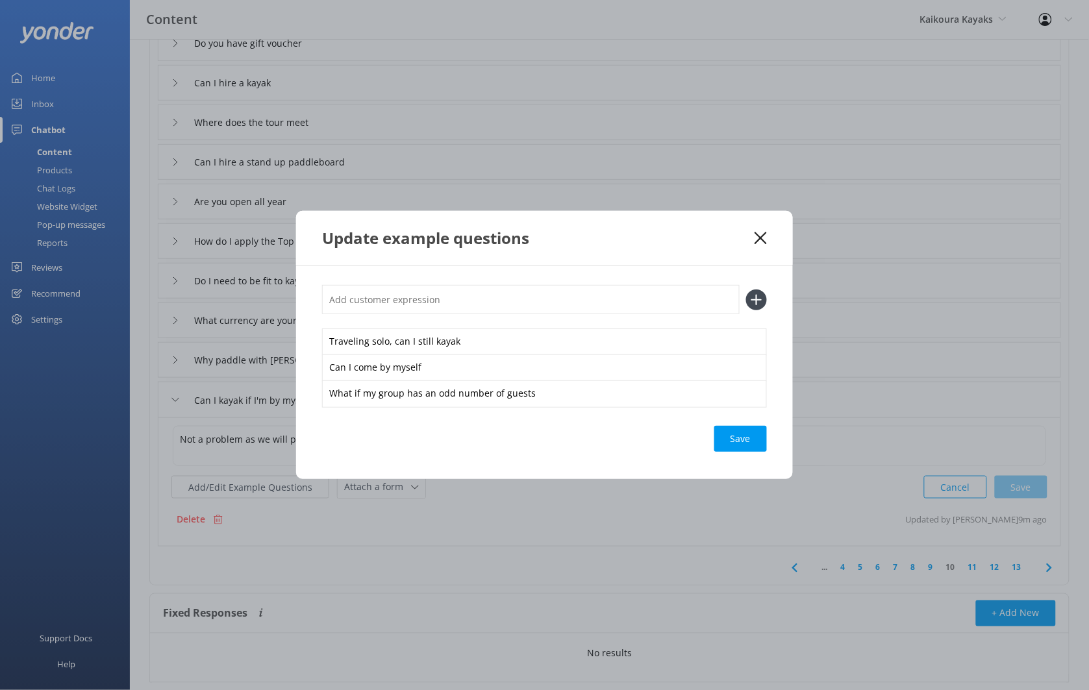
click at [720, 432] on div "Save" at bounding box center [740, 439] width 53 height 26
click at [761, 241] on icon at bounding box center [760, 238] width 12 height 13
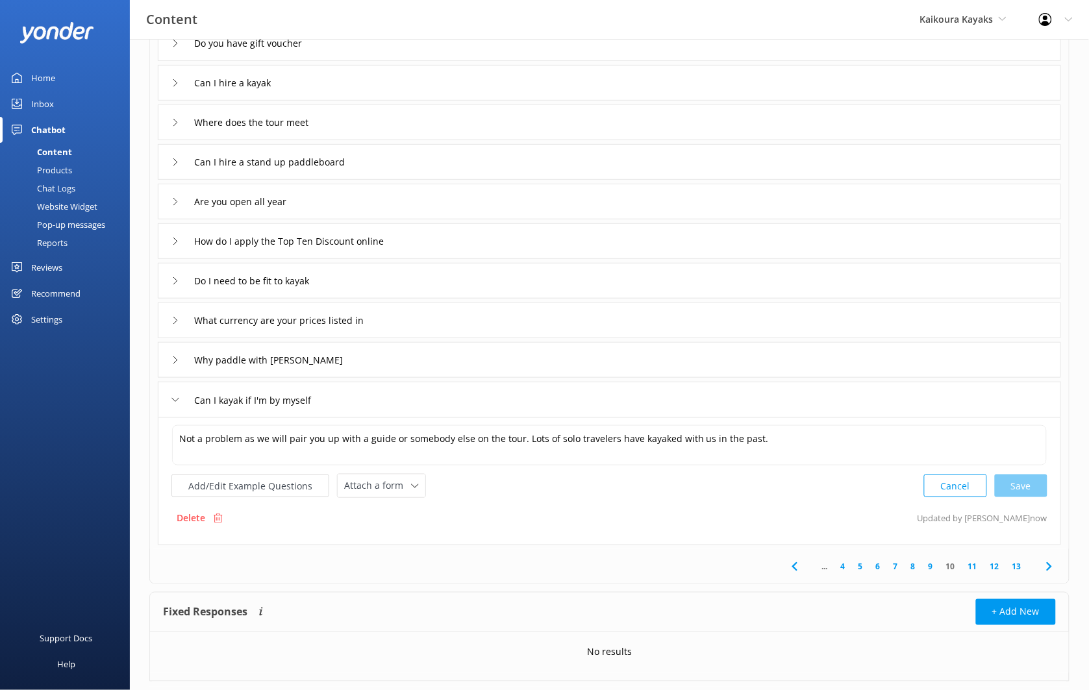
click at [974, 569] on link "11" at bounding box center [972, 566] width 22 height 12
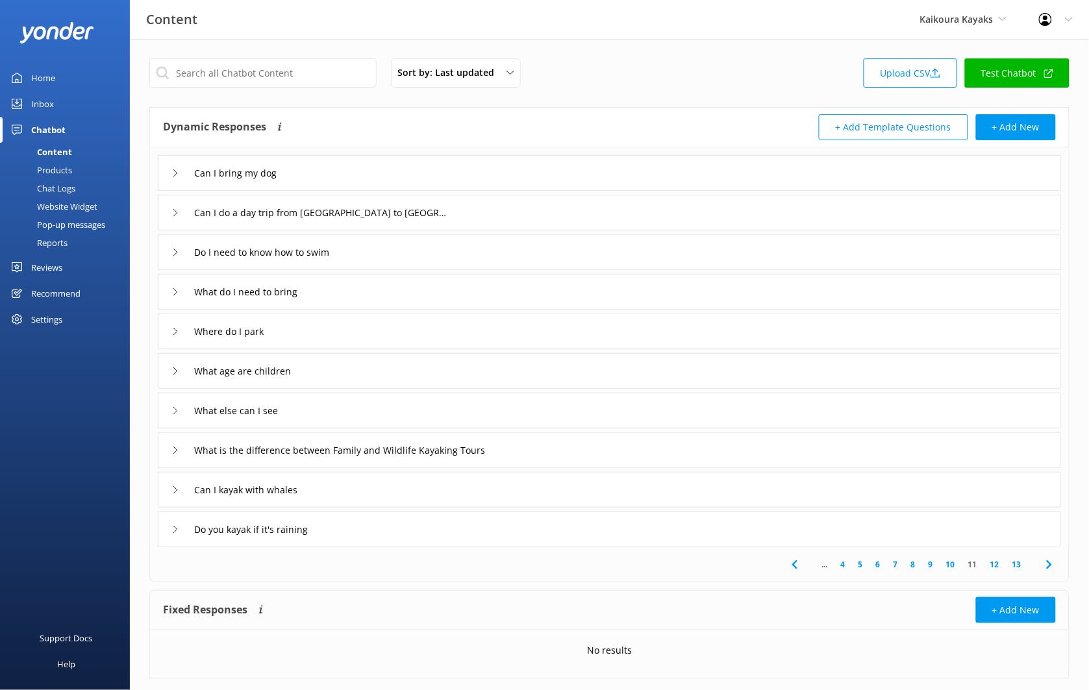
click at [456, 251] on div "Do I need to know how to swim" at bounding box center [609, 252] width 903 height 36
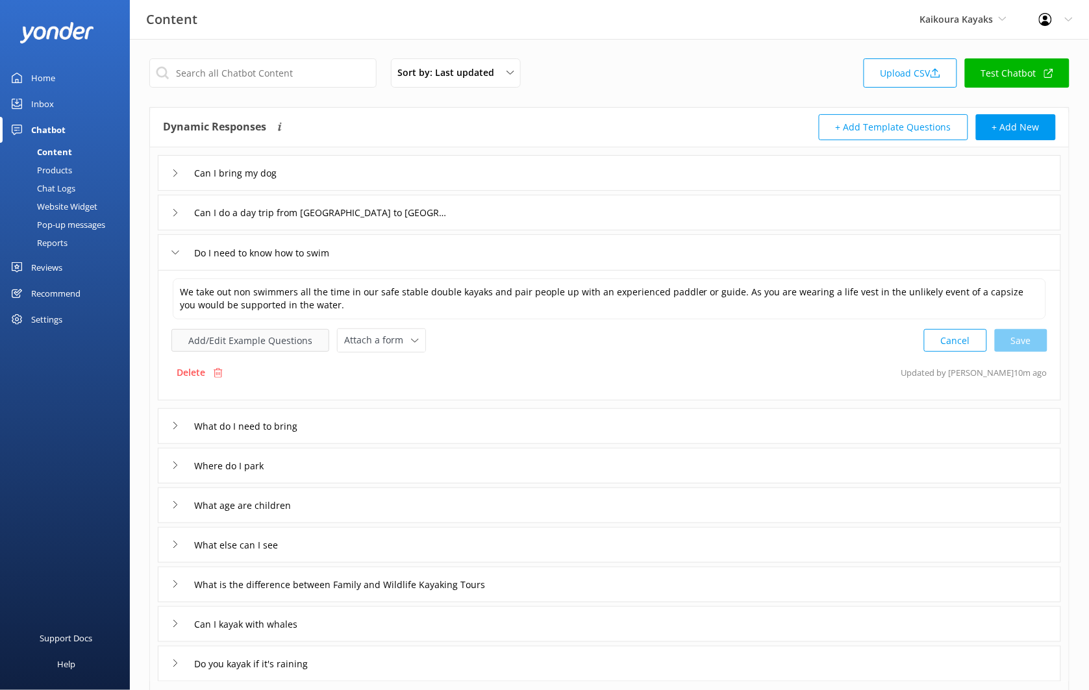
click at [303, 334] on button "Add/Edit Example Questions" at bounding box center [250, 340] width 158 height 23
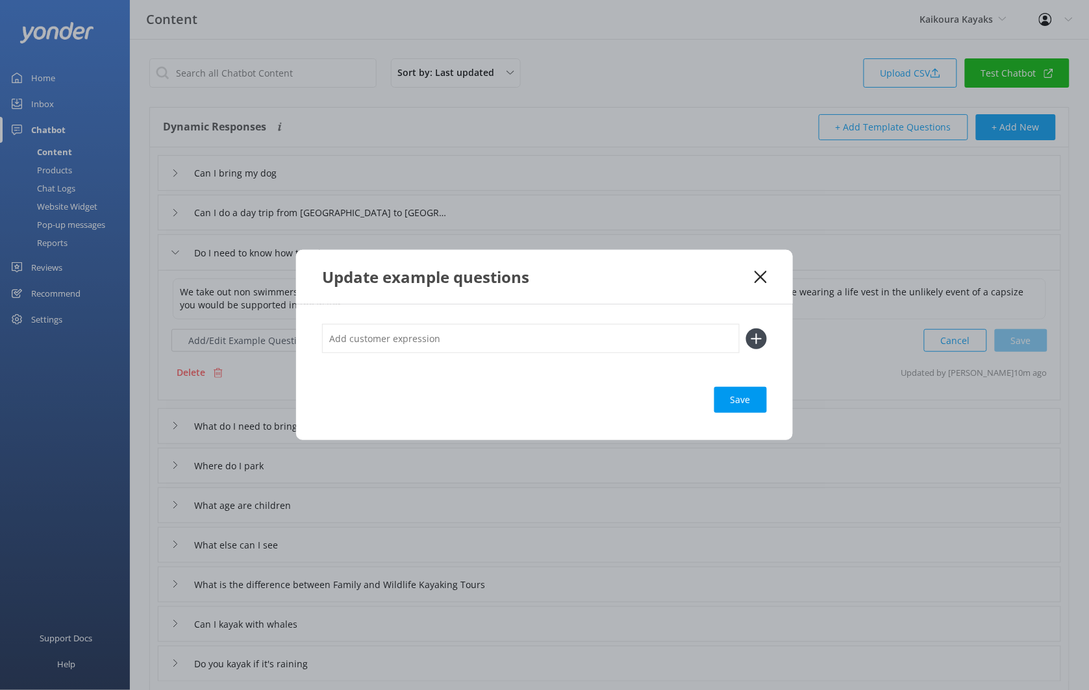
click at [399, 349] on input "text" at bounding box center [530, 338] width 417 height 29
type input "I can't swim"
click at [746, 328] on button at bounding box center [756, 338] width 21 height 21
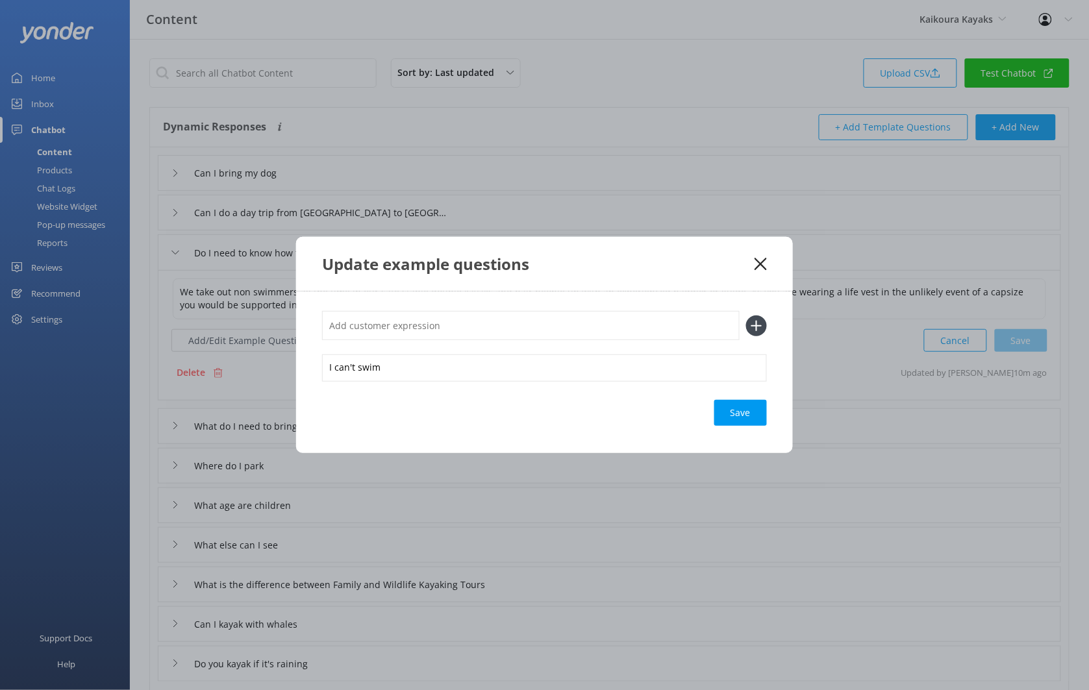
click at [767, 417] on div "I can't swim Save" at bounding box center [544, 372] width 497 height 162
click at [734, 404] on div "Save" at bounding box center [740, 413] width 53 height 26
click at [758, 267] on use at bounding box center [760, 264] width 12 height 12
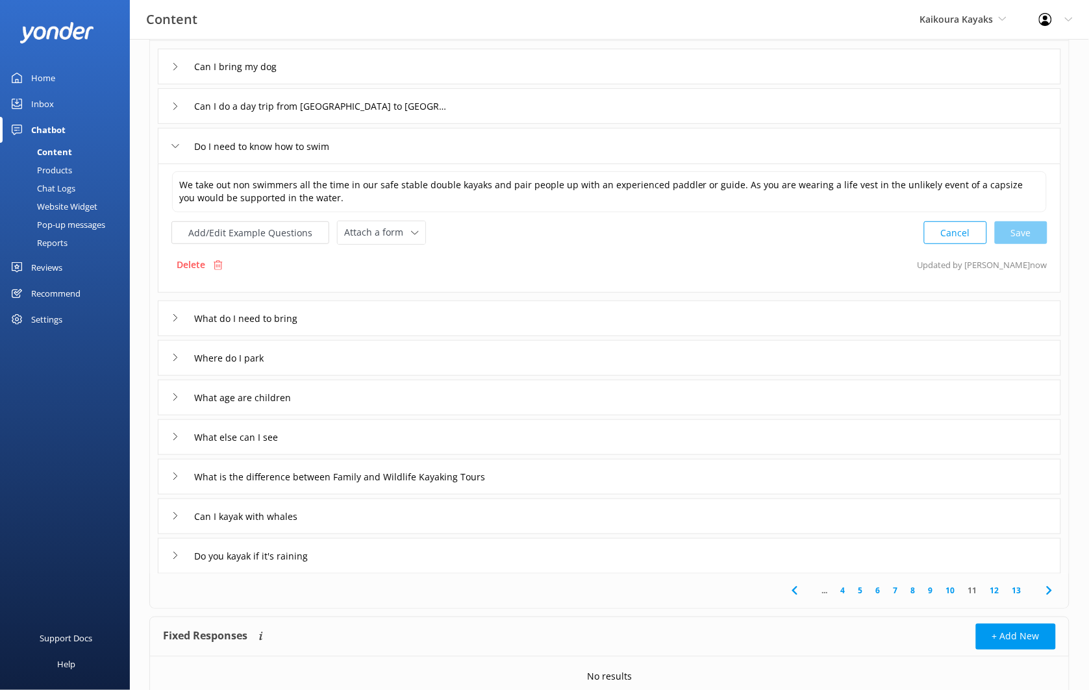
scroll to position [108, 0]
click at [386, 317] on div "What do I need to bring" at bounding box center [609, 317] width 903 height 36
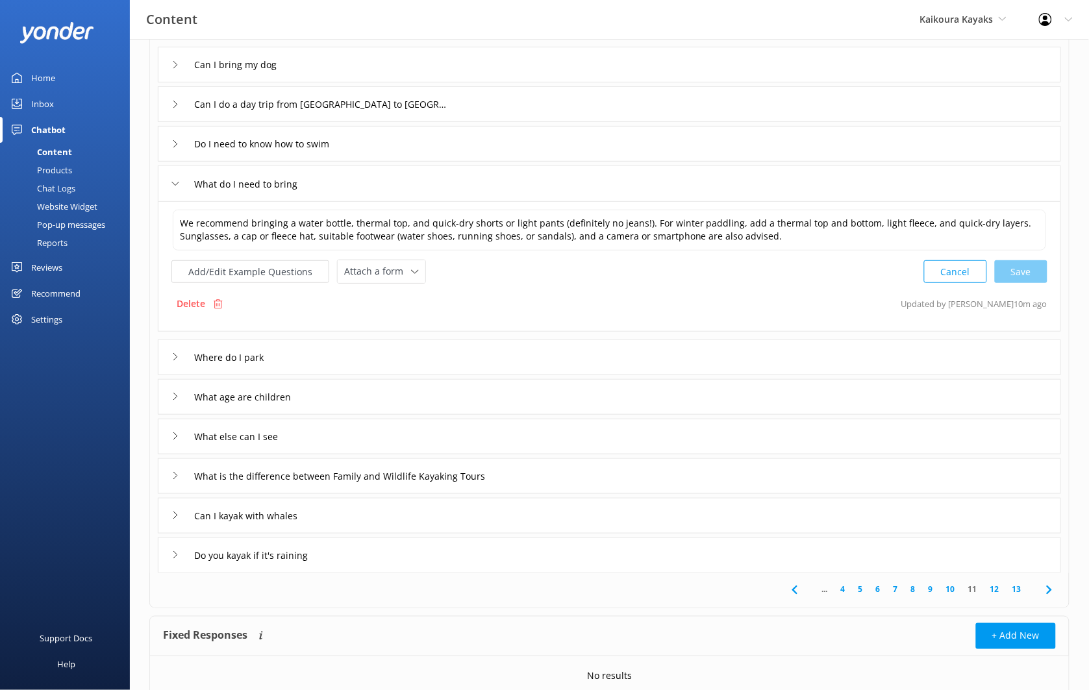
click at [278, 258] on div "We recommend bringing a water bottle, thermal top, and quick-dry shorts or ligh…" at bounding box center [609, 245] width 876 height 75
click at [279, 265] on button "Add/Edit Example Questions" at bounding box center [250, 271] width 158 height 23
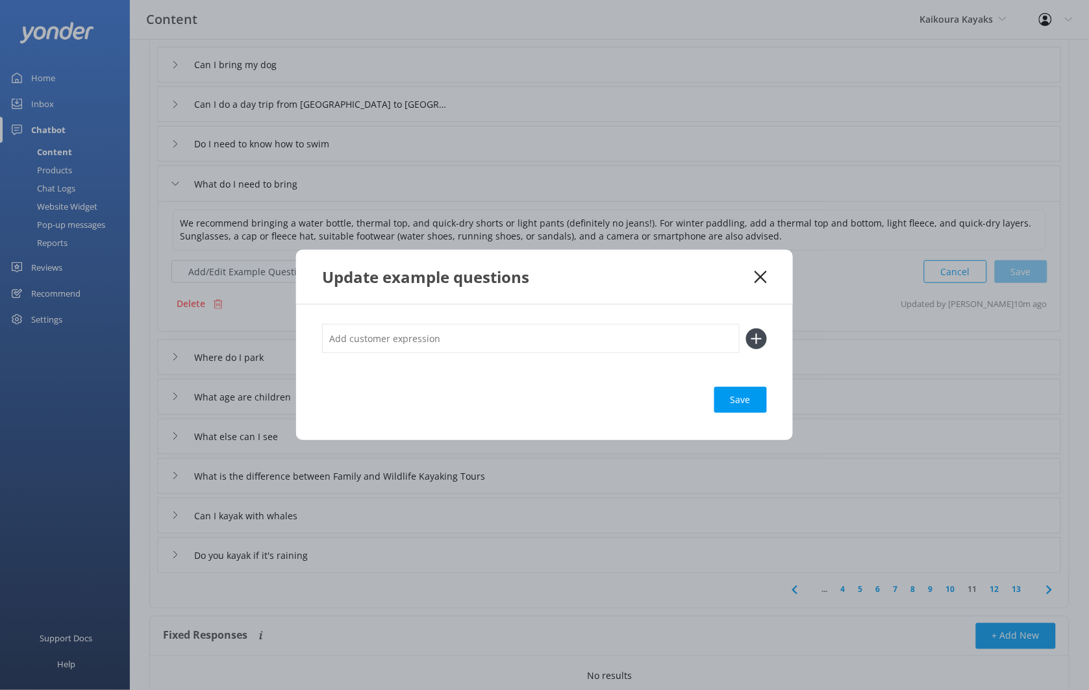
click at [365, 329] on input "text" at bounding box center [530, 338] width 417 height 29
type input "What should I bring"
click at [746, 328] on button at bounding box center [756, 338] width 21 height 21
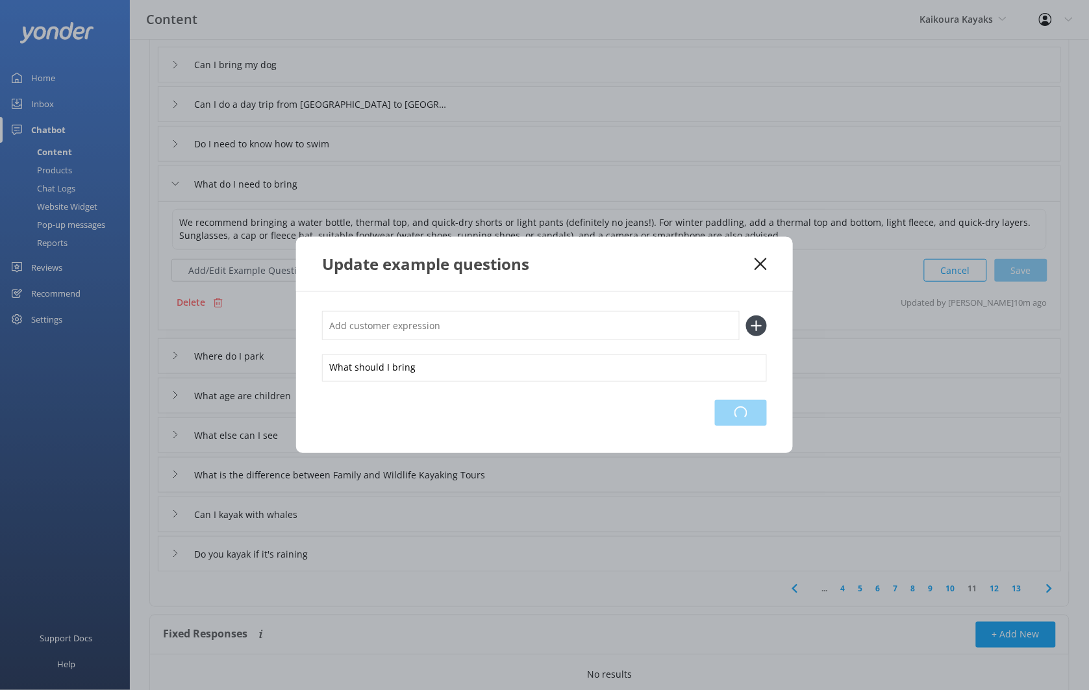
click at [748, 407] on div "Loading.." at bounding box center [741, 413] width 52 height 26
click at [763, 265] on icon at bounding box center [760, 264] width 12 height 13
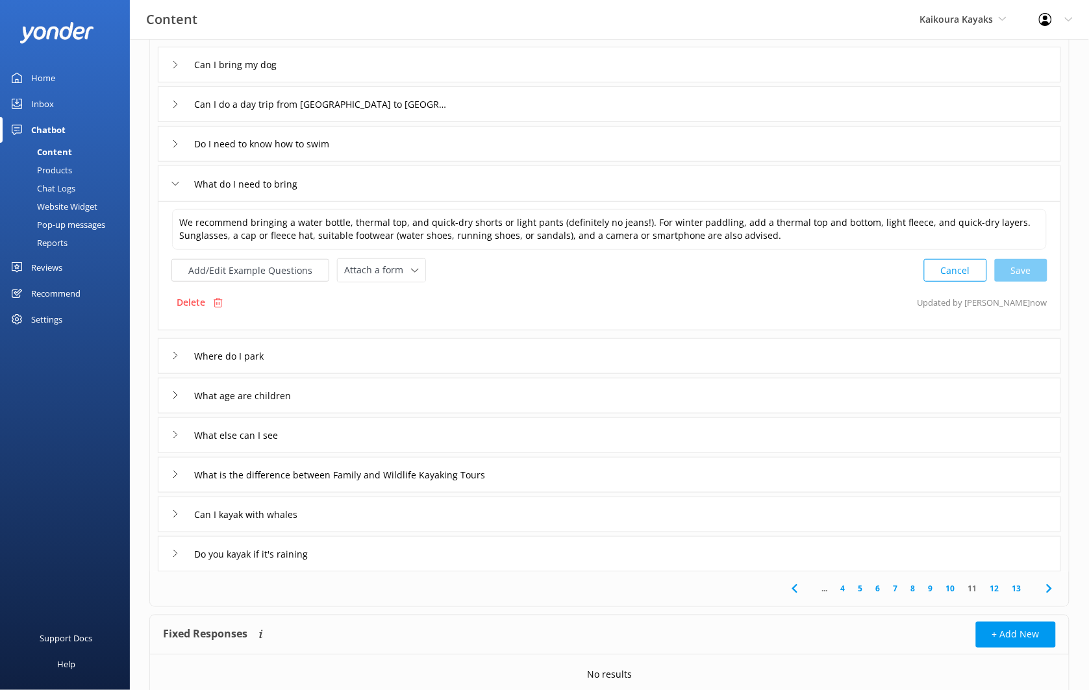
click at [441, 343] on div "Where do I park" at bounding box center [609, 356] width 903 height 36
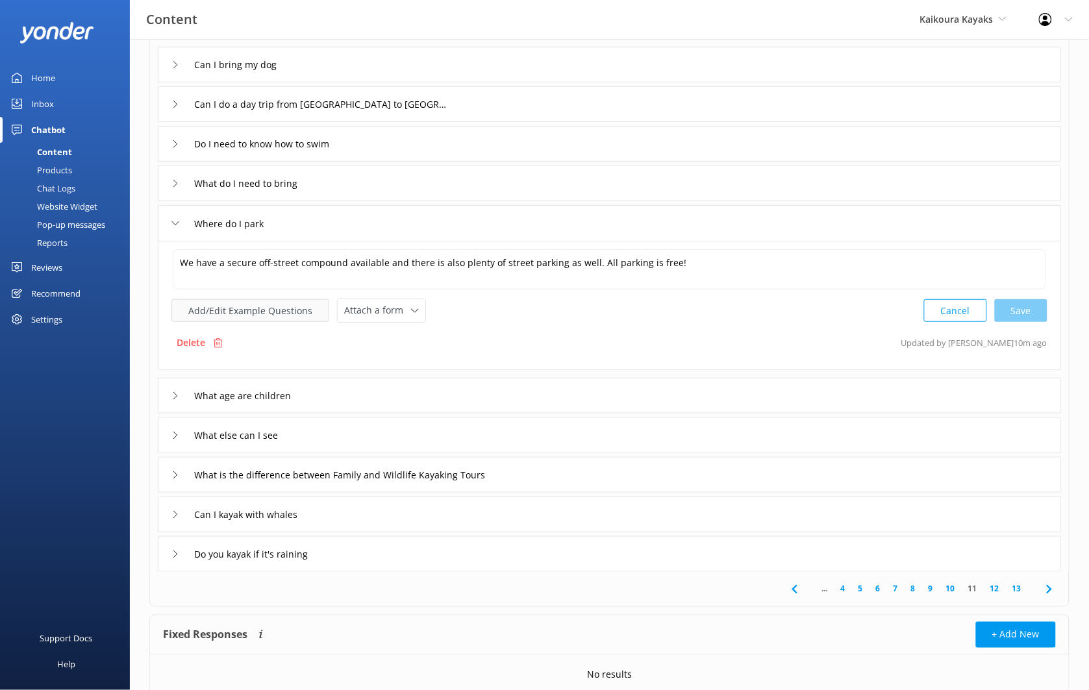
click at [266, 314] on button "Add/Edit Example Questions" at bounding box center [250, 310] width 158 height 23
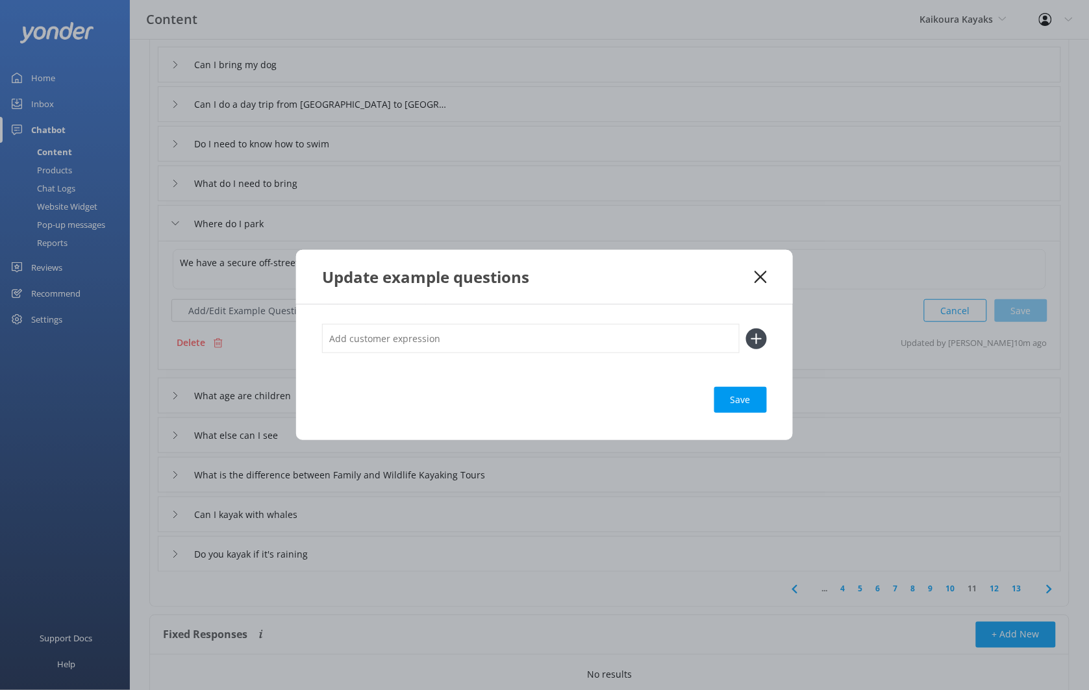
click at [391, 330] on input "text" at bounding box center [530, 338] width 417 height 29
type input "Parking"
click at [746, 328] on button at bounding box center [756, 338] width 21 height 21
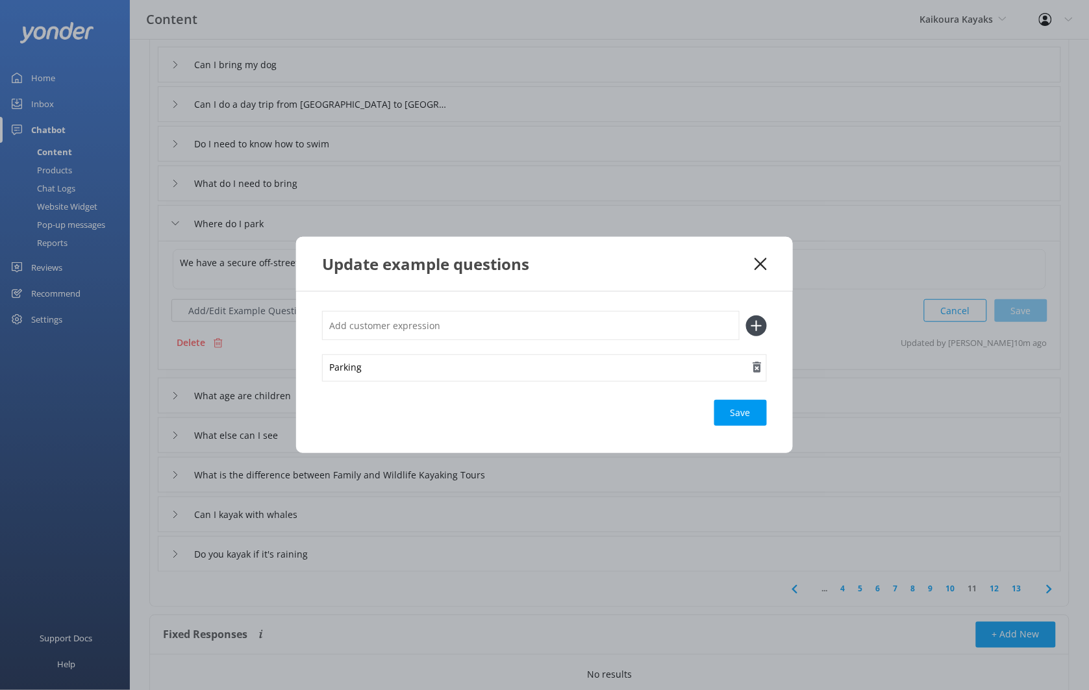
drag, startPoint x: 739, startPoint y: 420, endPoint x: 738, endPoint y: 380, distance: 40.3
click at [739, 420] on div "Save" at bounding box center [740, 413] width 53 height 26
click at [756, 269] on use at bounding box center [760, 264] width 12 height 12
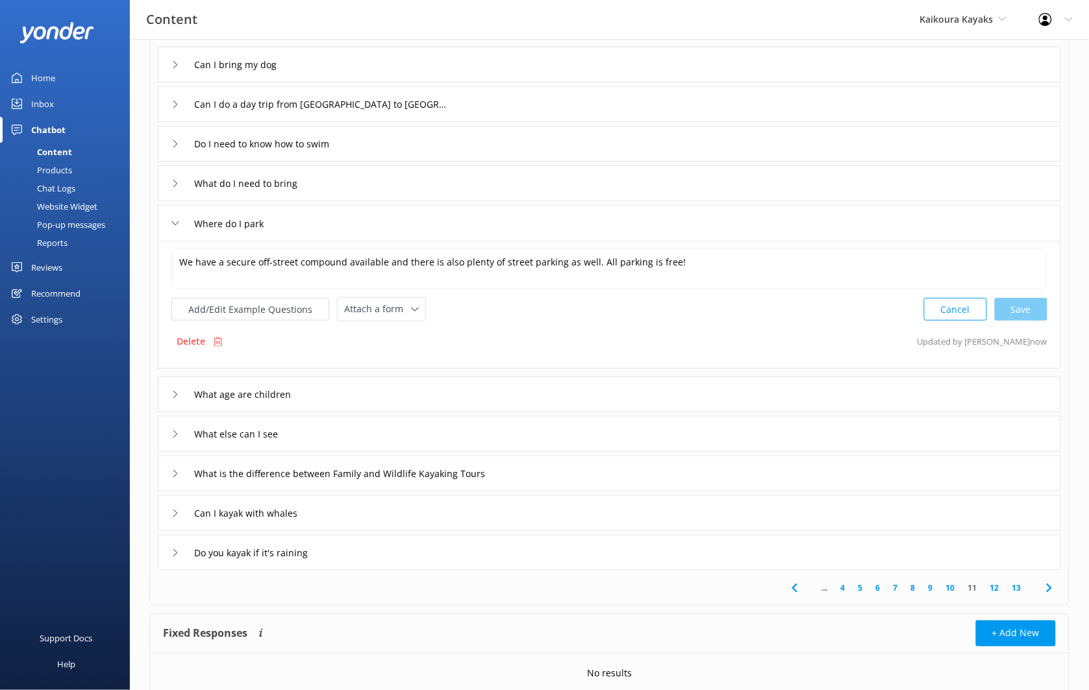
click at [412, 433] on div "What else can I see" at bounding box center [609, 434] width 903 height 36
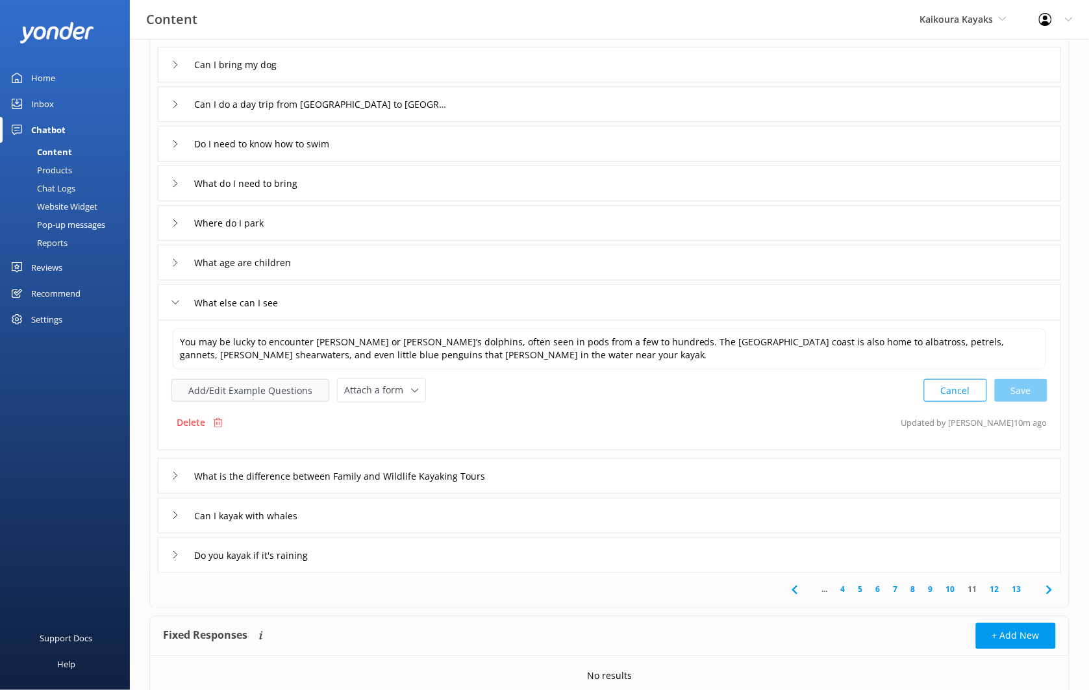
click at [301, 388] on button "Add/Edit Example Questions" at bounding box center [250, 390] width 158 height 23
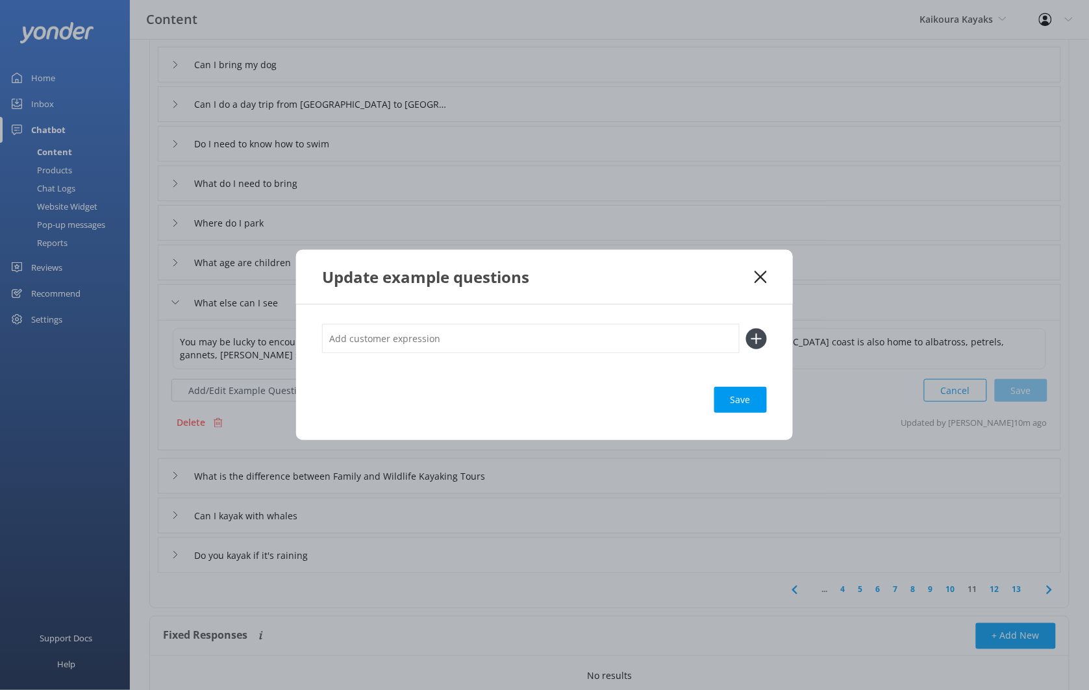
click at [473, 336] on input "text" at bounding box center [530, 338] width 417 height 29
type input "What wildlife is ther"
click at [746, 328] on button at bounding box center [756, 338] width 21 height 21
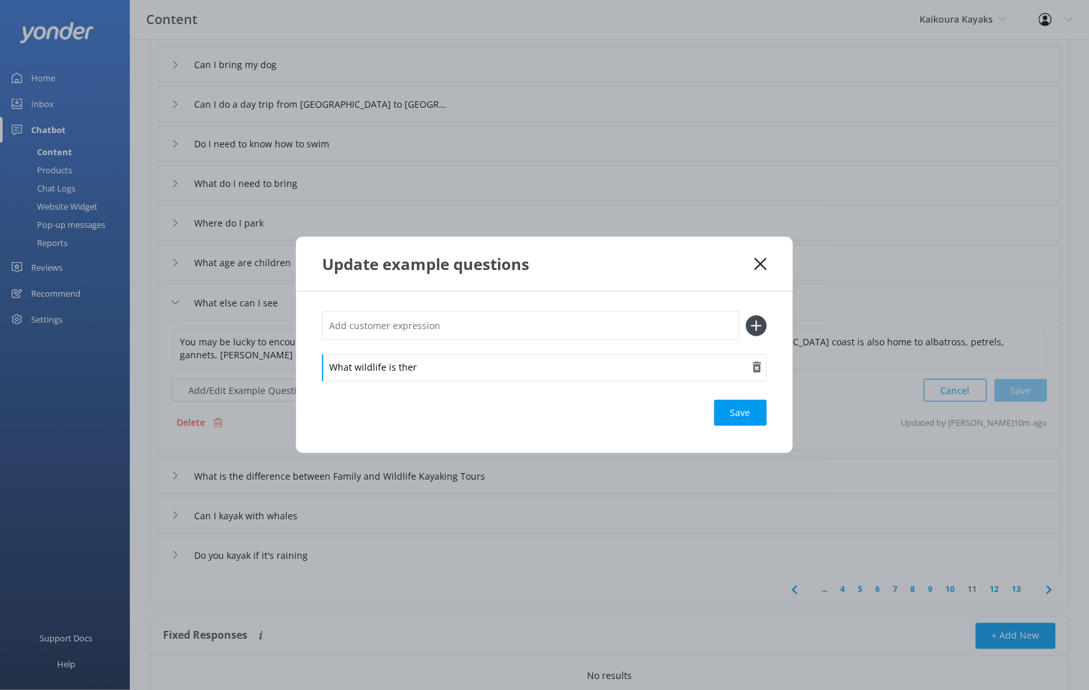
click at [463, 367] on div "What wildlife is ther" at bounding box center [544, 367] width 445 height 27
click at [393, 325] on input "text" at bounding box center [530, 325] width 417 height 29
type input "What will I see"
click at [746, 315] on button at bounding box center [756, 325] width 21 height 21
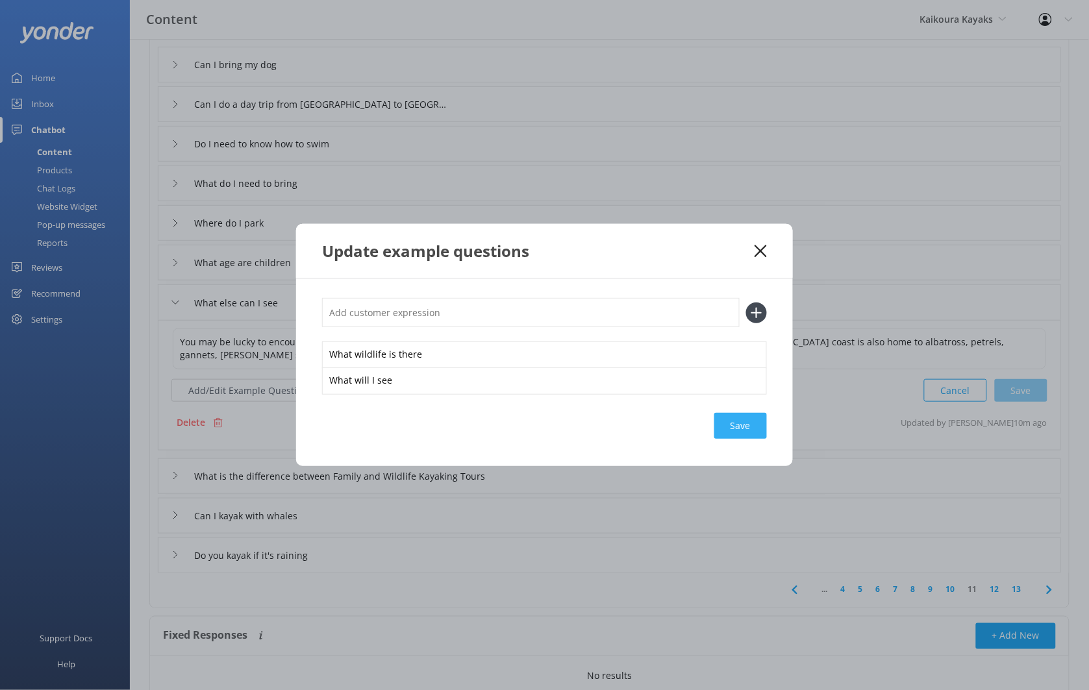
click at [756, 430] on div "Save" at bounding box center [740, 426] width 53 height 26
click at [755, 249] on icon at bounding box center [760, 251] width 12 height 13
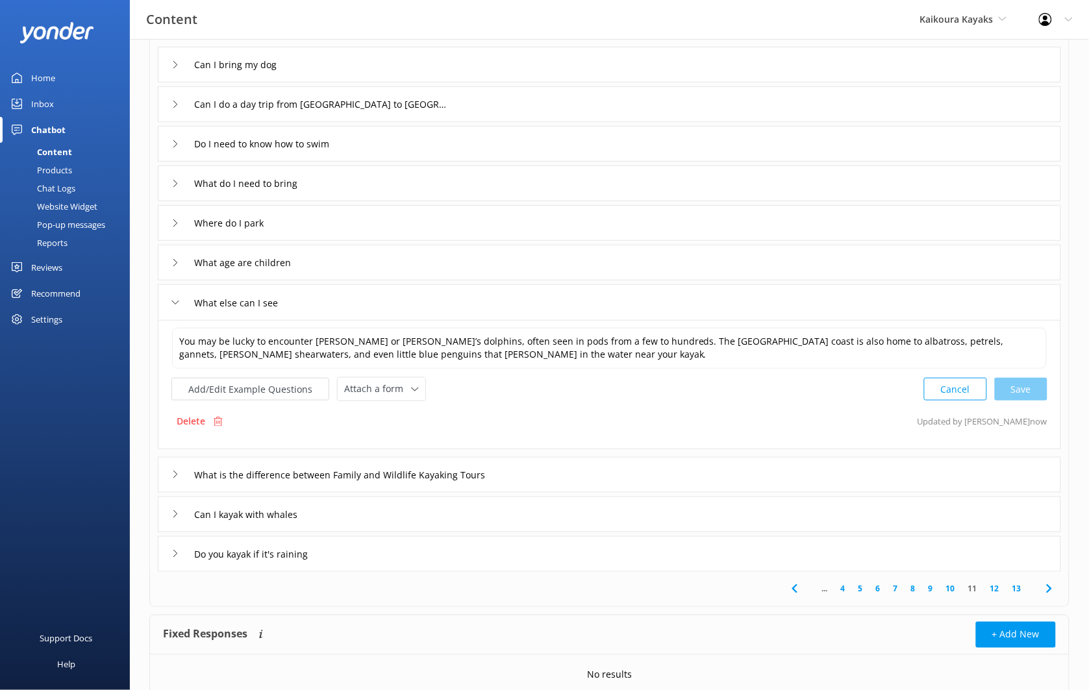
click at [375, 508] on div "Can I kayak with whales" at bounding box center [609, 515] width 903 height 36
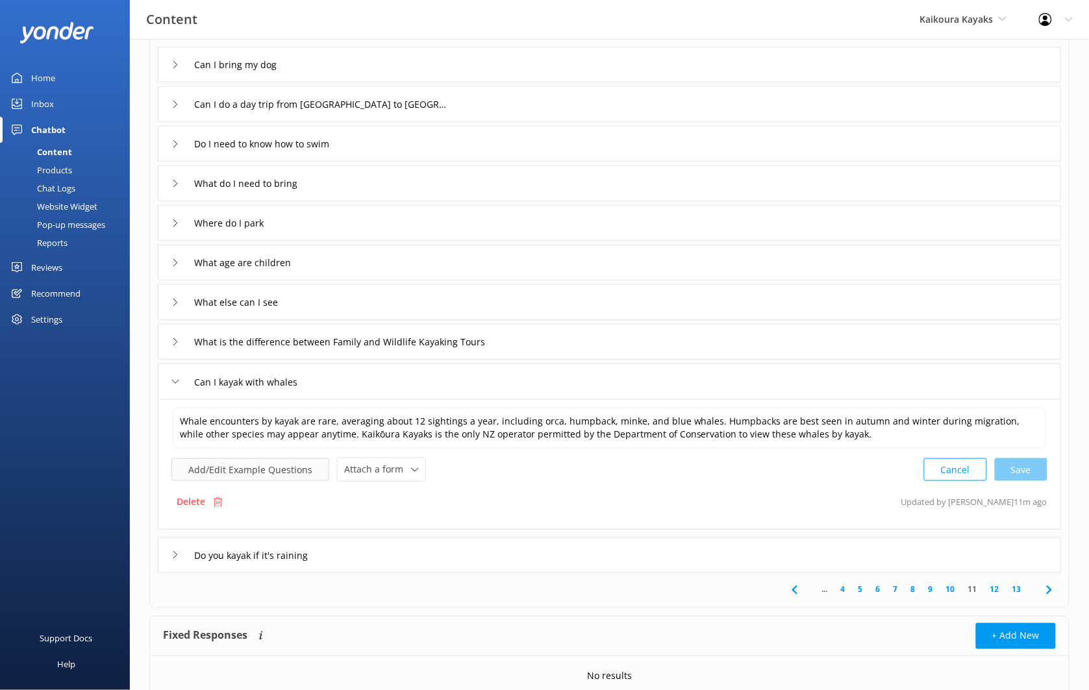
click at [260, 463] on button "Add/Edit Example Questions" at bounding box center [250, 469] width 158 height 23
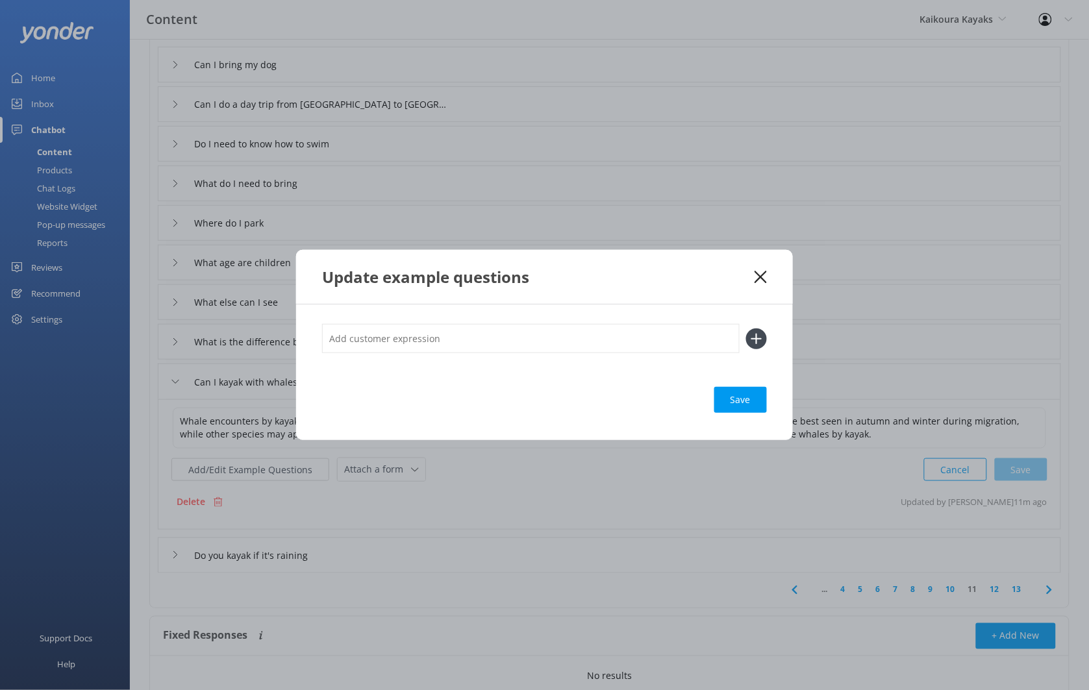
click at [460, 345] on input "text" at bounding box center [530, 338] width 417 height 29
type input "Will I see a whale"
click at [746, 328] on button at bounding box center [756, 338] width 21 height 21
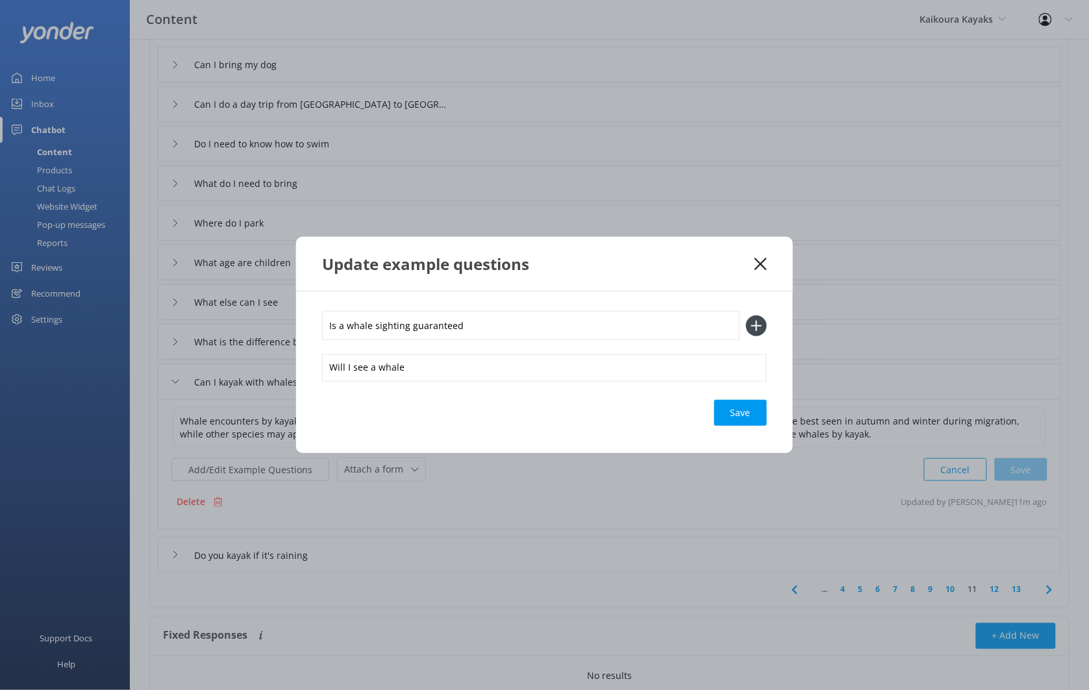
type input "Is a whale sighting guaranteed"
click at [746, 315] on button at bounding box center [756, 325] width 21 height 21
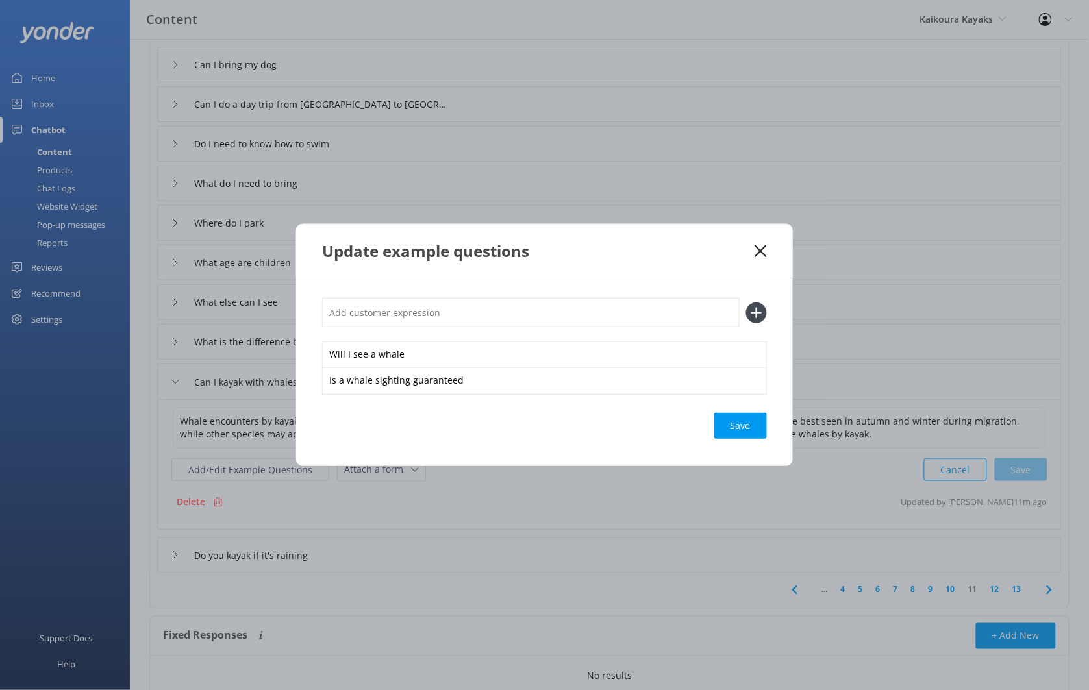
click at [748, 441] on div "Will I see a whale Is a whale sighting guaranteed Save" at bounding box center [544, 372] width 497 height 188
click at [746, 431] on div "Save" at bounding box center [740, 426] width 53 height 26
click at [760, 251] on use at bounding box center [760, 251] width 12 height 12
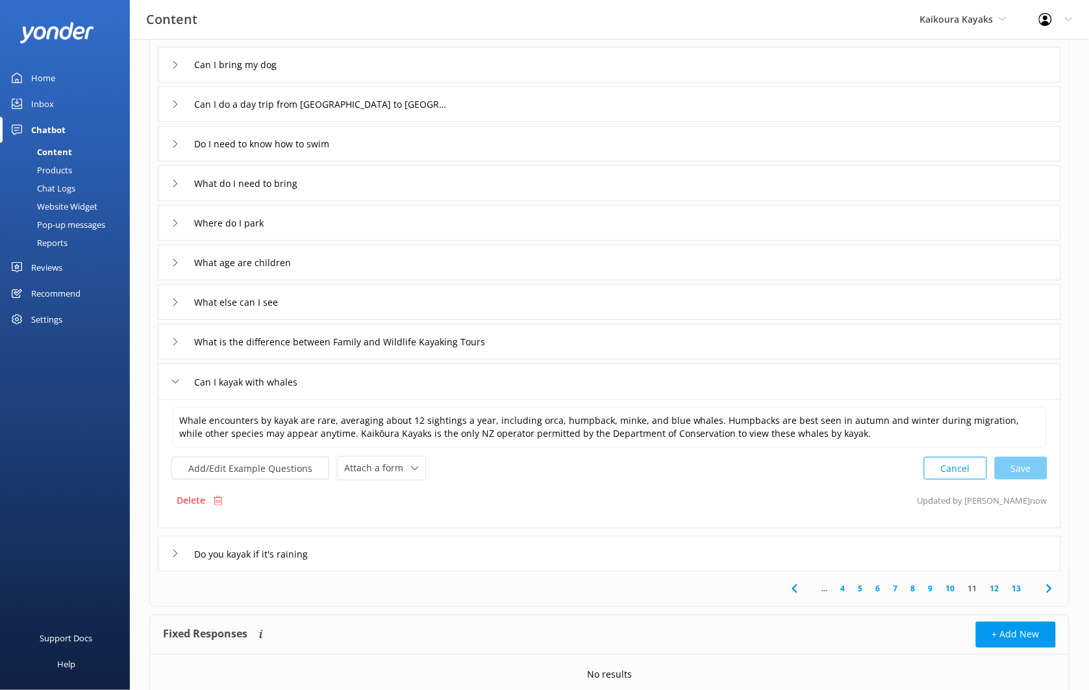
click at [362, 556] on div "Do you kayak if it's raining" at bounding box center [609, 554] width 903 height 36
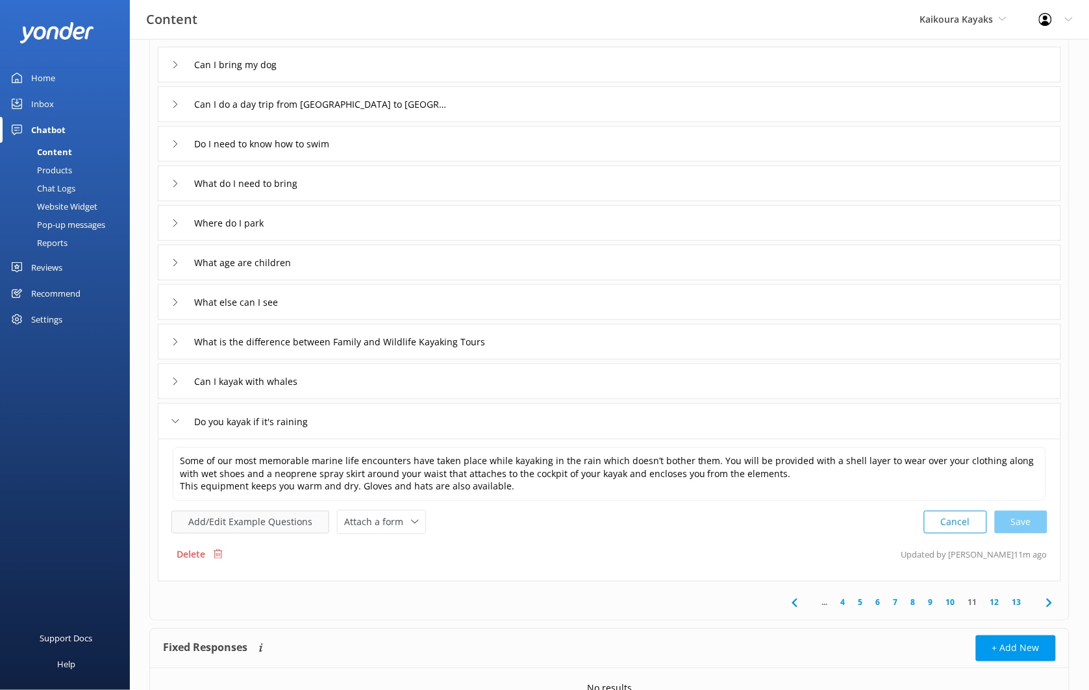
click at [264, 526] on button "Add/Edit Example Questions" at bounding box center [250, 522] width 158 height 23
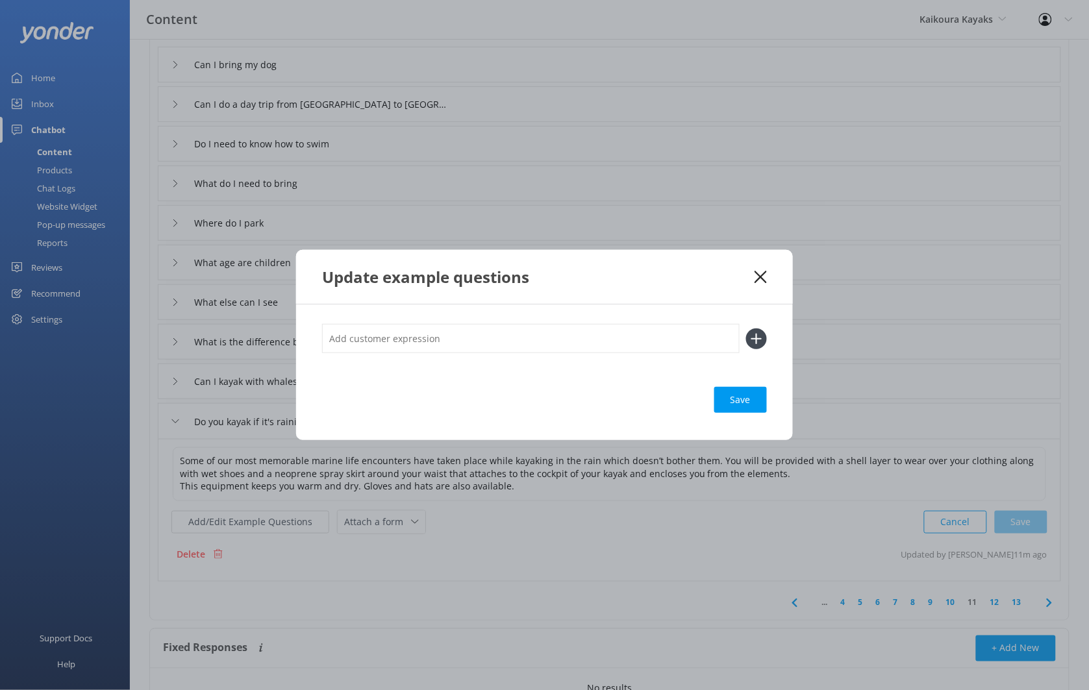
click at [392, 338] on input "text" at bounding box center [530, 338] width 417 height 29
type input "What if it's raining"
click at [746, 328] on button at bounding box center [756, 338] width 21 height 21
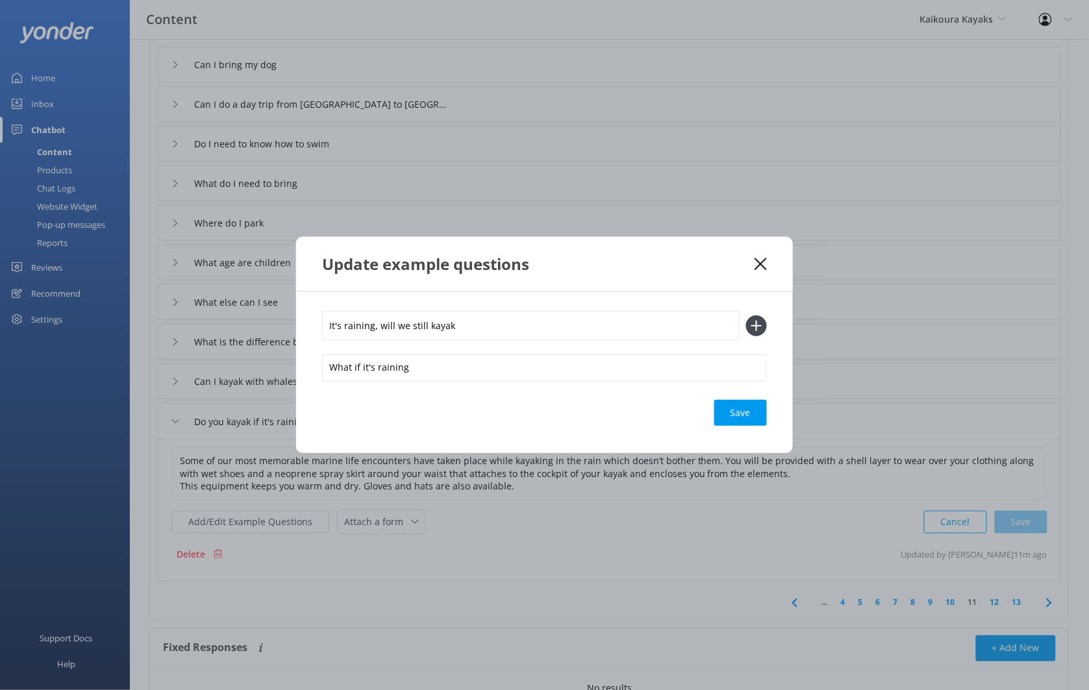
type input "It's raining, will we still kayak"
click at [746, 315] on button at bounding box center [756, 325] width 21 height 21
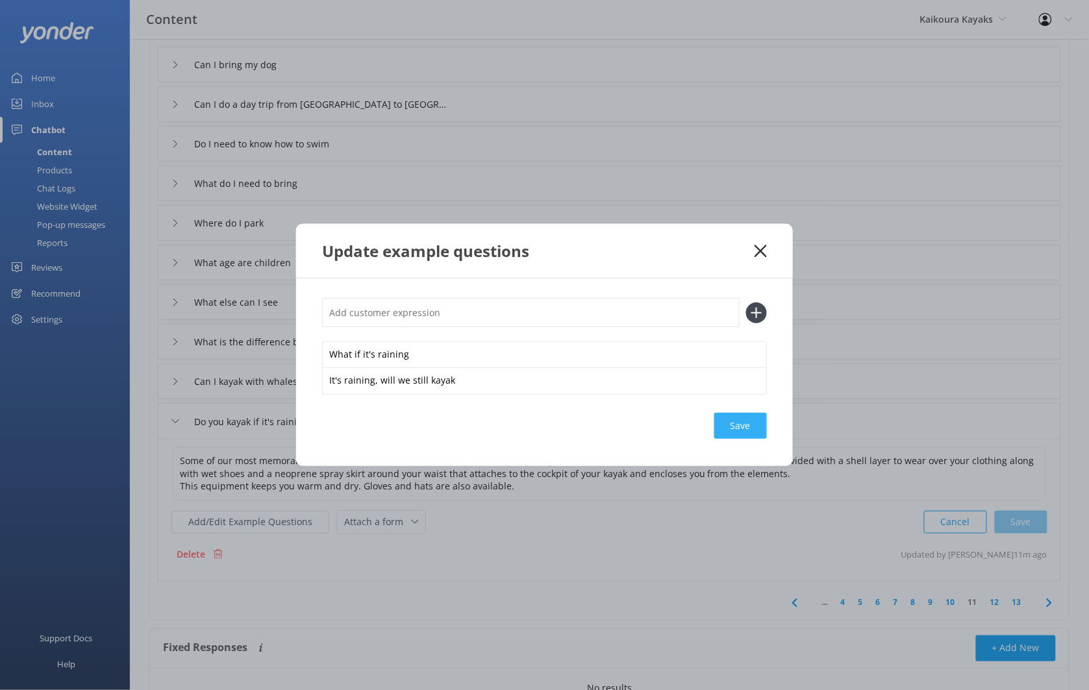
click at [742, 418] on div "Save" at bounding box center [740, 426] width 53 height 26
click at [759, 248] on icon at bounding box center [760, 251] width 12 height 13
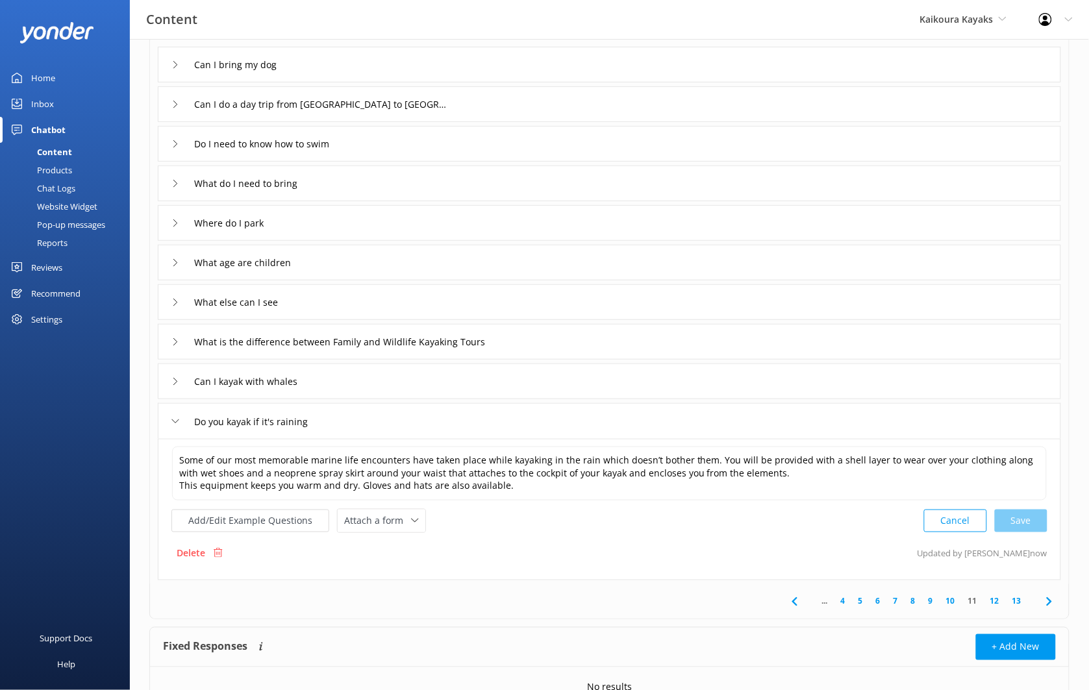
click at [994, 599] on link "12" at bounding box center [994, 601] width 22 height 12
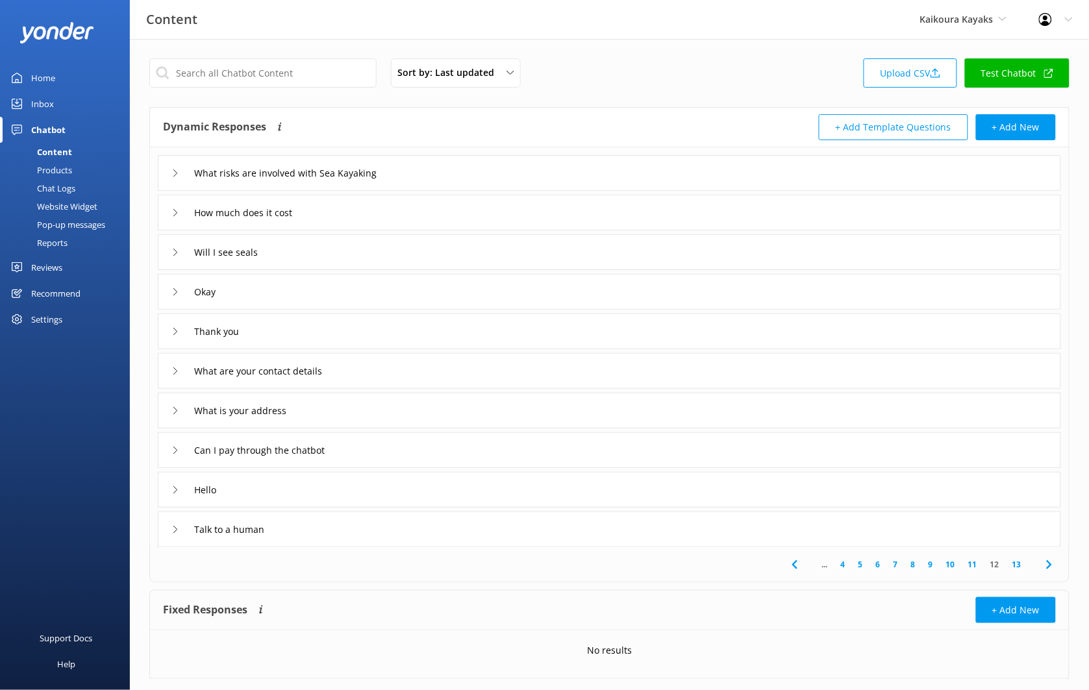
click at [475, 177] on div "What risks are involved with Sea Kayaking" at bounding box center [609, 173] width 903 height 36
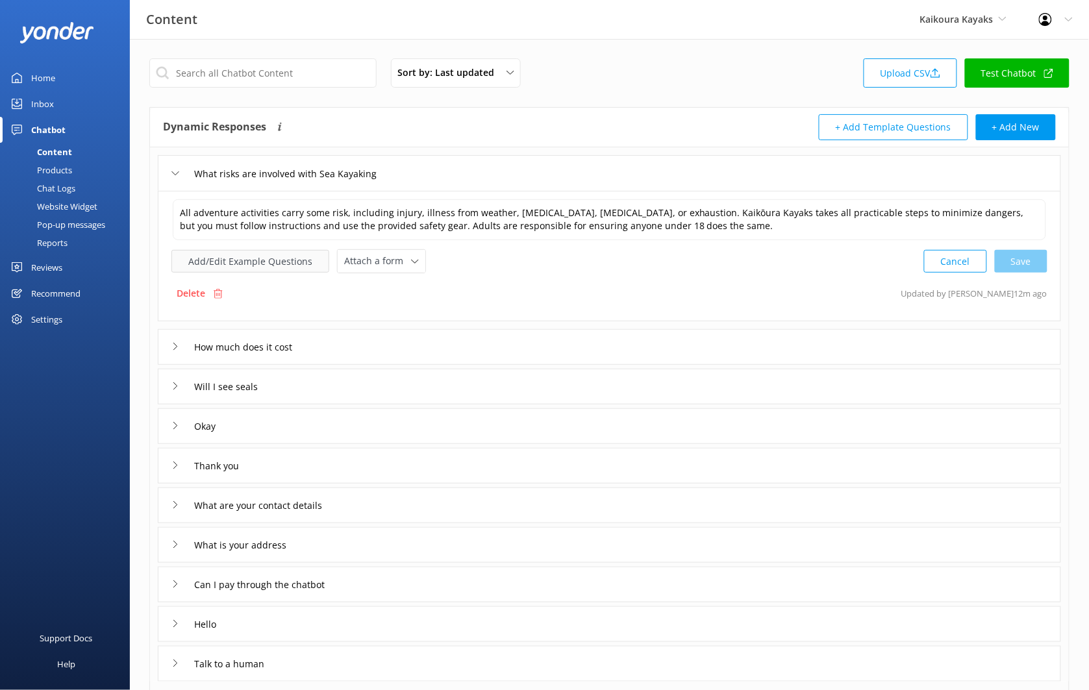
click at [287, 258] on button "Add/Edit Example Questions" at bounding box center [250, 261] width 158 height 23
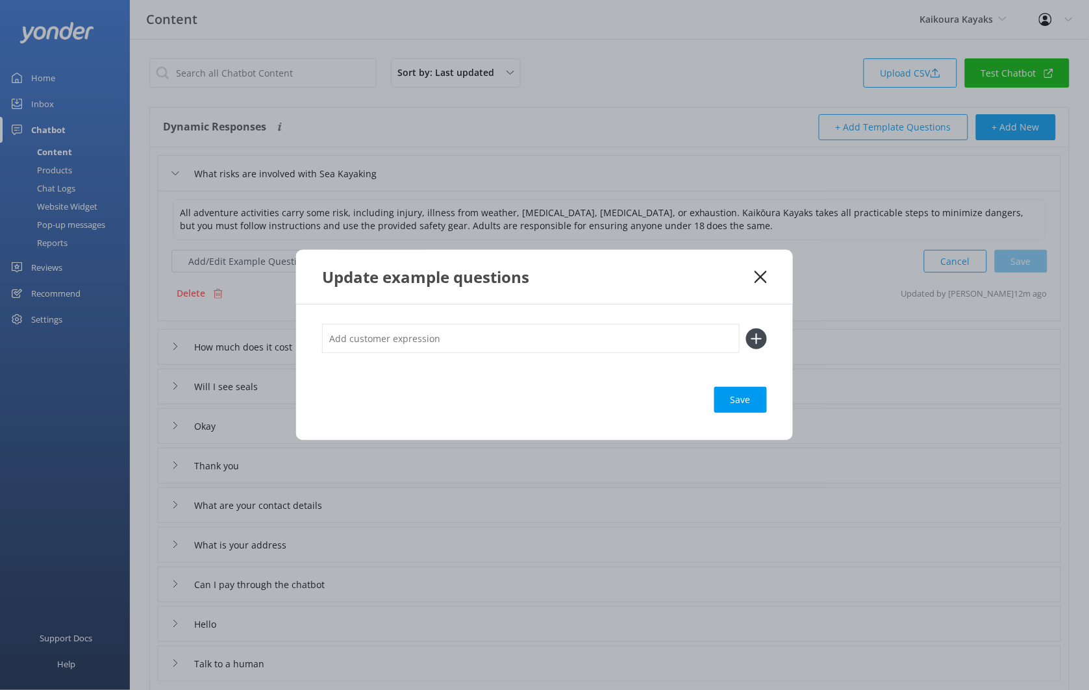
click at [408, 325] on input "text" at bounding box center [530, 338] width 417 height 29
type input "Is this safe"
click at [754, 406] on div "Save" at bounding box center [740, 400] width 53 height 26
click at [761, 280] on icon at bounding box center [760, 277] width 12 height 13
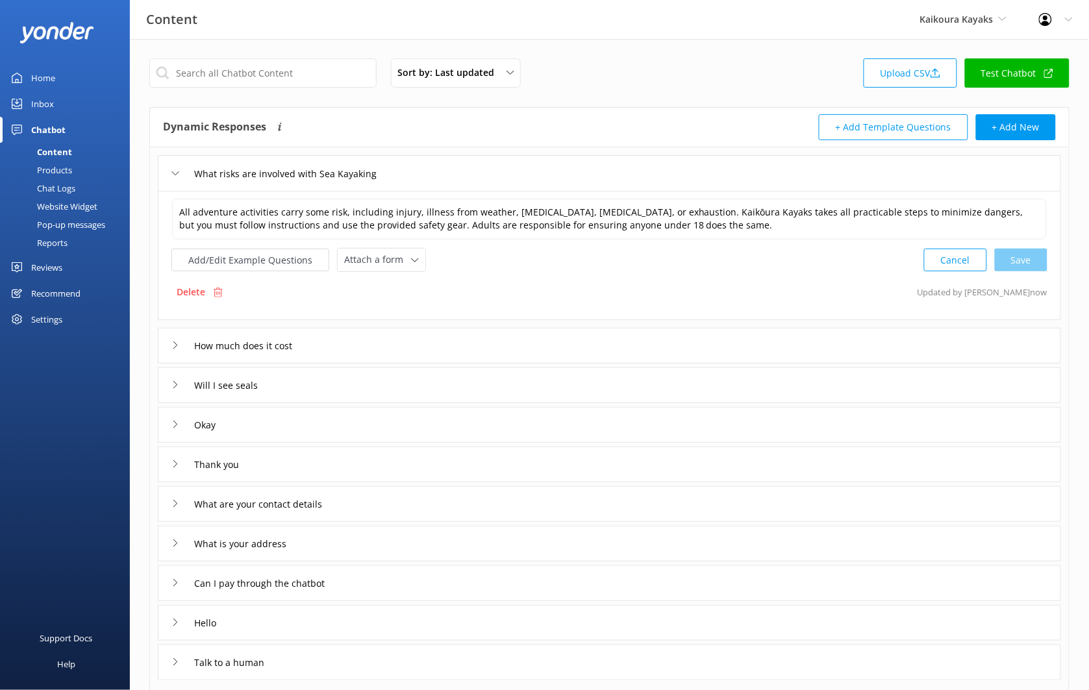
click at [321, 388] on div "Will I see seals" at bounding box center [609, 385] width 903 height 36
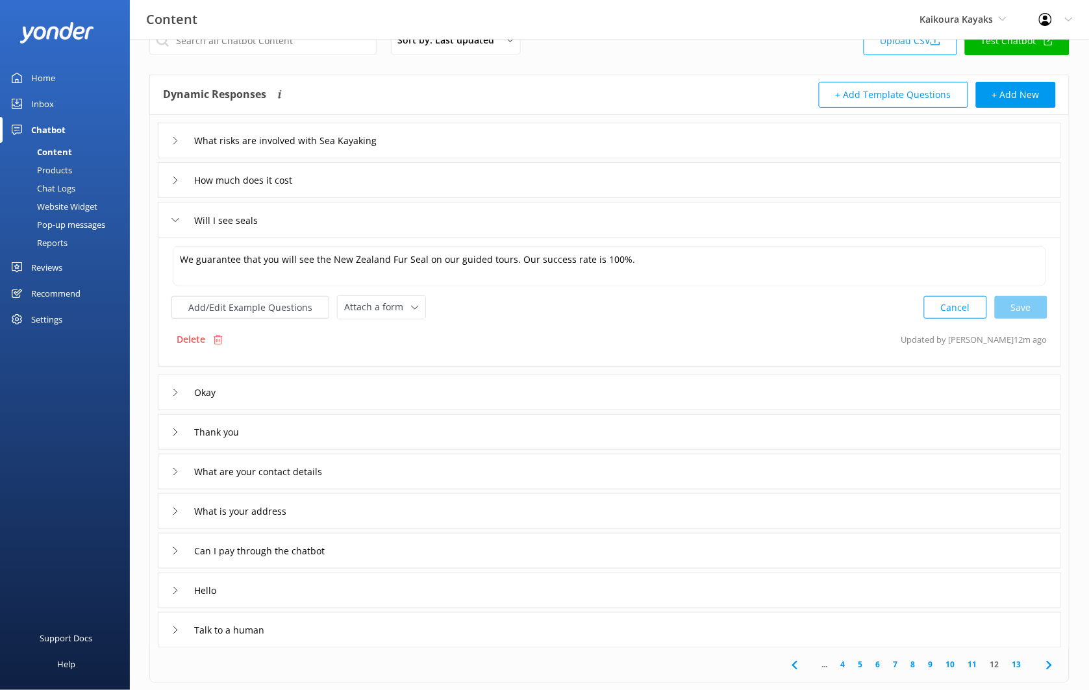
scroll to position [35, 0]
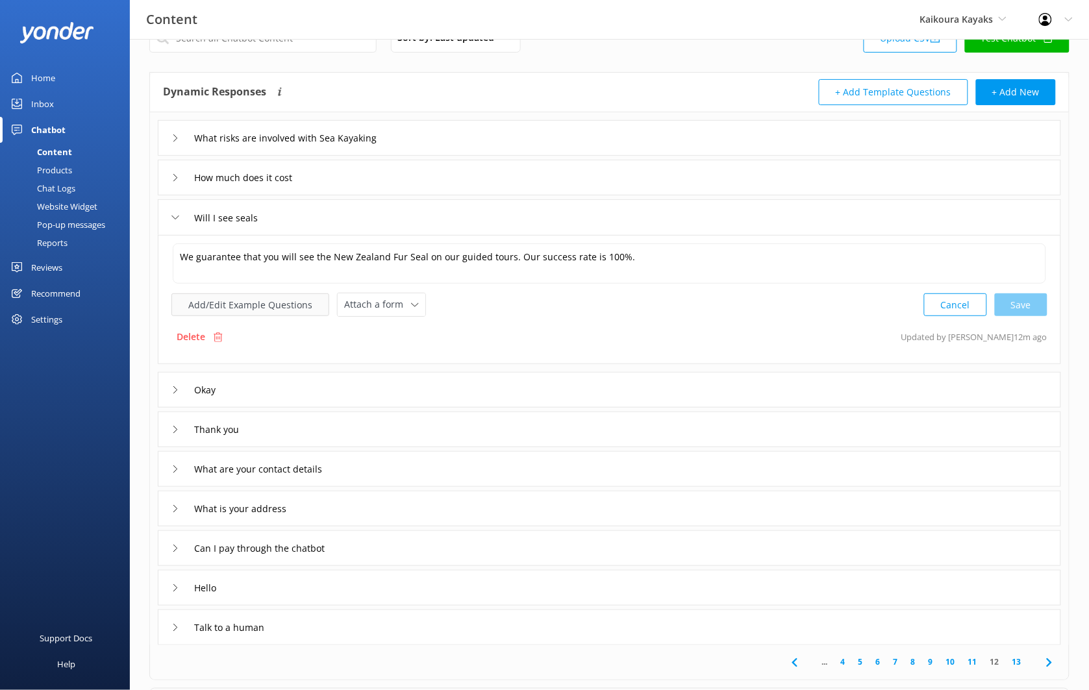
click at [278, 305] on button "Add/Edit Example Questions" at bounding box center [250, 304] width 158 height 23
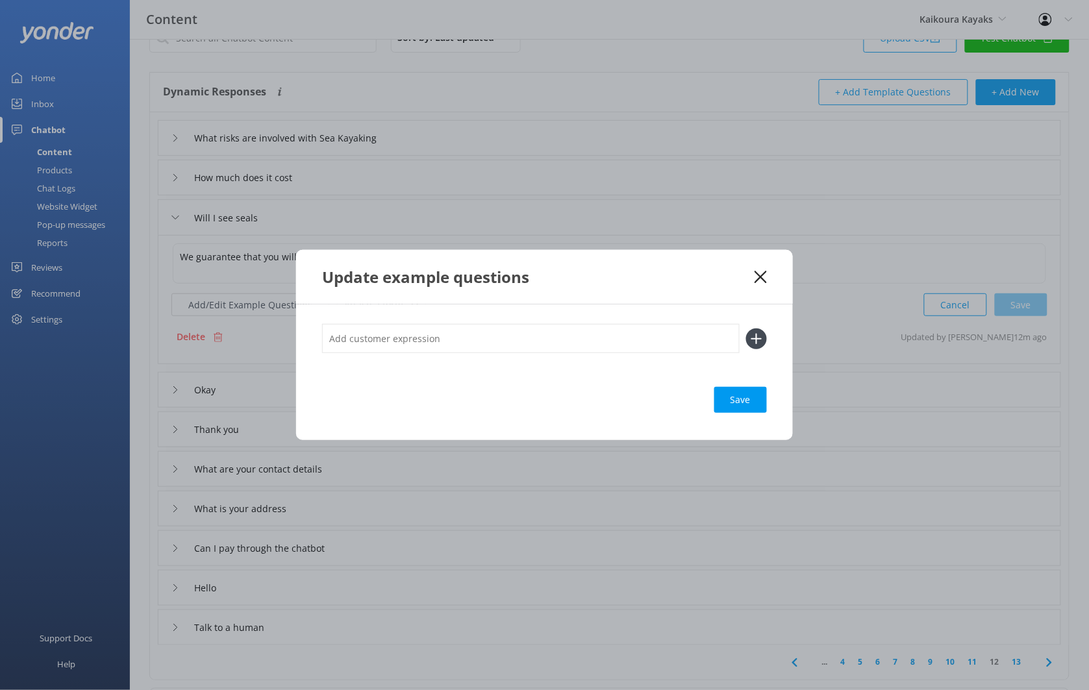
click at [448, 334] on input "text" at bounding box center [530, 338] width 417 height 29
type input "fur seal sightings"
click at [746, 328] on button at bounding box center [756, 338] width 21 height 21
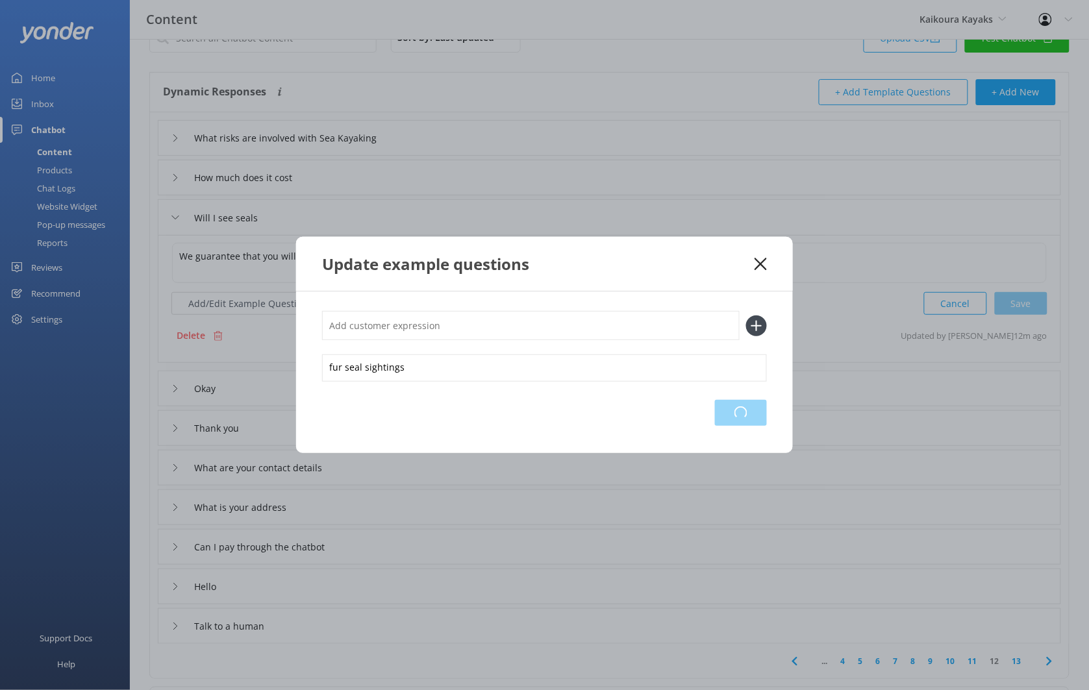
click at [736, 414] on div "Loading.." at bounding box center [741, 413] width 52 height 26
click at [762, 259] on icon at bounding box center [760, 264] width 12 height 13
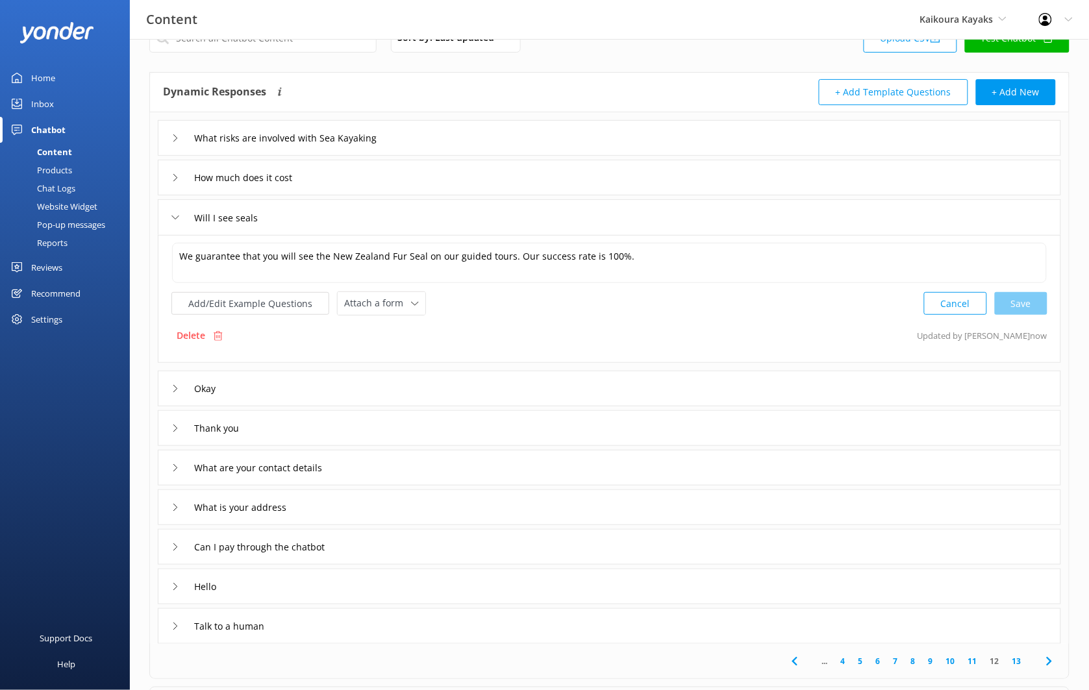
click at [383, 469] on div "What are your contact details" at bounding box center [609, 468] width 903 height 36
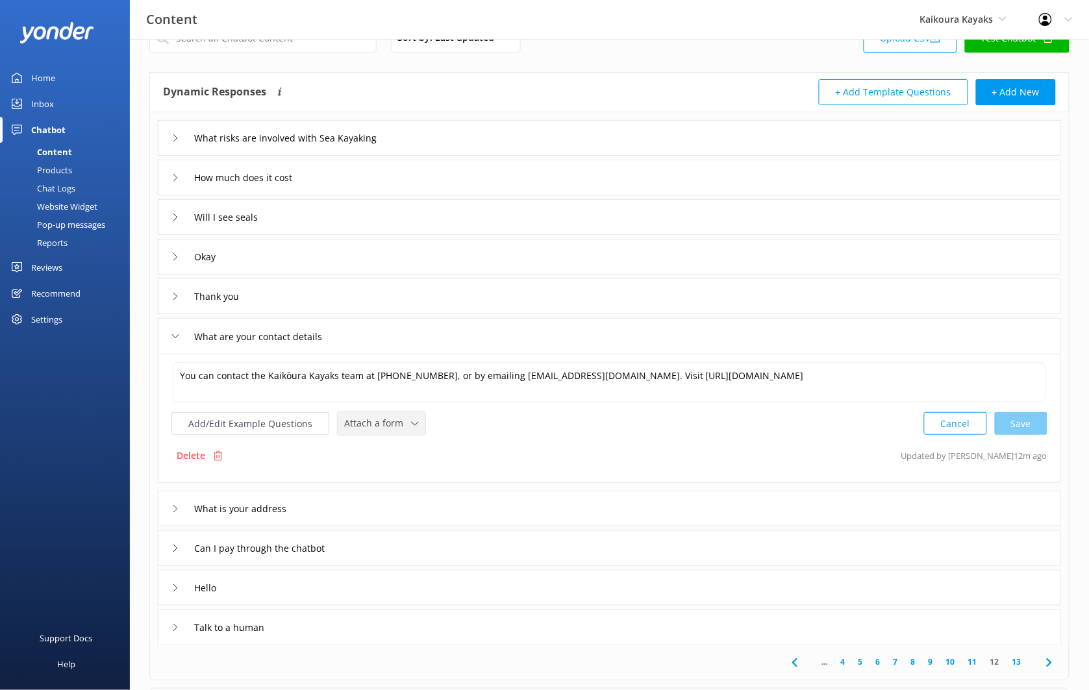
click at [388, 430] on span "Attach a form" at bounding box center [377, 423] width 67 height 14
click at [393, 450] on div "Leave contact details" at bounding box center [384, 451] width 79 height 13
click at [385, 506] on div "What is your address" at bounding box center [609, 507] width 903 height 36
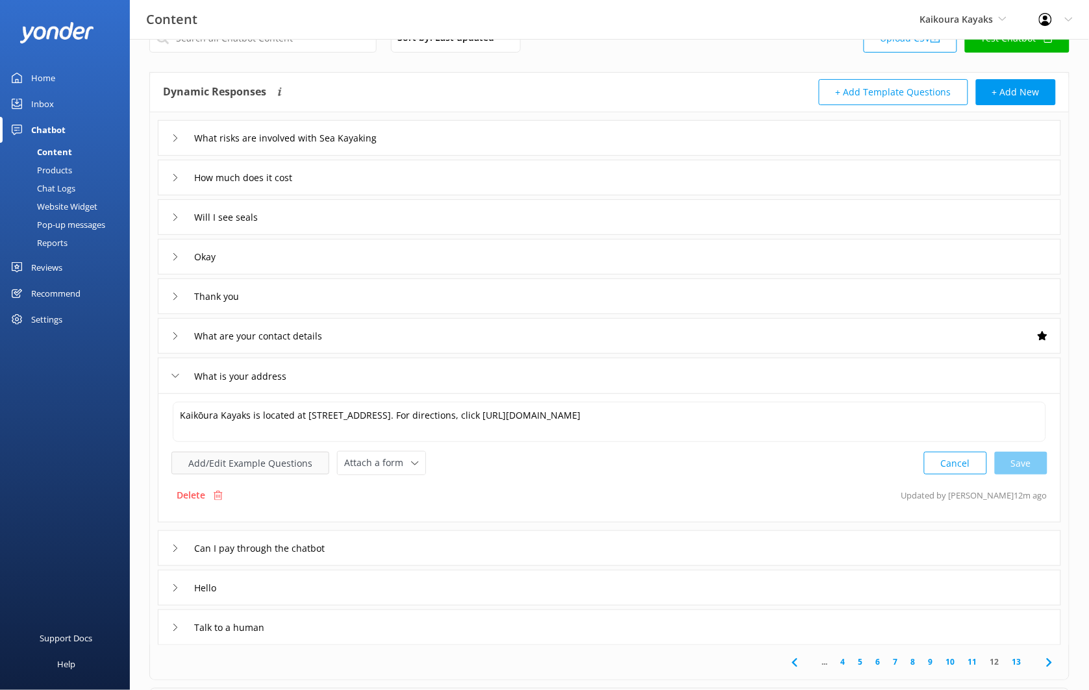
click at [273, 471] on button "Add/Edit Example Questions" at bounding box center [250, 463] width 158 height 23
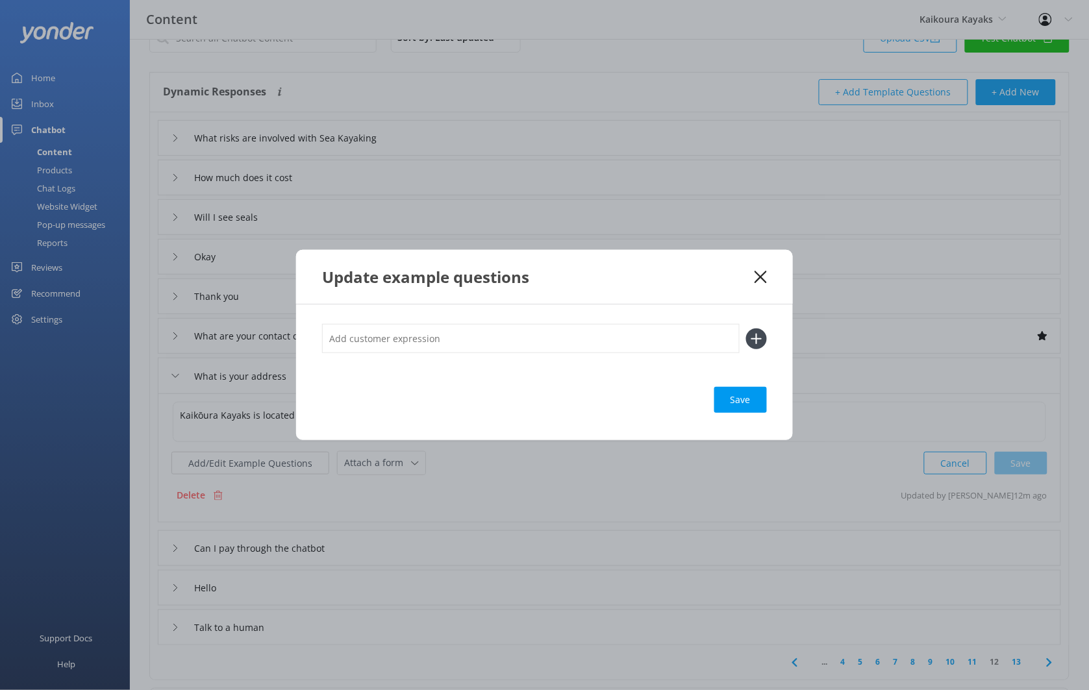
click at [500, 347] on input "text" at bounding box center [530, 338] width 417 height 29
type input "location"
click at [746, 328] on button at bounding box center [756, 338] width 21 height 21
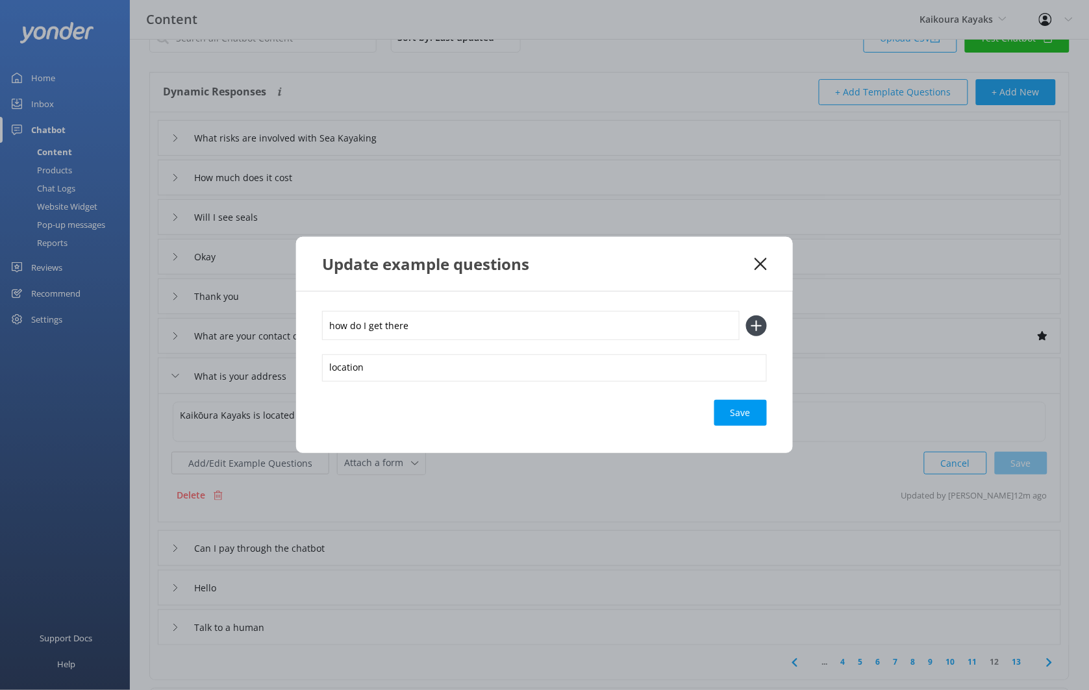
type input "how do I get there"
click at [746, 315] on button at bounding box center [756, 325] width 21 height 21
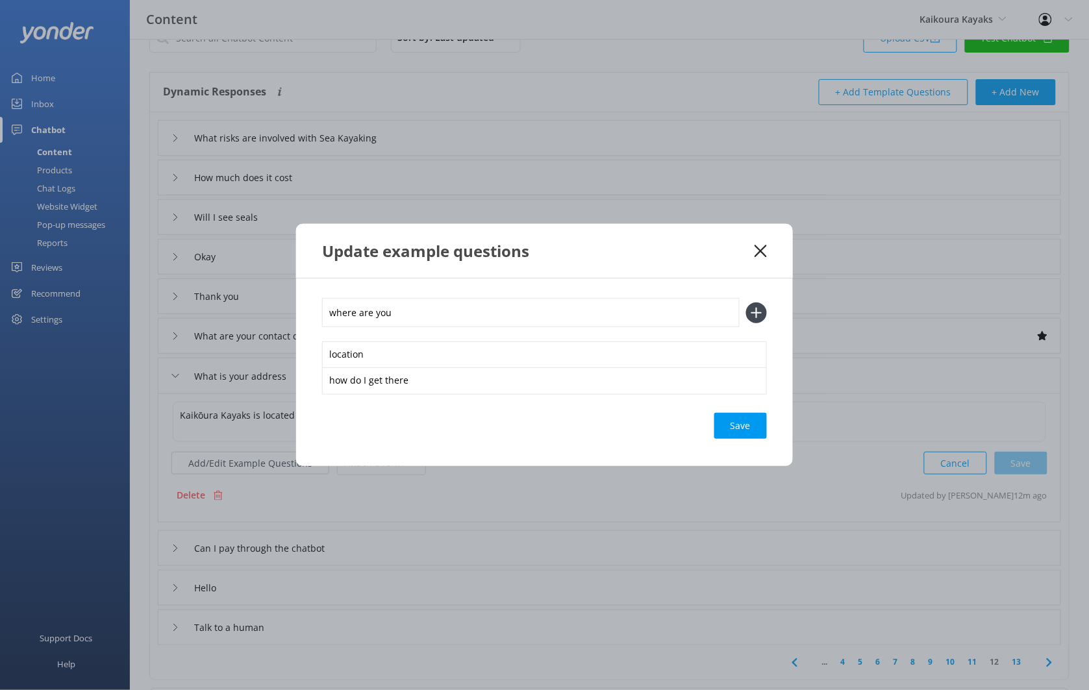
type input "where are you"
click at [746, 302] on button at bounding box center [756, 312] width 21 height 21
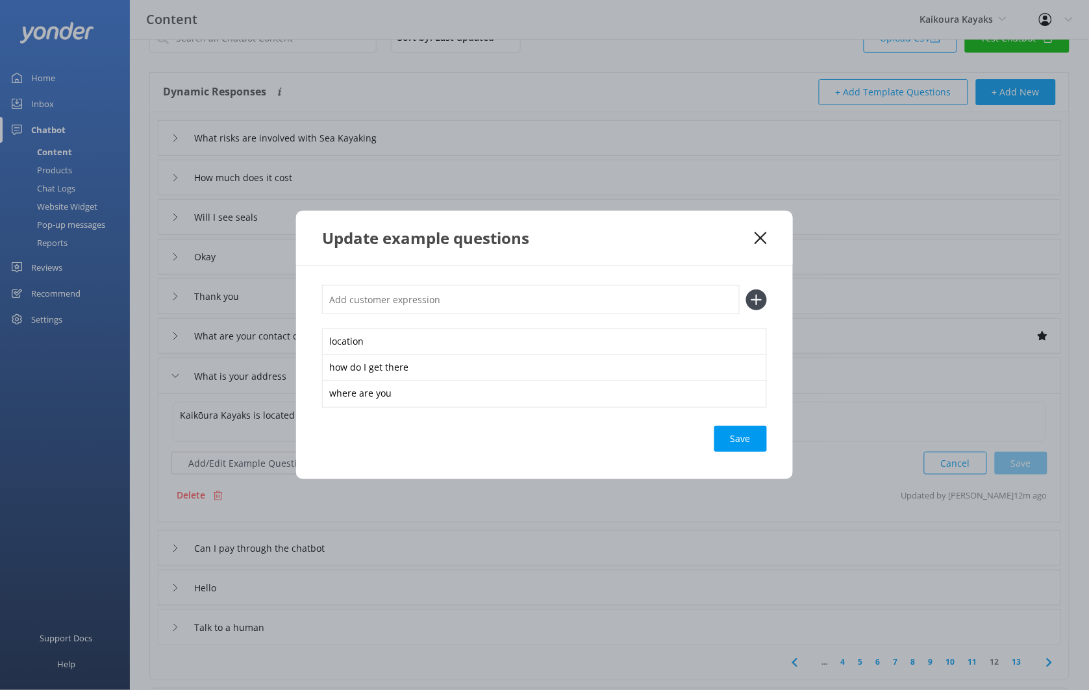
type input "W"
type input "where do I go"
click at [746, 290] on button at bounding box center [756, 300] width 21 height 21
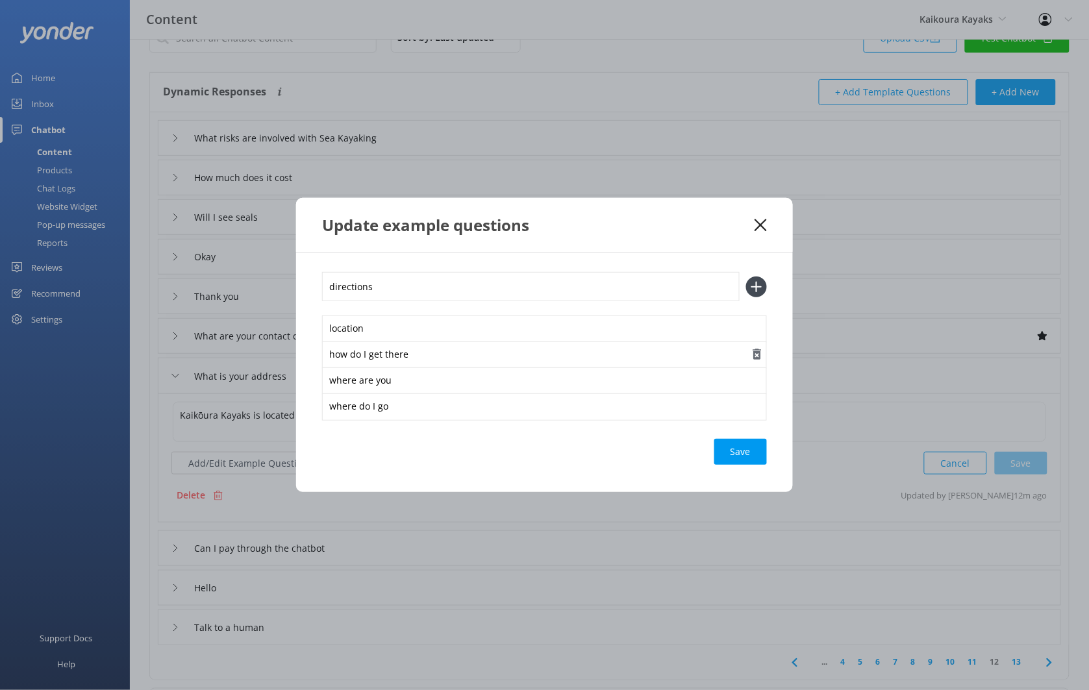
type input "directions"
click at [746, 277] on button at bounding box center [756, 287] width 21 height 21
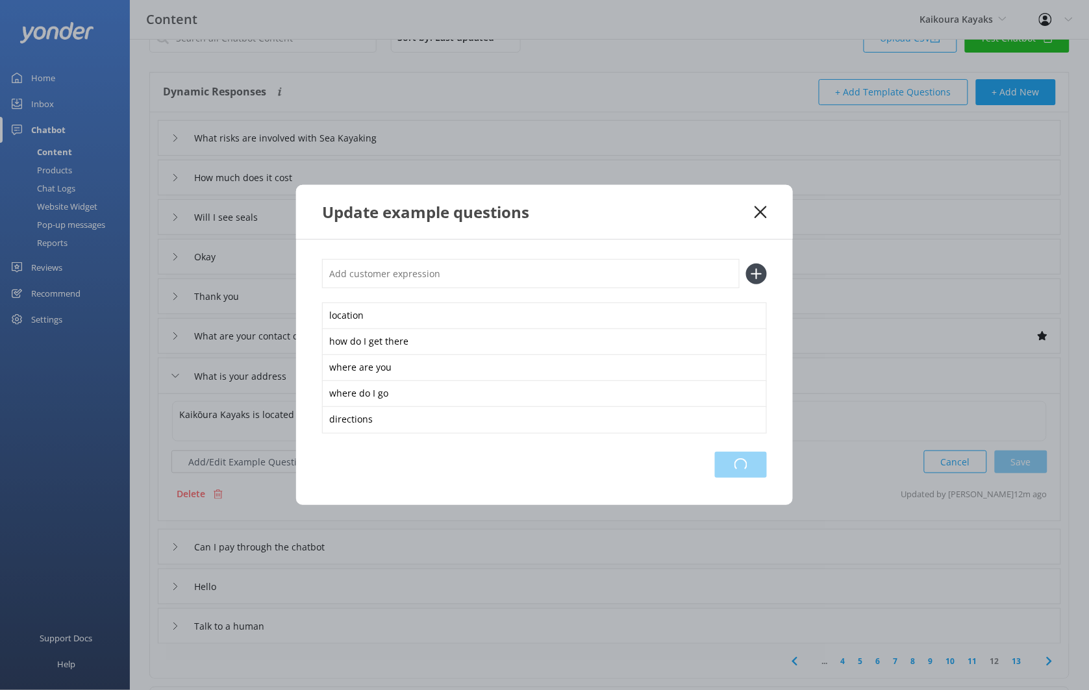
click at [736, 460] on div "Loading.." at bounding box center [741, 465] width 52 height 26
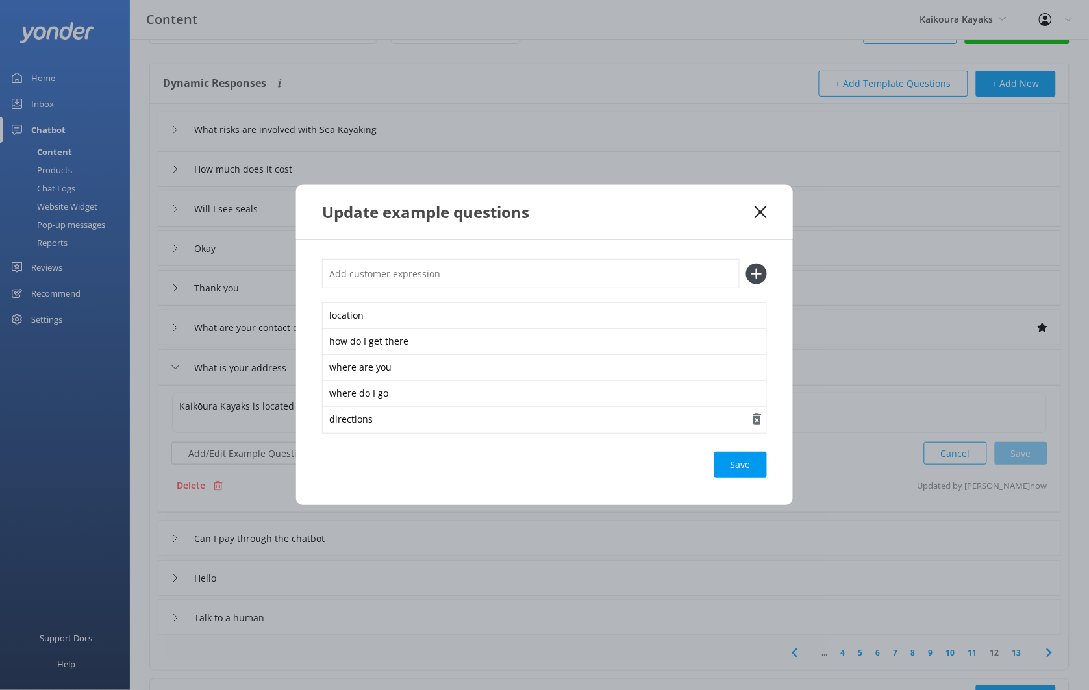
scroll to position [51, 0]
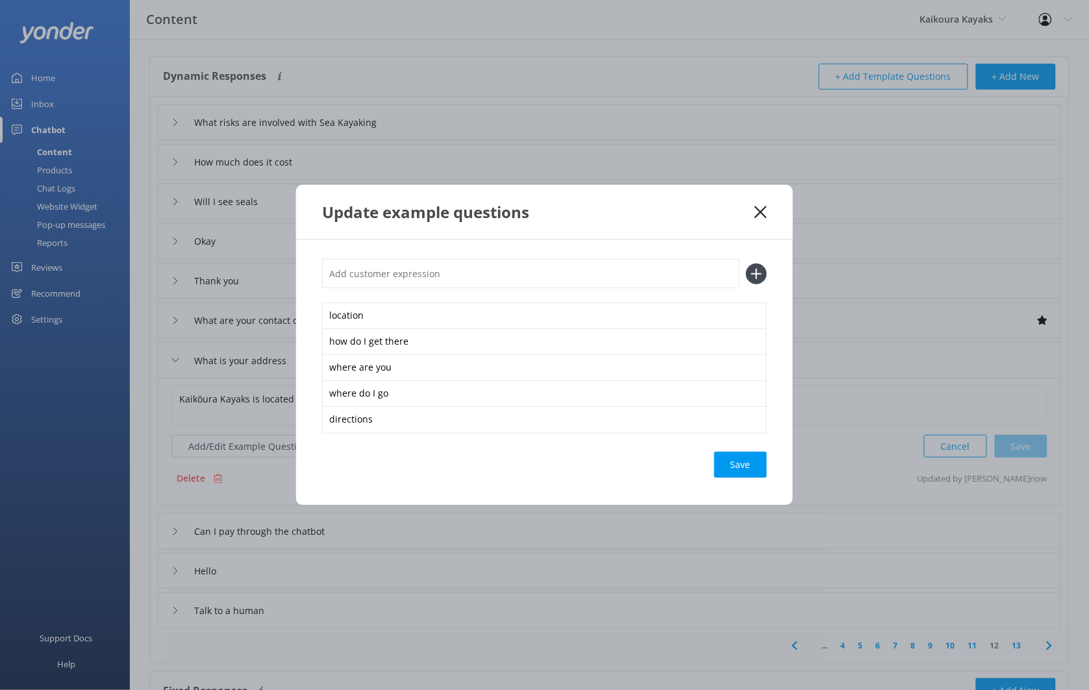
click at [757, 213] on icon at bounding box center [760, 212] width 12 height 13
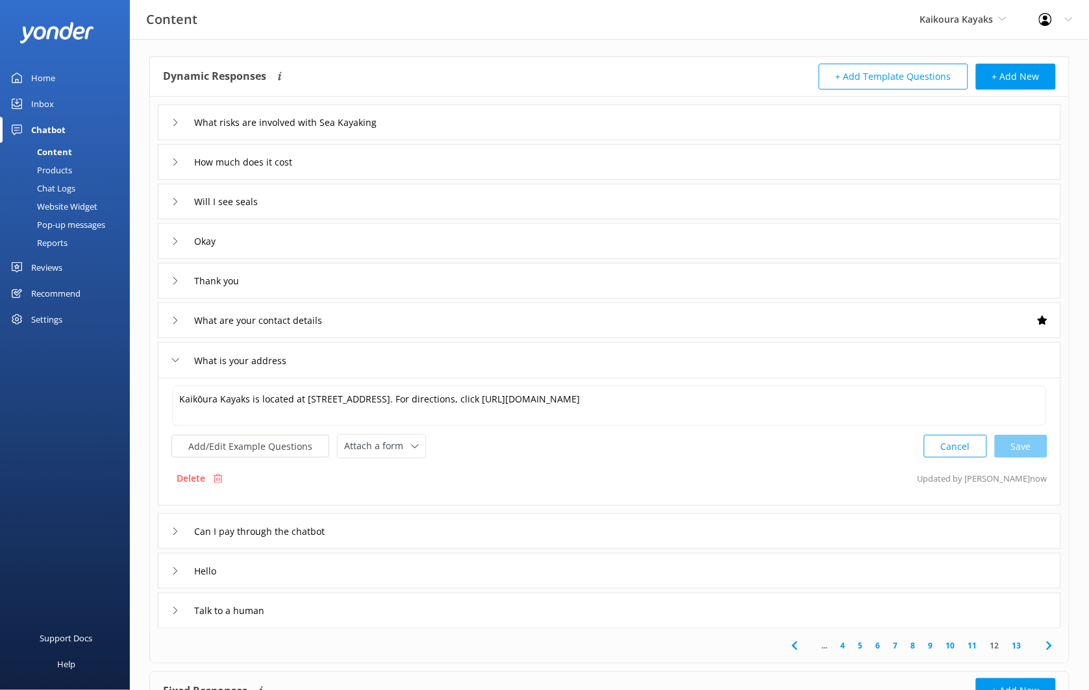
click at [521, 604] on div "Talk to a human" at bounding box center [609, 611] width 903 height 36
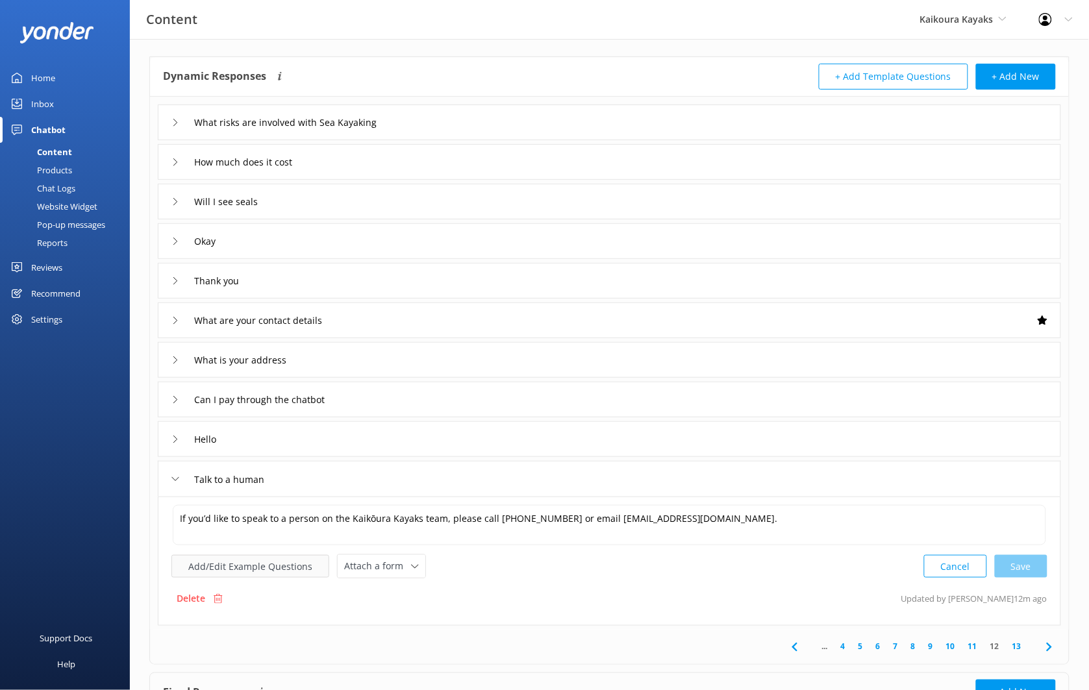
click at [291, 566] on button "Add/Edit Example Questions" at bounding box center [250, 566] width 158 height 23
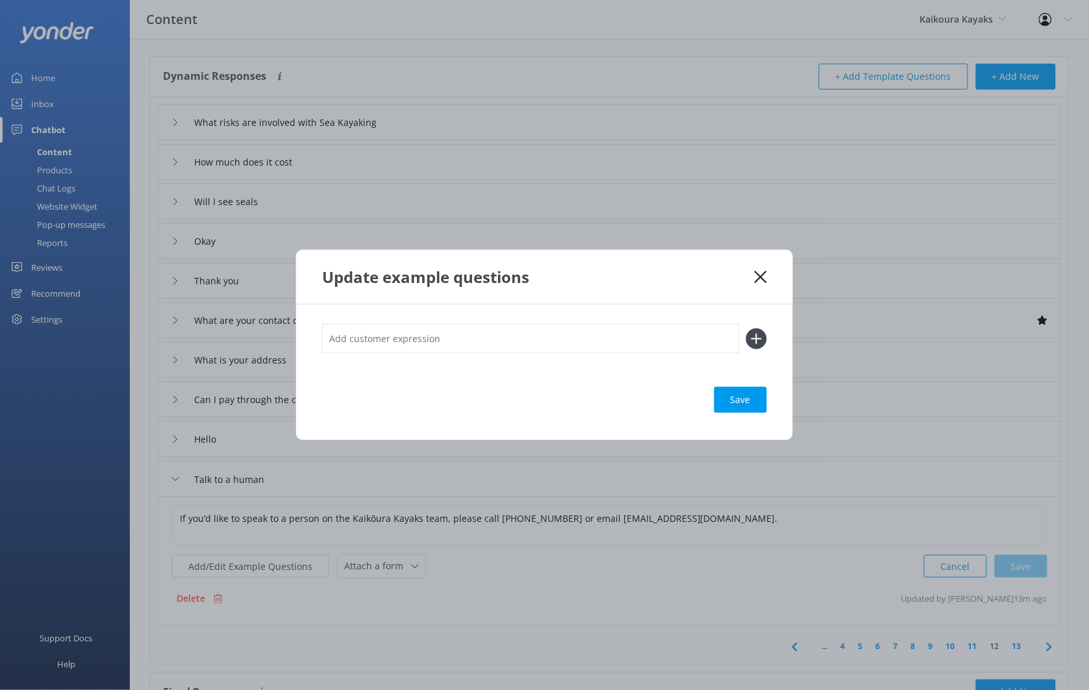
click at [429, 347] on input "text" at bounding box center [530, 338] width 417 height 29
type input "p"
type input "real person"
click at [746, 328] on button at bounding box center [756, 338] width 21 height 21
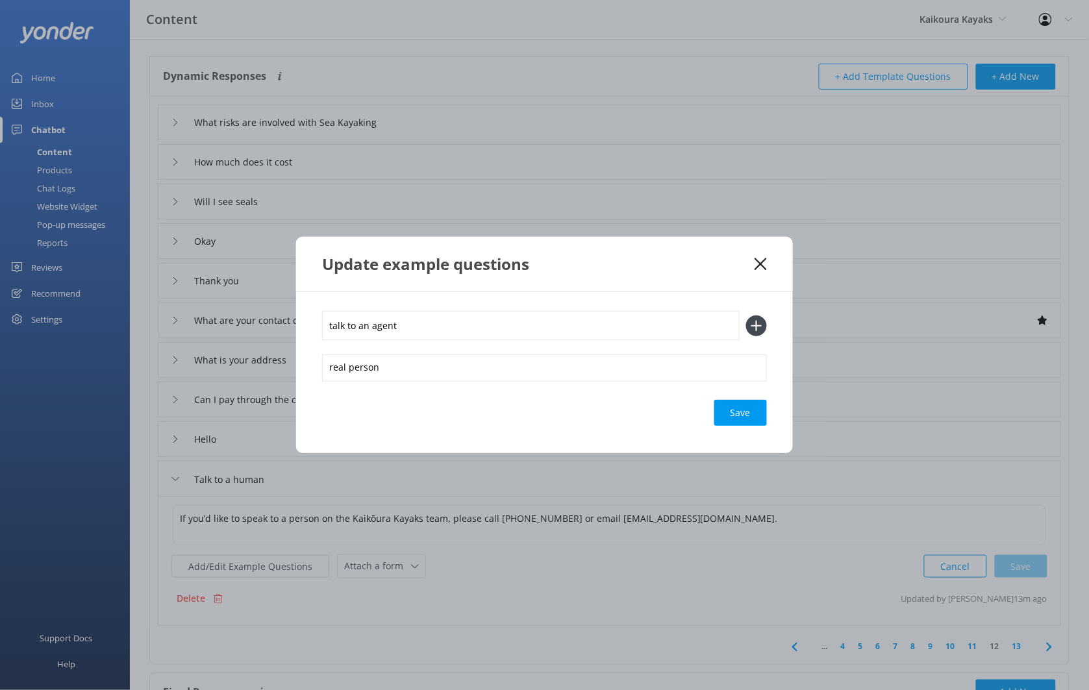
type input "talk to an agent"
click at [746, 315] on button at bounding box center [756, 325] width 21 height 21
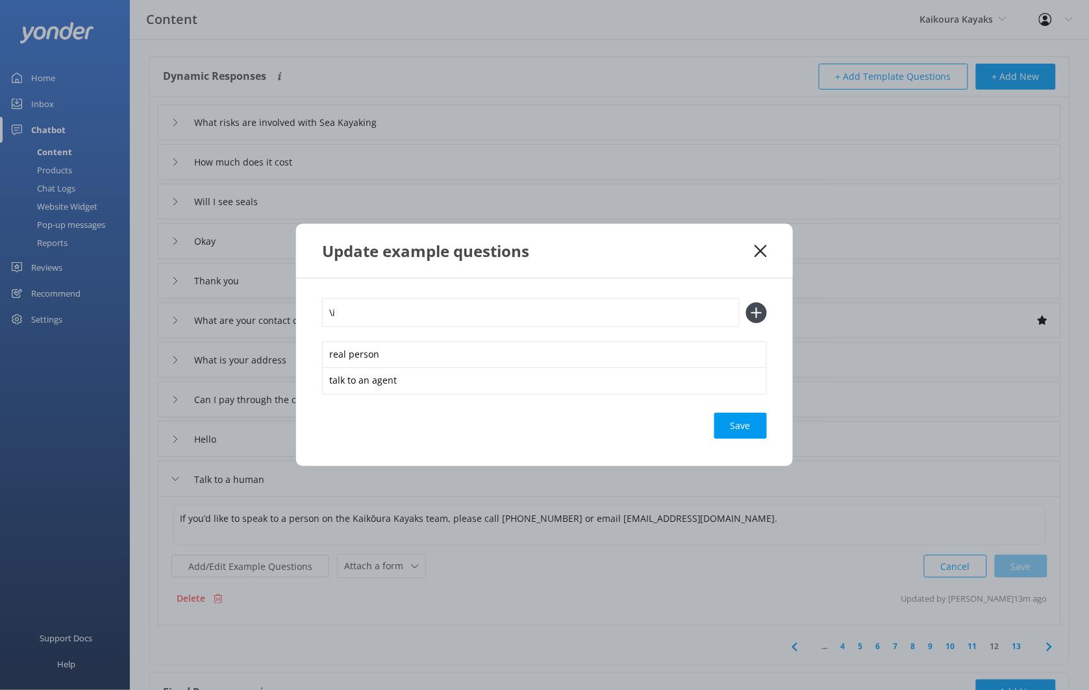
type input "\"
type input "I need help"
click at [746, 302] on button at bounding box center [756, 312] width 21 height 21
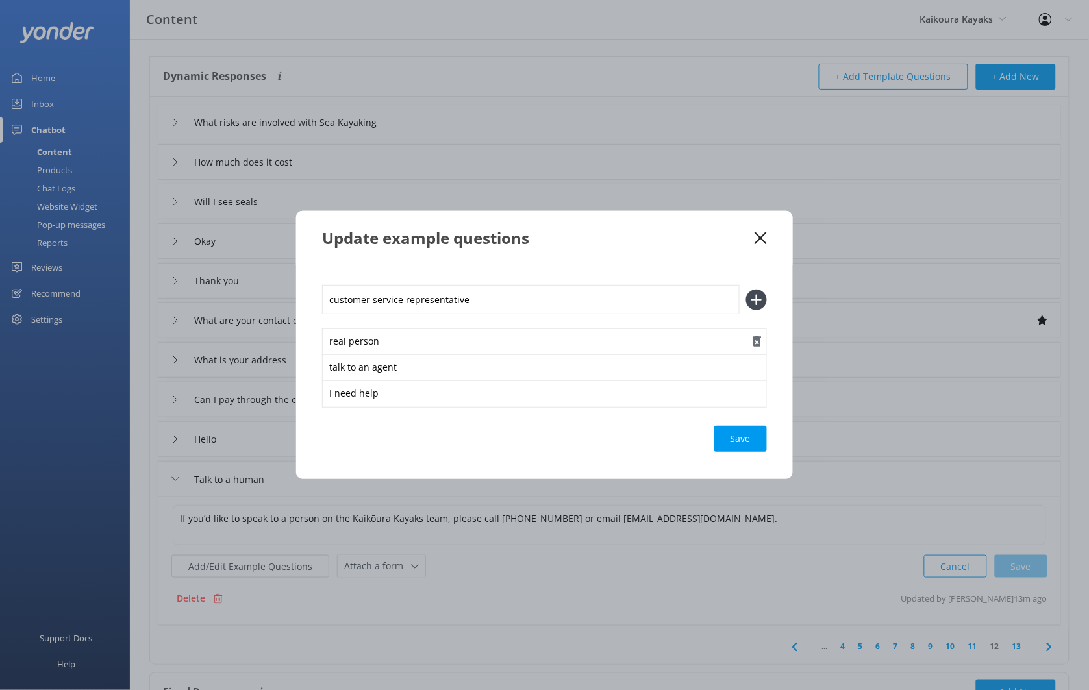
type input "customer service representative"
click at [746, 290] on button at bounding box center [756, 300] width 21 height 21
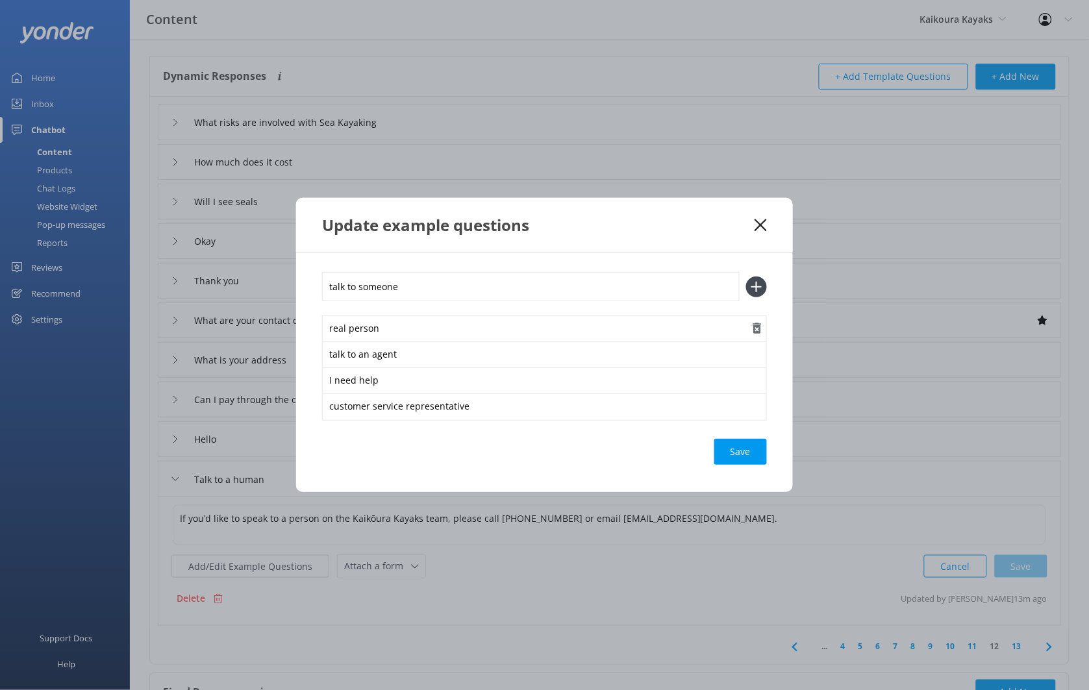
type input "talk to someone"
click at [746, 277] on button at bounding box center [756, 287] width 21 height 21
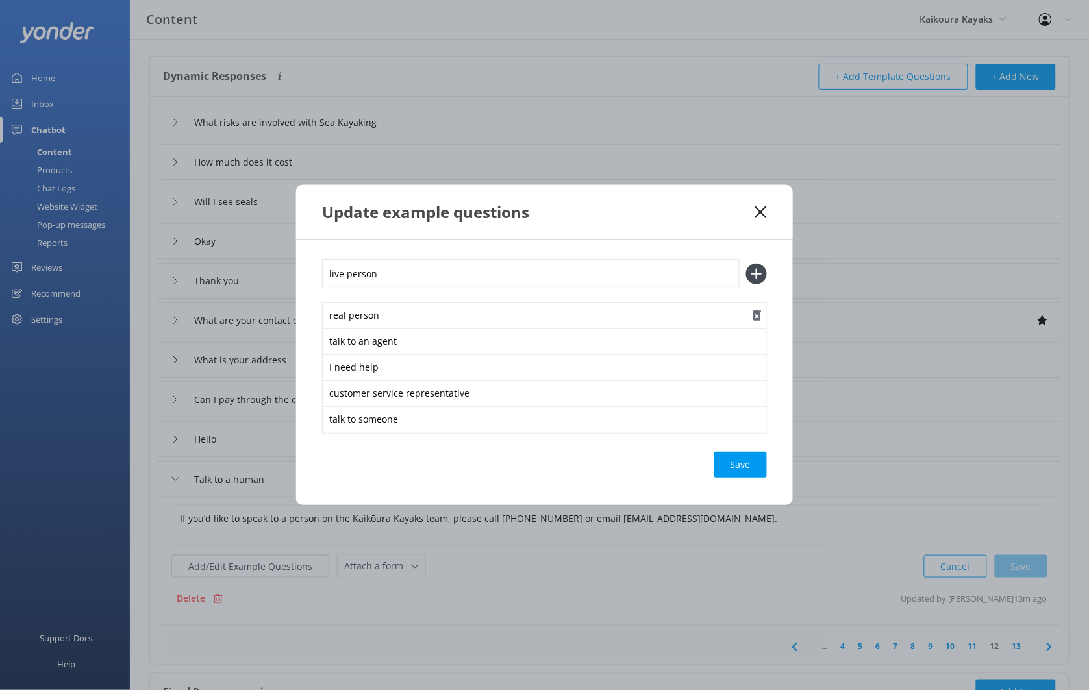
type input "live person"
click at [746, 264] on button at bounding box center [756, 274] width 21 height 21
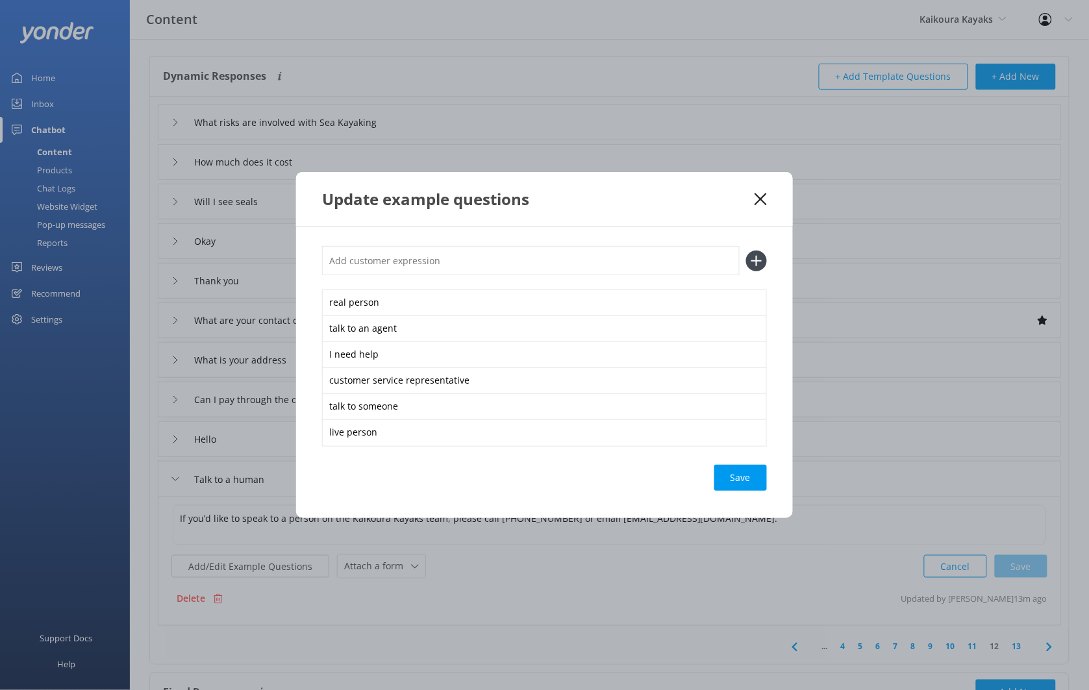
click at [745, 467] on div "Save" at bounding box center [740, 478] width 53 height 26
click at [764, 194] on use at bounding box center [760, 199] width 12 height 12
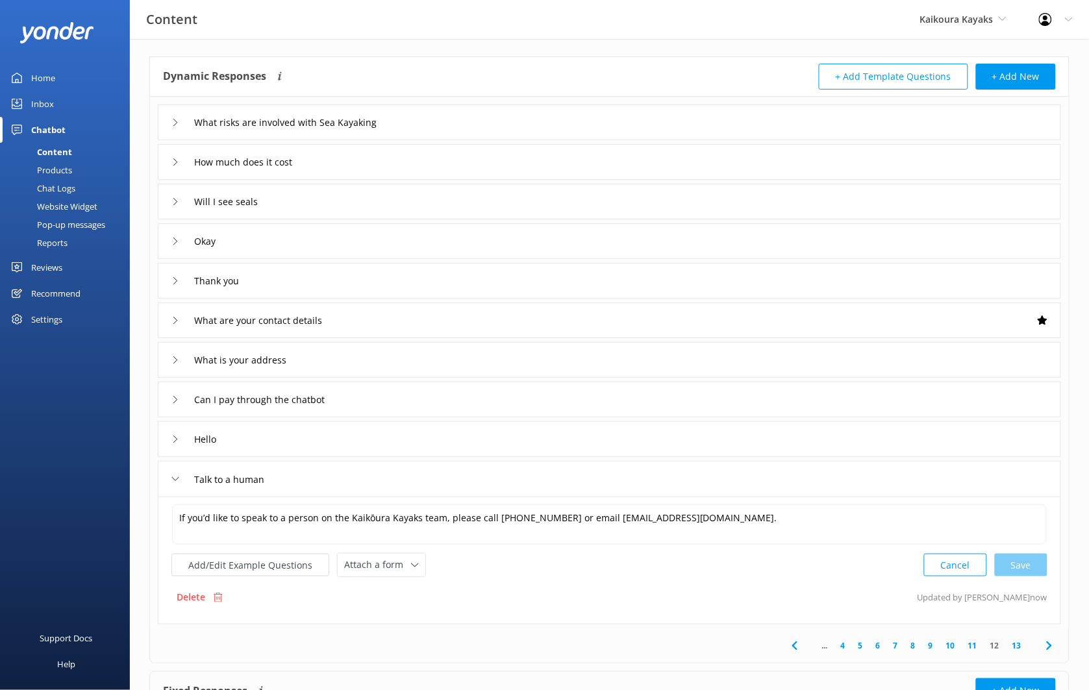
click at [1017, 648] on link "13" at bounding box center [1016, 645] width 22 height 12
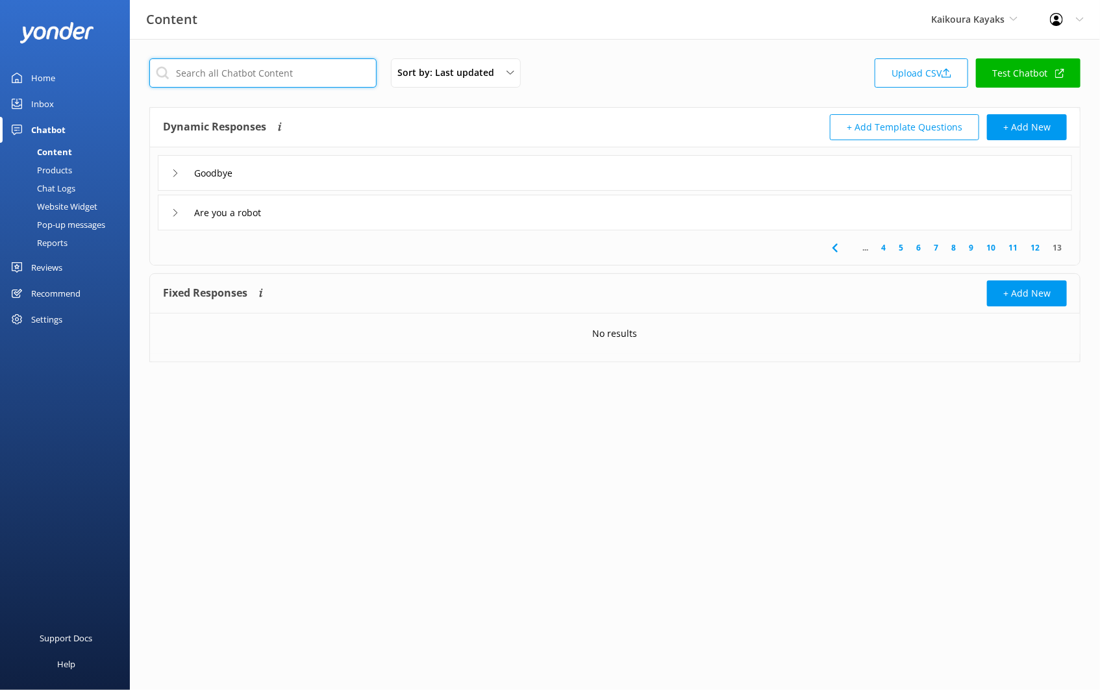
click at [269, 66] on input "text" at bounding box center [262, 72] width 227 height 29
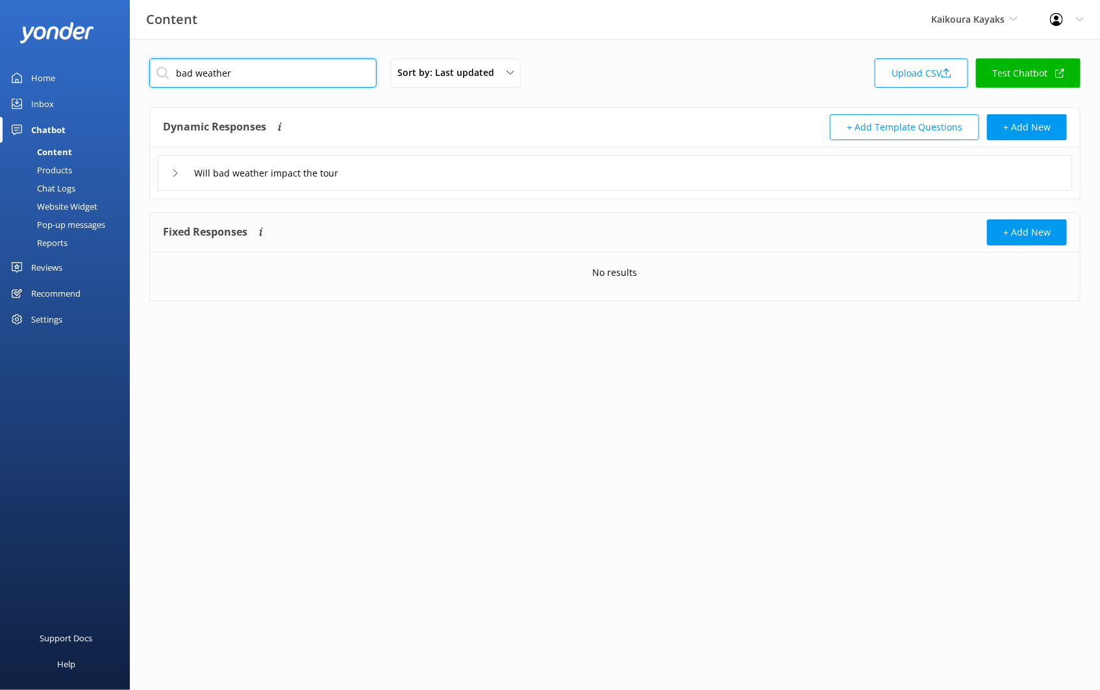
type input "bad weather"
click at [401, 177] on div "Will bad weather impact the tour" at bounding box center [615, 173] width 914 height 36
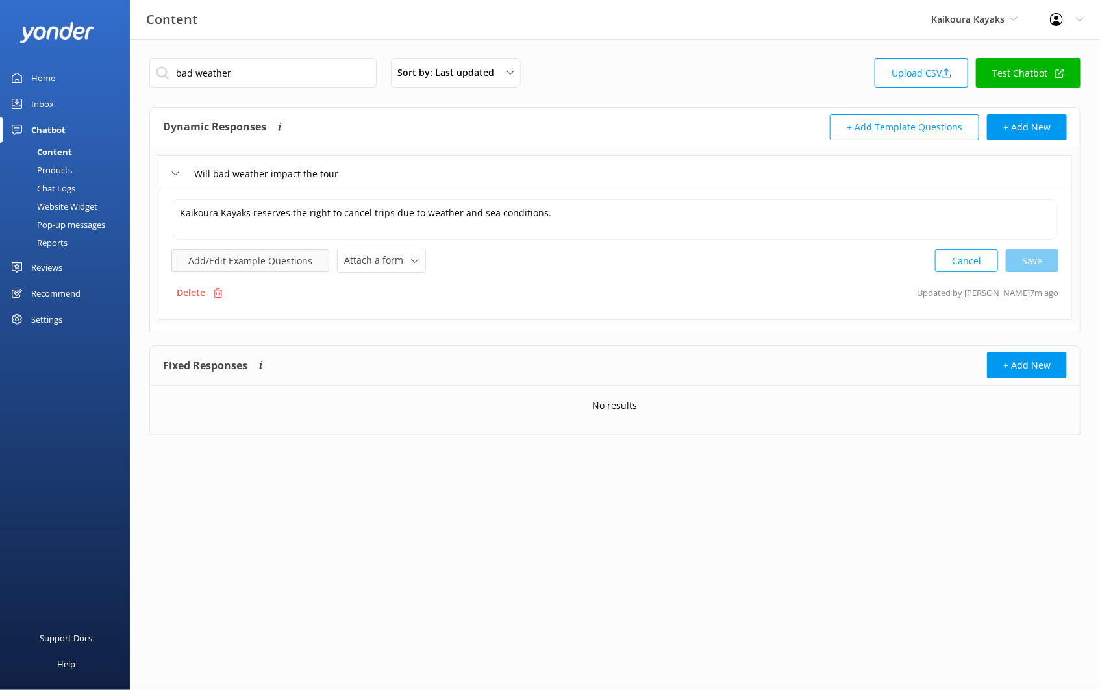
click at [306, 254] on button "Add/Edit Example Questions" at bounding box center [250, 260] width 158 height 23
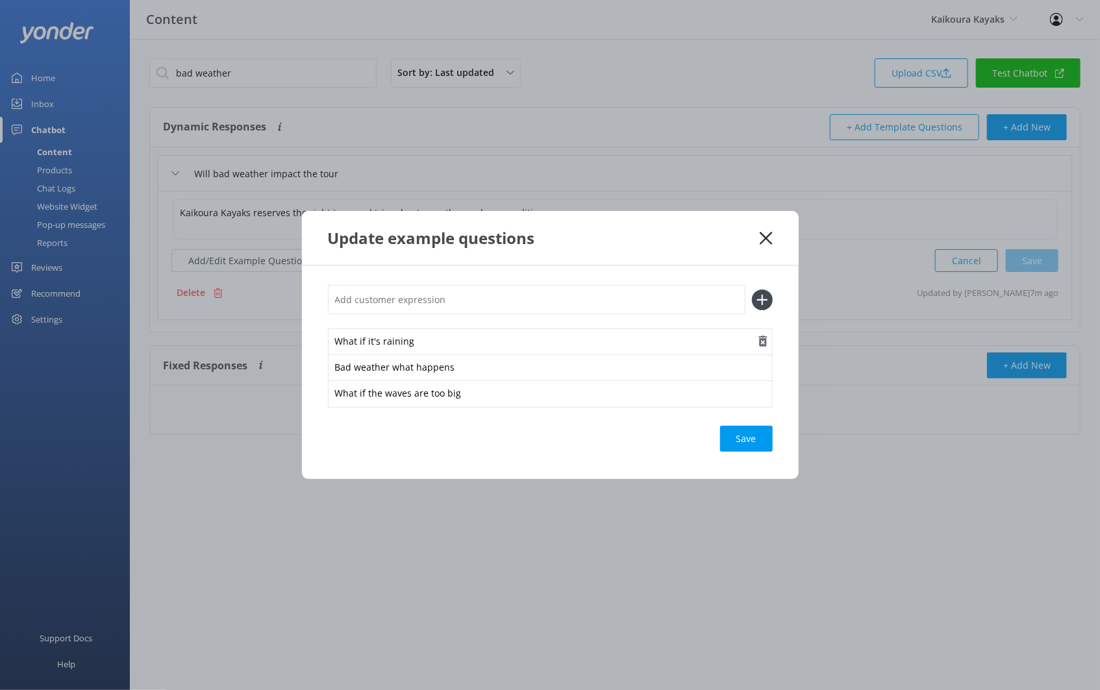
click at [761, 343] on icon "button" at bounding box center [762, 341] width 13 height 13
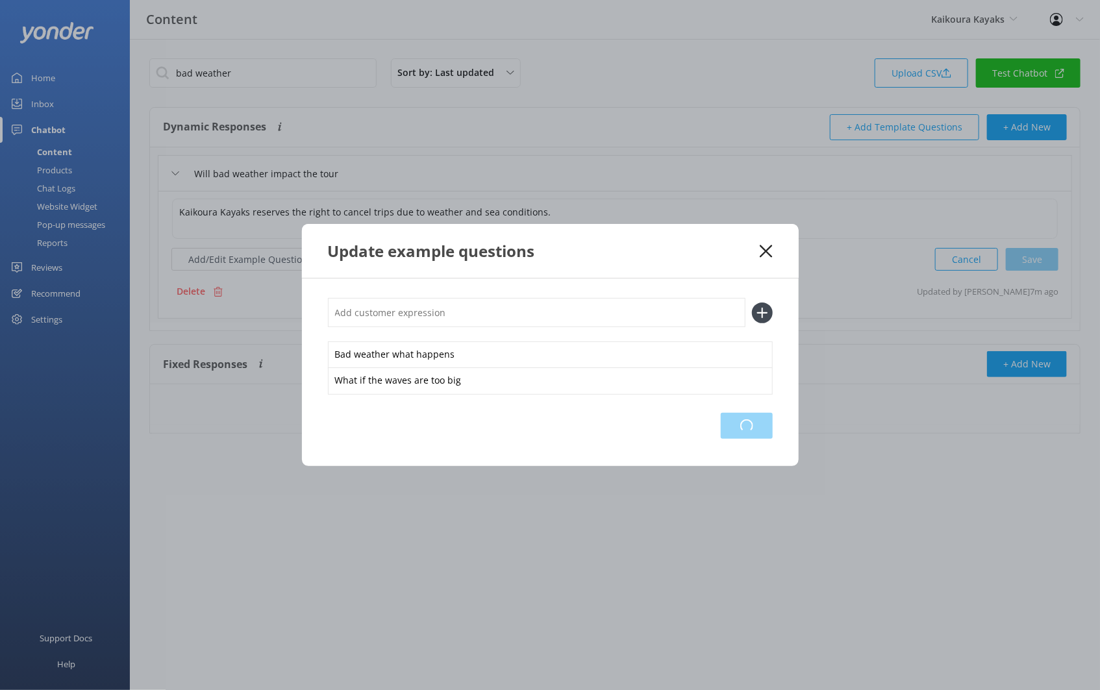
click at [758, 423] on div "Loading.." at bounding box center [747, 426] width 52 height 26
click at [768, 254] on use at bounding box center [765, 251] width 12 height 12
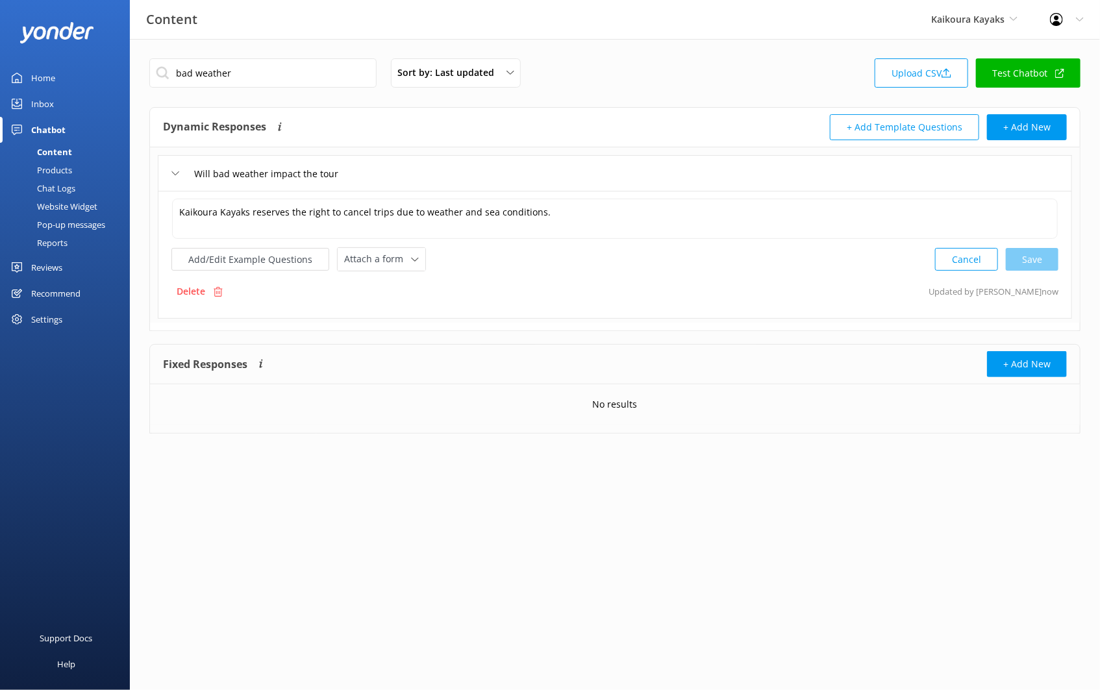
click at [60, 168] on div "Products" at bounding box center [40, 170] width 64 height 18
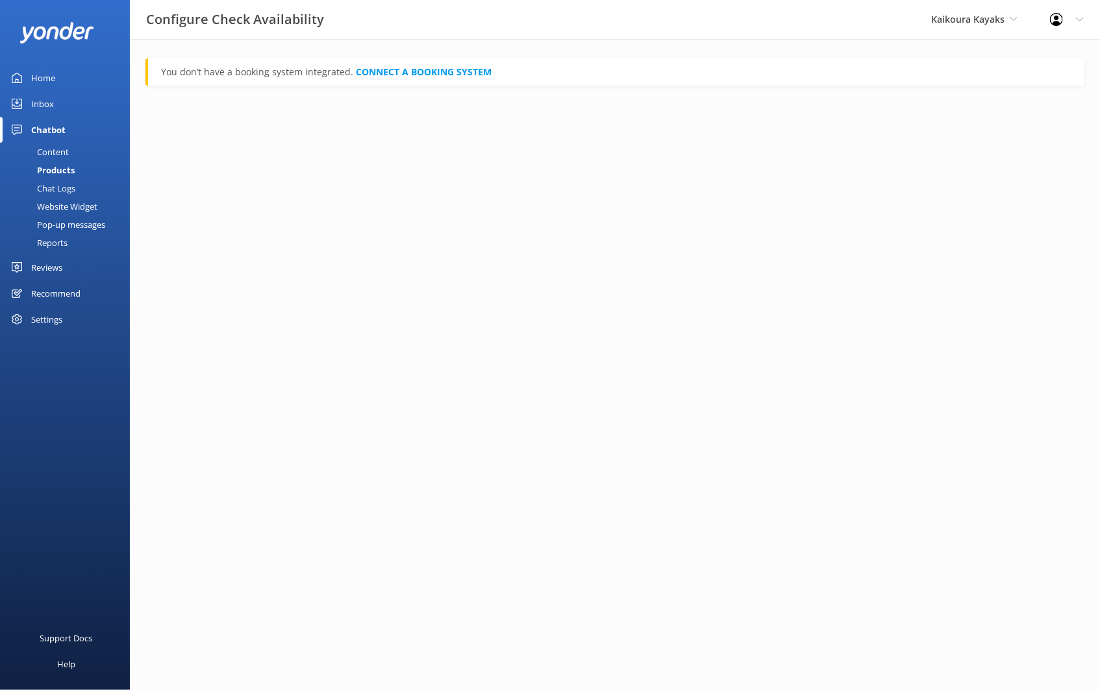
click at [69, 191] on div "Chat Logs" at bounding box center [42, 188] width 68 height 18
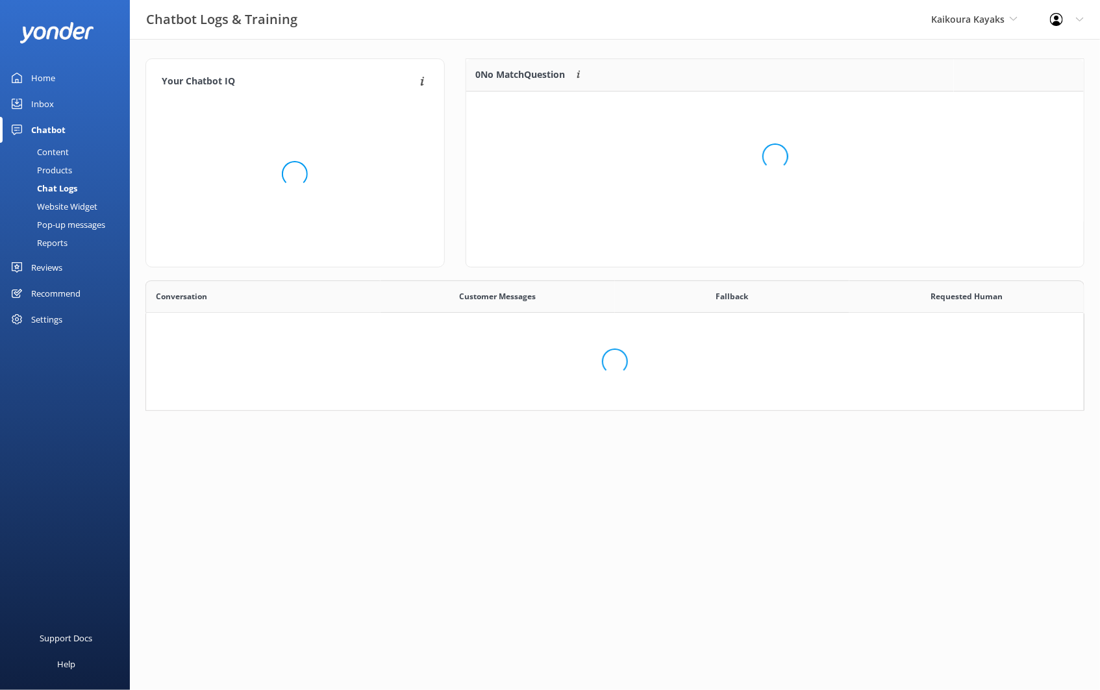
scroll to position [119, 928]
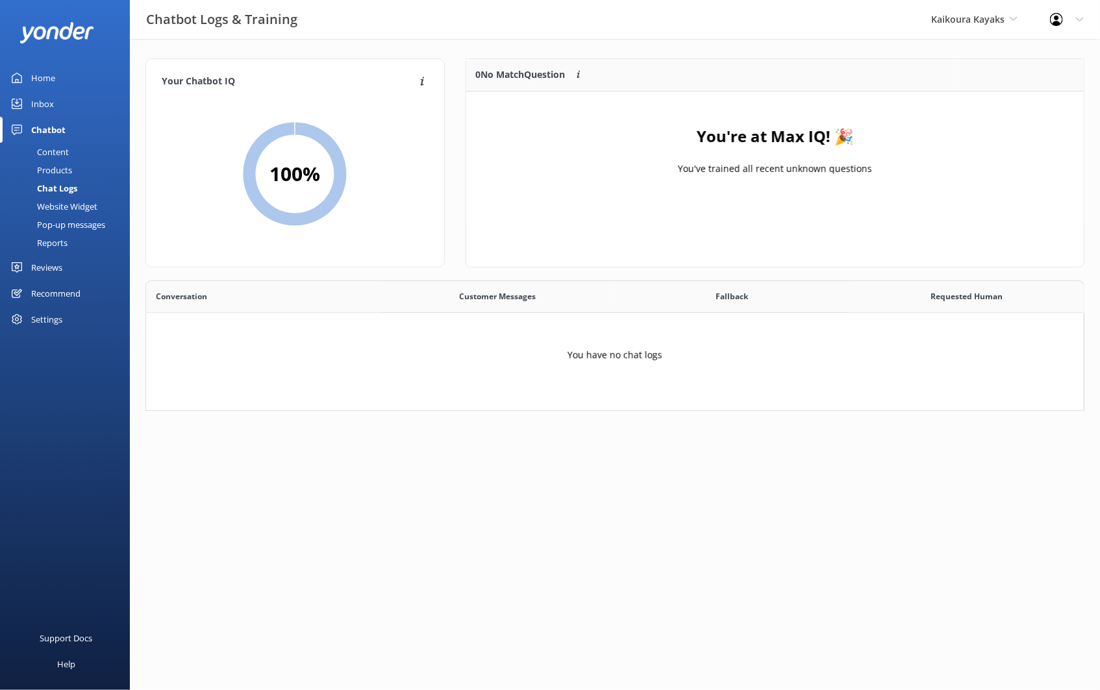
click at [57, 153] on div "Content" at bounding box center [38, 152] width 61 height 18
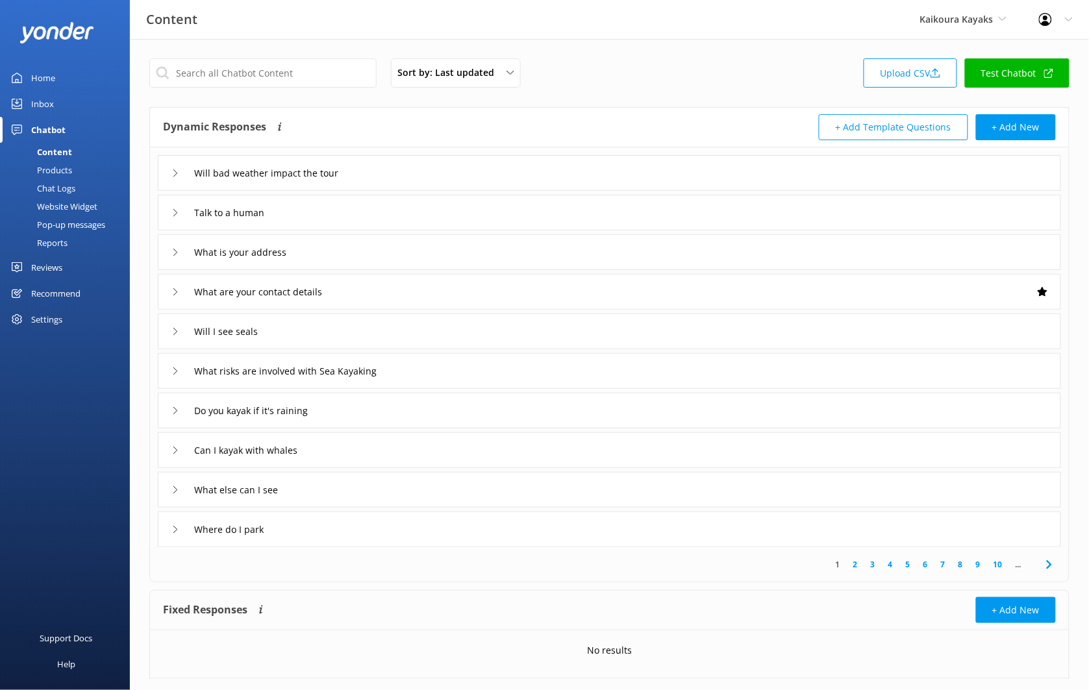
click at [66, 186] on div "Chat Logs" at bounding box center [42, 188] width 68 height 18
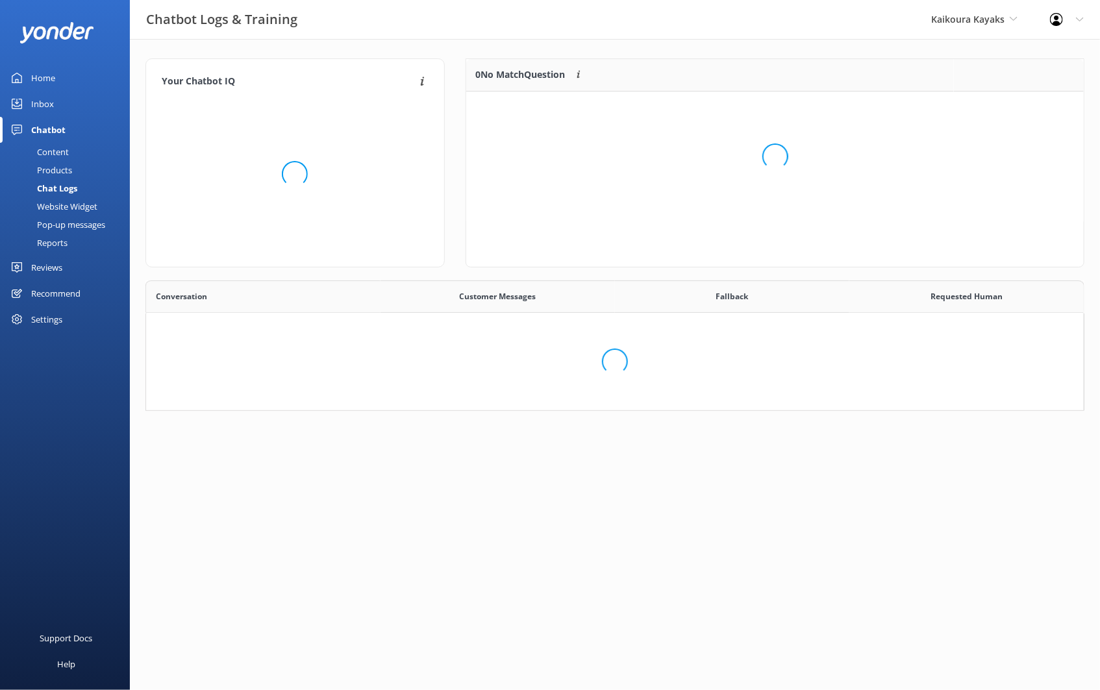
scroll to position [119, 928]
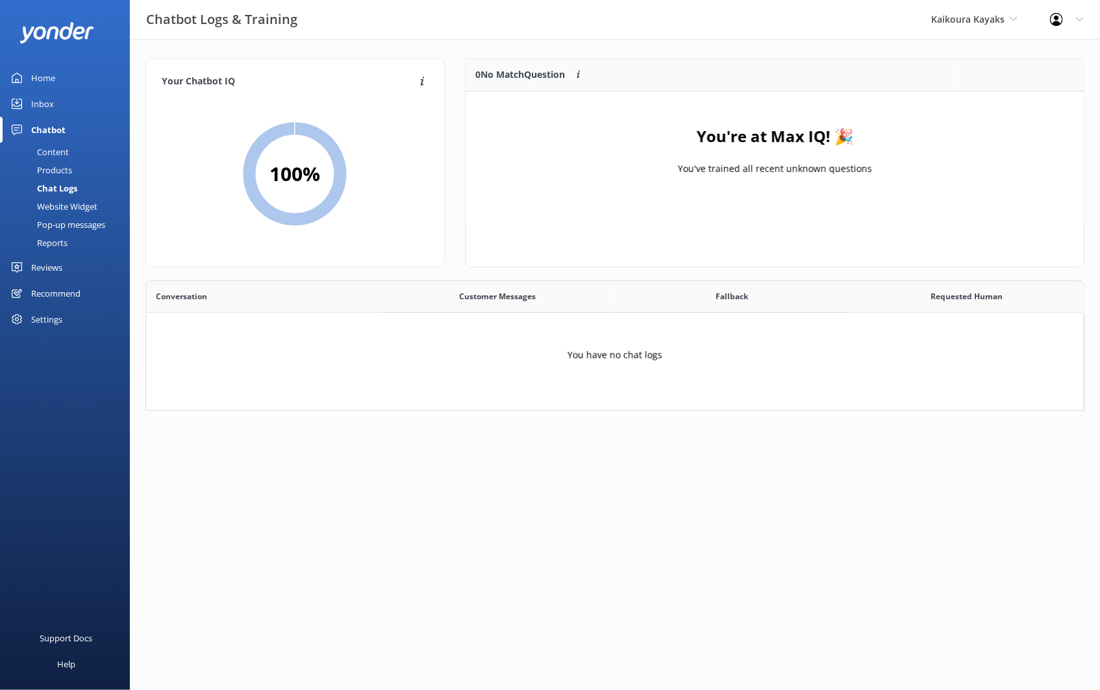
click at [62, 167] on div "Products" at bounding box center [40, 170] width 64 height 18
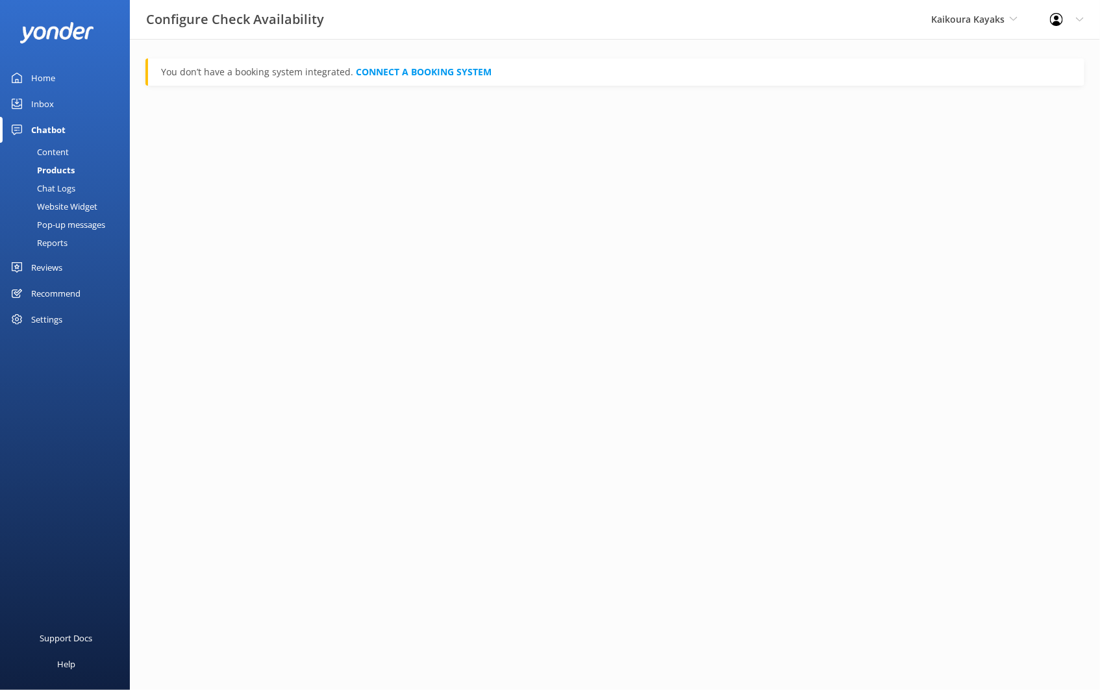
click at [67, 199] on div "Website Widget" at bounding box center [53, 206] width 90 height 18
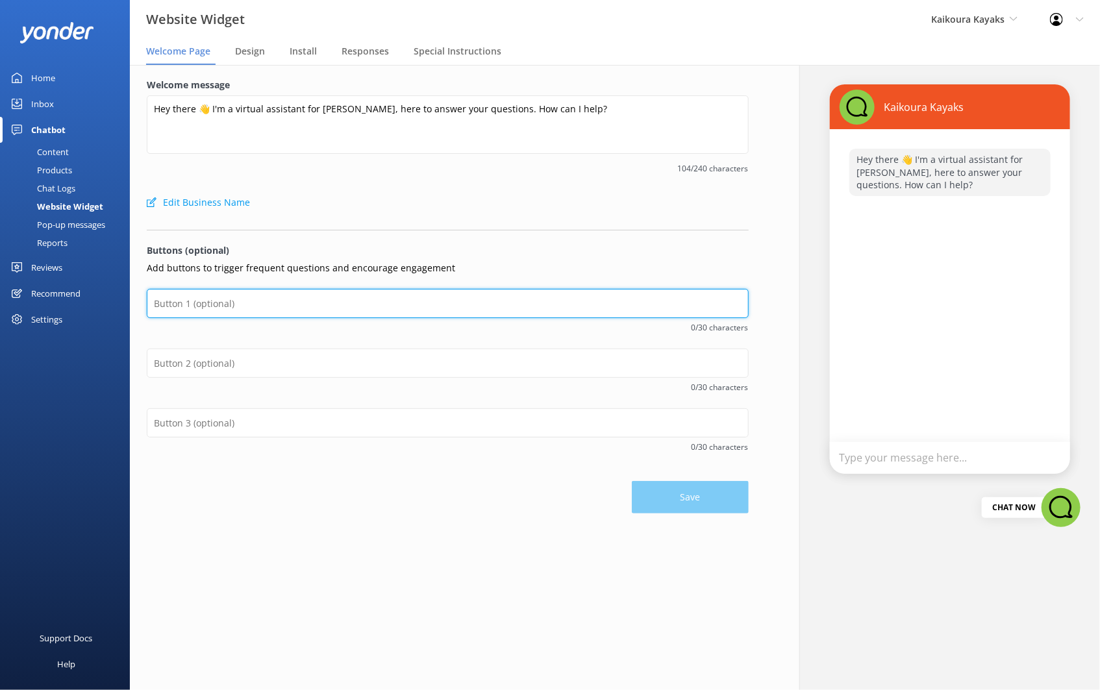
click at [267, 297] on input "text" at bounding box center [448, 303] width 602 height 29
type input "Check Availability"
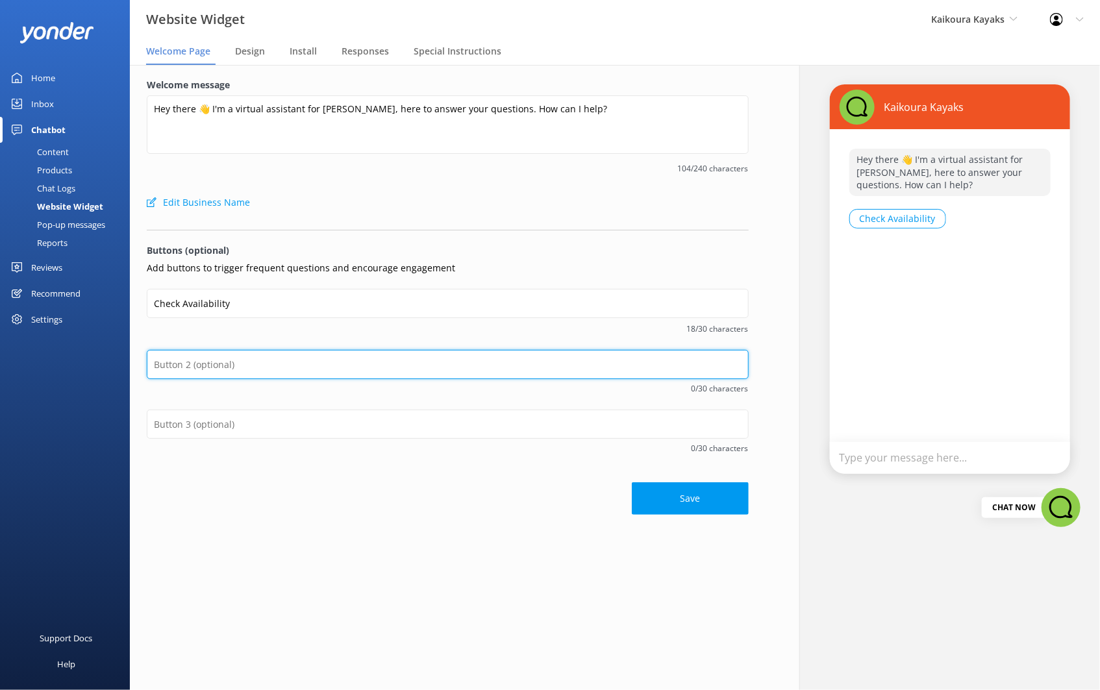
click at [270, 360] on input "text" at bounding box center [448, 364] width 602 height 29
type input "Cancellation Policy"
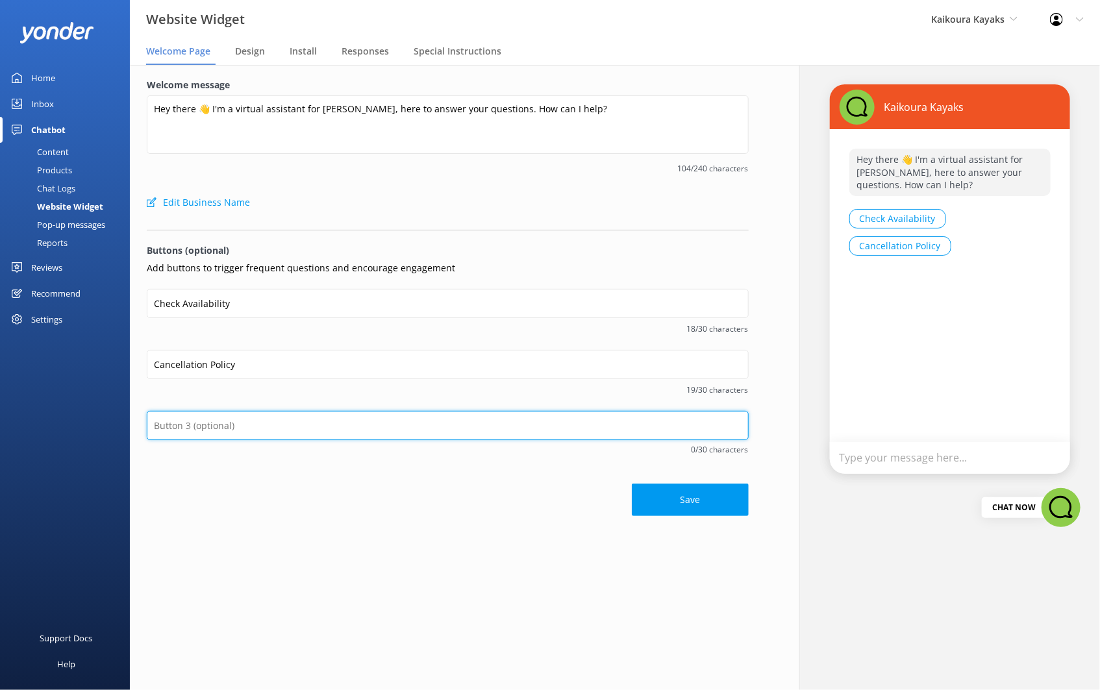
click at [232, 421] on input "text" at bounding box center [448, 425] width 602 height 29
type input "Wildlife"
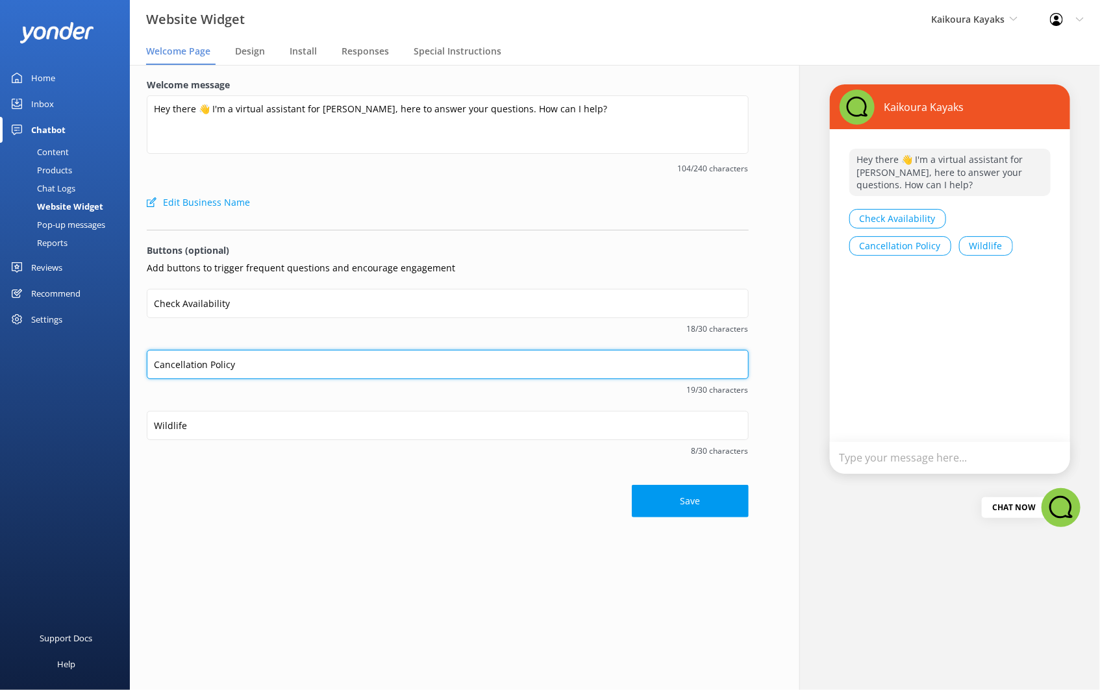
click at [177, 369] on input "Cancellation Policy" at bounding box center [448, 364] width 602 height 29
type input "Wildlife"
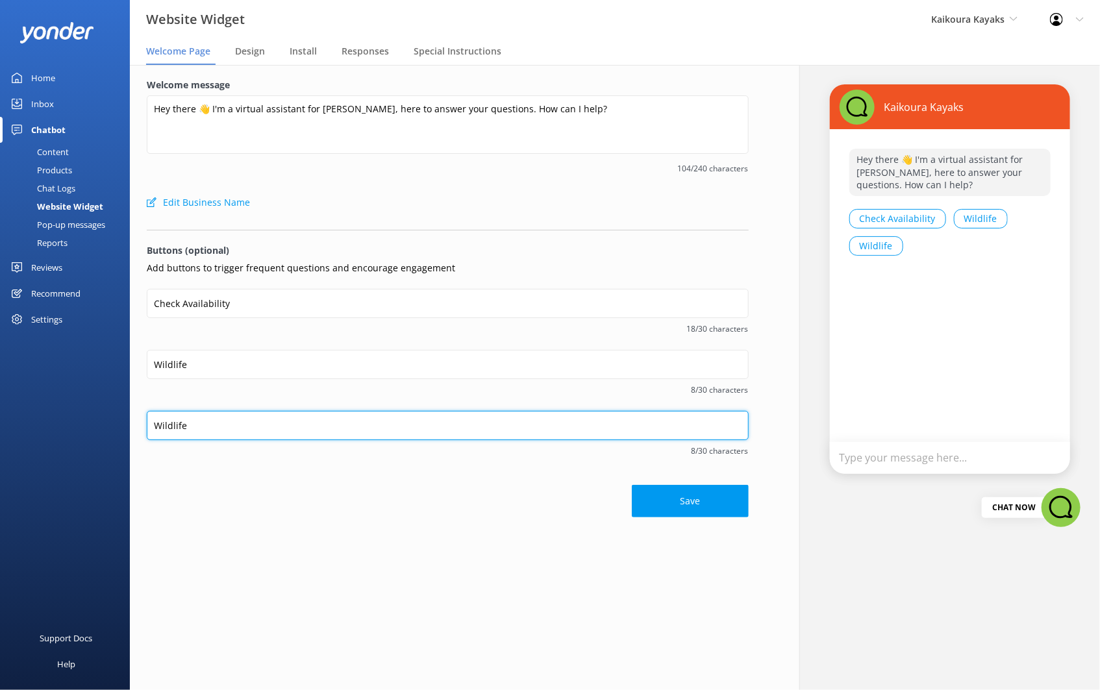
click at [171, 419] on input "Wildlife" at bounding box center [448, 425] width 602 height 29
click at [171, 421] on input "Wildlife" at bounding box center [448, 425] width 602 height 29
type input "C"
type input "Contact Us!"
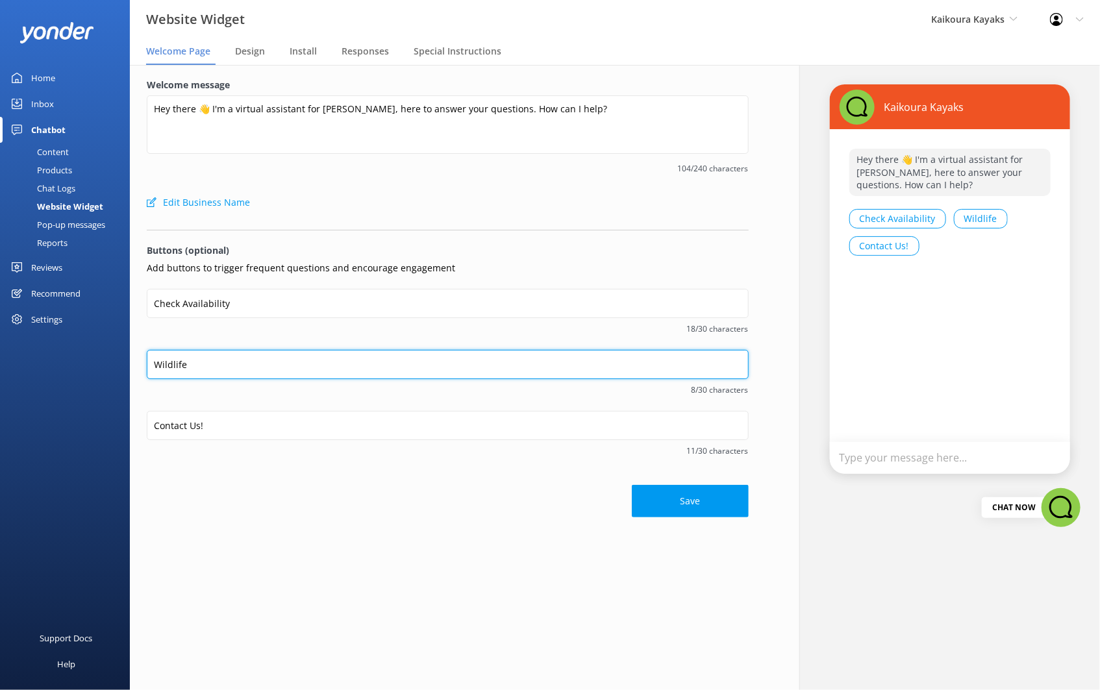
click at [230, 368] on input "Wildlife" at bounding box center [448, 364] width 602 height 29
click at [176, 362] on input "Wildlife" at bounding box center [448, 364] width 602 height 29
type input "Cancellation Policy"
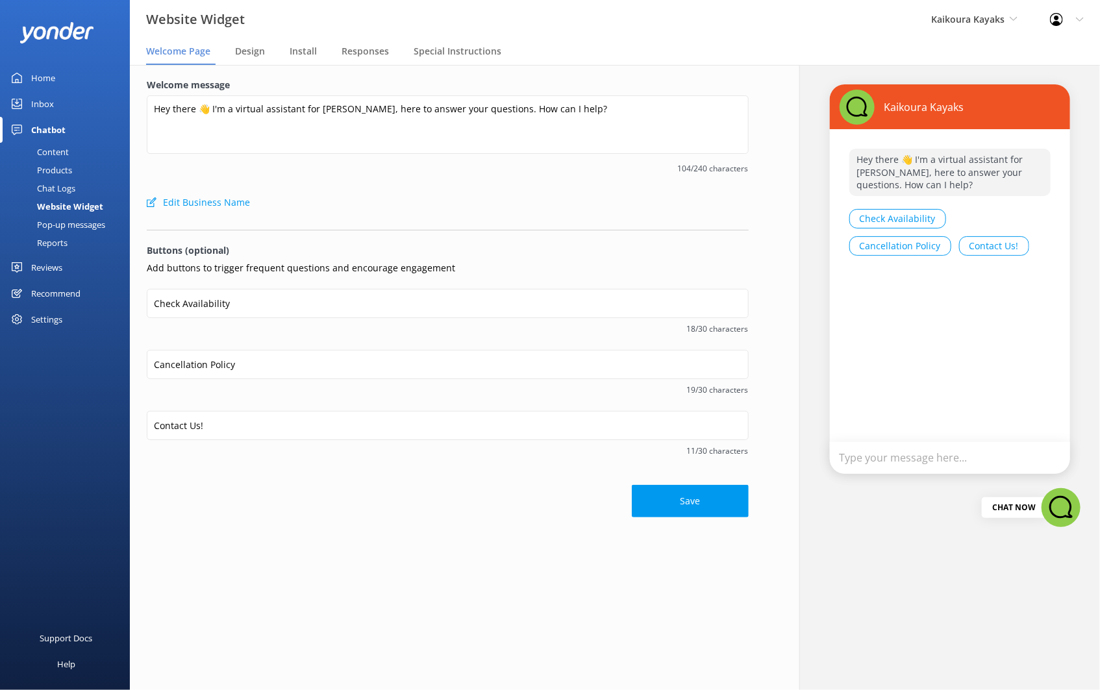
click at [330, 514] on div "Save" at bounding box center [448, 494] width 602 height 45
click at [667, 493] on button "Save" at bounding box center [690, 501] width 117 height 32
click at [72, 152] on link "Content" at bounding box center [69, 152] width 122 height 18
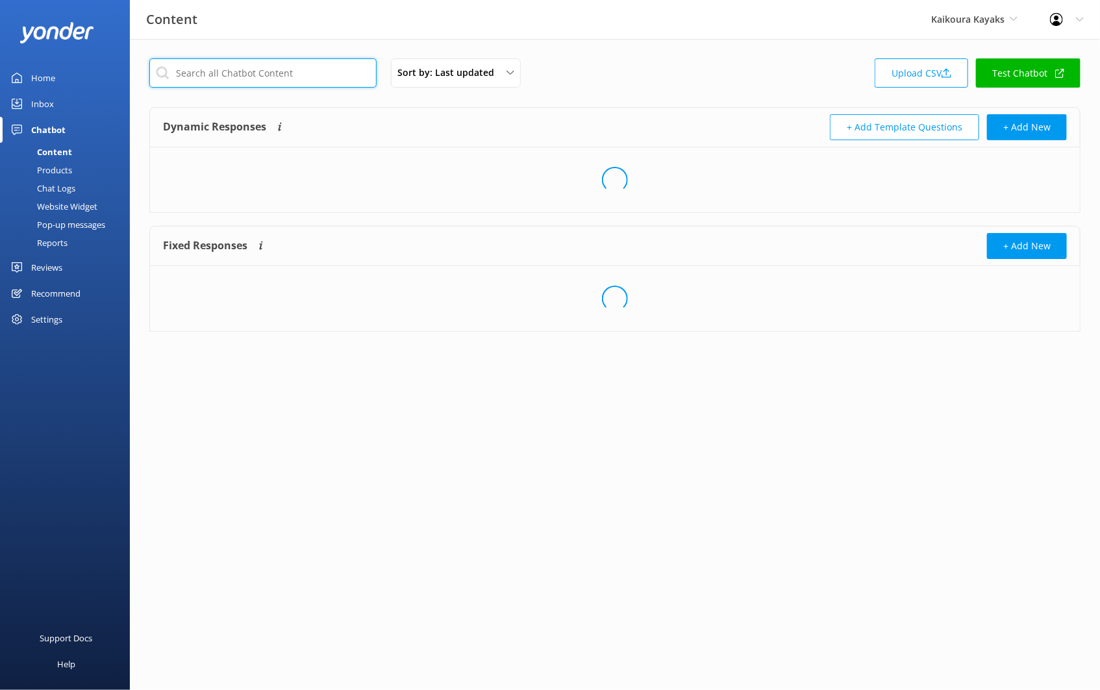
click at [288, 73] on input "text" at bounding box center [262, 72] width 227 height 29
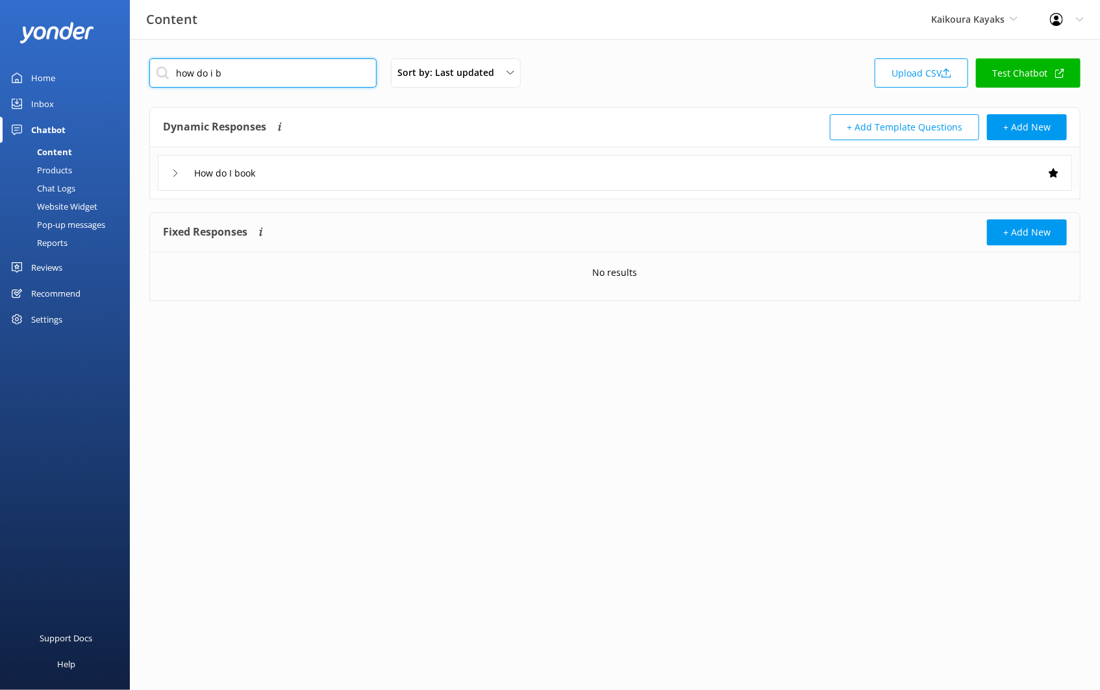
type input "how do i b"
click at [330, 177] on div "How do I book" at bounding box center [615, 173] width 914 height 36
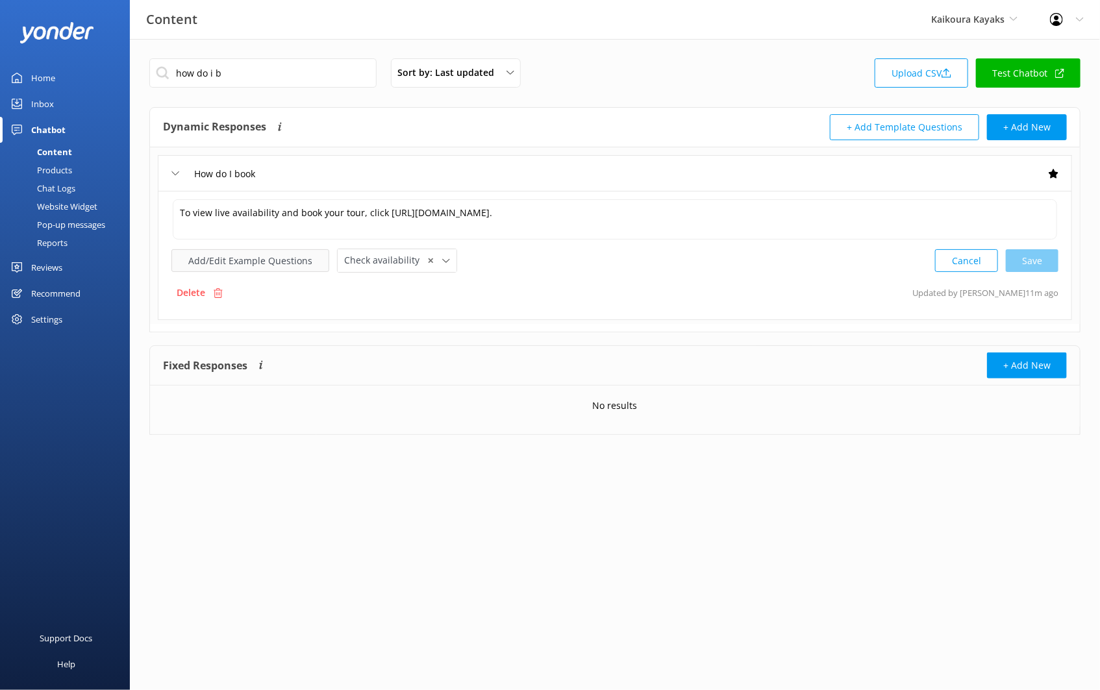
click at [306, 262] on button "Add/Edit Example Questions" at bounding box center [250, 260] width 158 height 23
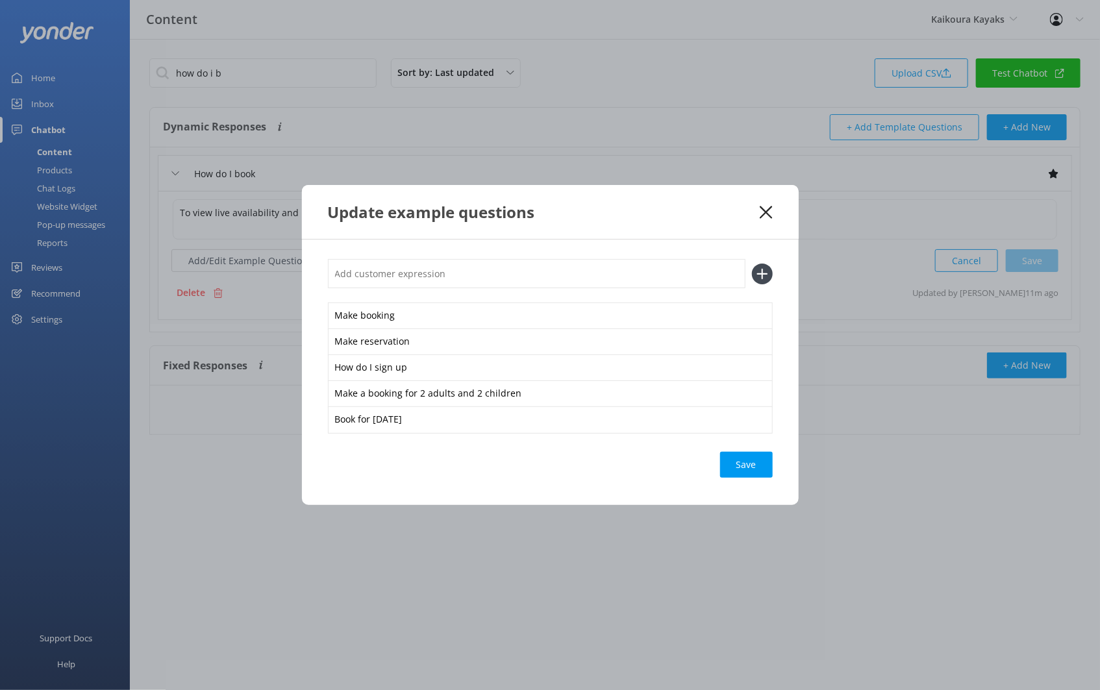
click at [396, 264] on input "text" at bounding box center [536, 273] width 417 height 29
click at [398, 264] on input "Check Availability" at bounding box center [536, 273] width 417 height 29
click at [396, 270] on input "Check Availability" at bounding box center [536, 273] width 417 height 29
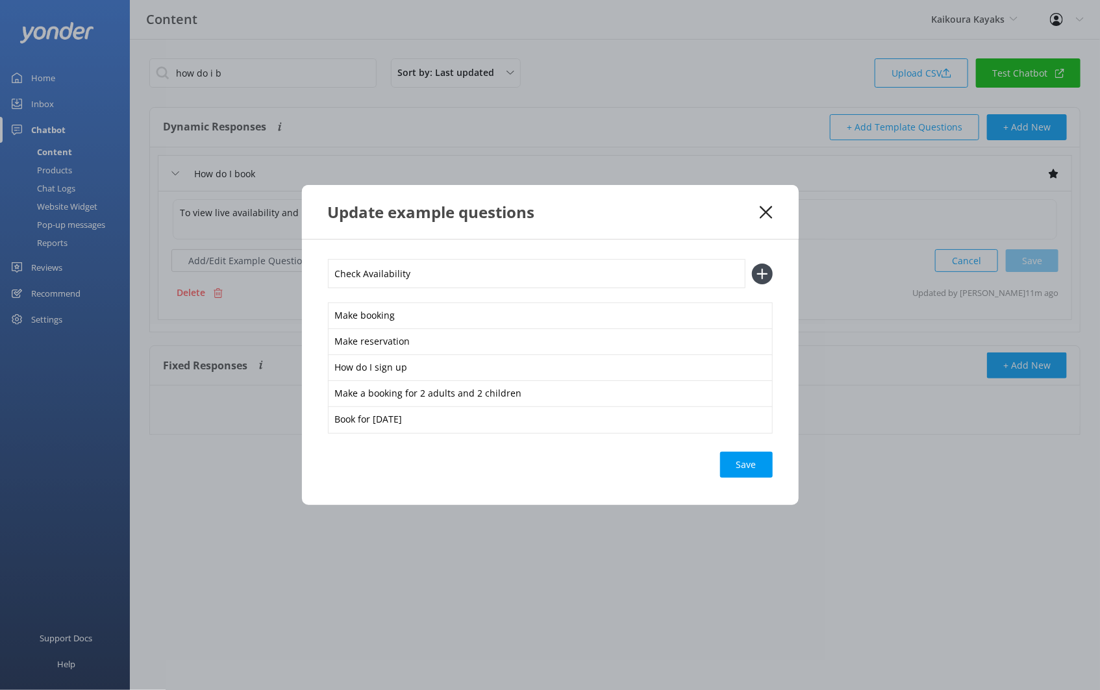
click at [396, 270] on input "Check Availability" at bounding box center [536, 273] width 417 height 29
type input "Check Availability"
click at [752, 264] on button at bounding box center [762, 274] width 21 height 21
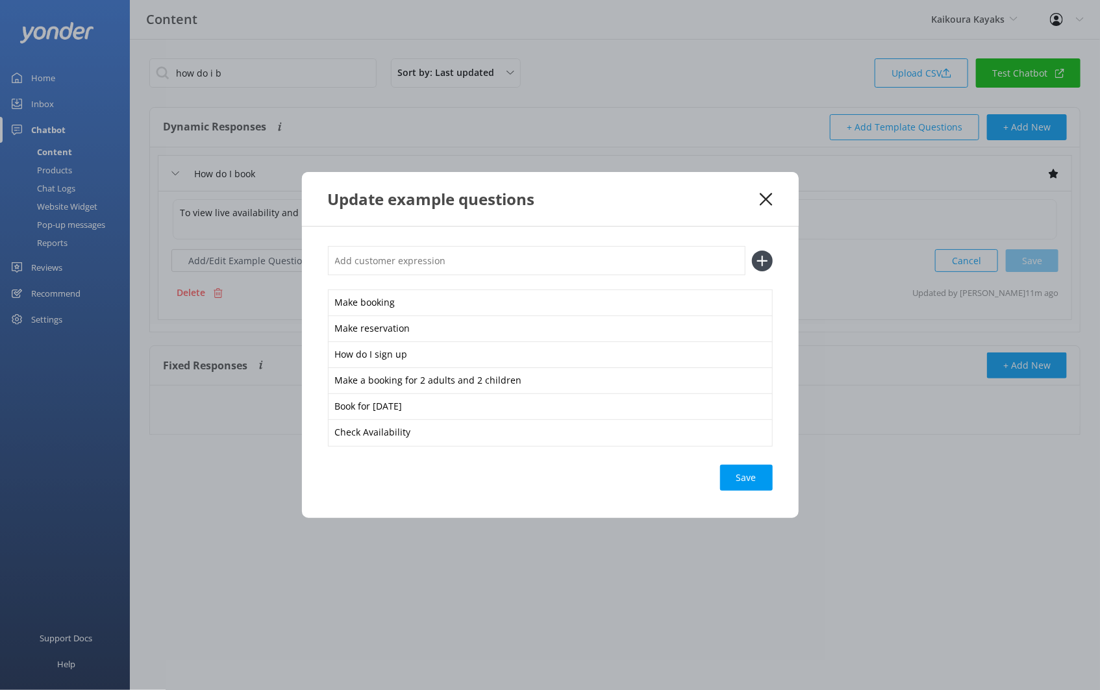
click at [752, 251] on button at bounding box center [762, 261] width 21 height 21
click at [396, 270] on input "text" at bounding box center [536, 260] width 417 height 29
paste input "Check Availability"
type input "Check Availability"
click at [752, 251] on button at bounding box center [762, 261] width 21 height 21
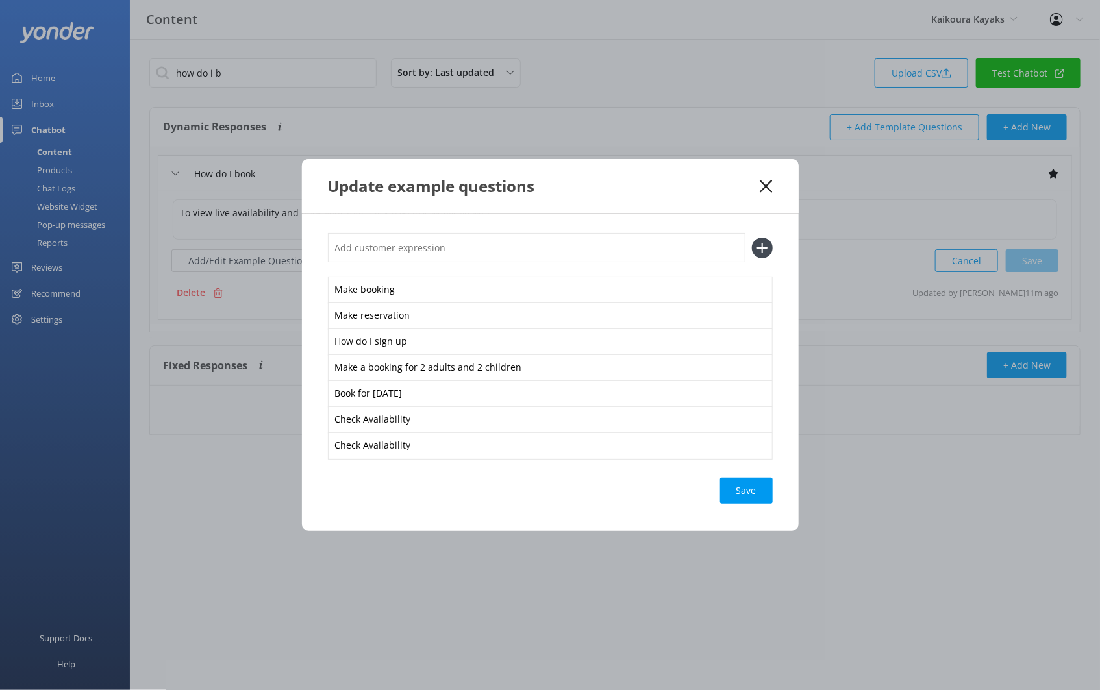
paste input "Check Availability"
type input "Check Availability"
click at [752, 238] on button at bounding box center [762, 248] width 21 height 21
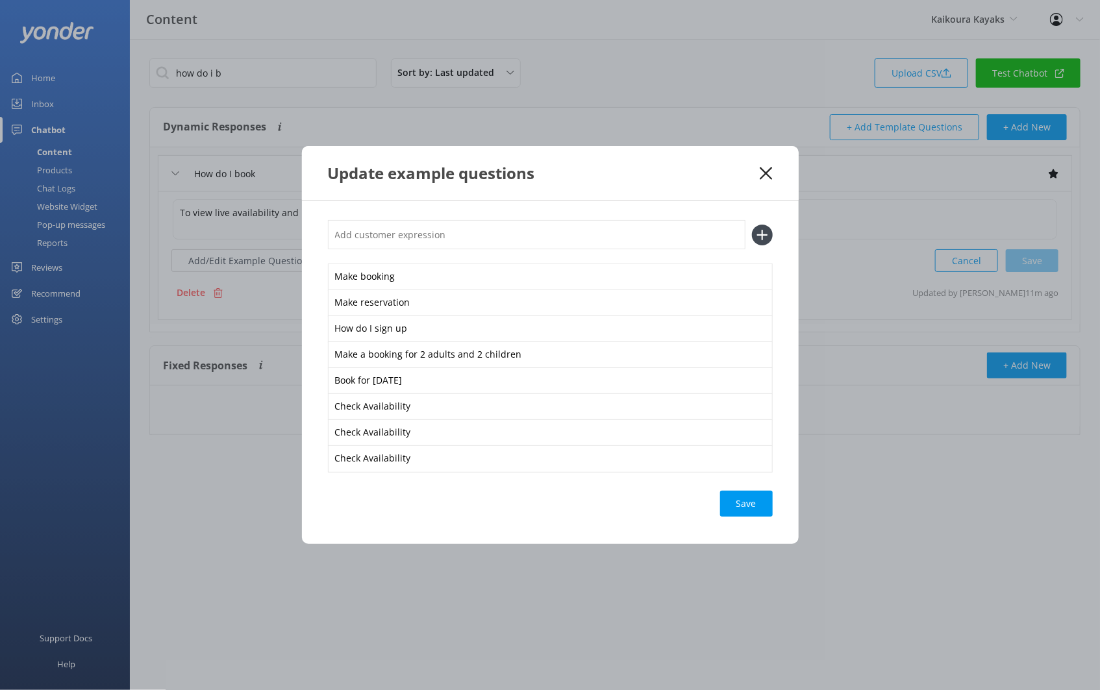
paste input "Check Availability"
type input "Check Availability"
click at [752, 225] on button at bounding box center [762, 235] width 21 height 21
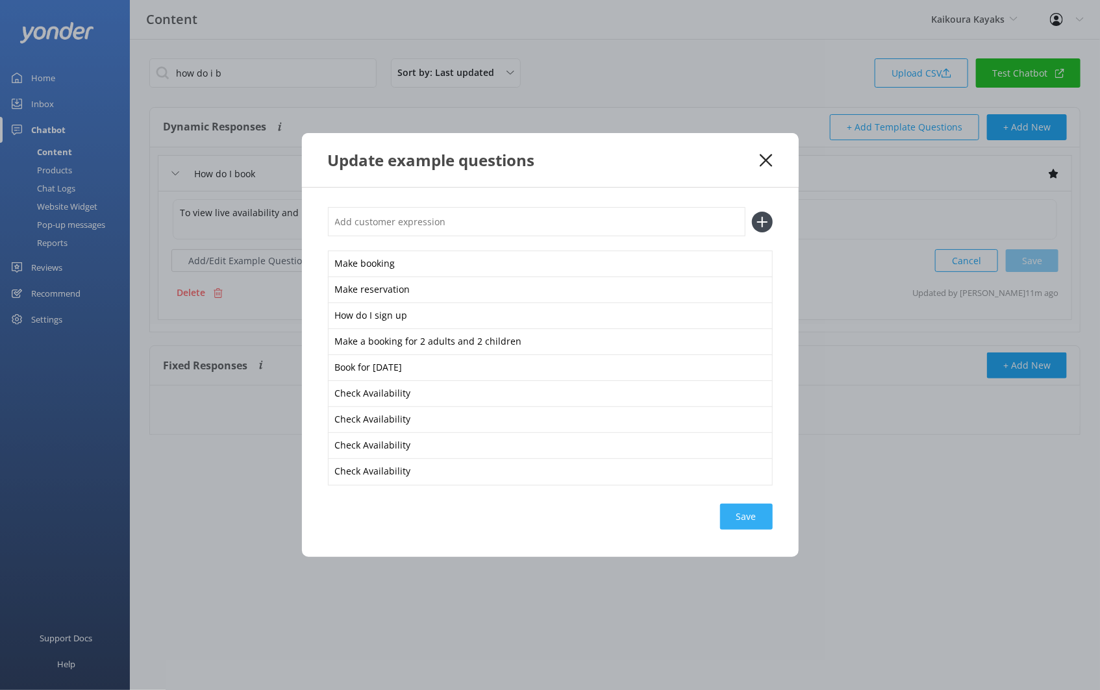
click at [752, 508] on div "Save" at bounding box center [746, 517] width 53 height 26
click at [752, 508] on div "Loading.." at bounding box center [747, 517] width 52 height 26
click at [768, 152] on div "Update example questions" at bounding box center [550, 160] width 497 height 54
click at [768, 158] on icon at bounding box center [765, 160] width 12 height 13
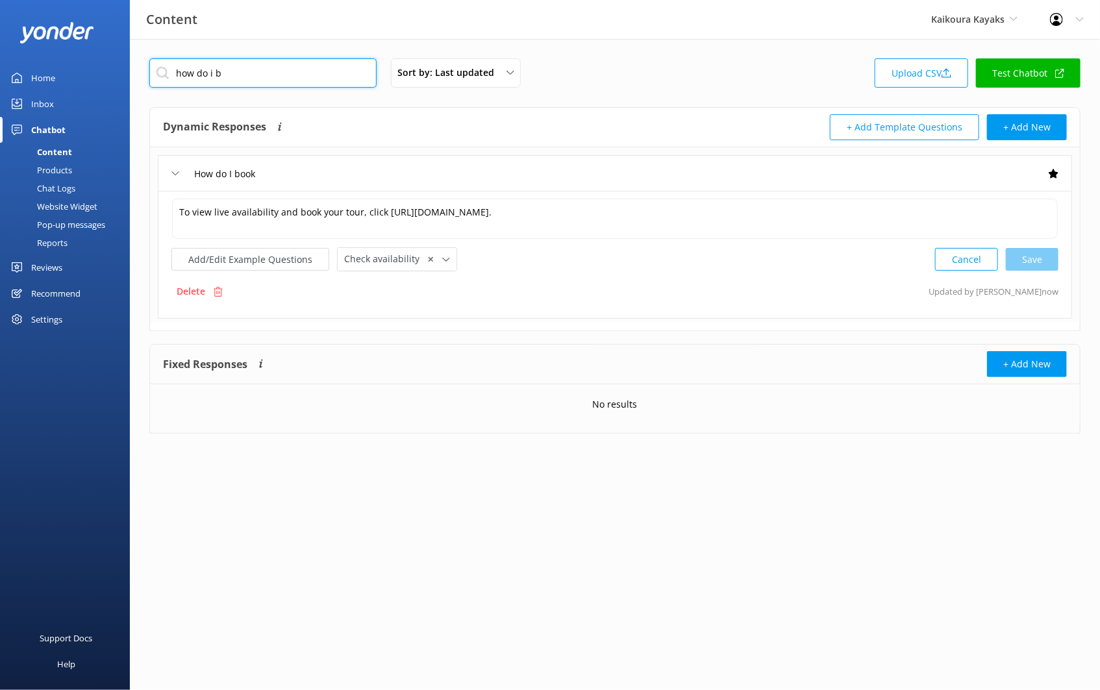
click at [282, 74] on input "how do i b" at bounding box center [262, 72] width 227 height 29
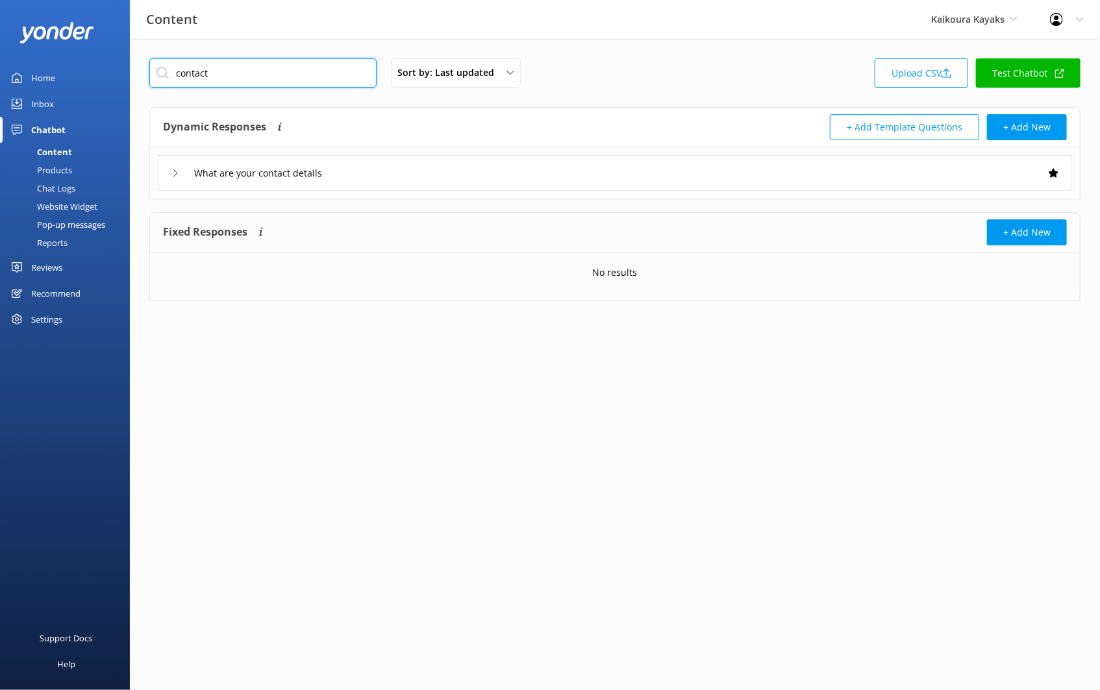
type input "contact"
click at [378, 174] on div "What are your contact details" at bounding box center [615, 173] width 914 height 36
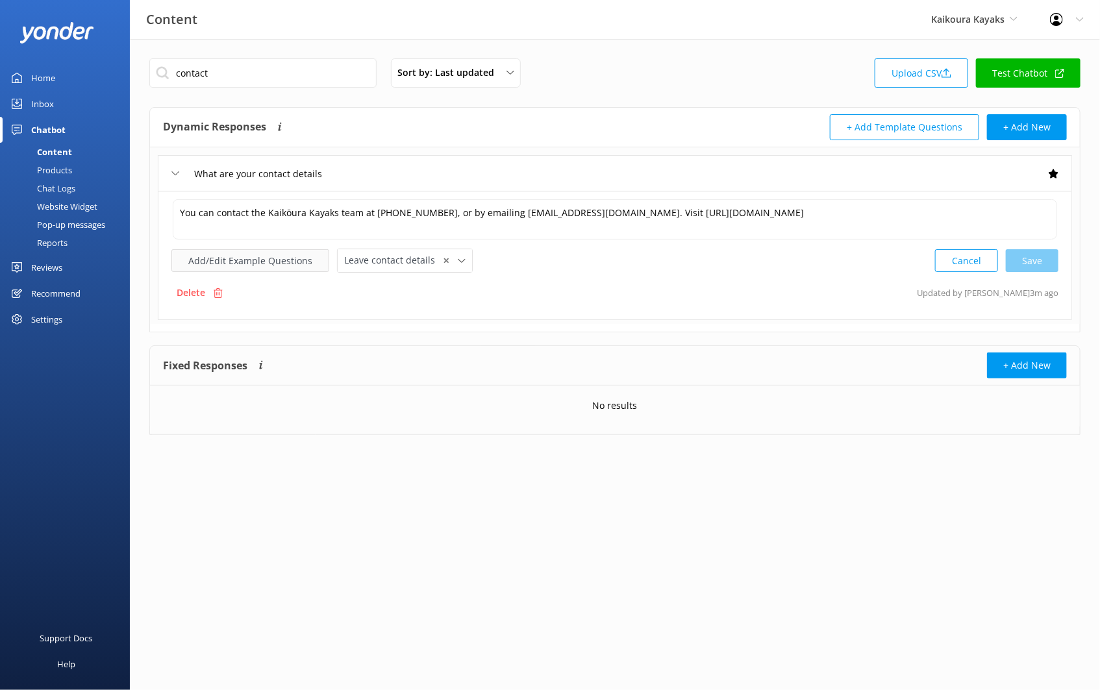
click at [278, 263] on button "Add/Edit Example Questions" at bounding box center [250, 260] width 158 height 23
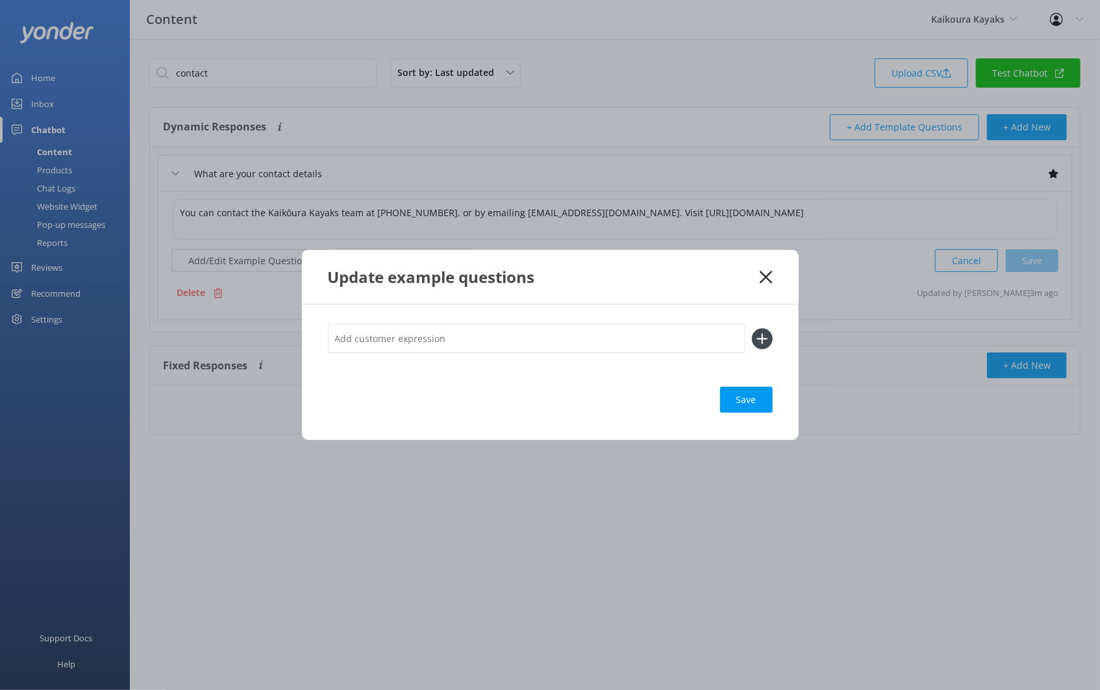
click at [599, 338] on input "text" at bounding box center [536, 338] width 417 height 29
click at [366, 340] on input "Contanct Details" at bounding box center [536, 338] width 417 height 29
click at [369, 346] on input "Contact Details" at bounding box center [536, 338] width 417 height 29
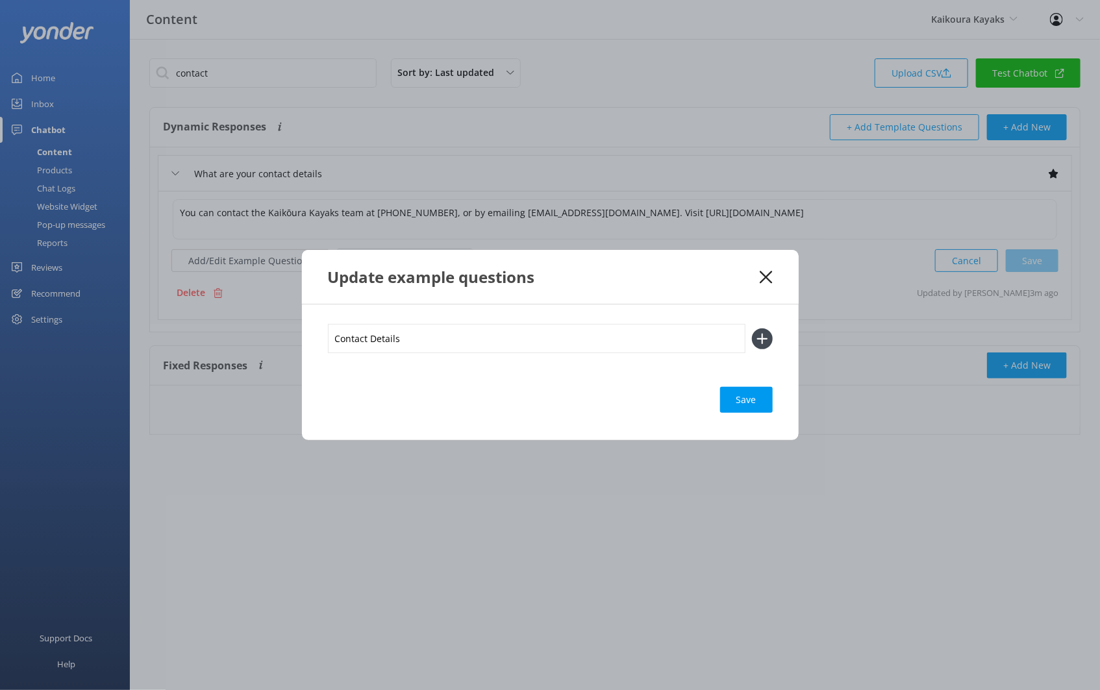
type input "Contact Details"
click at [752, 328] on button at bounding box center [762, 338] width 21 height 21
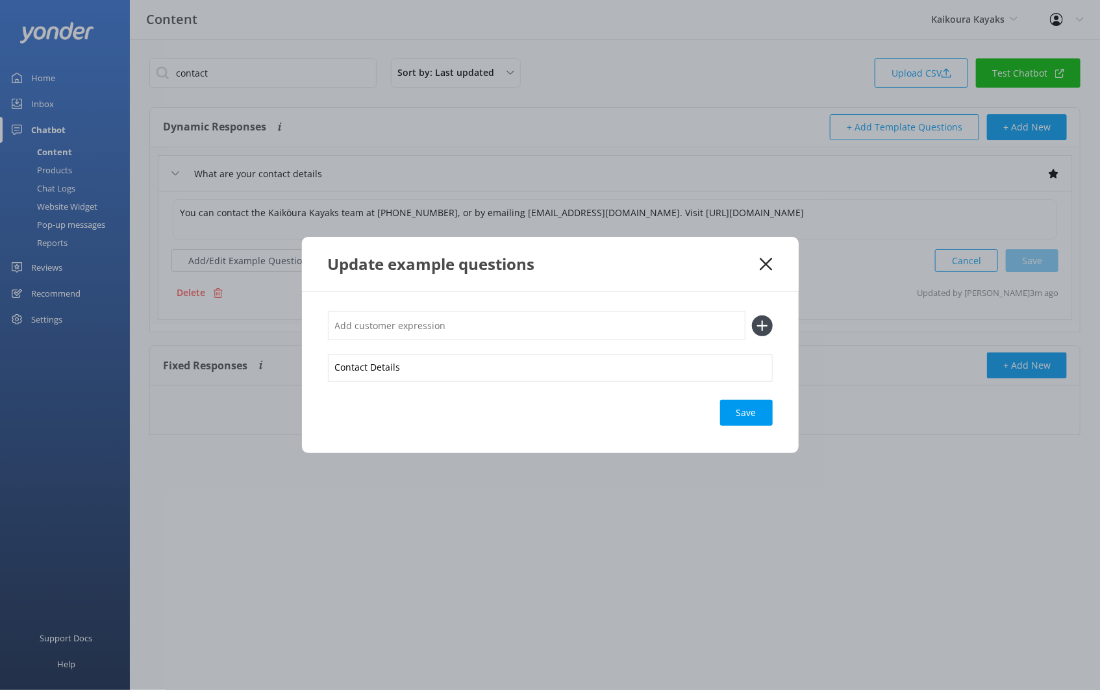
click at [752, 315] on button at bounding box center [762, 325] width 21 height 21
paste input "Contact Details"
type input "Contact Details"
click at [752, 315] on button at bounding box center [762, 325] width 21 height 21
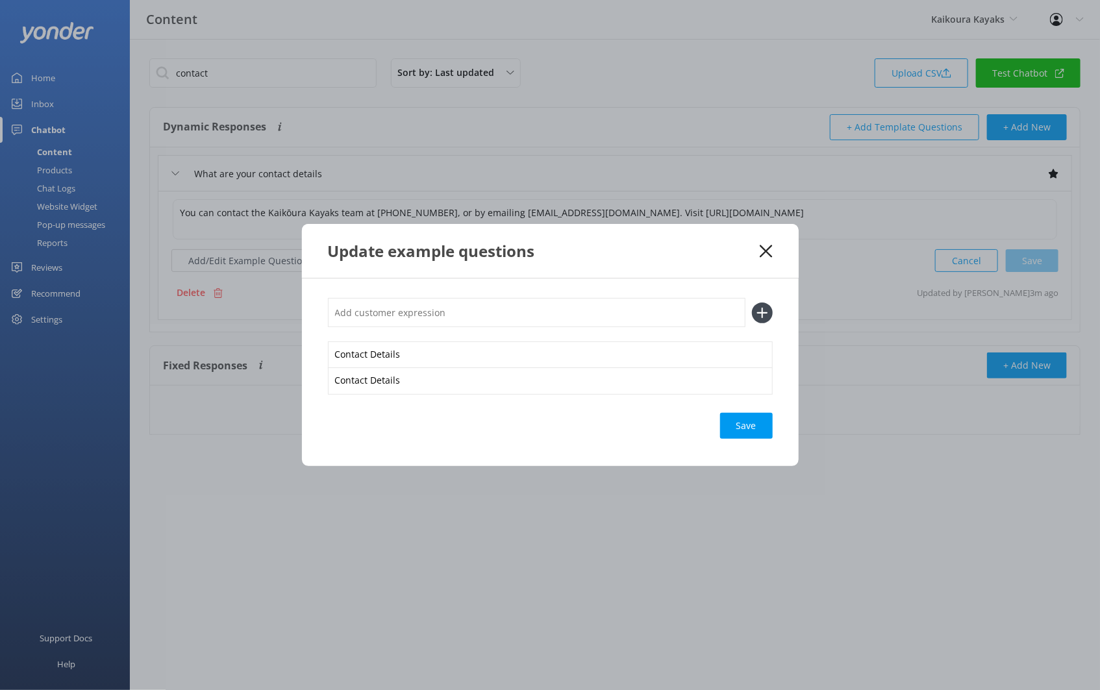
paste input "Contact Details"
type input "Contact Details"
click at [752, 302] on button at bounding box center [762, 312] width 21 height 21
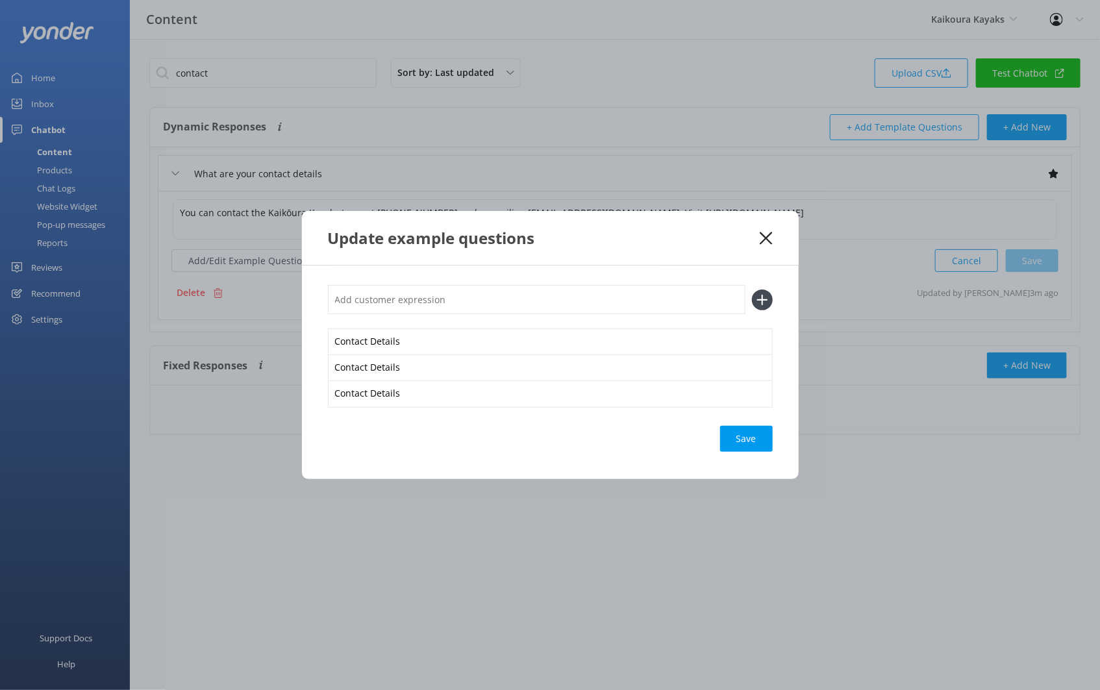
paste input "Contact Details"
type input "Contact Details"
click at [752, 290] on button at bounding box center [762, 300] width 21 height 21
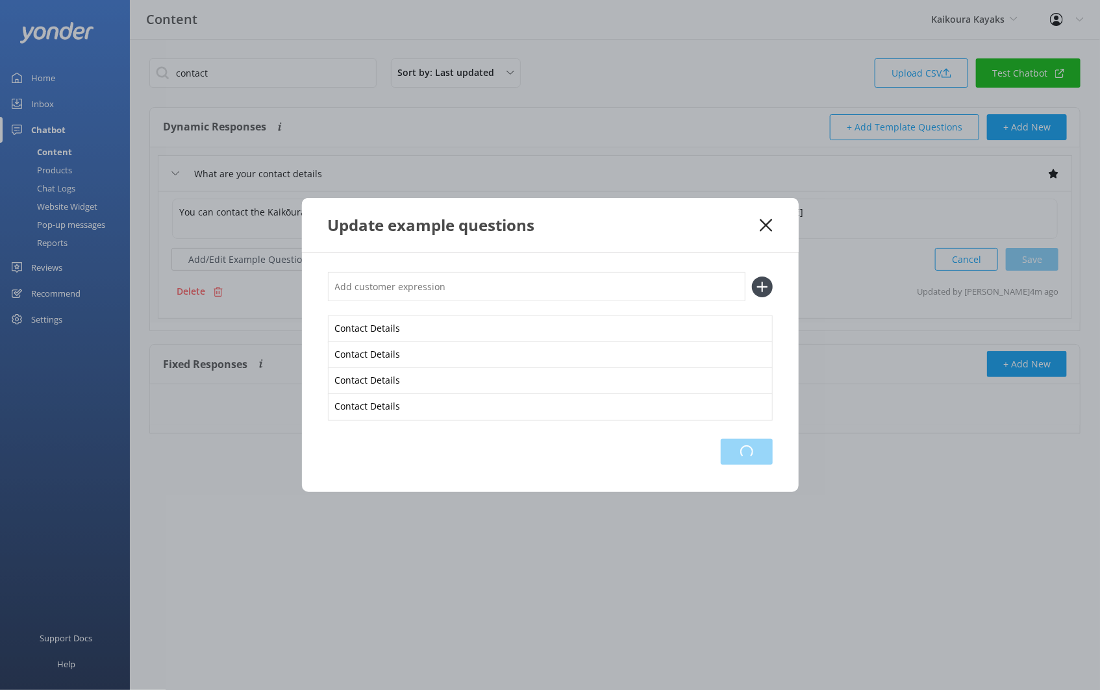
click at [759, 452] on div "Loading.." at bounding box center [747, 452] width 52 height 26
click at [767, 221] on icon at bounding box center [765, 225] width 12 height 13
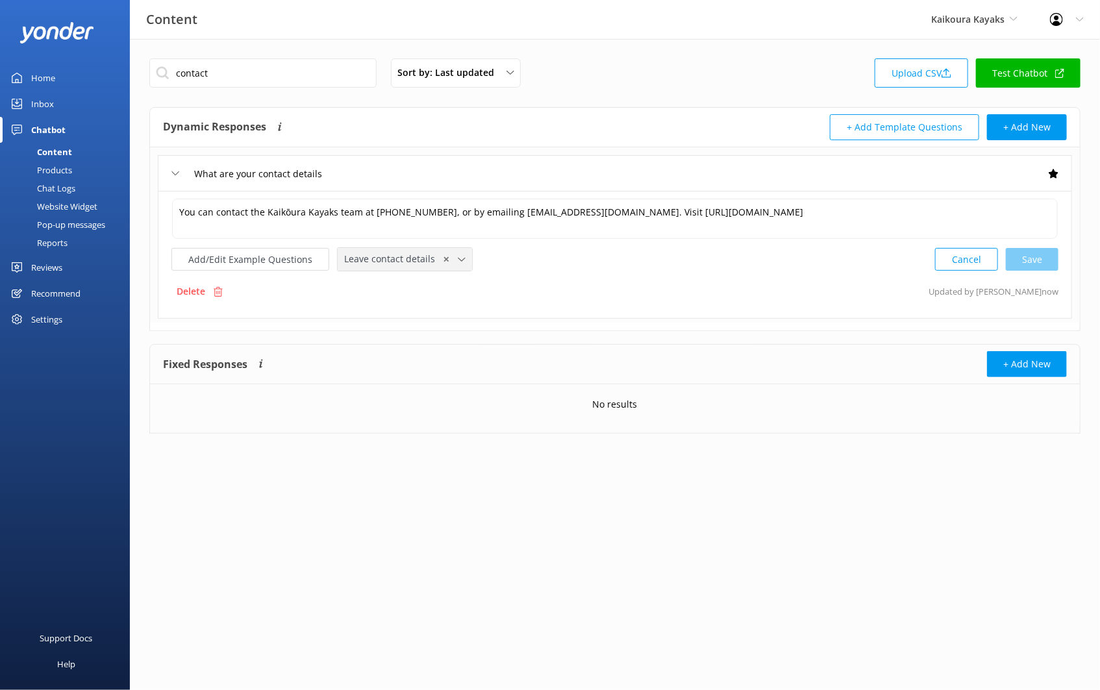
click at [459, 251] on div "Leave contact details ✕" at bounding box center [405, 259] width 128 height 16
click at [441, 282] on link "Leave contact details" at bounding box center [404, 287] width 132 height 26
click at [293, 78] on input "contact" at bounding box center [262, 72] width 227 height 29
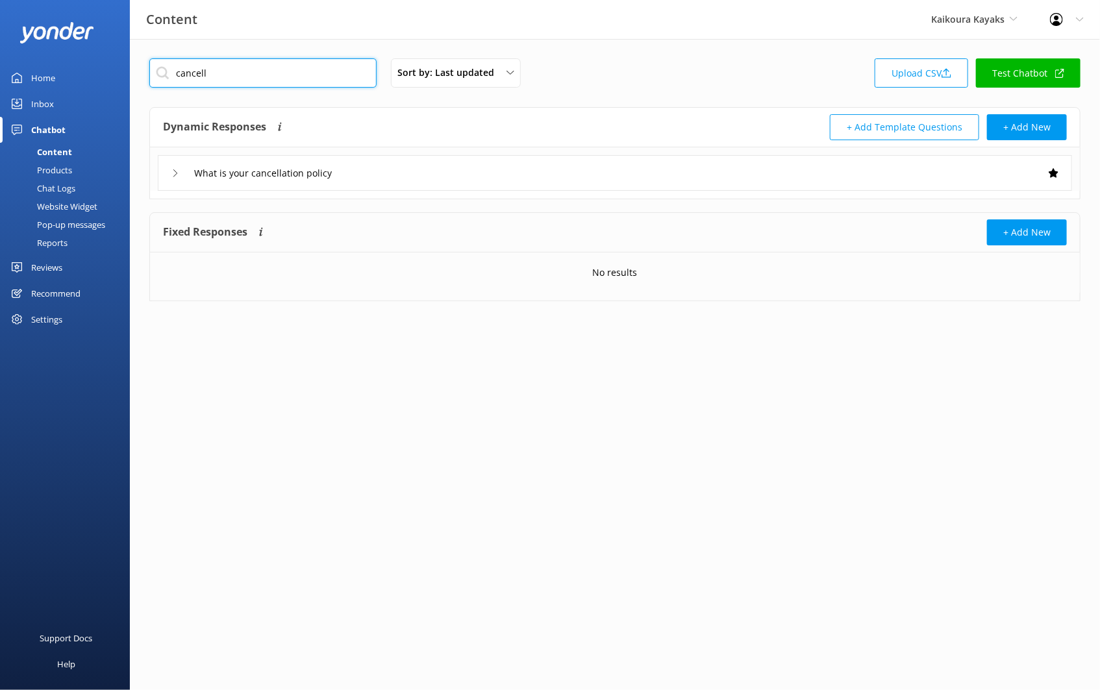
type input "cancell"
click at [374, 166] on div "What is your cancellation policy" at bounding box center [615, 173] width 914 height 36
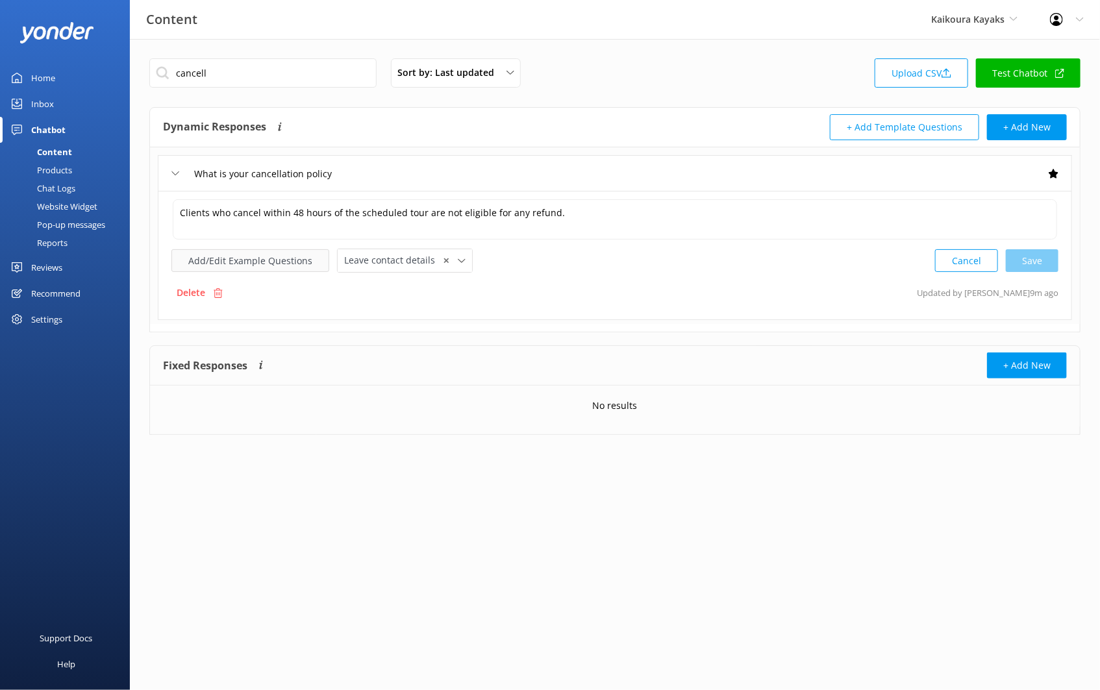
click at [252, 264] on button "Add/Edit Example Questions" at bounding box center [250, 260] width 158 height 23
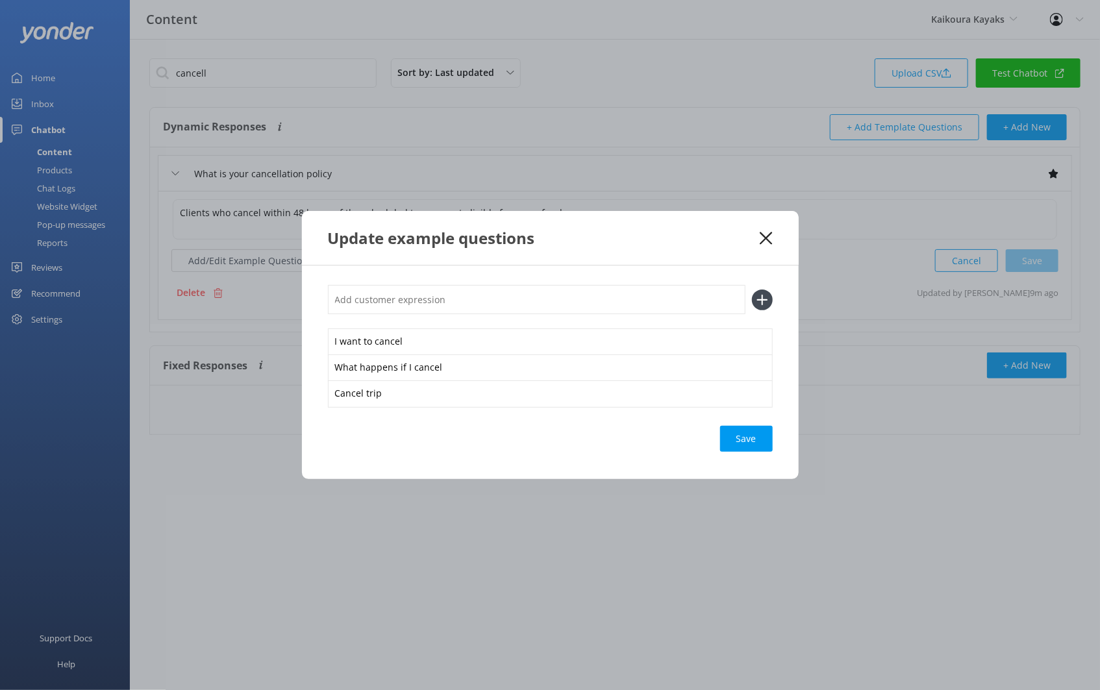
click at [384, 307] on input "text" at bounding box center [536, 299] width 417 height 29
click at [384, 307] on input "Cancellation Policy" at bounding box center [536, 299] width 417 height 29
click at [381, 304] on input "Cancellation Policy" at bounding box center [536, 299] width 417 height 29
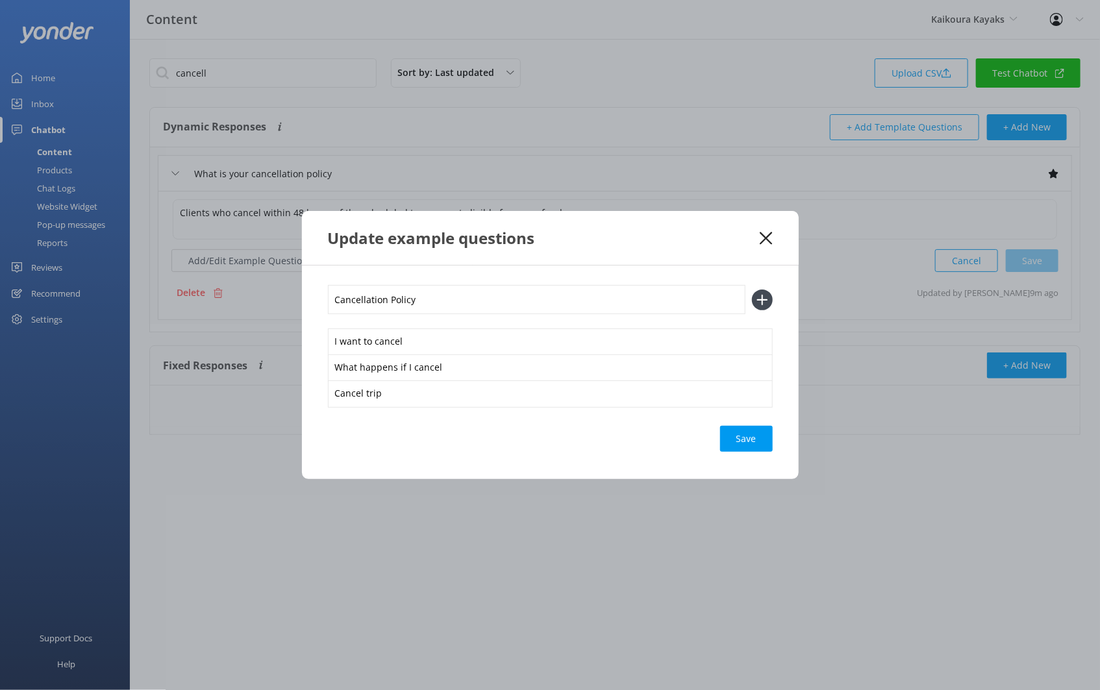
type input "Cancellation Policy"
click at [752, 290] on button at bounding box center [762, 300] width 21 height 21
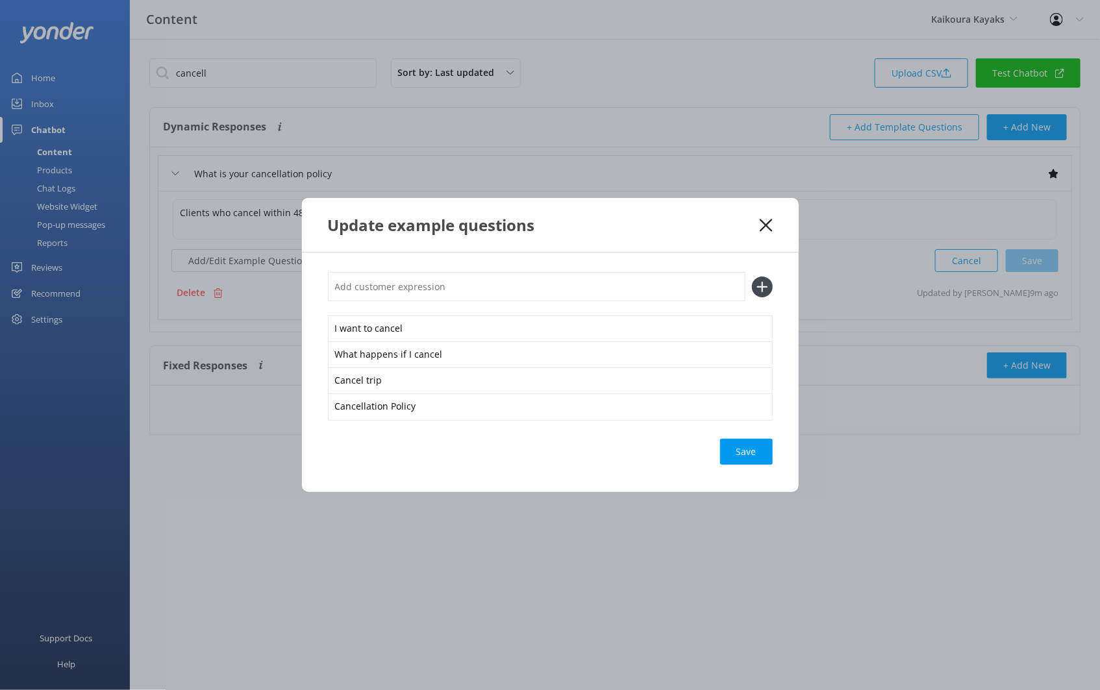
paste input "Contact Details"
type input "Contact Details"
click at [752, 277] on button at bounding box center [762, 287] width 21 height 21
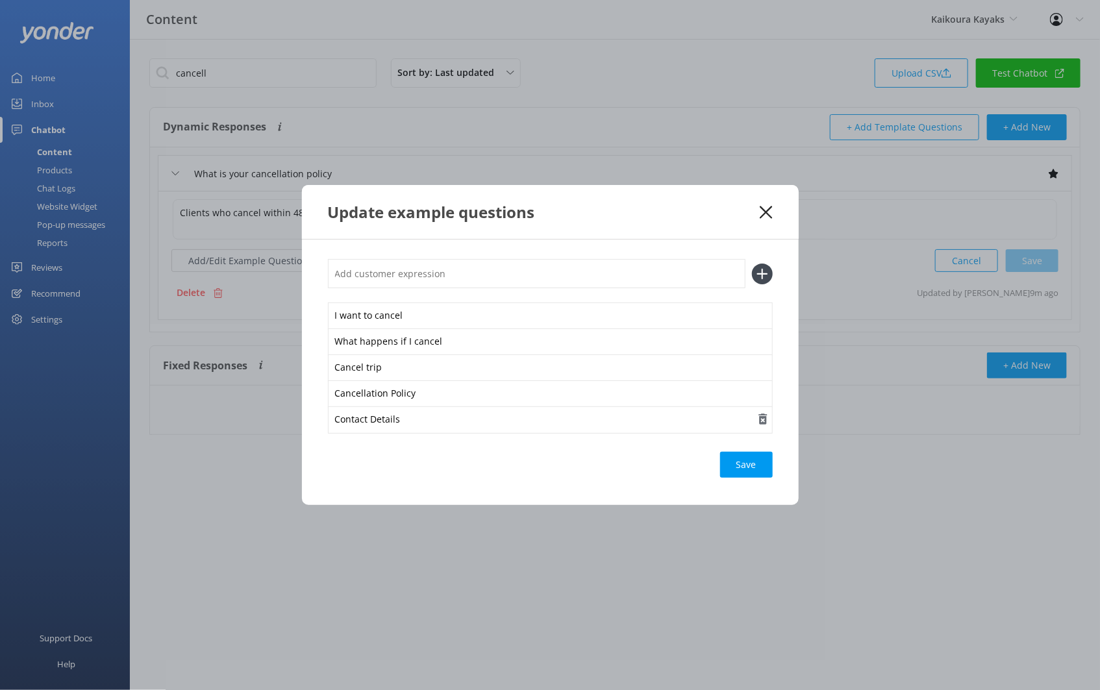
click at [766, 420] on icon "button" at bounding box center [762, 419] width 13 height 13
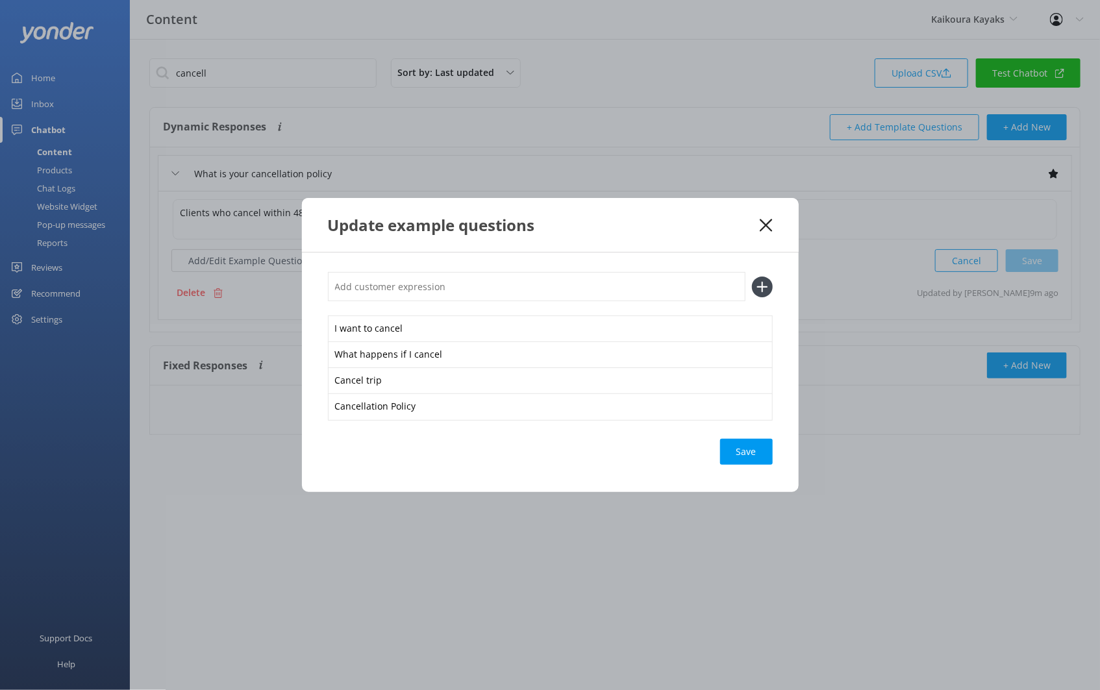
click at [361, 293] on input "text" at bounding box center [536, 286] width 417 height 29
type input "Cancellation Policy"
click at [752, 277] on button at bounding box center [762, 287] width 21 height 21
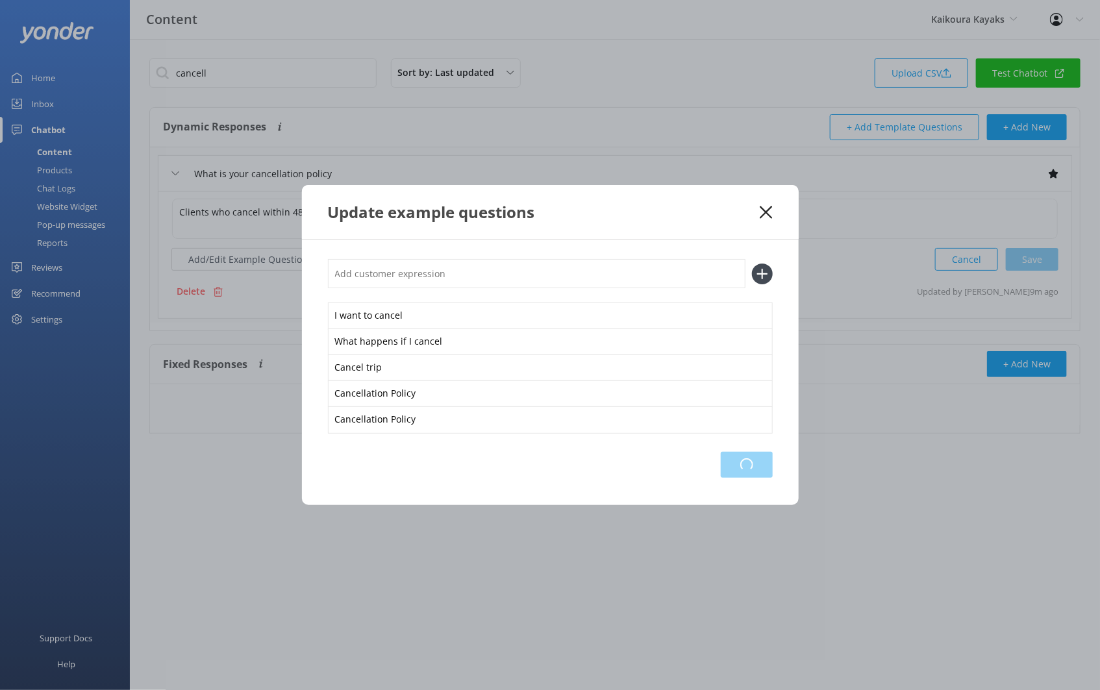
click at [721, 468] on div "Loading.." at bounding box center [747, 465] width 52 height 26
click at [769, 206] on icon at bounding box center [765, 212] width 12 height 13
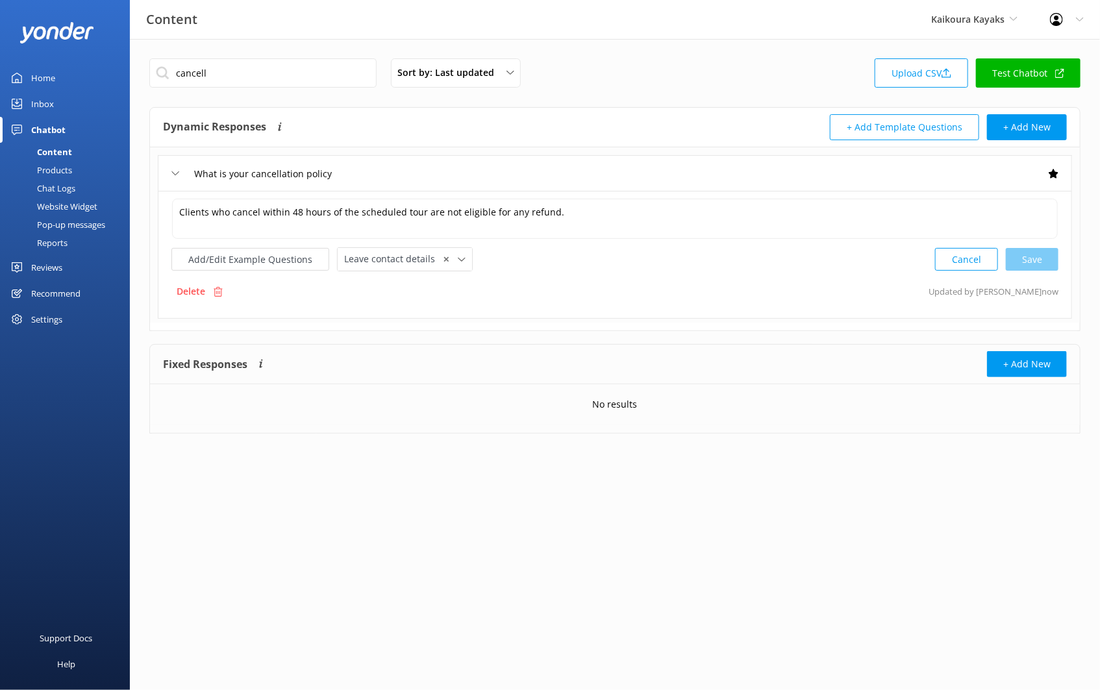
click at [68, 149] on div "Content" at bounding box center [40, 152] width 64 height 18
click at [67, 191] on div "Chat Logs" at bounding box center [42, 188] width 68 height 18
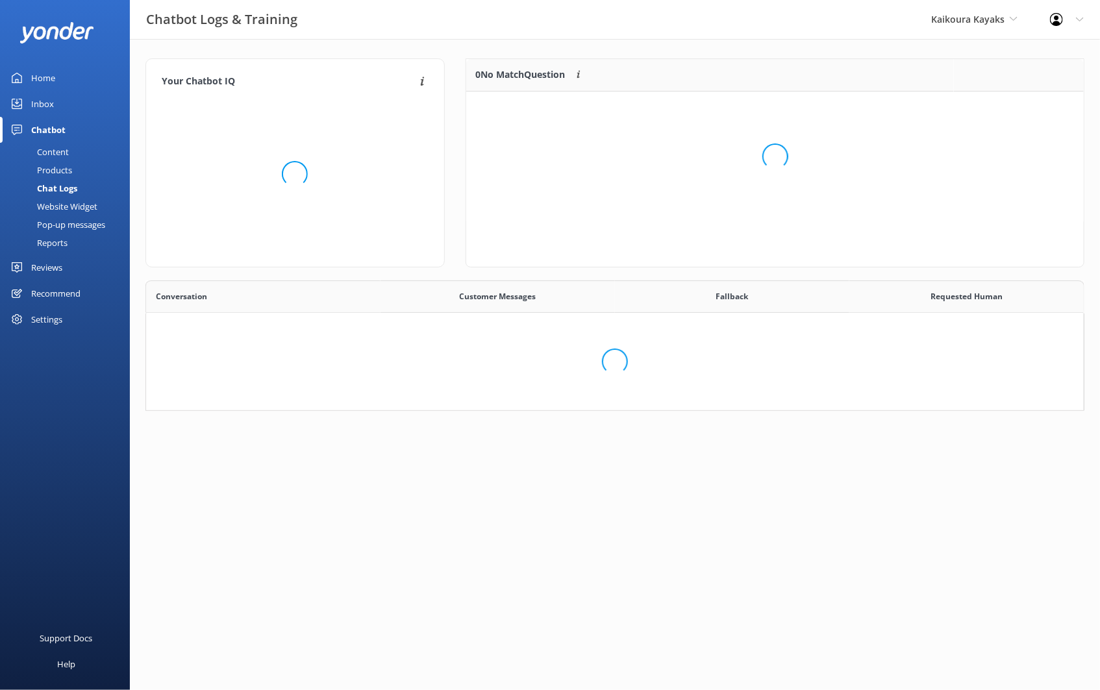
scroll to position [119, 928]
click at [57, 171] on div "Products" at bounding box center [40, 170] width 64 height 18
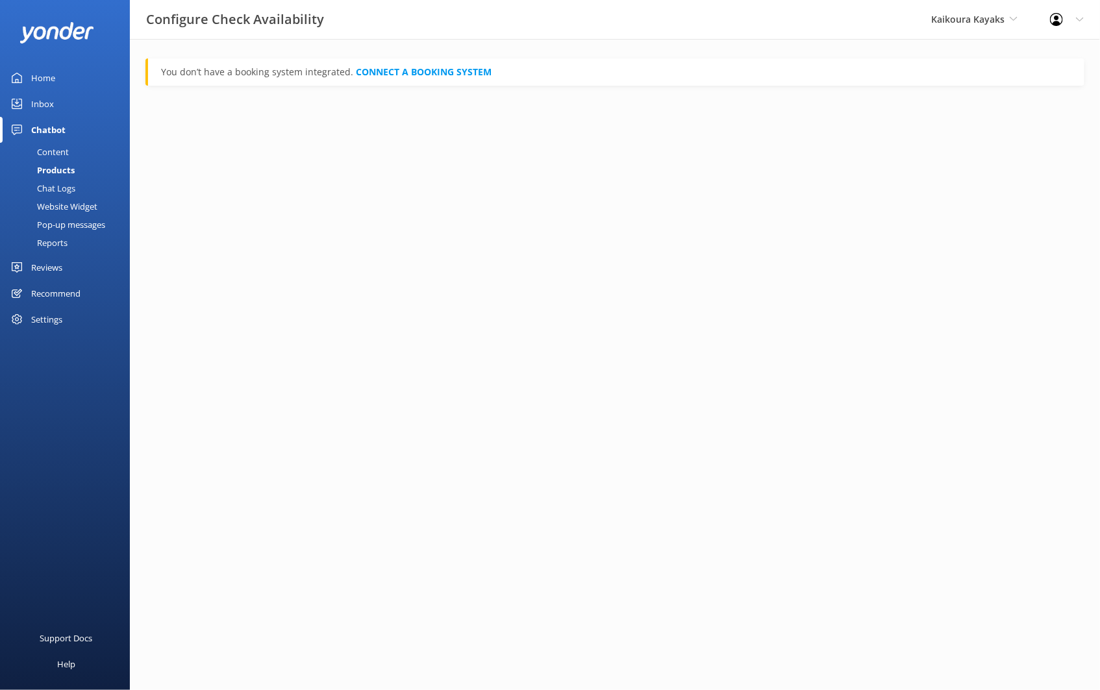
click at [62, 184] on div "Chat Logs" at bounding box center [42, 188] width 68 height 18
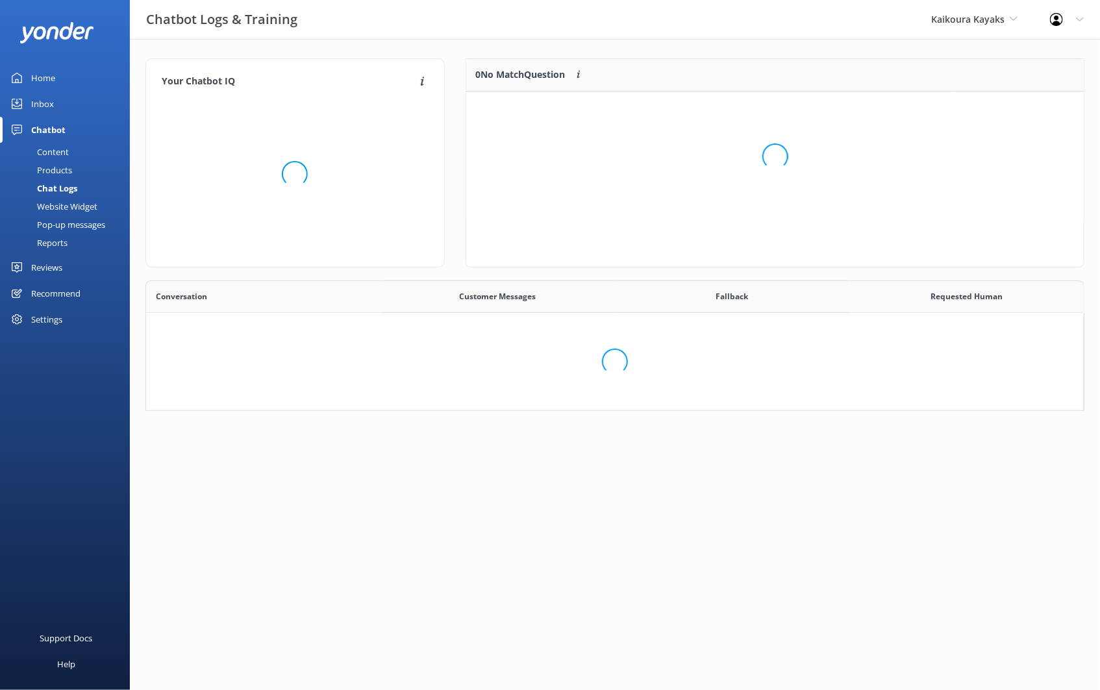
scroll to position [119, 928]
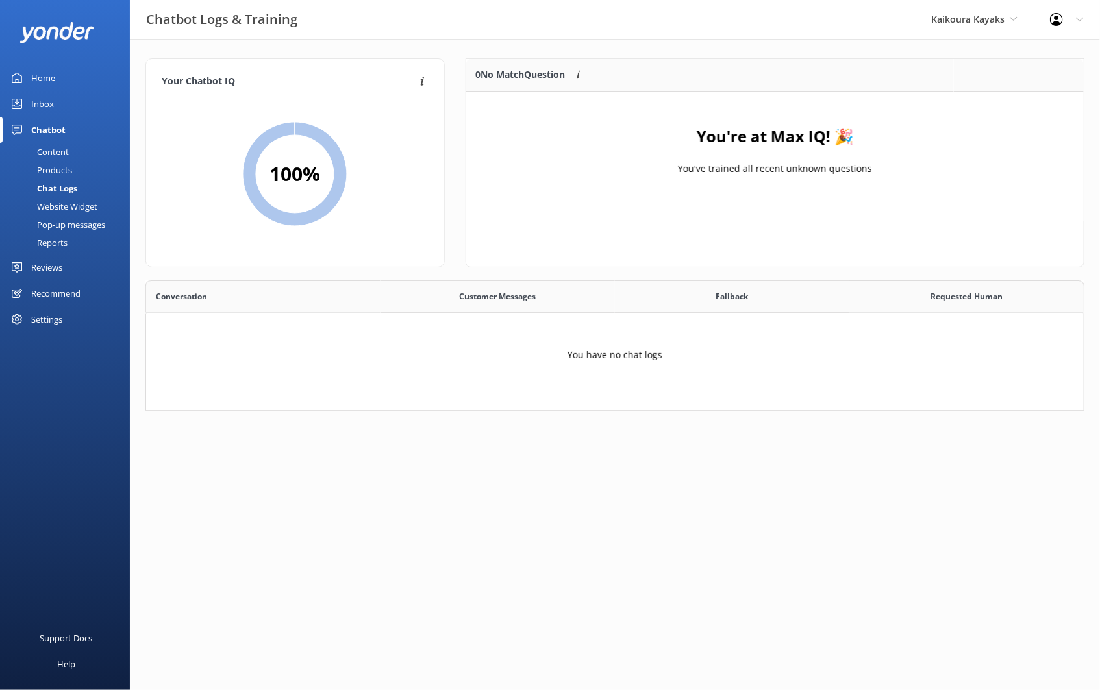
click at [71, 204] on div "Website Widget" at bounding box center [53, 206] width 90 height 18
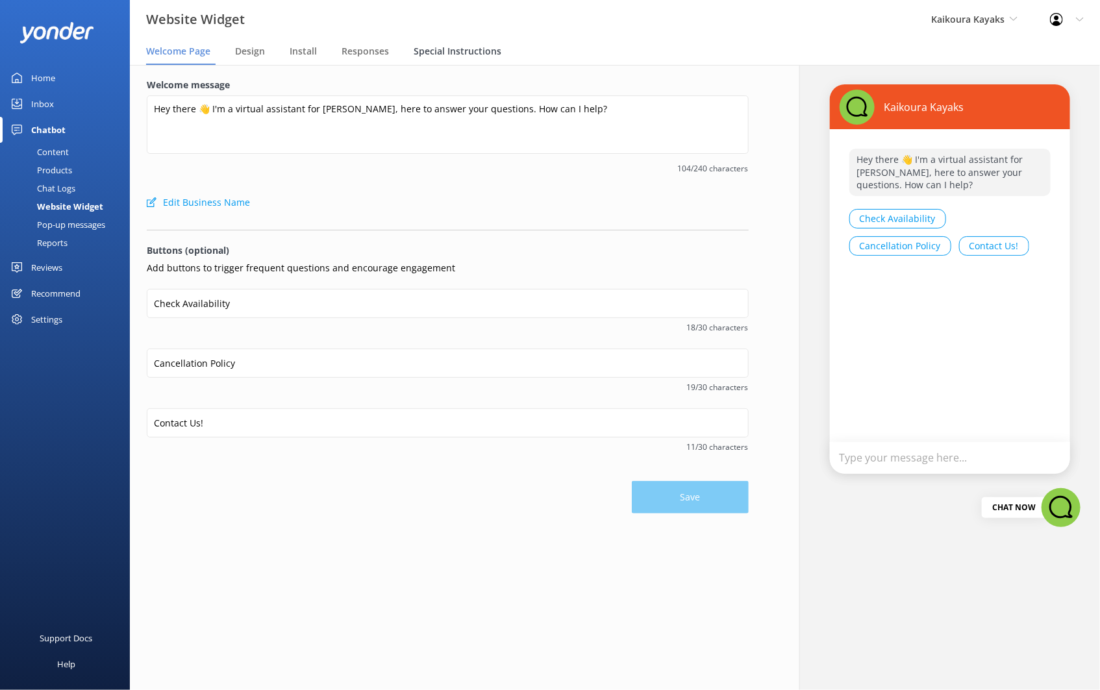
click at [437, 56] on span "Special Instructions" at bounding box center [457, 51] width 88 height 13
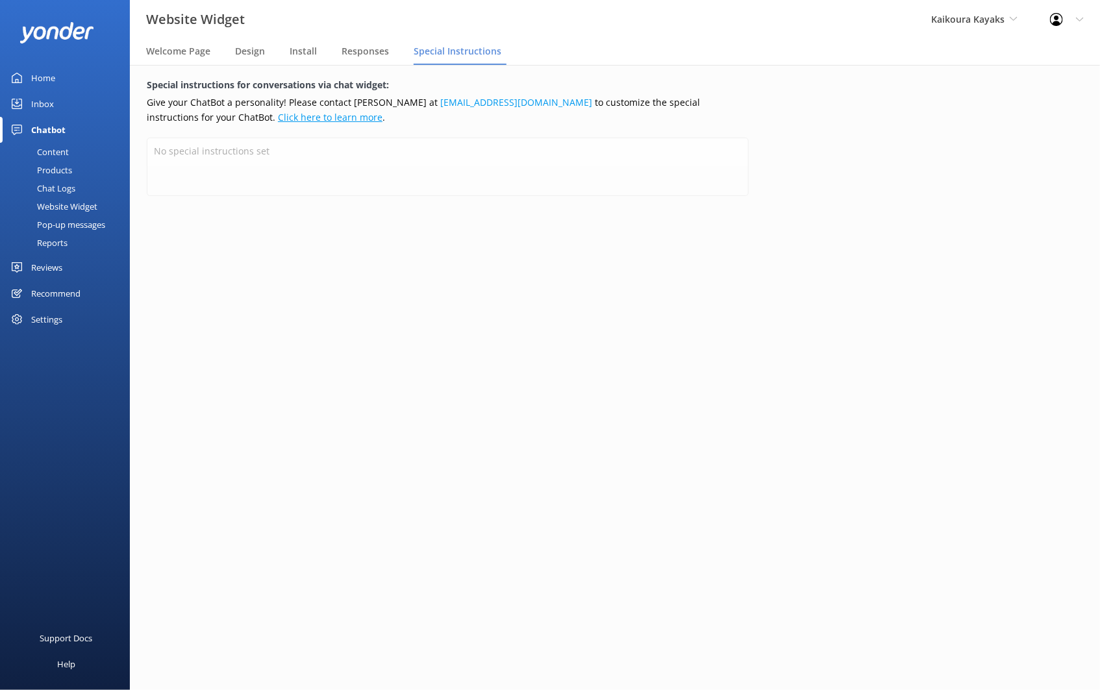
click at [278, 117] on link "Click here to learn more" at bounding box center [330, 117] width 105 height 12
click at [53, 147] on div "Content" at bounding box center [38, 152] width 61 height 18
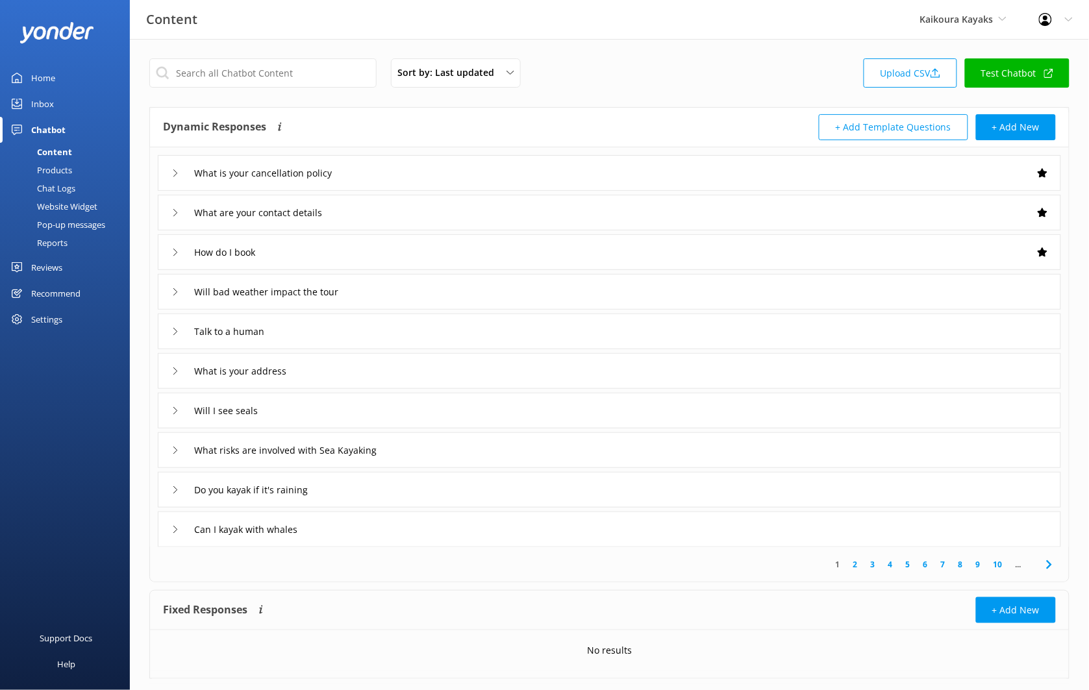
click at [69, 203] on div "Website Widget" at bounding box center [53, 206] width 90 height 18
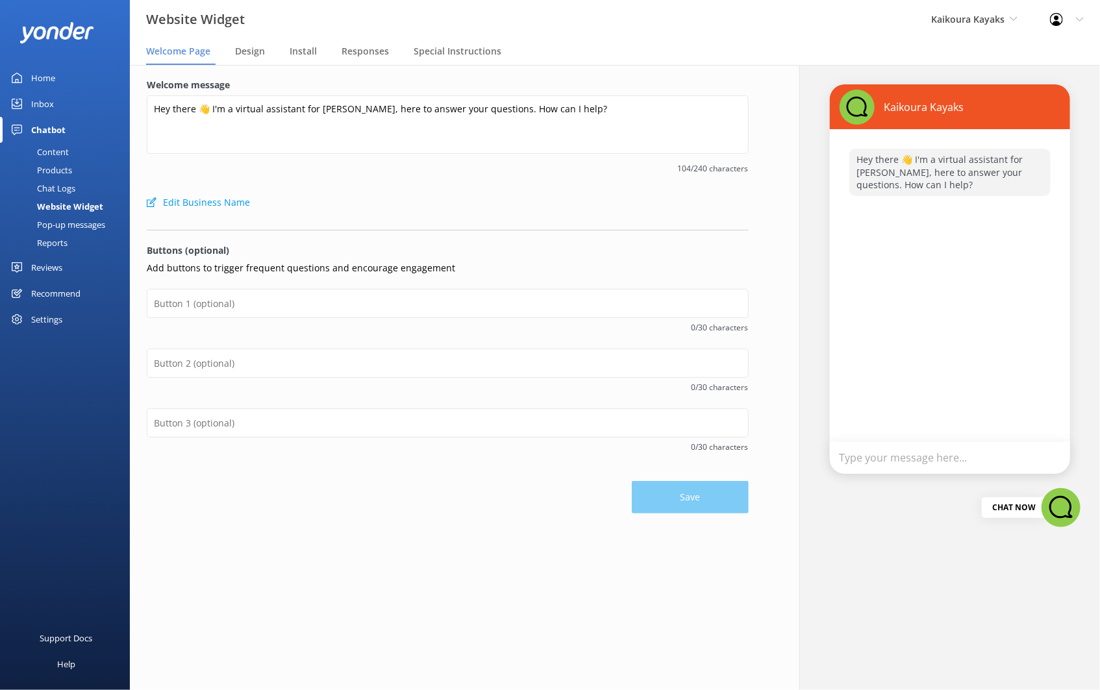
click at [75, 225] on div "Pop-up messages" at bounding box center [56, 225] width 97 height 18
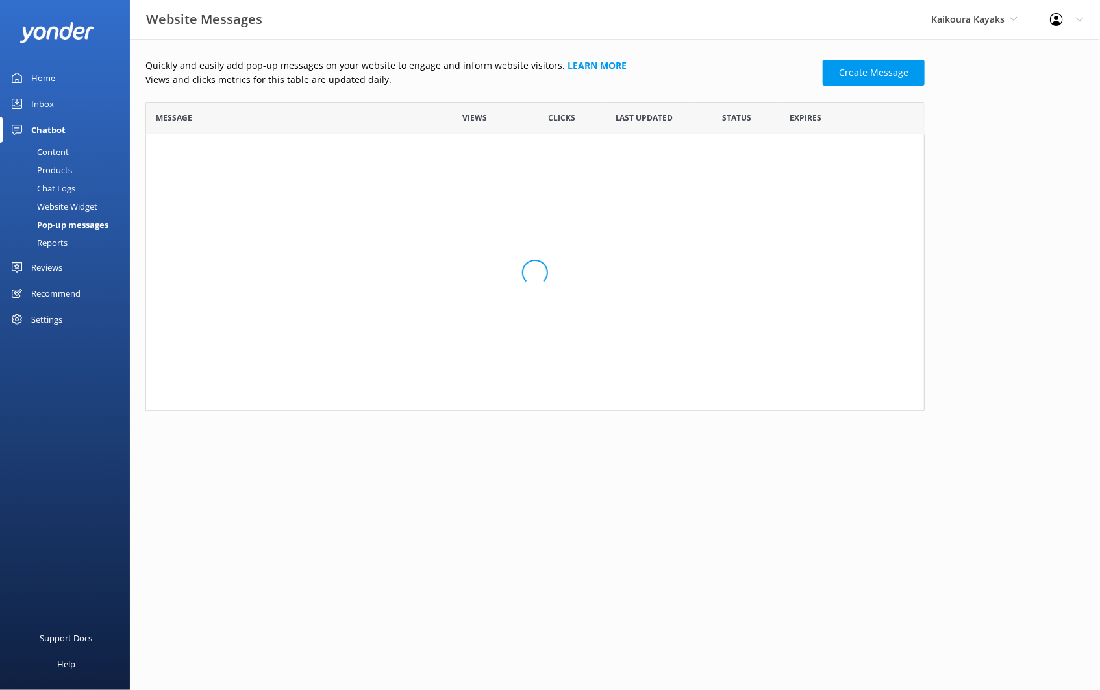
scroll to position [297, 768]
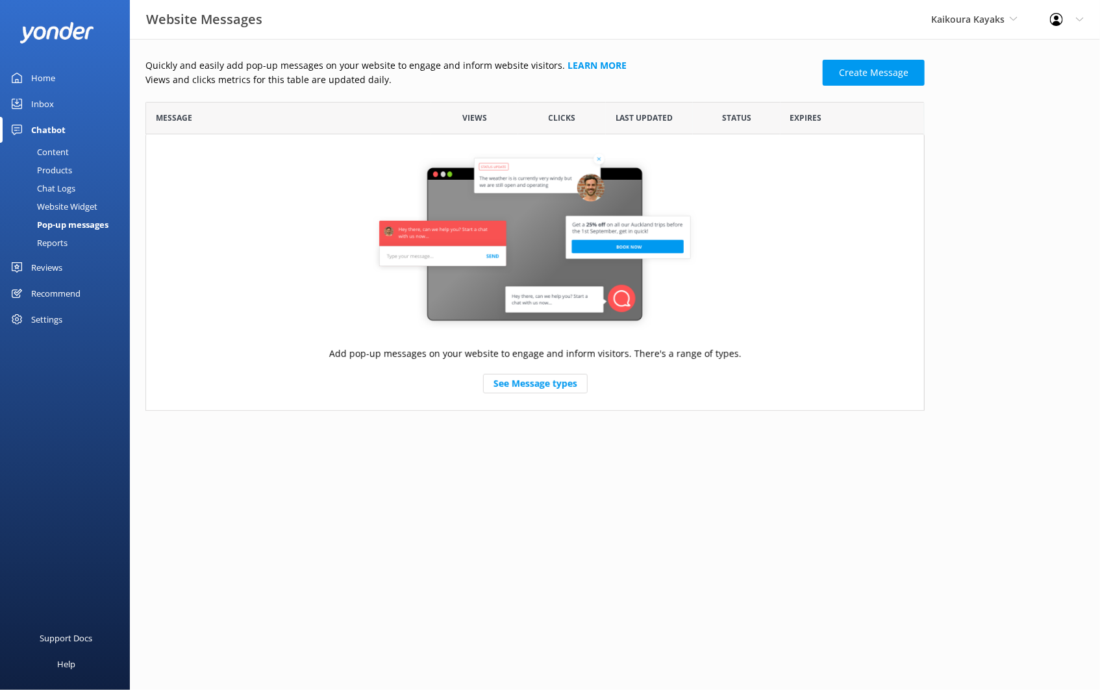
click at [61, 240] on div "Reports" at bounding box center [38, 243] width 60 height 18
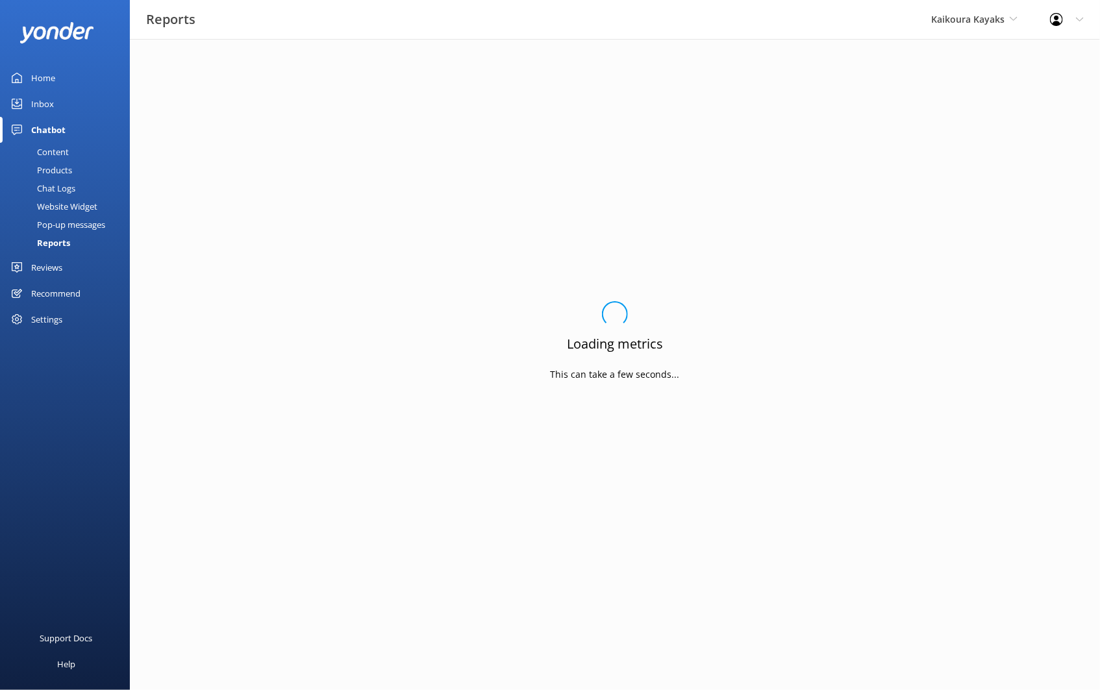
click at [58, 169] on div "Products" at bounding box center [40, 170] width 64 height 18
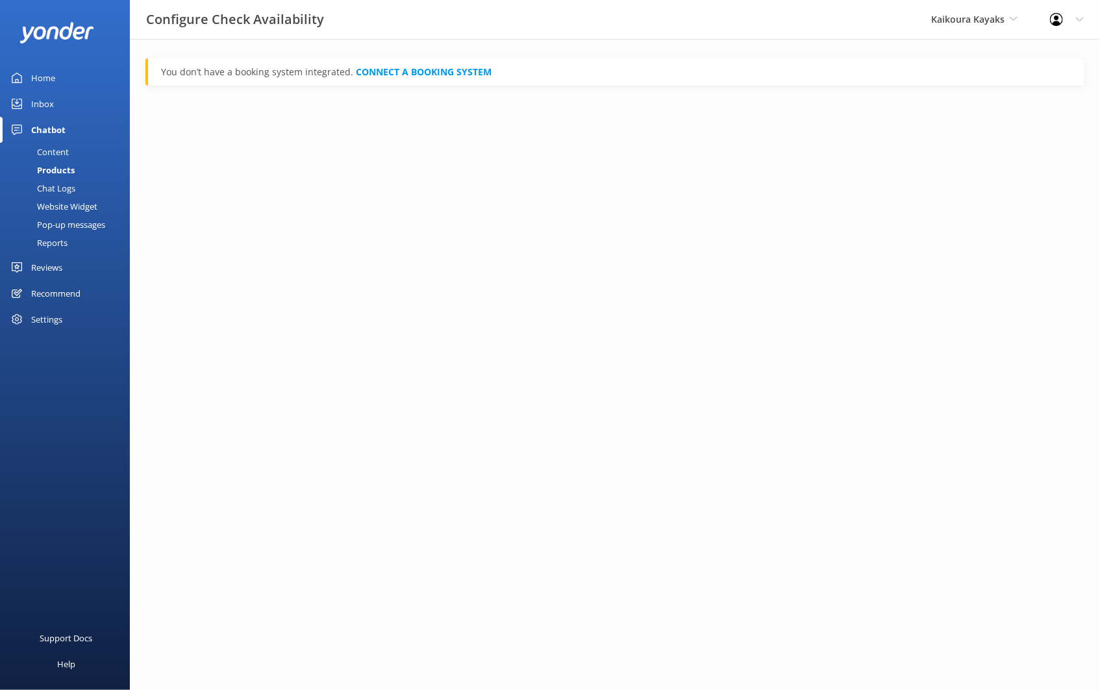
click at [58, 149] on div "Content" at bounding box center [38, 152] width 61 height 18
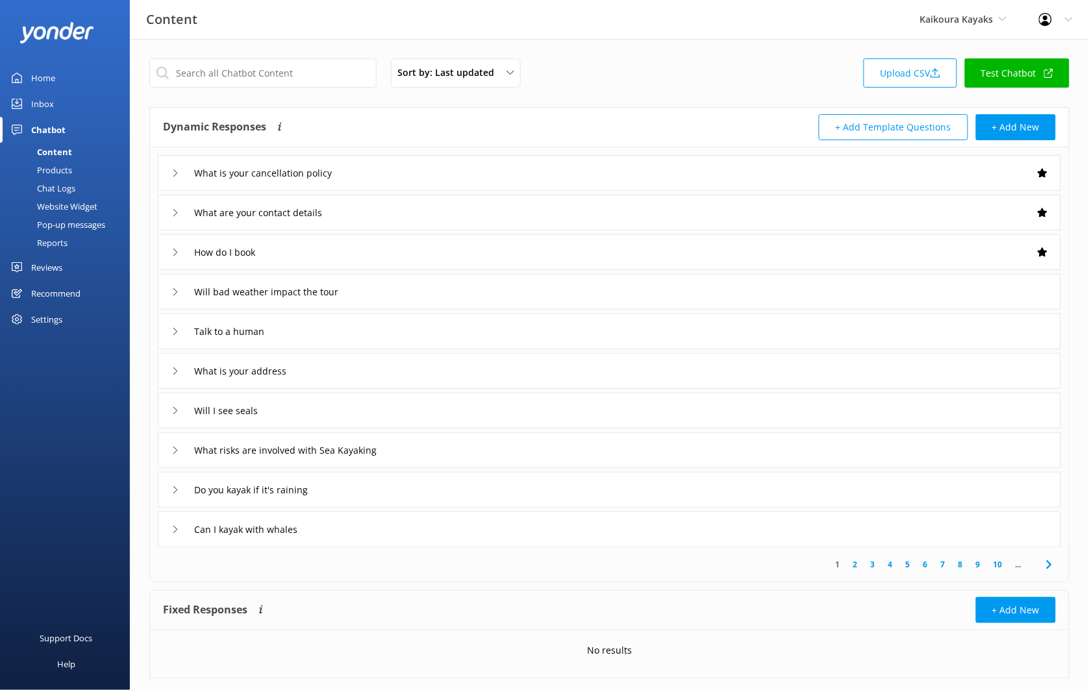
click at [1023, 78] on link "Test Chatbot" at bounding box center [1017, 72] width 105 height 29
click at [69, 186] on div "Chat Logs" at bounding box center [42, 188] width 68 height 18
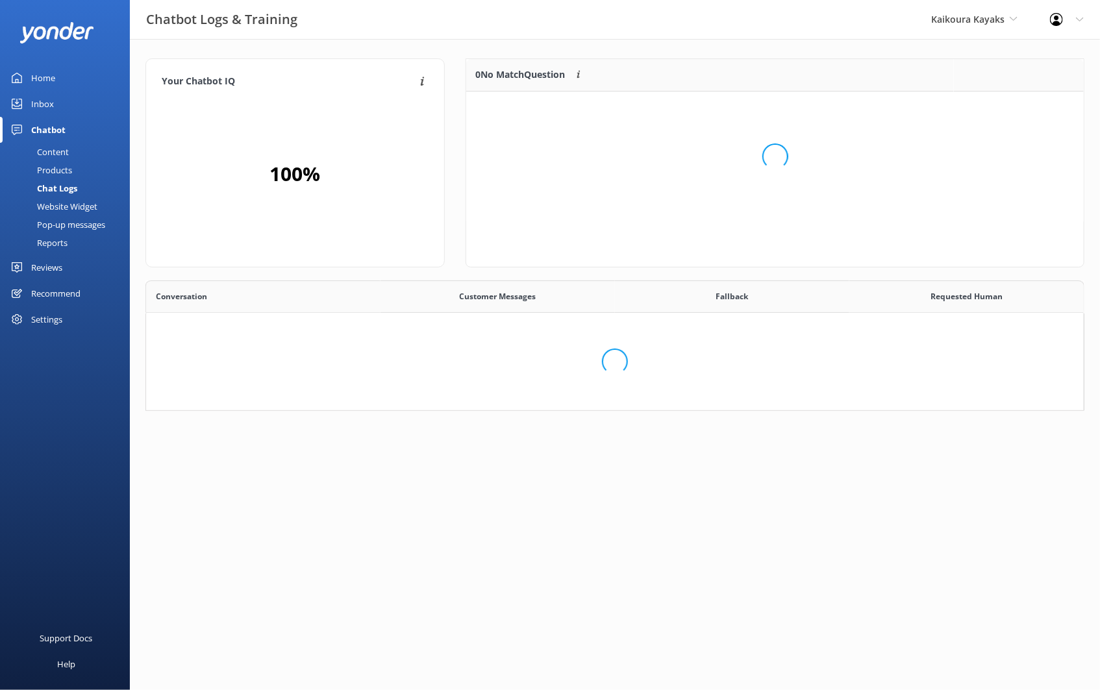
scroll to position [10, 10]
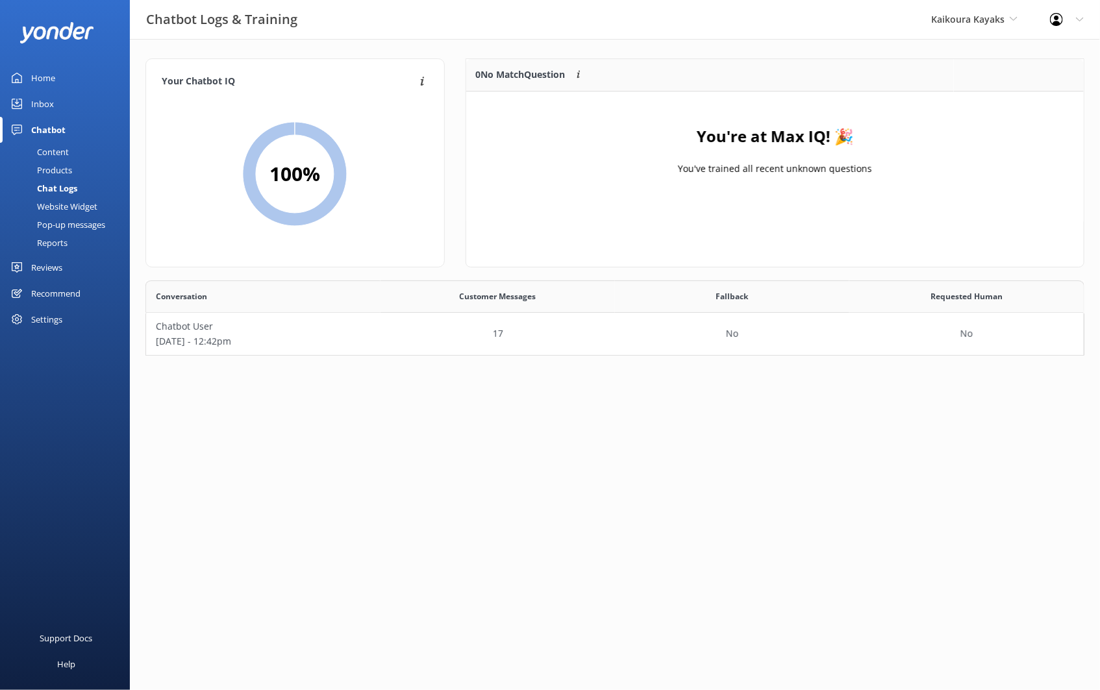
click at [82, 151] on link "Content" at bounding box center [69, 152] width 122 height 18
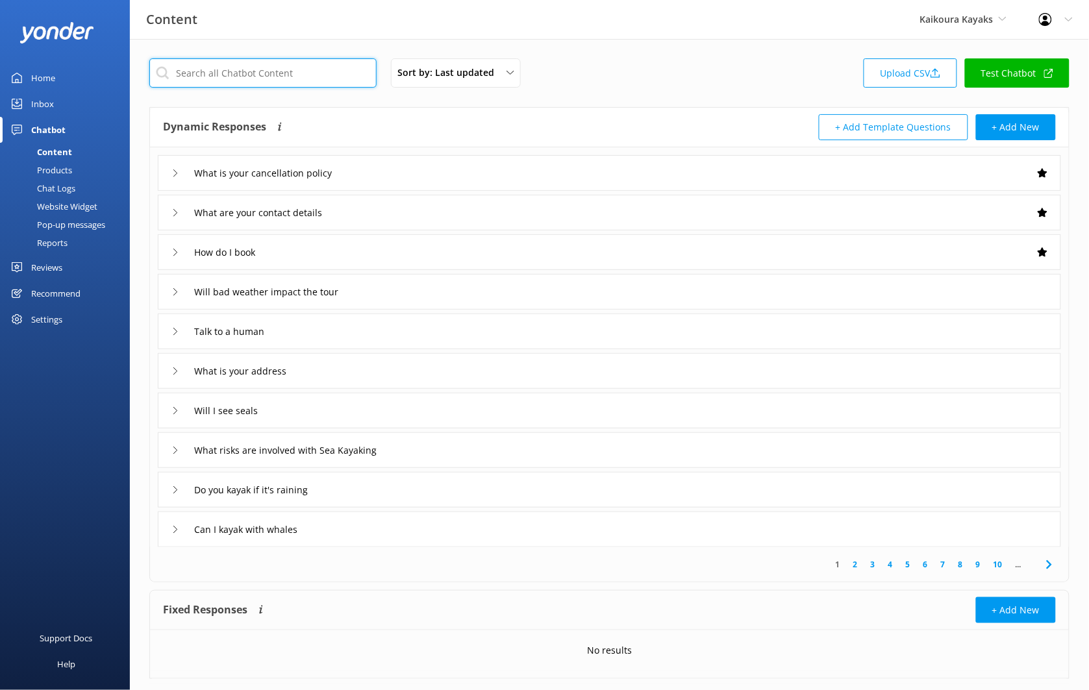
click at [250, 68] on input "text" at bounding box center [262, 72] width 227 height 29
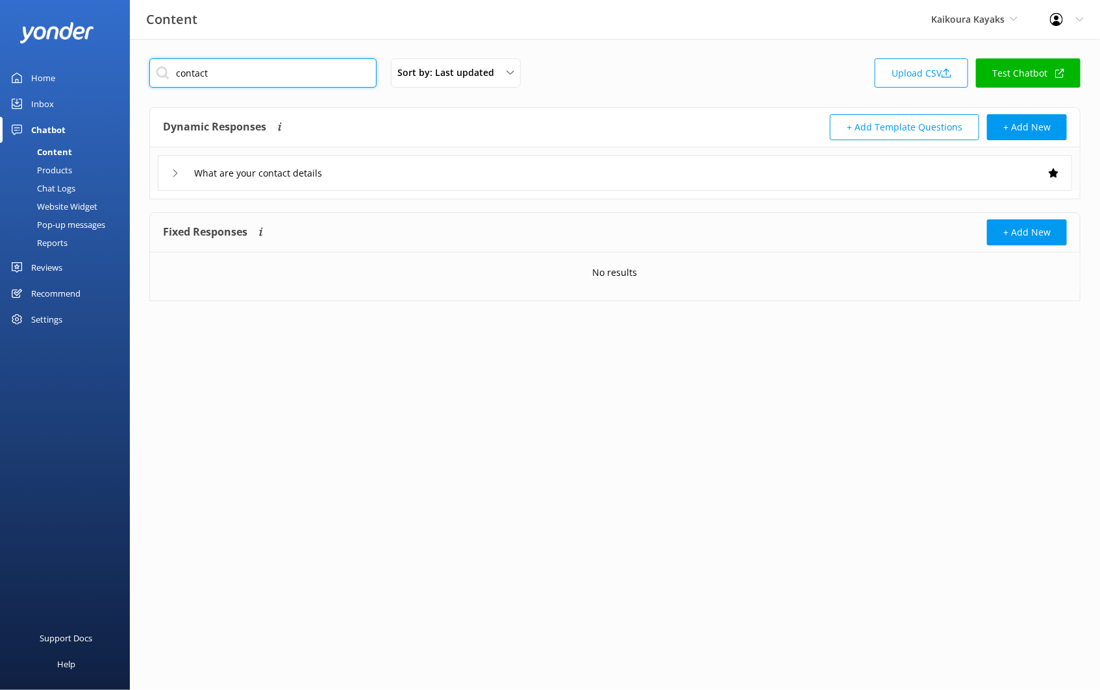
type input "contact"
click at [409, 178] on div "What are your contact details" at bounding box center [615, 173] width 914 height 36
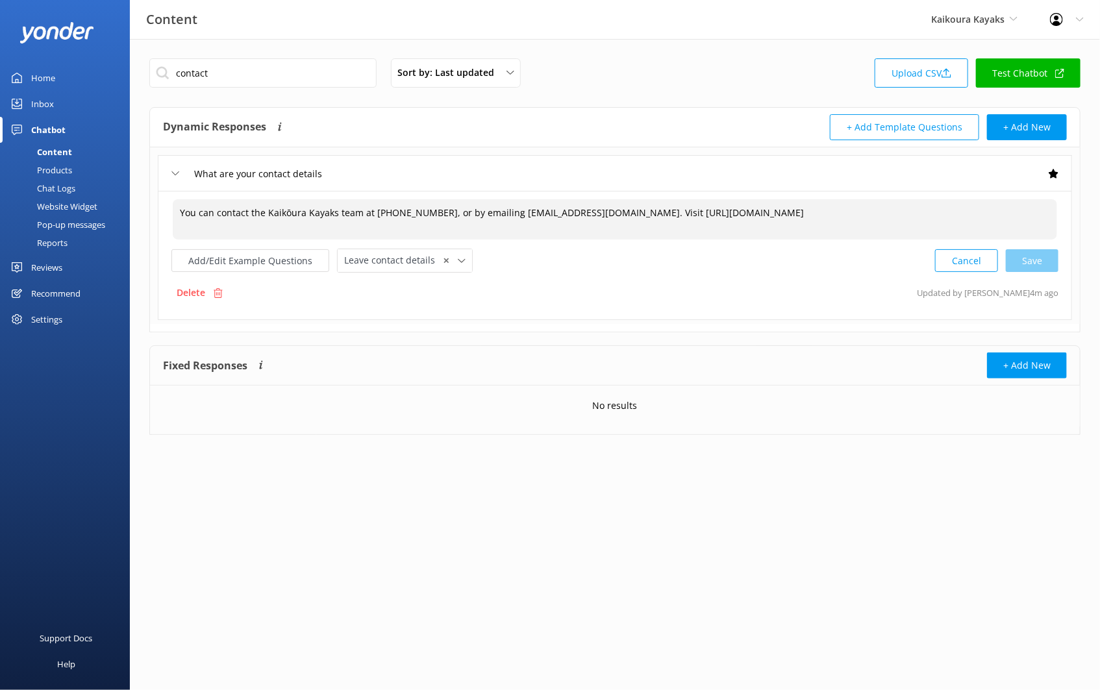
click at [809, 216] on textarea "You can contact the Kaikōura Kayaks team at +64 21 462 889, or by emailing padd…" at bounding box center [615, 219] width 884 height 40
click at [1025, 273] on div "Cancel Save" at bounding box center [996, 261] width 123 height 24
click at [1034, 268] on div "Cancel Save" at bounding box center [996, 261] width 123 height 24
type textarea "You can contact the Kaikōura Kayaks team at +64 21 462 889, or by emailing padd…"
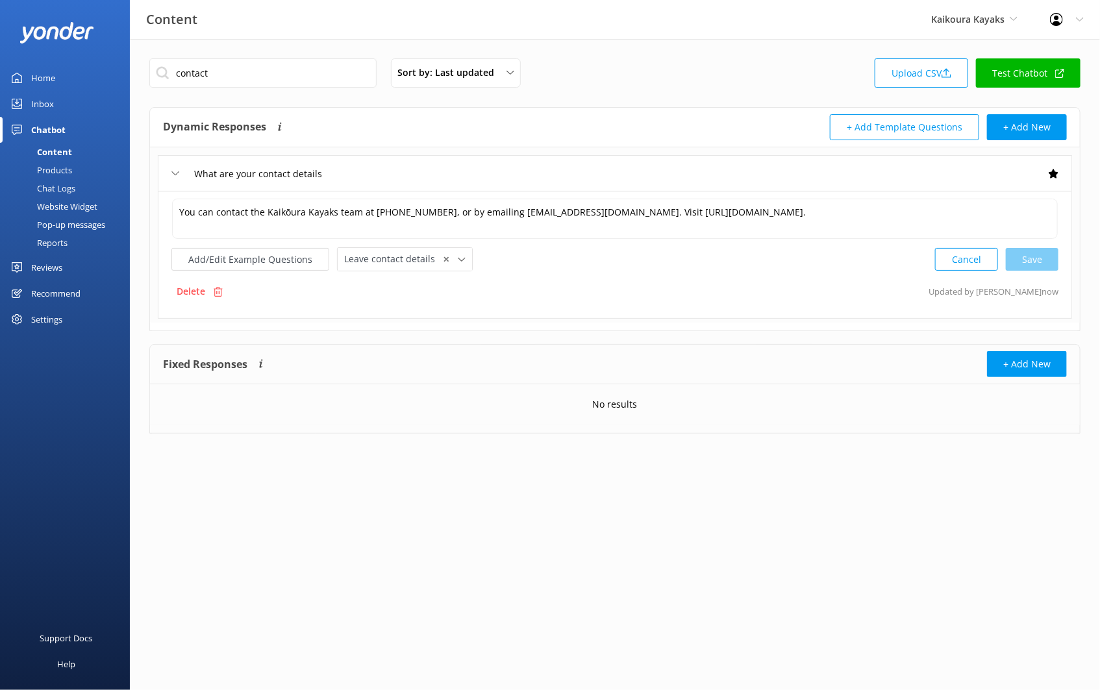
click at [1033, 73] on link "Test Chatbot" at bounding box center [1028, 72] width 105 height 29
click at [774, 79] on div "contact Sort by: Last updated Title Last updated Upload CSV Test Chatbot" at bounding box center [614, 76] width 931 height 37
click at [60, 165] on div "Products" at bounding box center [40, 170] width 64 height 18
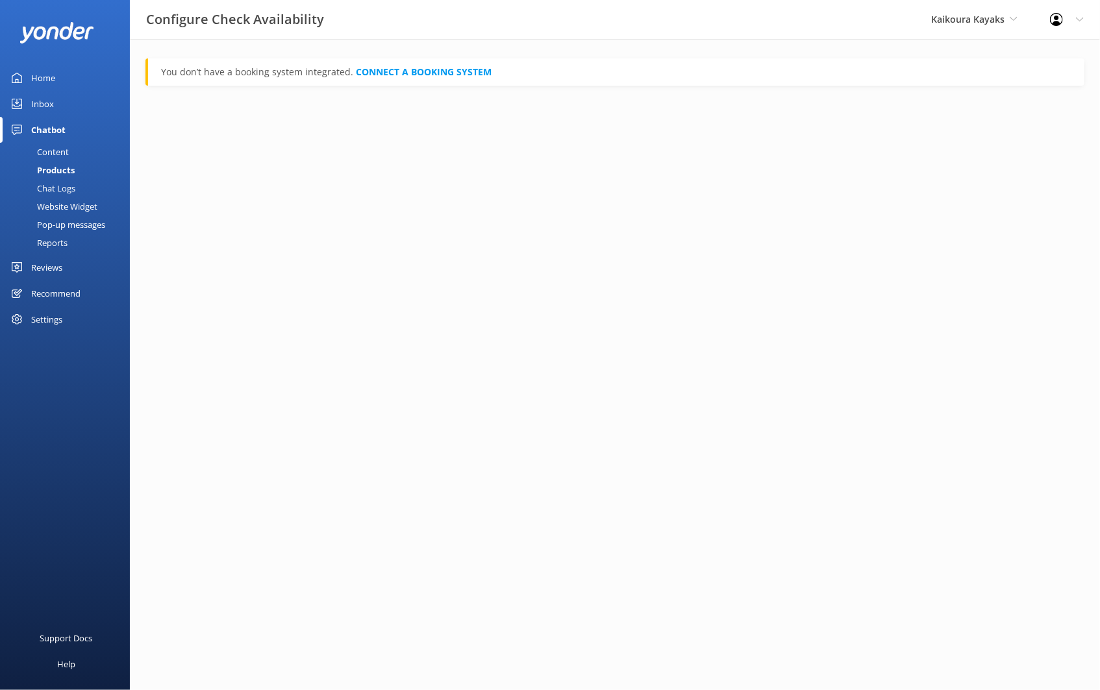
click at [74, 317] on div "Settings" at bounding box center [65, 319] width 130 height 26
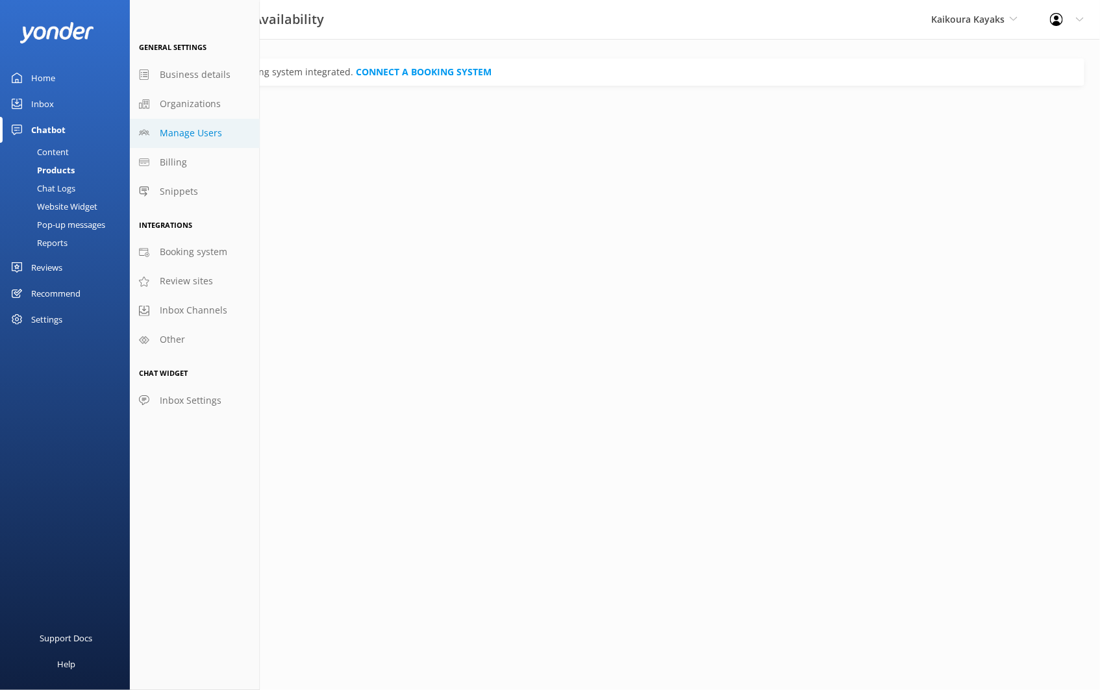
click at [212, 136] on span "Manage Users" at bounding box center [191, 133] width 62 height 14
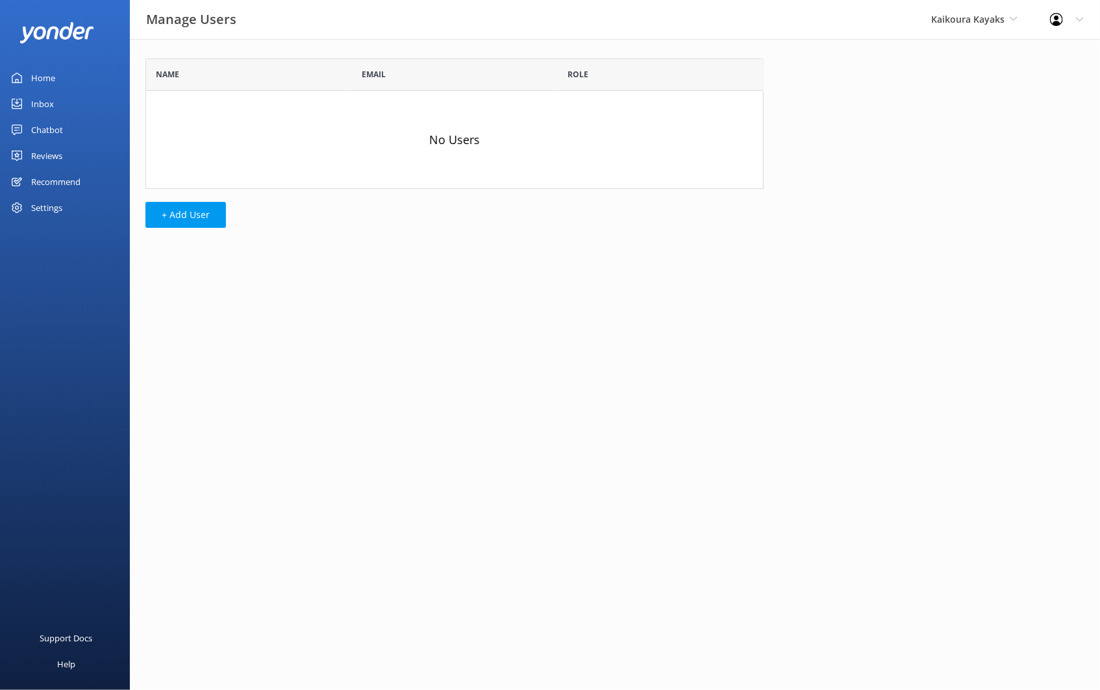
scroll to position [119, 607]
click at [210, 219] on button "+ Add User" at bounding box center [185, 215] width 80 height 26
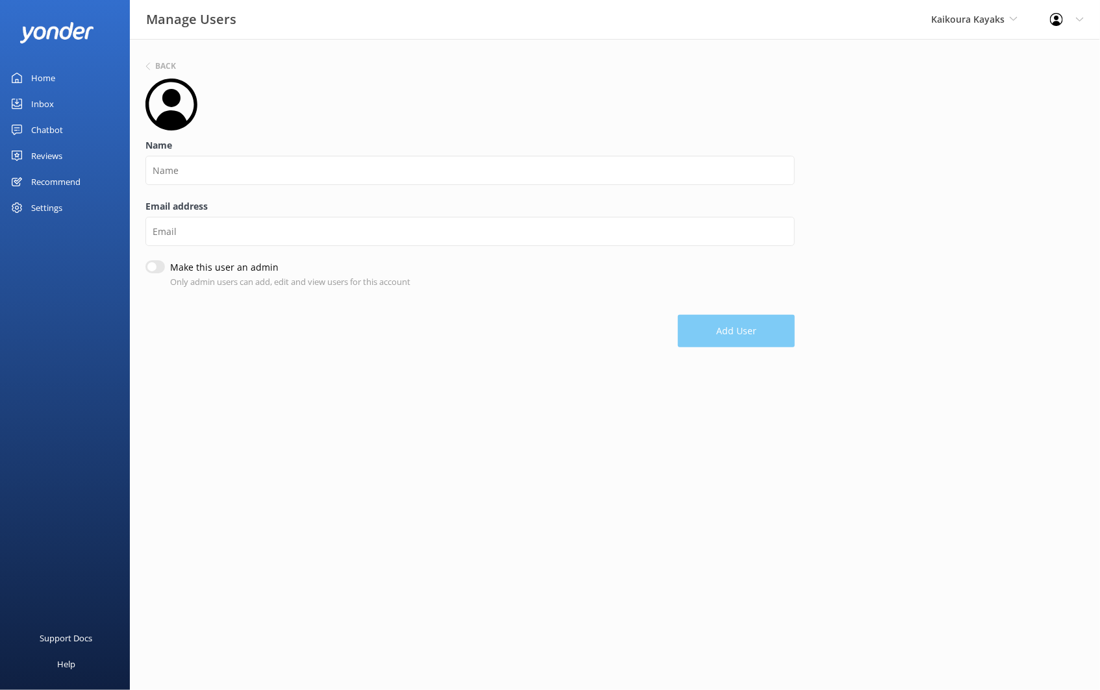
click at [236, 185] on div "Name" at bounding box center [469, 168] width 649 height 61
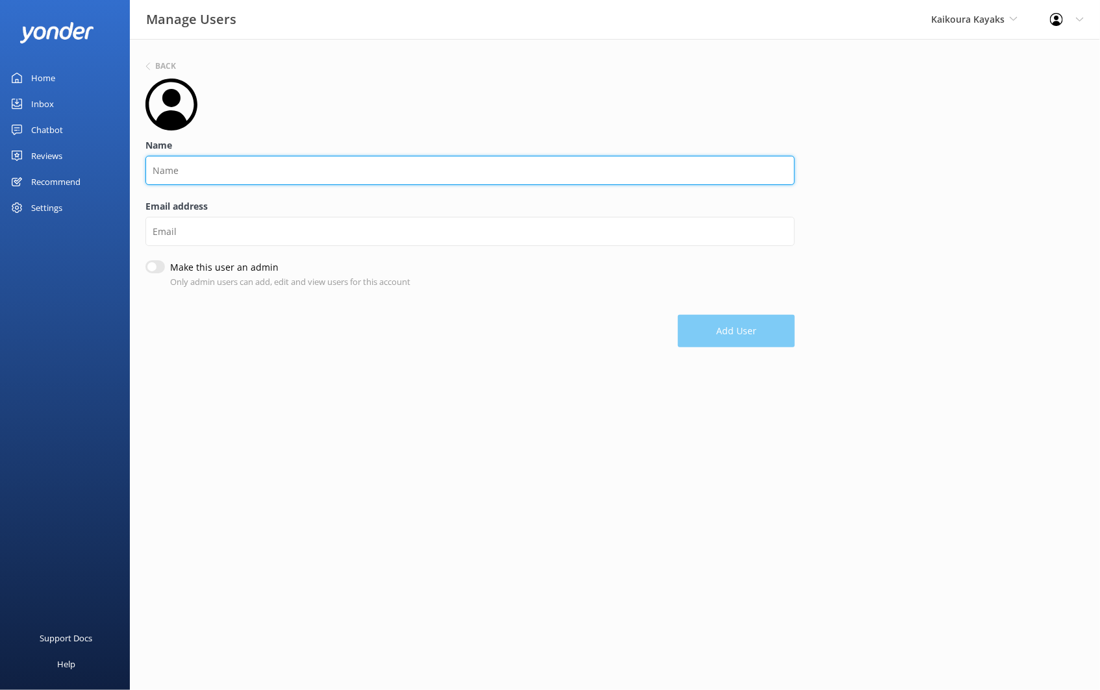
click at [234, 172] on input "Name" at bounding box center [469, 170] width 649 height 29
type input "Matt"
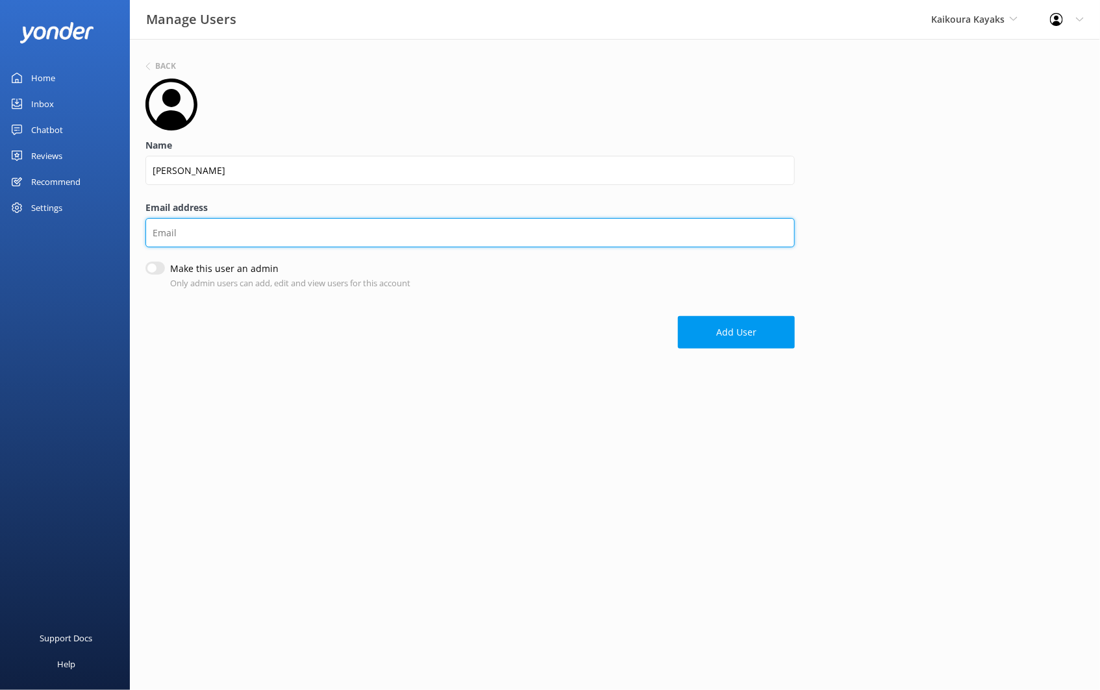
click at [210, 223] on input "Email address" at bounding box center [469, 232] width 649 height 29
paste input "paddle@kaikourakayaks.nz"
type input "paddle@kaikourakayaks.nz"
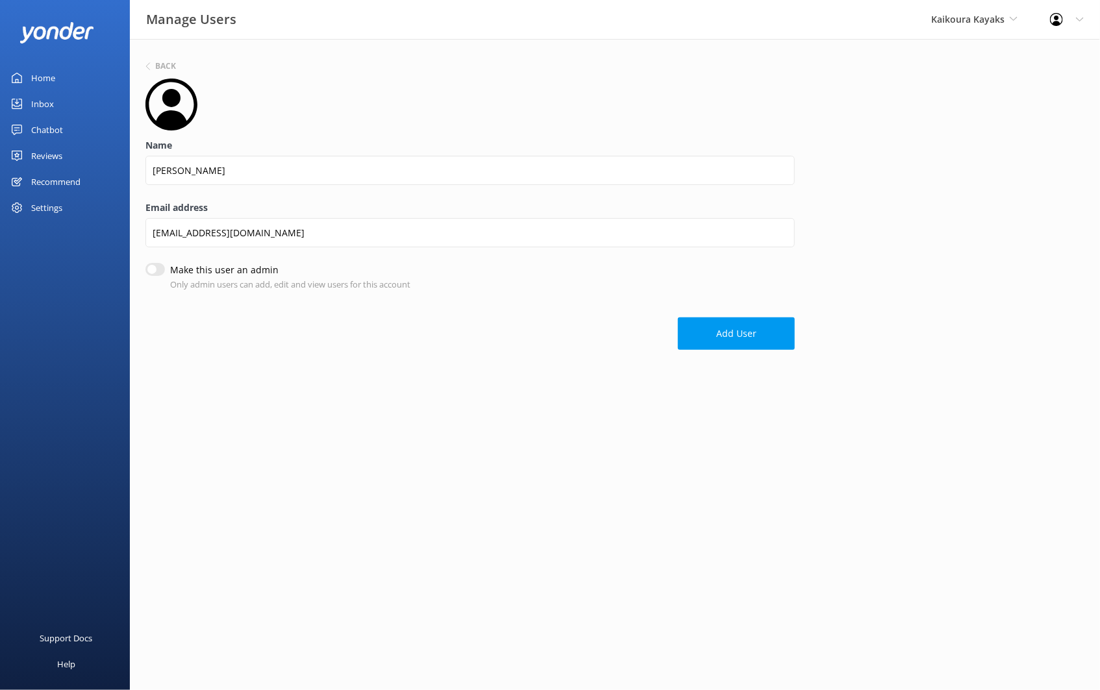
click at [158, 267] on input "Make this user an admin" at bounding box center [154, 269] width 19 height 13
checkbox input "true"
click at [707, 335] on button "Add User" at bounding box center [736, 333] width 117 height 32
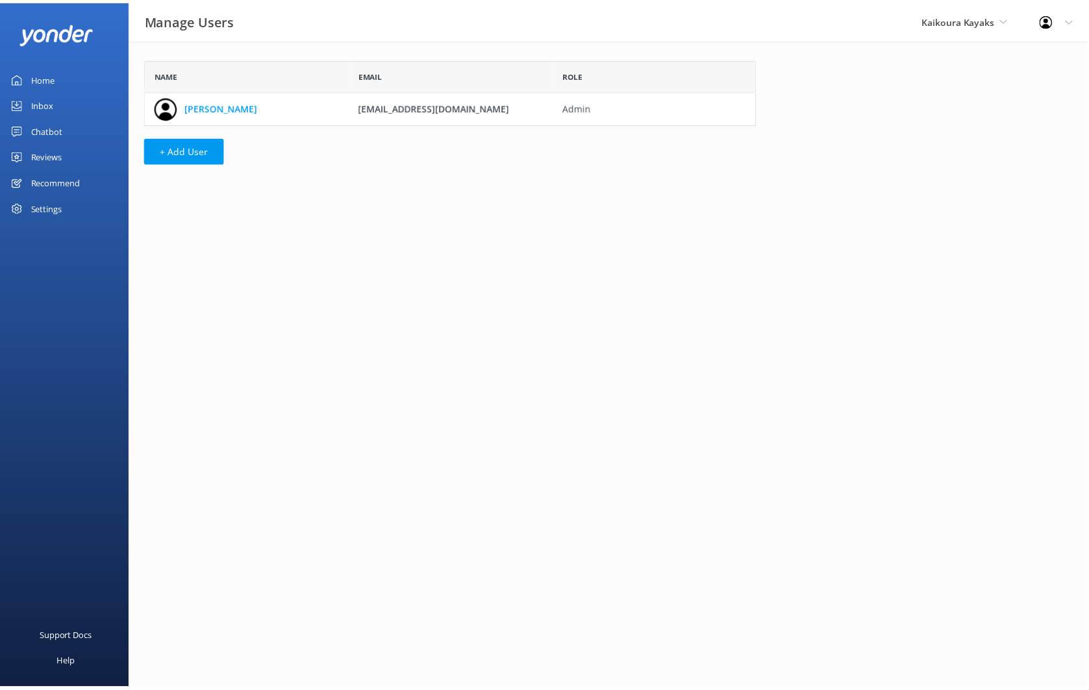
scroll to position [55, 607]
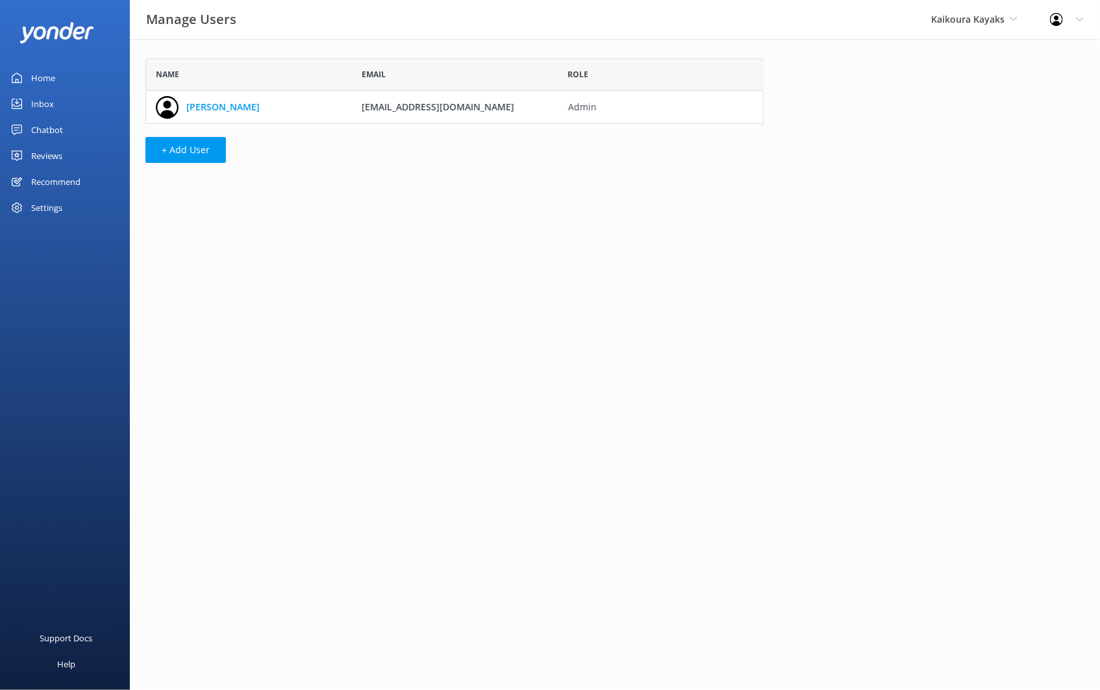
click at [52, 79] on div "Home" at bounding box center [43, 78] width 24 height 26
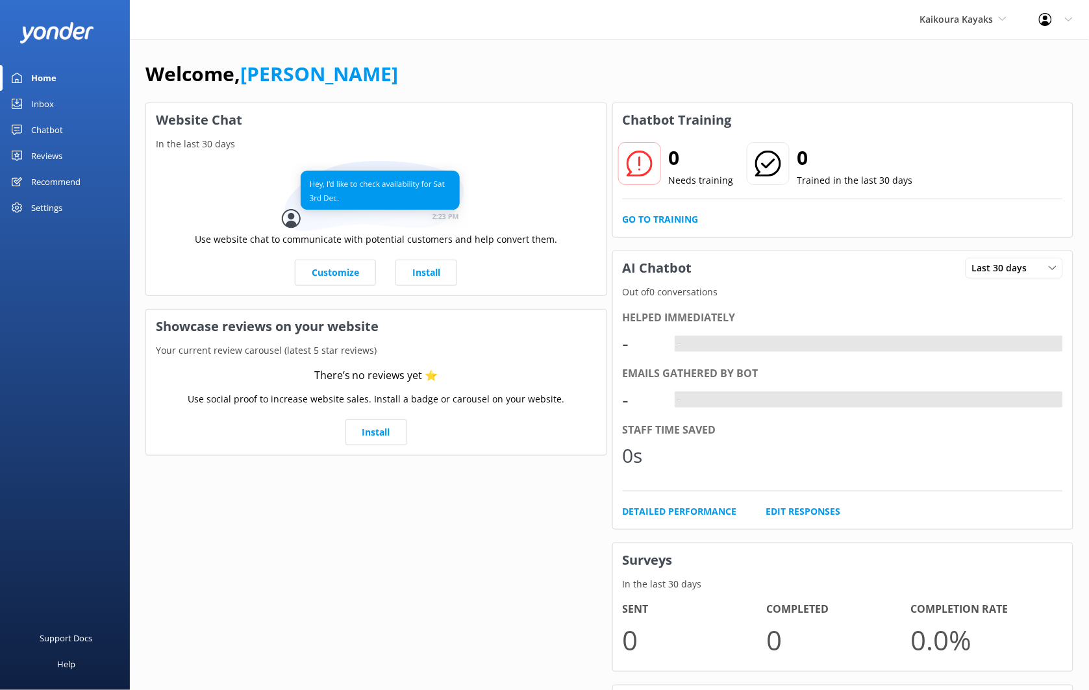
click at [50, 130] on div "Chatbot" at bounding box center [47, 130] width 32 height 26
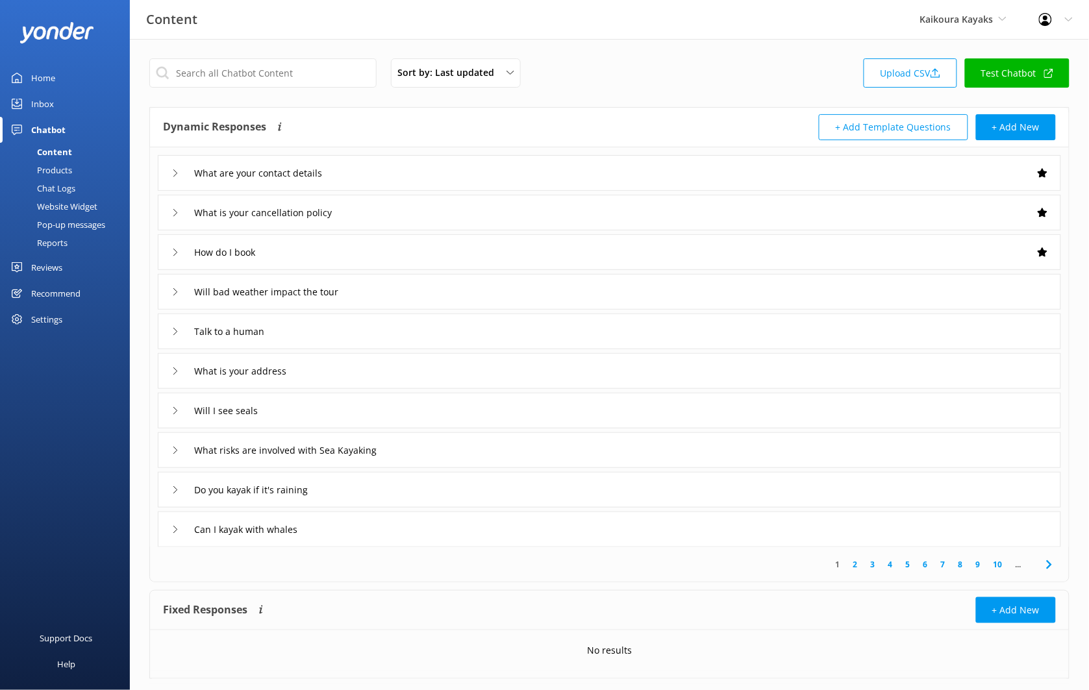
click at [1016, 73] on link "Test Chatbot" at bounding box center [1017, 72] width 105 height 29
